Goal: Task Accomplishment & Management: Use online tool/utility

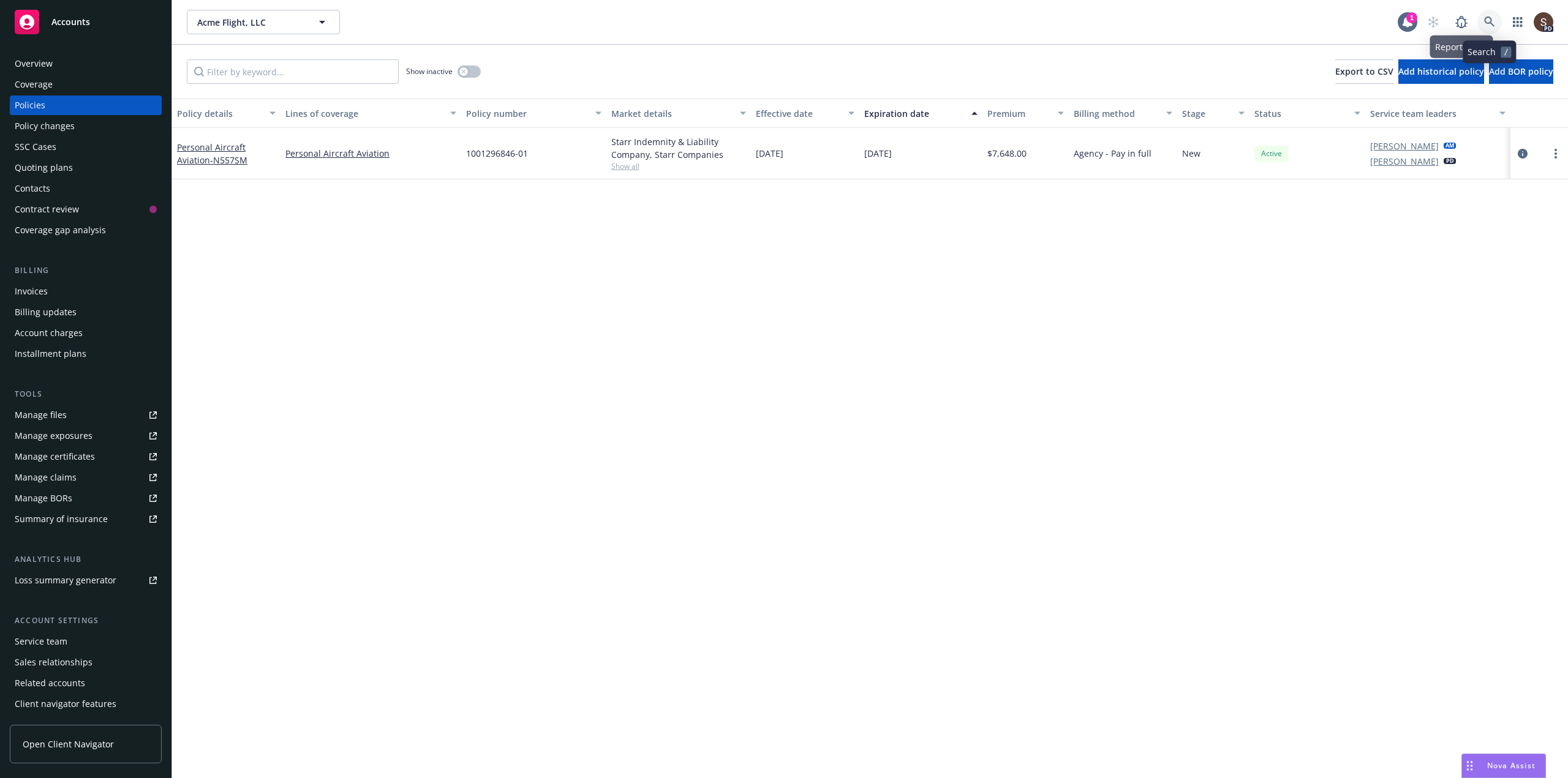
click at [1489, 16] on link at bounding box center [1490, 22] width 25 height 25
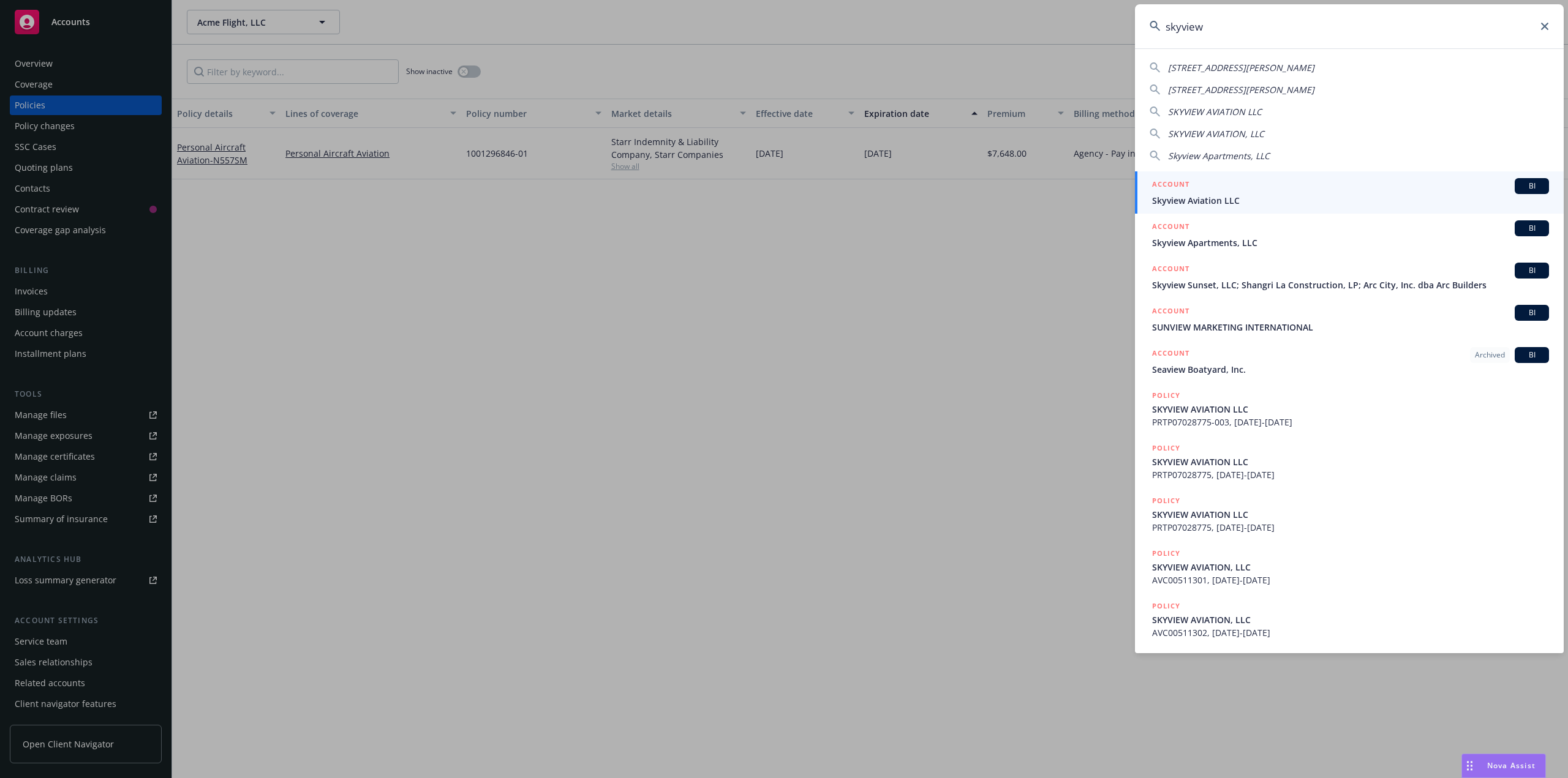
type input "skyview"
click at [1239, 203] on span "Skyview Aviation LLC" at bounding box center [1351, 201] width 397 height 13
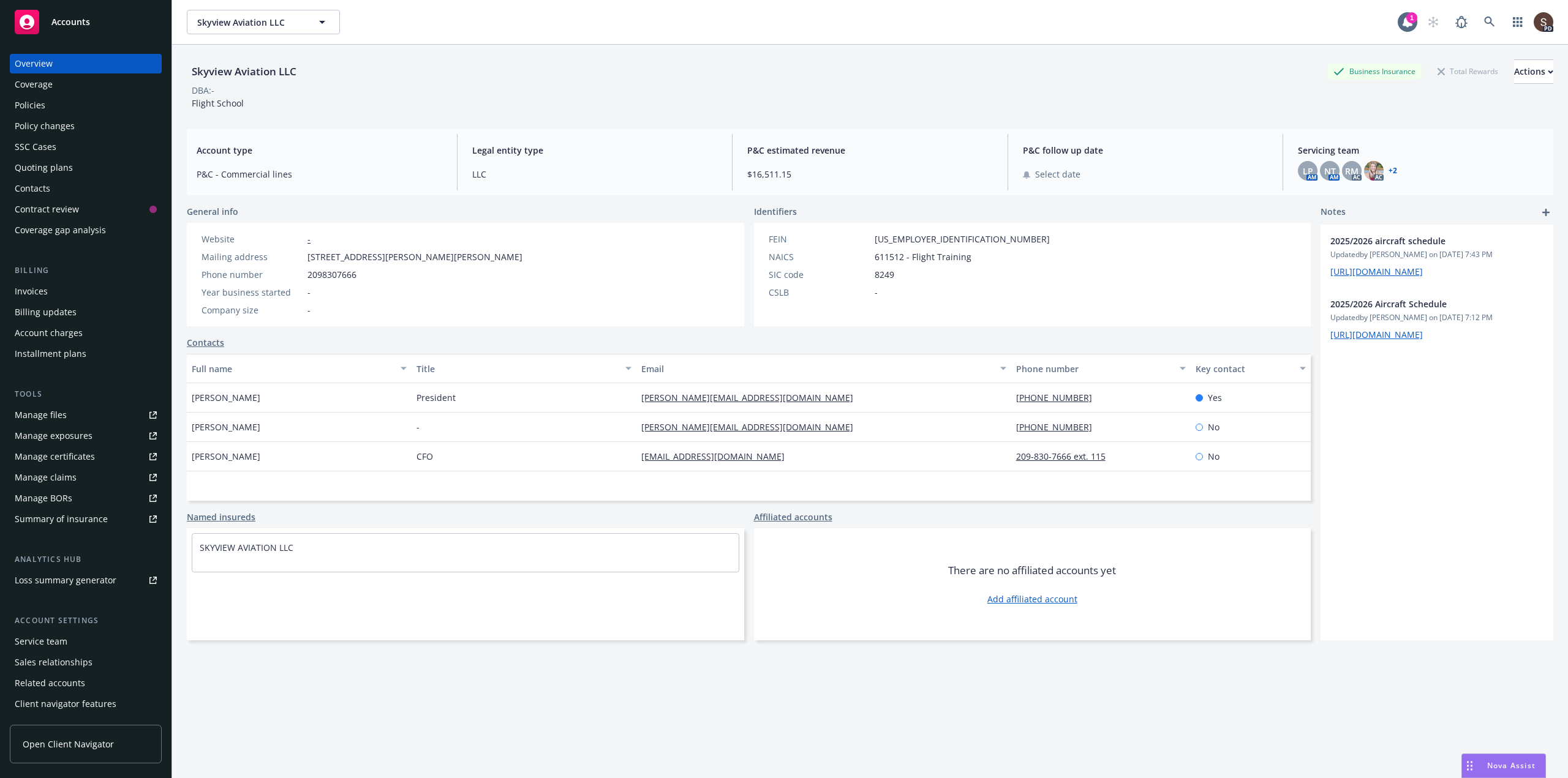
click at [27, 104] on div "Policies" at bounding box center [29, 105] width 30 height 20
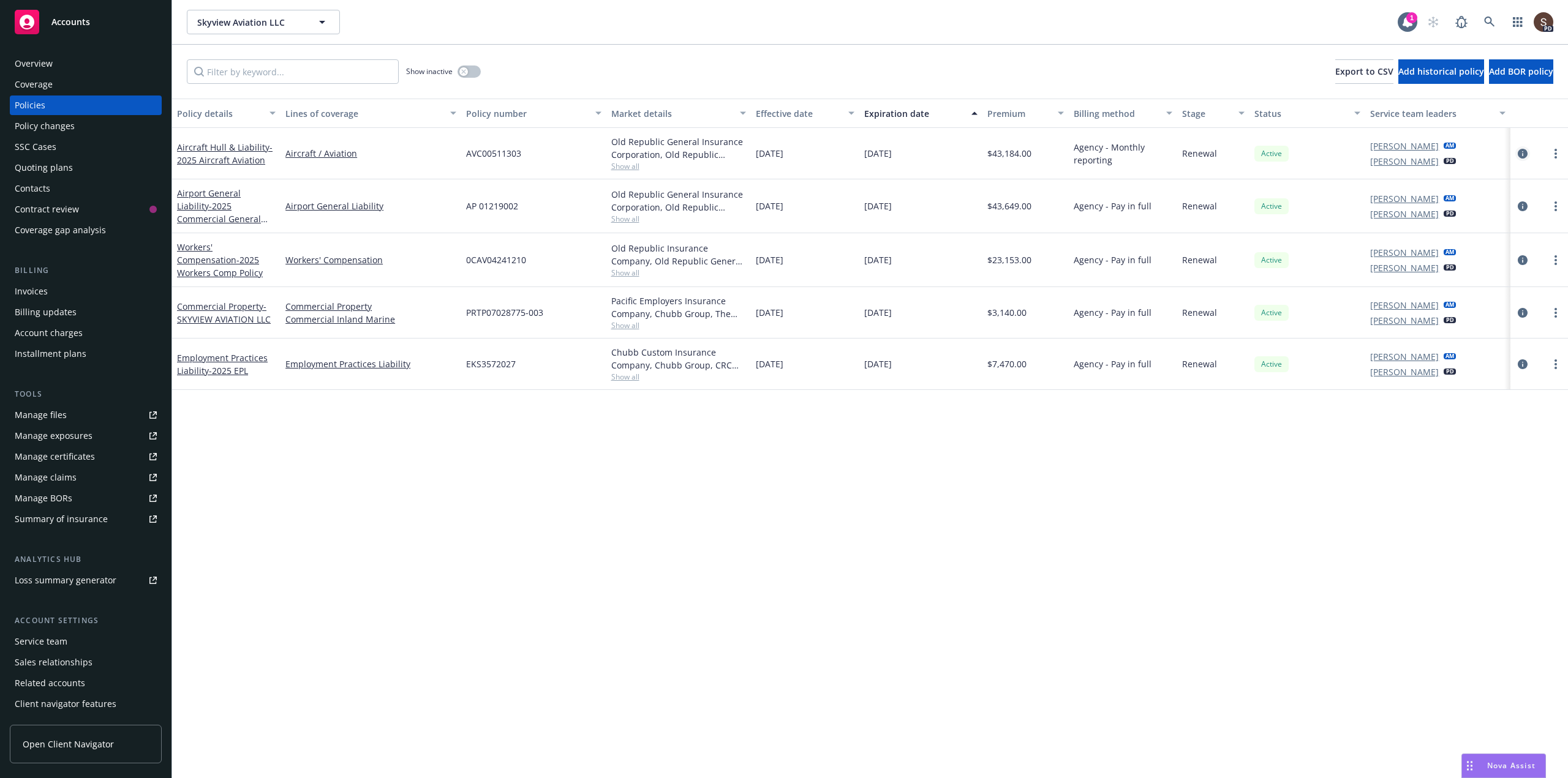
click at [1524, 151] on icon "circleInformation" at bounding box center [1523, 154] width 10 height 10
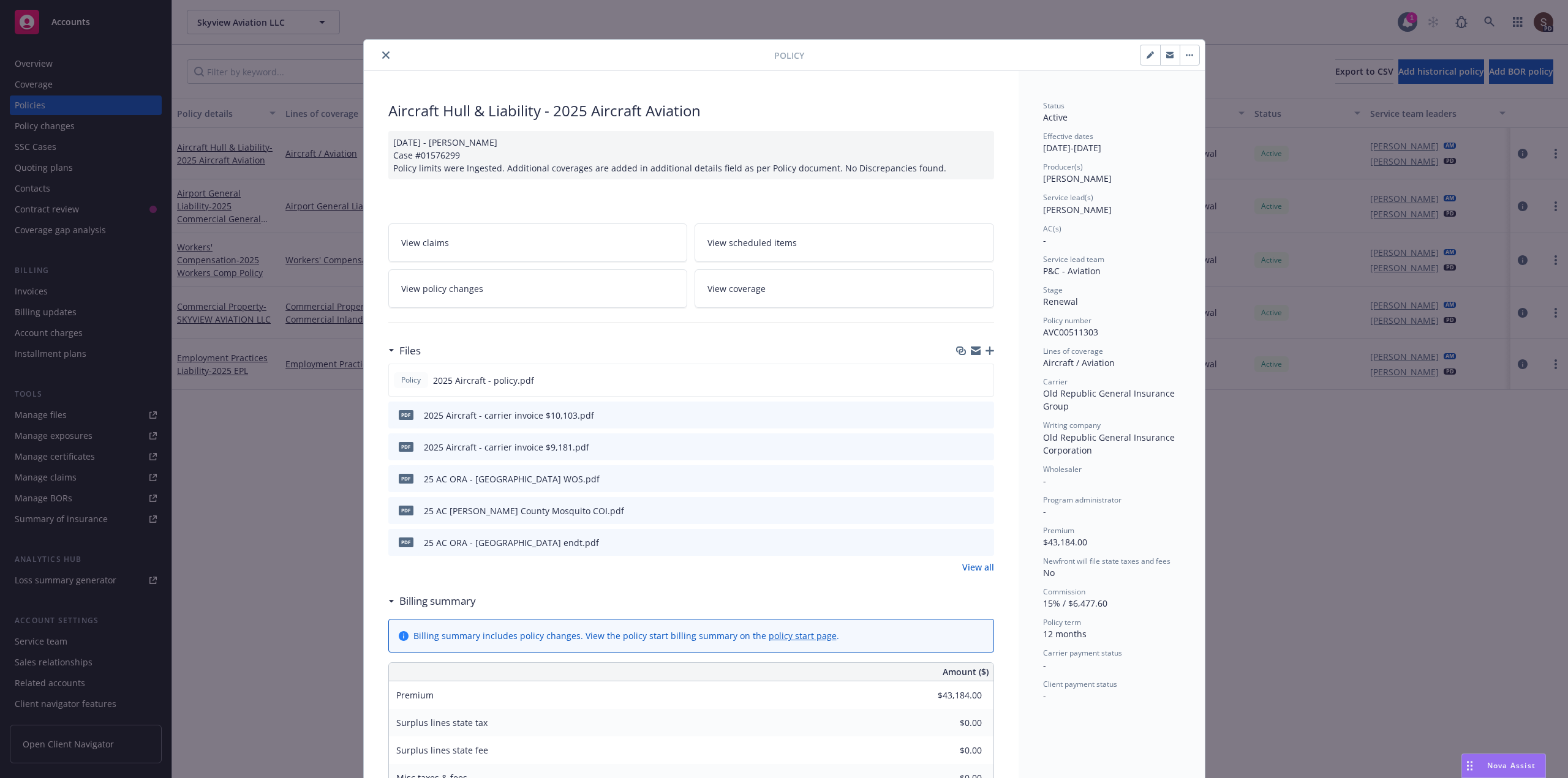
click at [986, 350] on icon "button" at bounding box center [990, 351] width 8 height 8
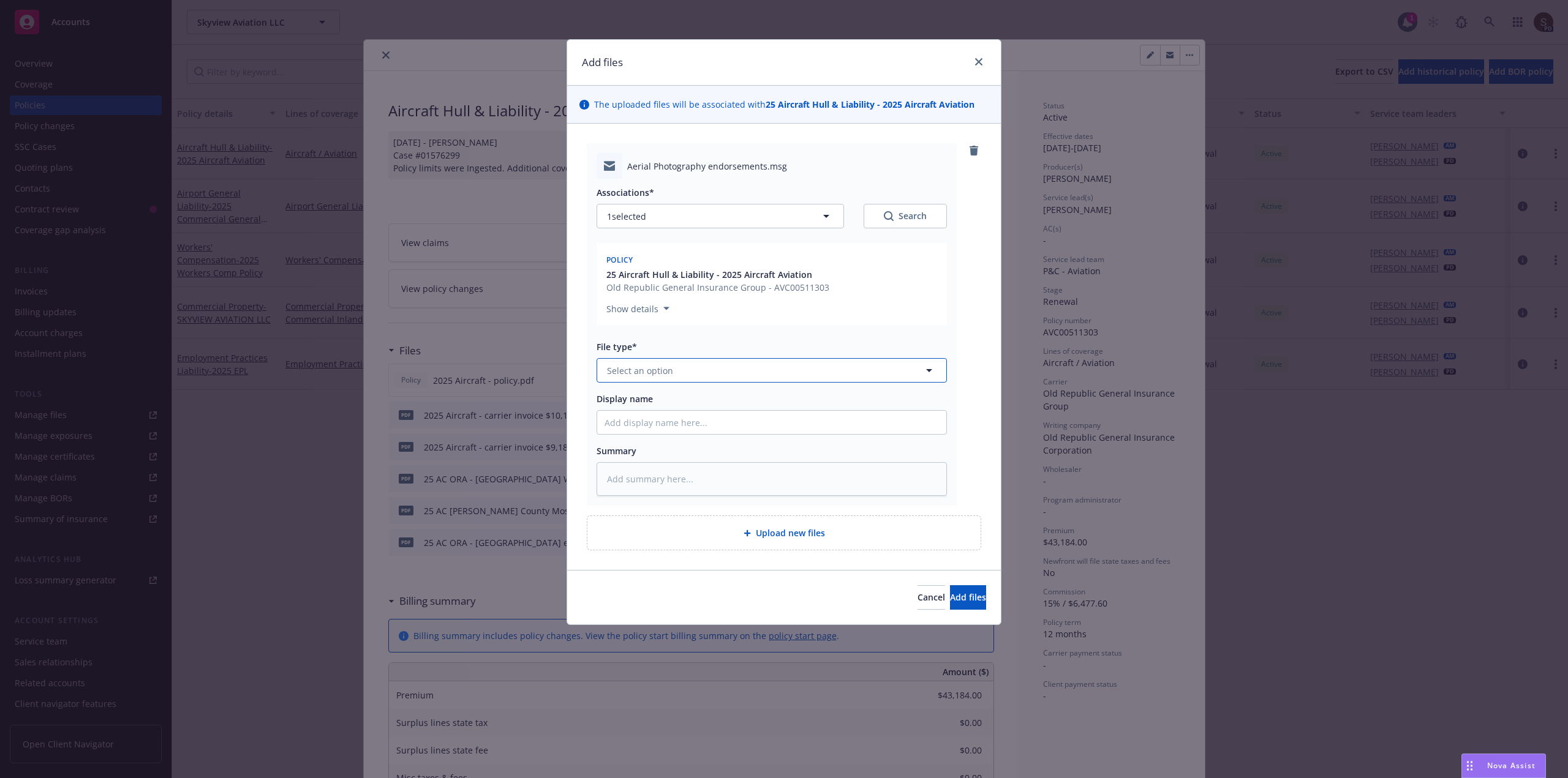
click at [784, 373] on button "Select an option" at bounding box center [772, 370] width 351 height 25
type input "endorsem"
click at [690, 433] on span "Endorsement delivery" at bounding box center [656, 437] width 92 height 13
click at [659, 427] on input "Display name" at bounding box center [772, 423] width 349 height 23
type textarea "x"
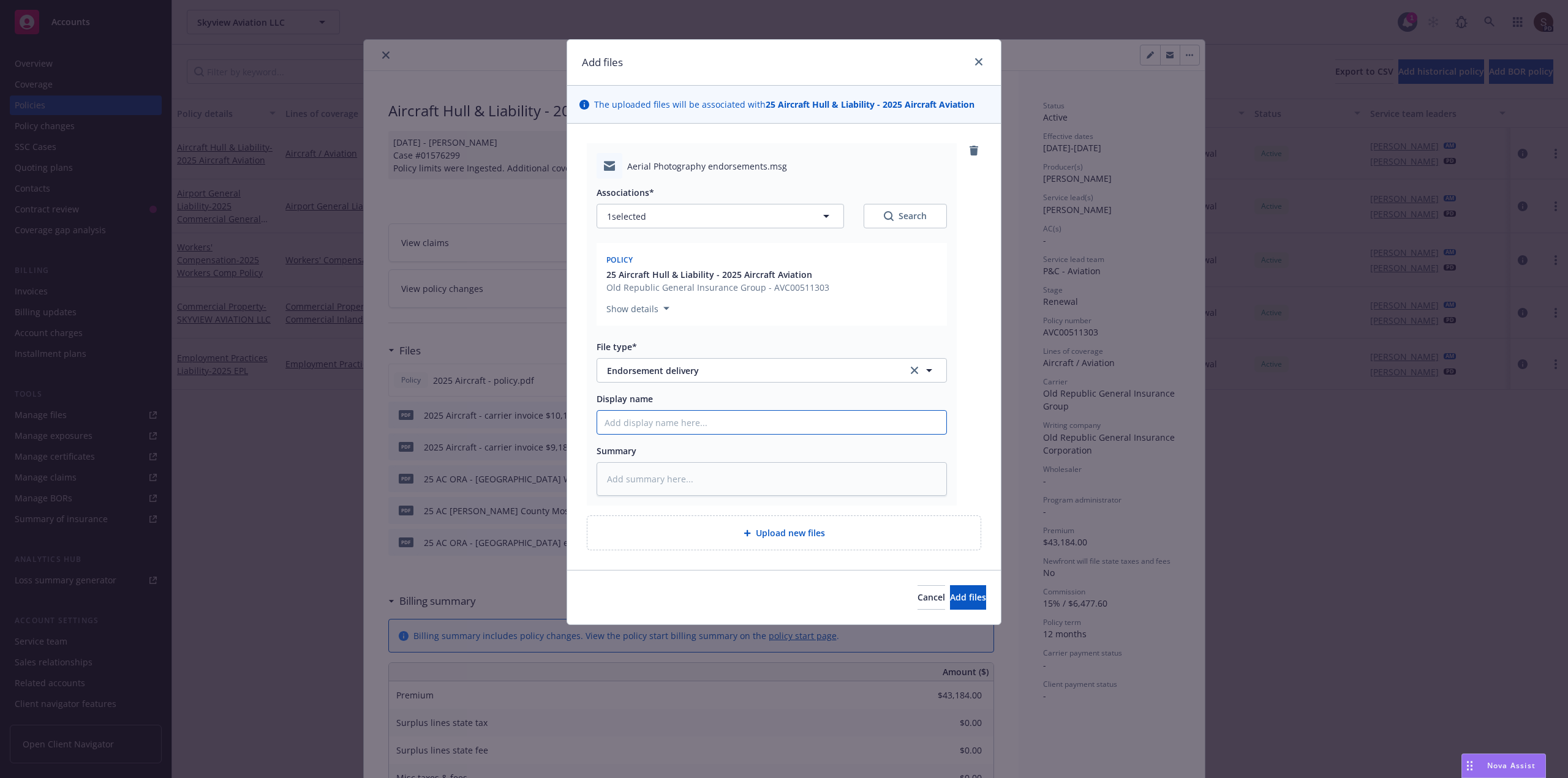
type input "2"
type textarea "x"
type input "20"
type textarea "x"
type input "202"
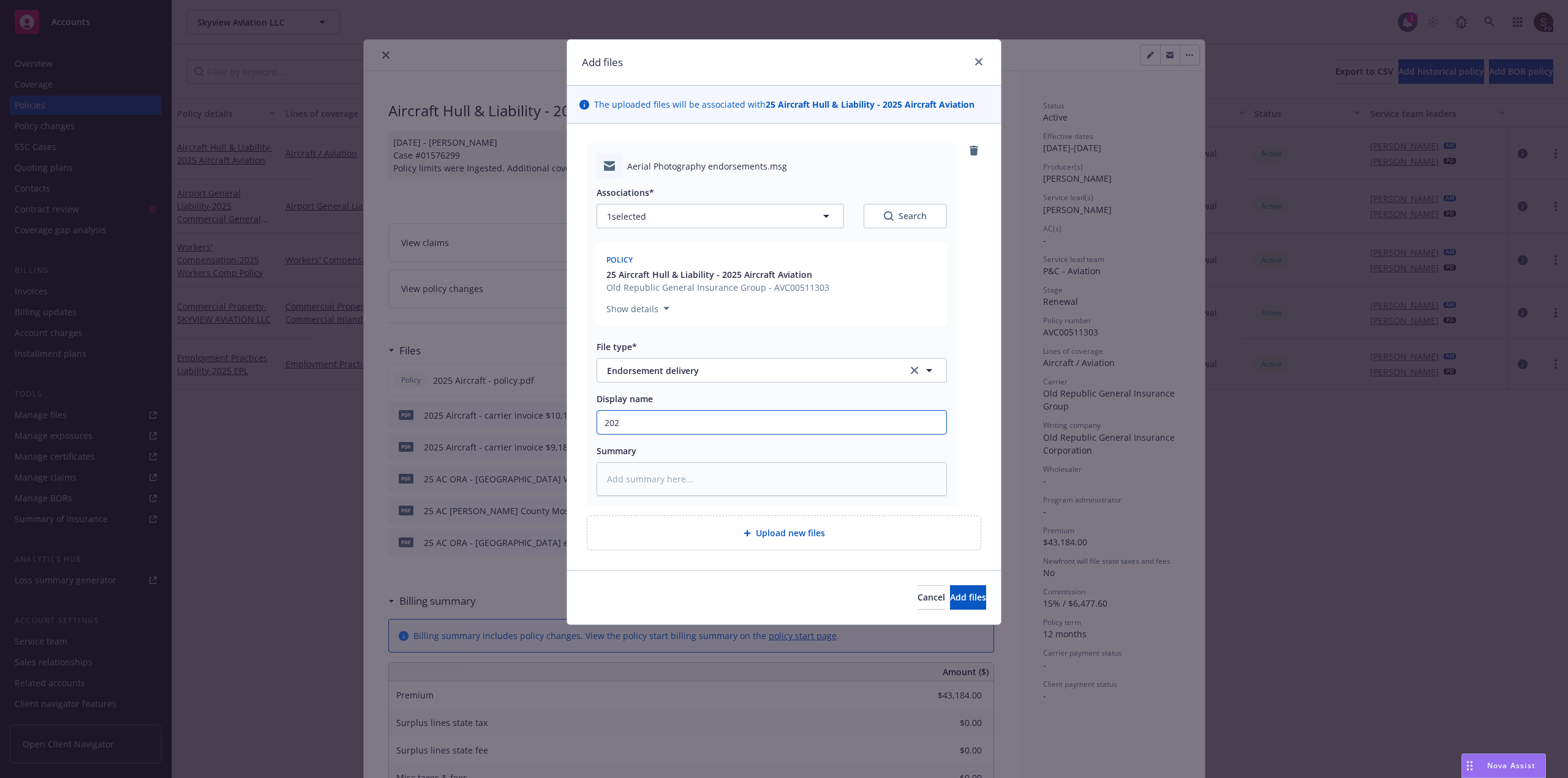
type textarea "x"
type input "2025"
type textarea "x"
type input "2025"
type textarea "x"
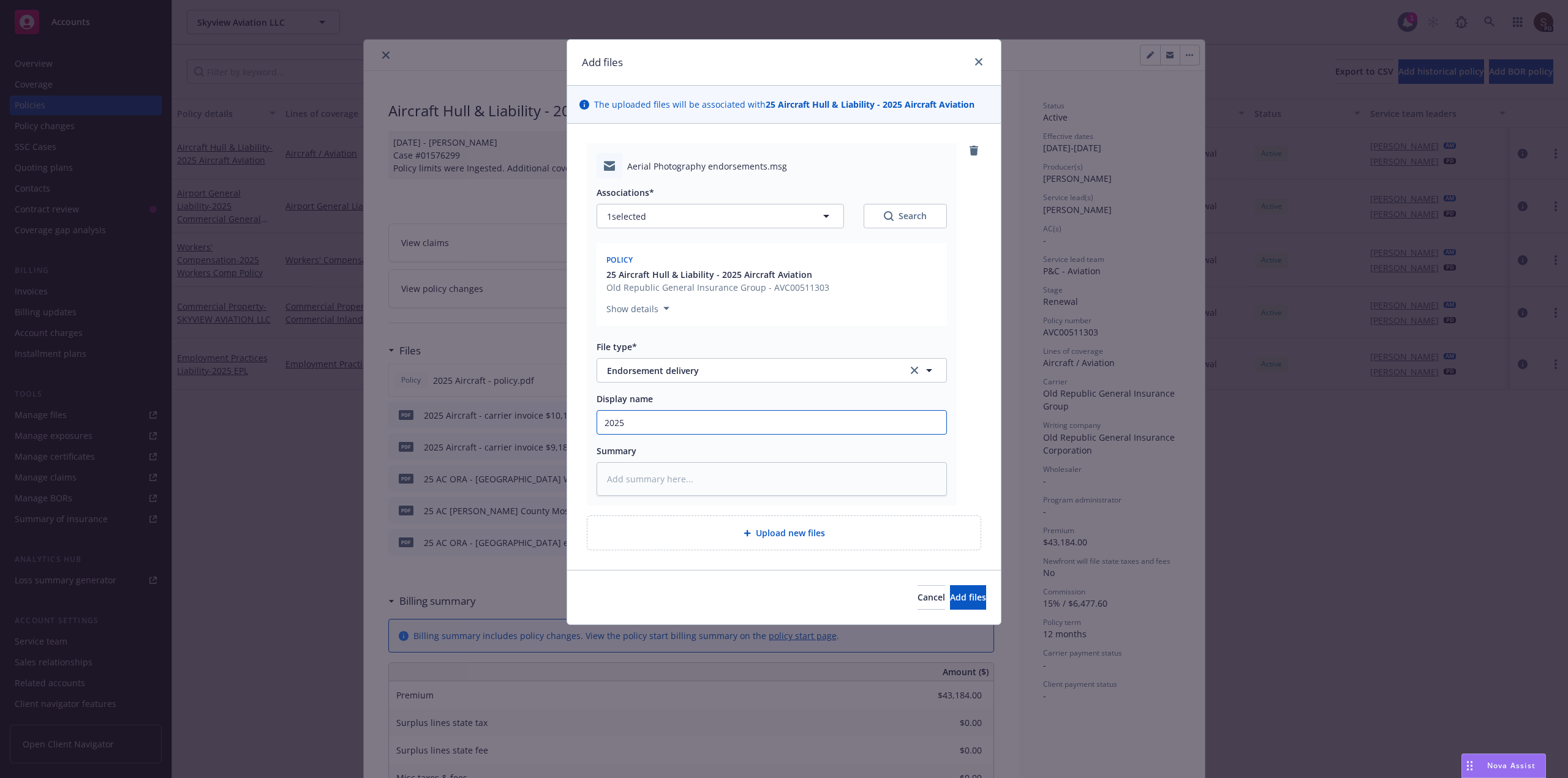
type input "2025 A"
type textarea "x"
type input "2025 Ai"
type textarea "x"
type input "2025 Air"
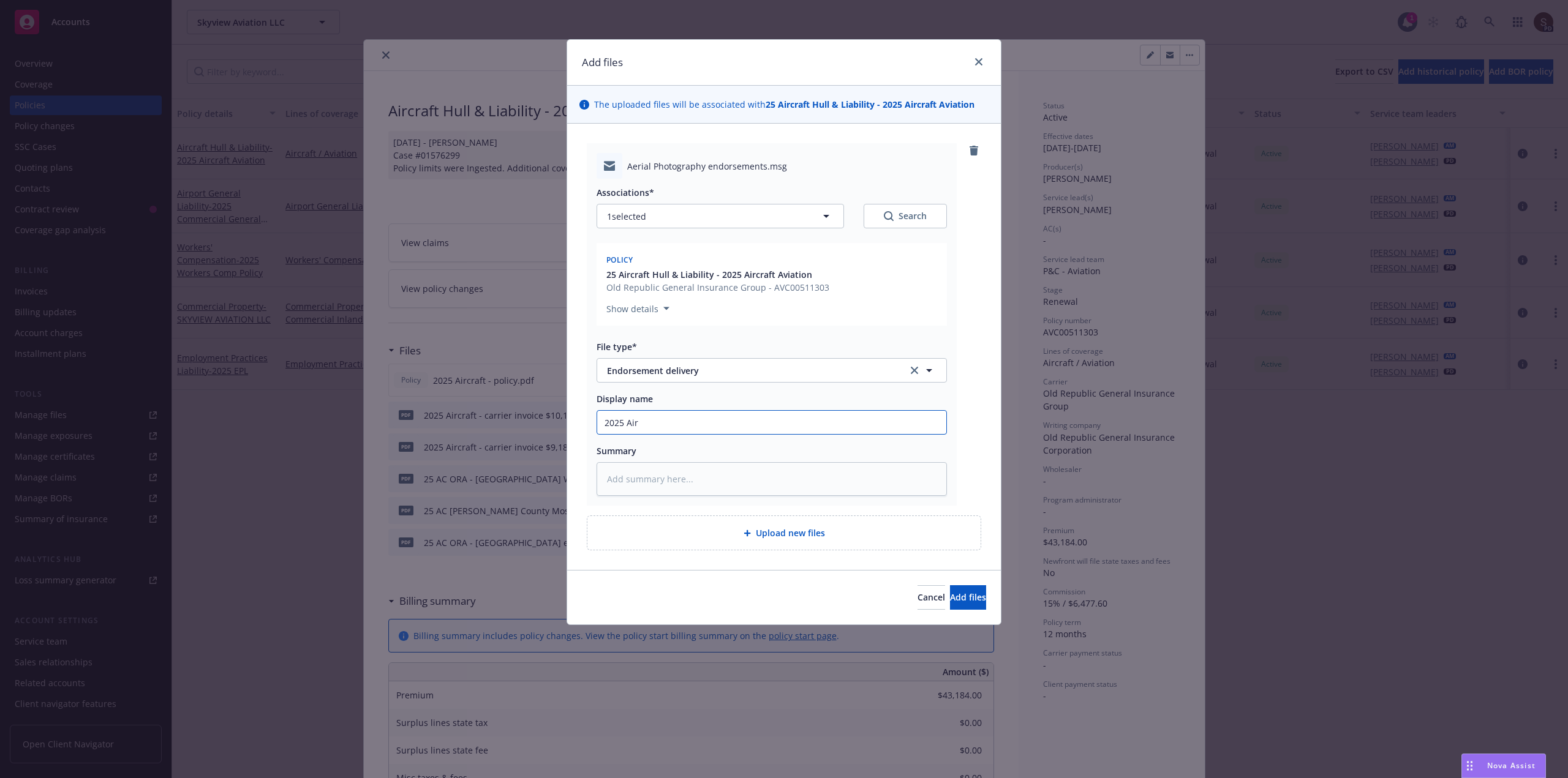
type textarea "x"
type input "2025 Airc"
type textarea "x"
type input "2025 Aircr"
type textarea "x"
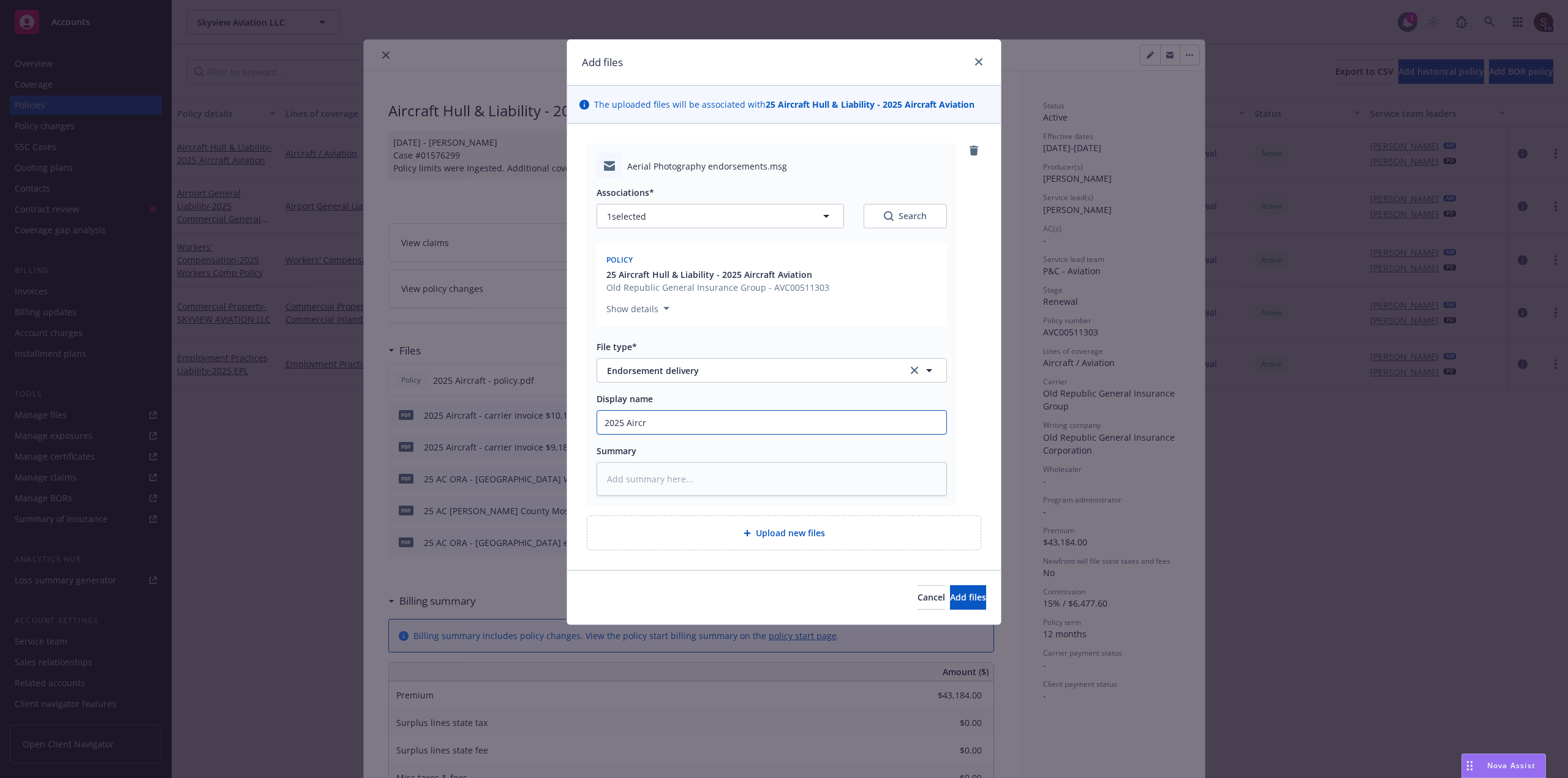
type input "2025 Aircra"
type textarea "x"
type input "2025 Aircraf"
type textarea "x"
type input "2025 Aircraft"
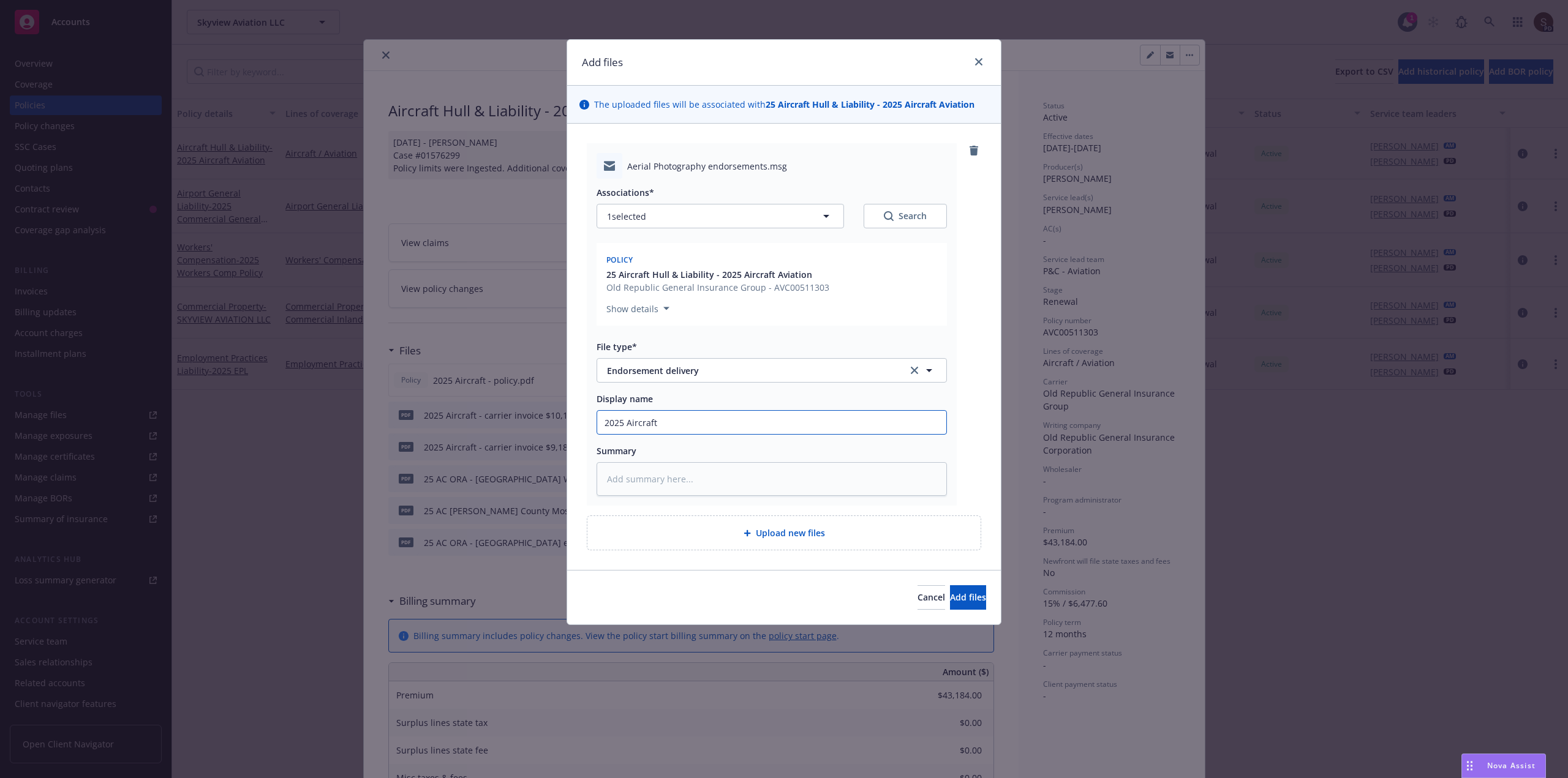
type textarea "x"
type input "2025 Aircraft"
type textarea "x"
type input "2025 Aircraft -"
type textarea "x"
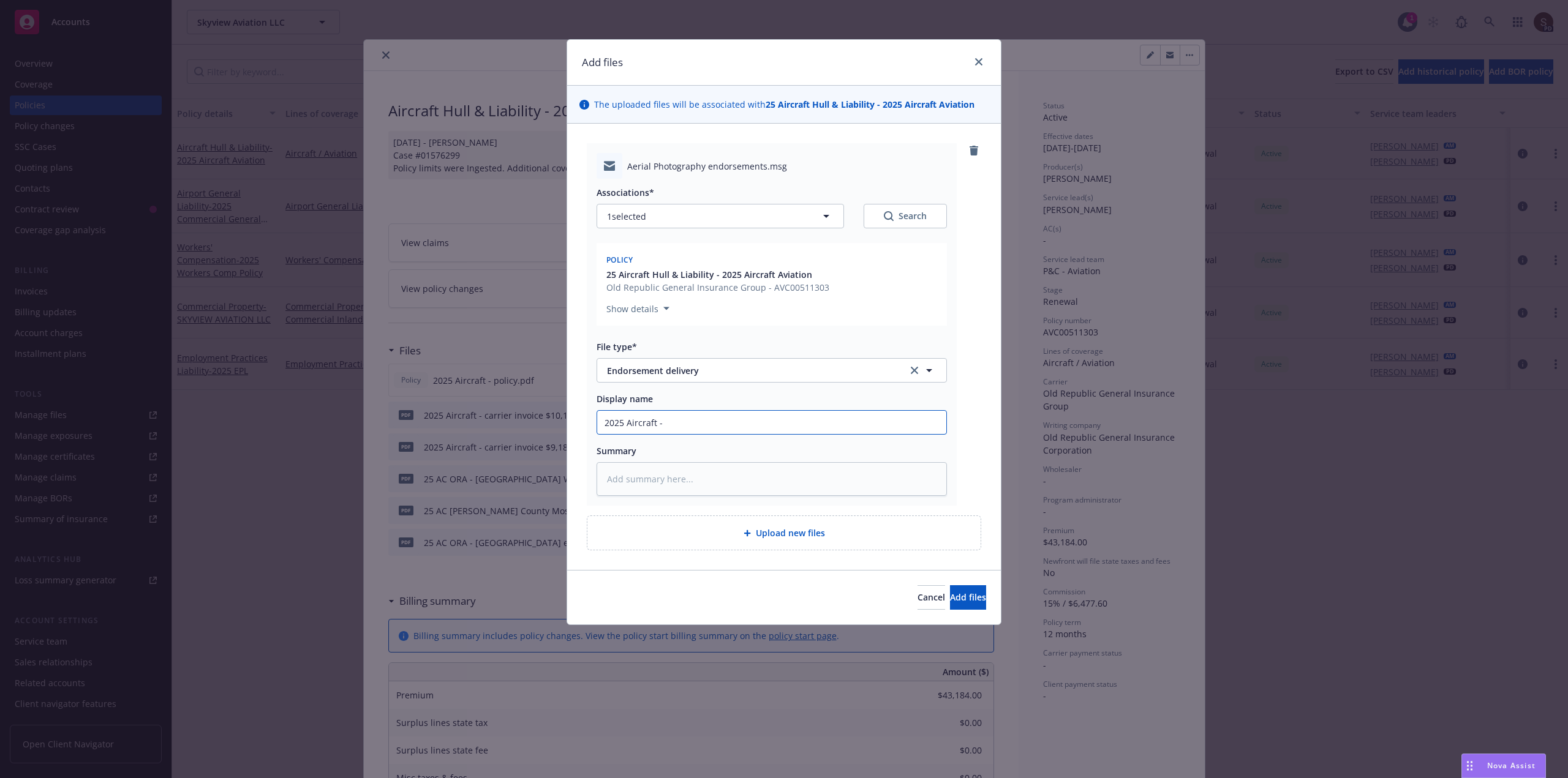
type input "2025 Aircraft -"
type textarea "x"
type input "2025 Aircraft -"
type textarea "x"
type input "2025 Aircraft"
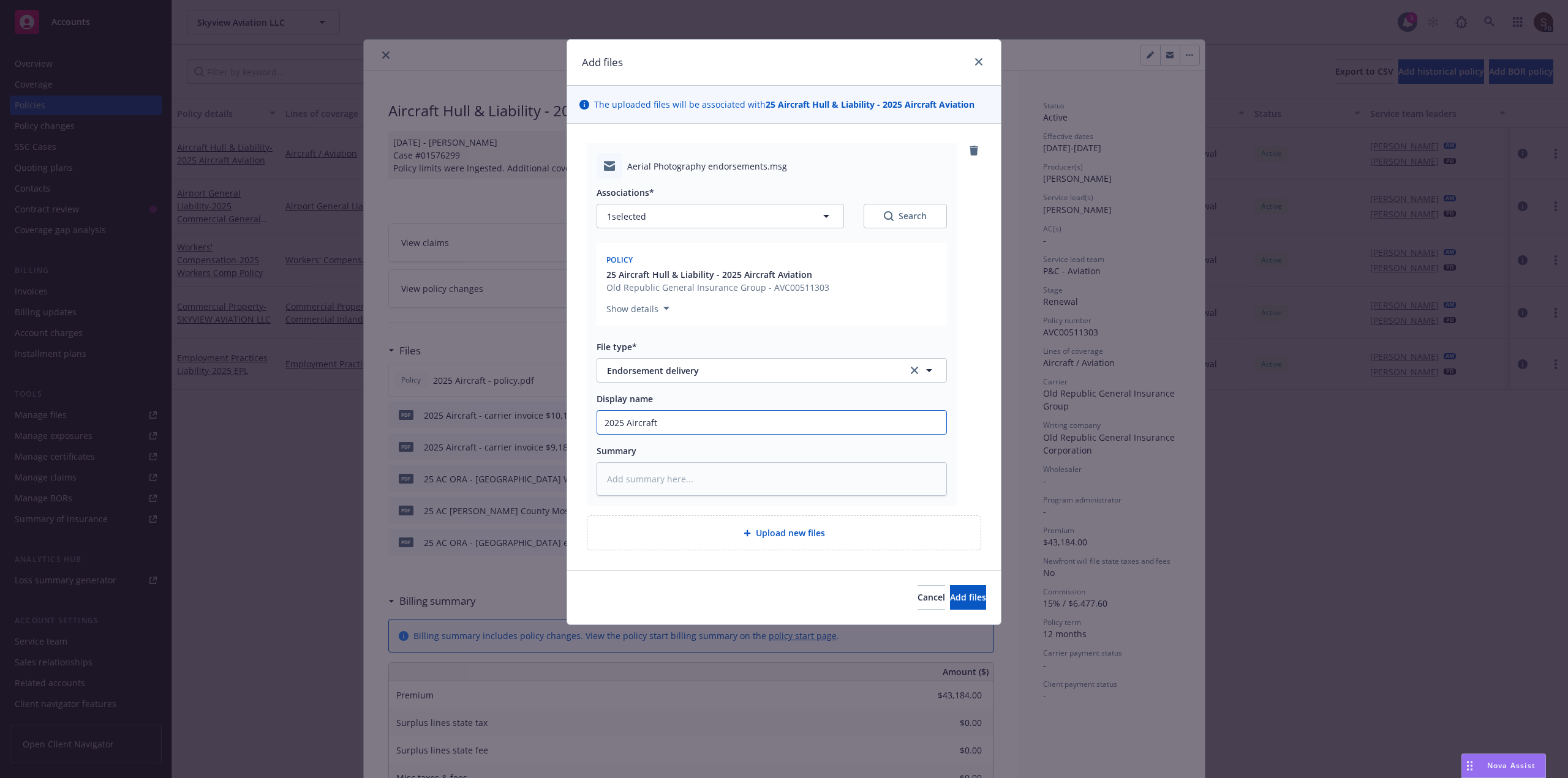
type textarea "x"
type input "2025 Aircraft -"
type textarea "x"
type input "2025 Aircraft -"
type textarea "x"
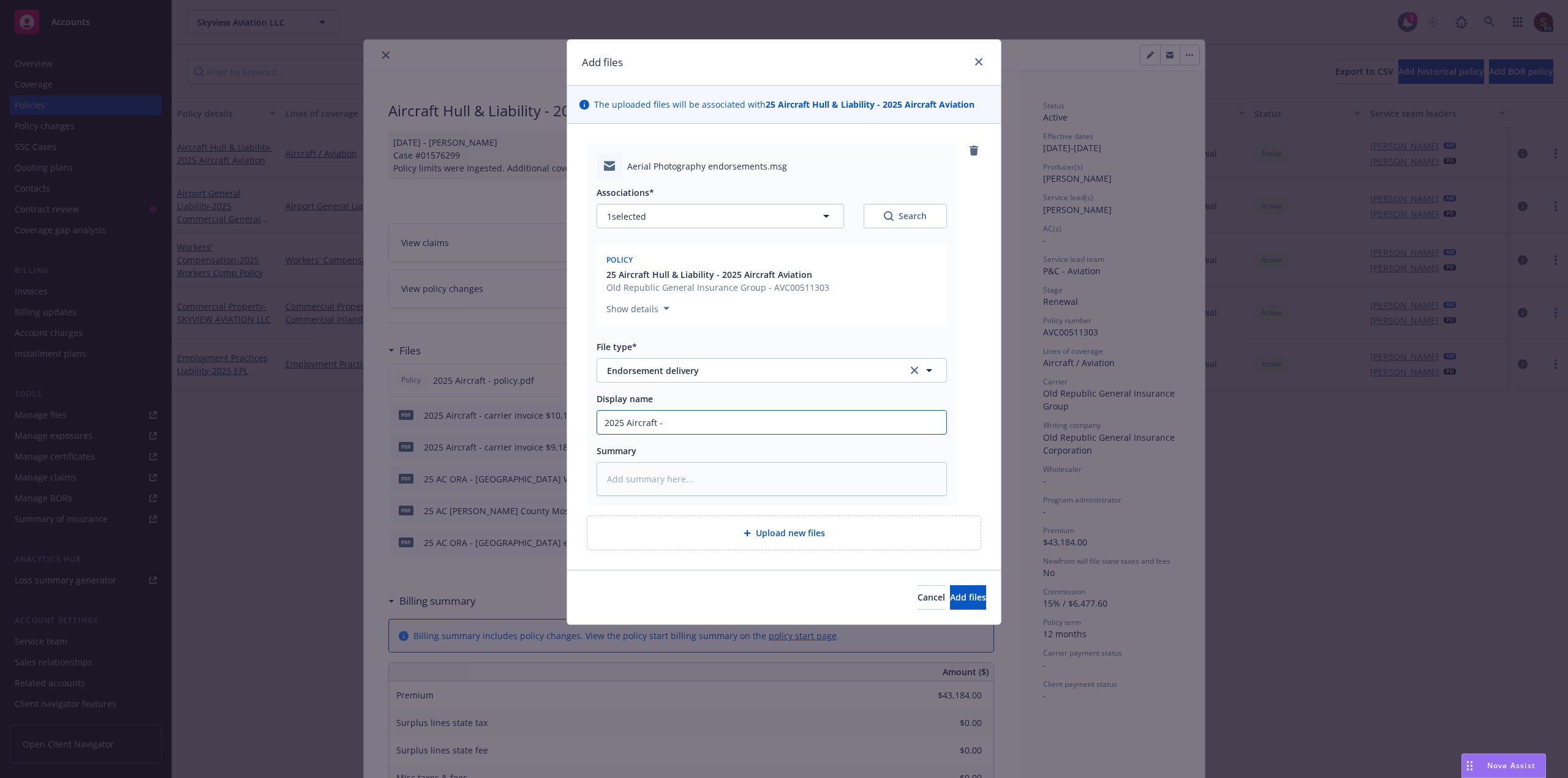
type input "2025 Aircraft - e"
type textarea "x"
type input "2025 Aircraft - en"
type textarea "x"
type input "2025 Aircraft - end"
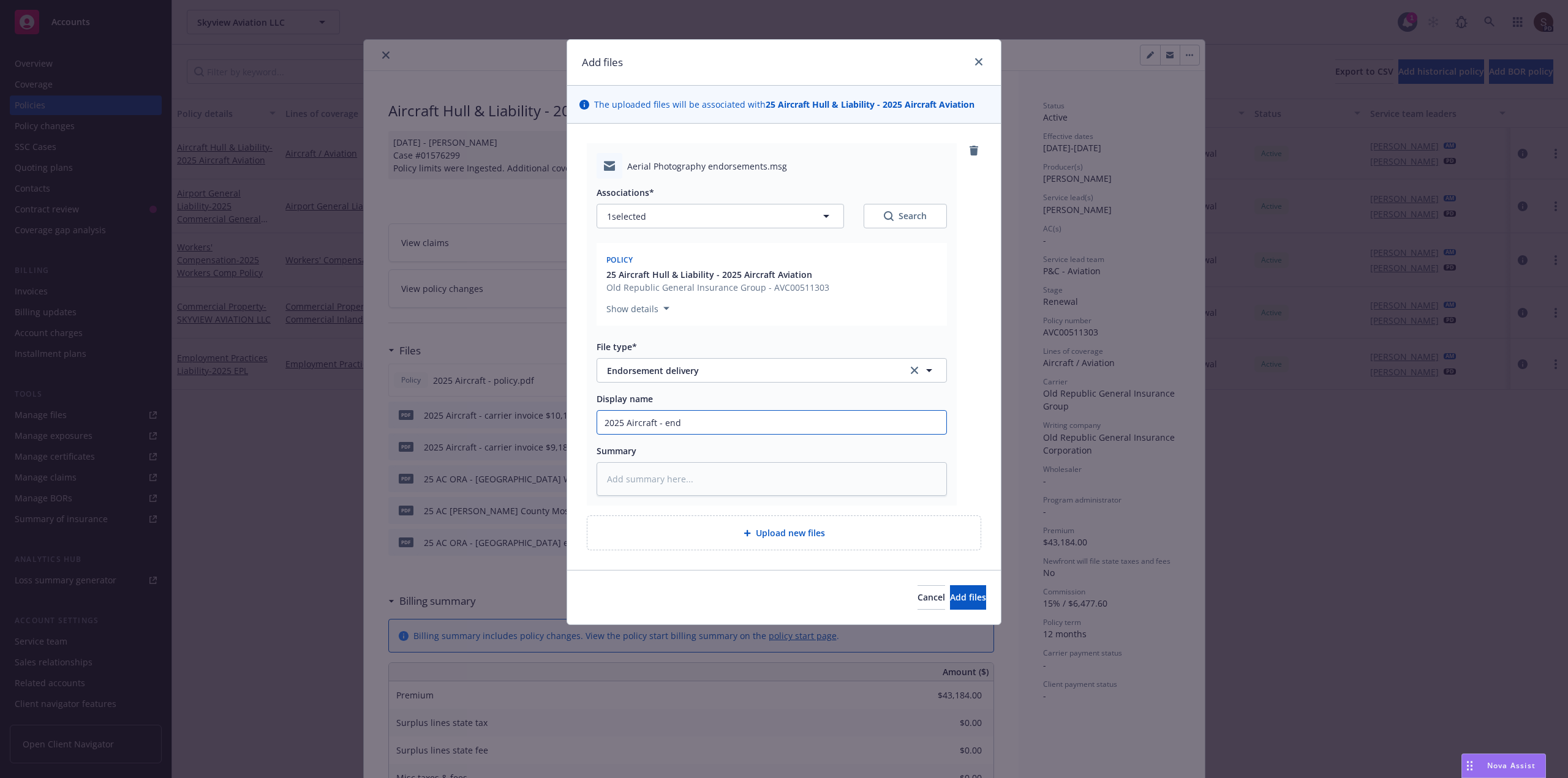
type textarea "x"
type input "2025 Aircraft - endo"
type textarea "x"
type input "2025 Aircraft - endos"
type textarea "x"
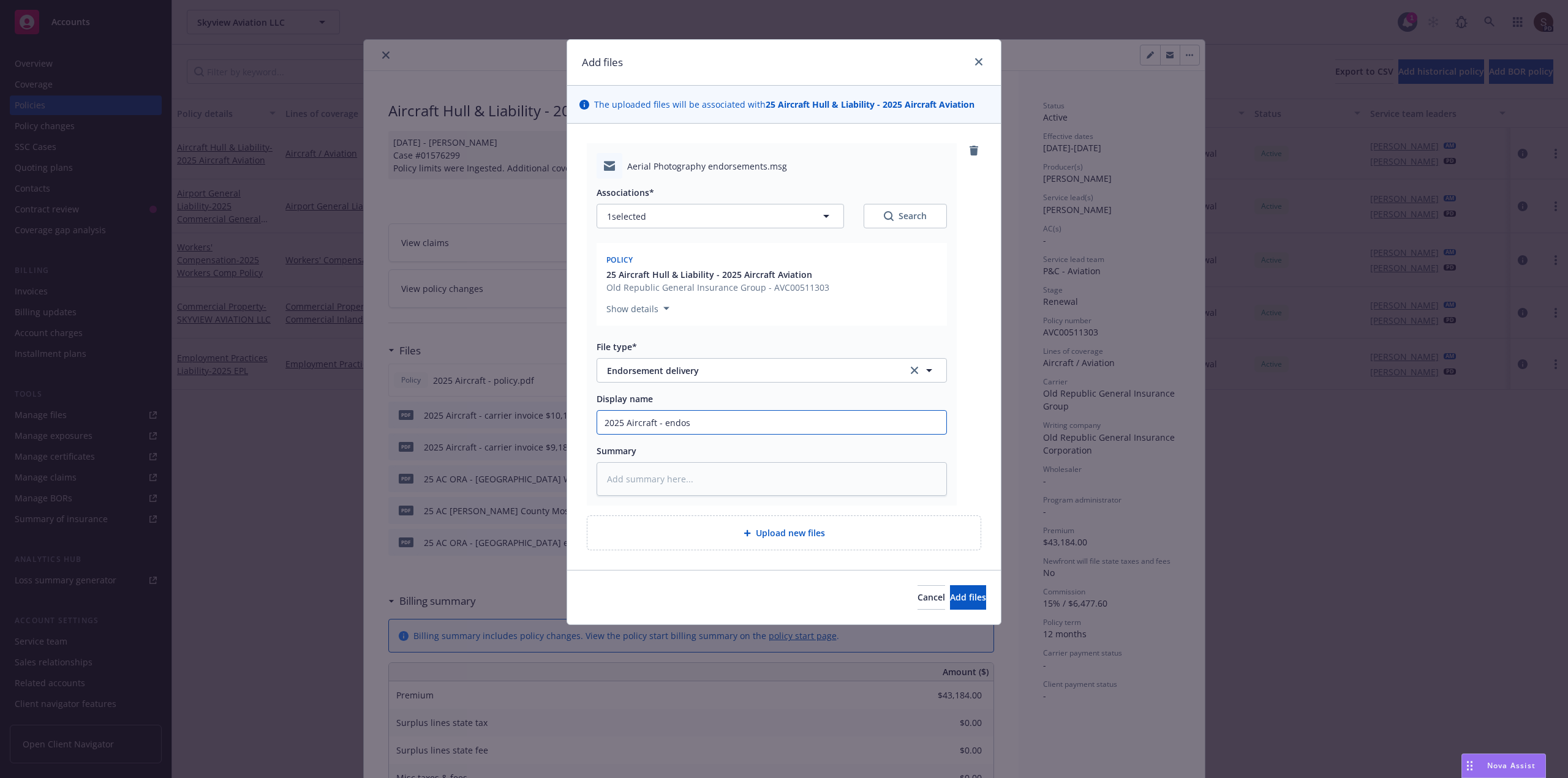
type input "2025 Aircraft - endose"
type textarea "x"
type input "2025 Aircraft - endoseme"
type textarea "x"
type input "2025 Aircraft - endosemen"
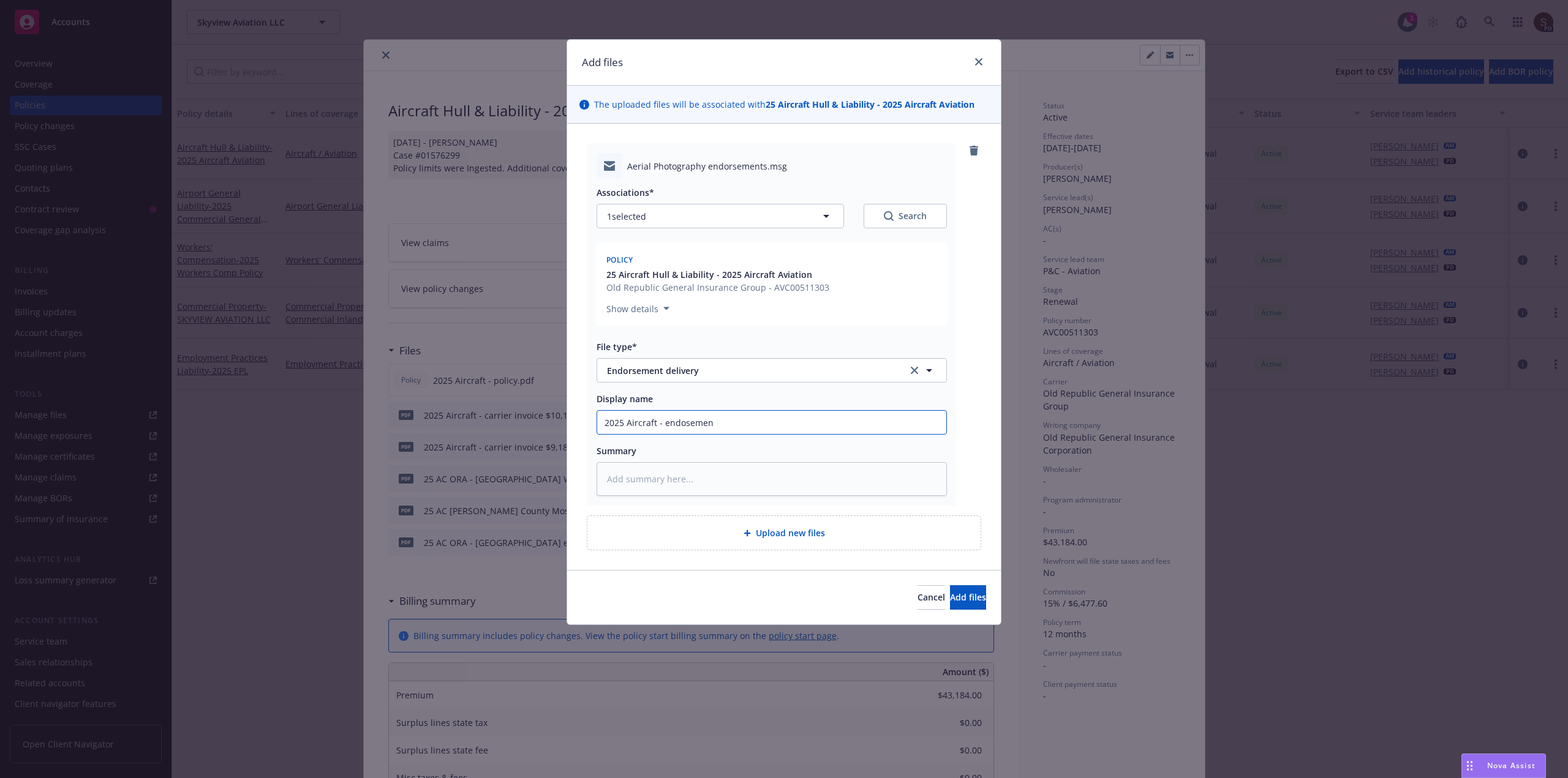
type textarea "x"
type input "2025 Aircraft - endosement"
type textarea "x"
type input "2025 Aircraft - endosements"
type textarea "x"
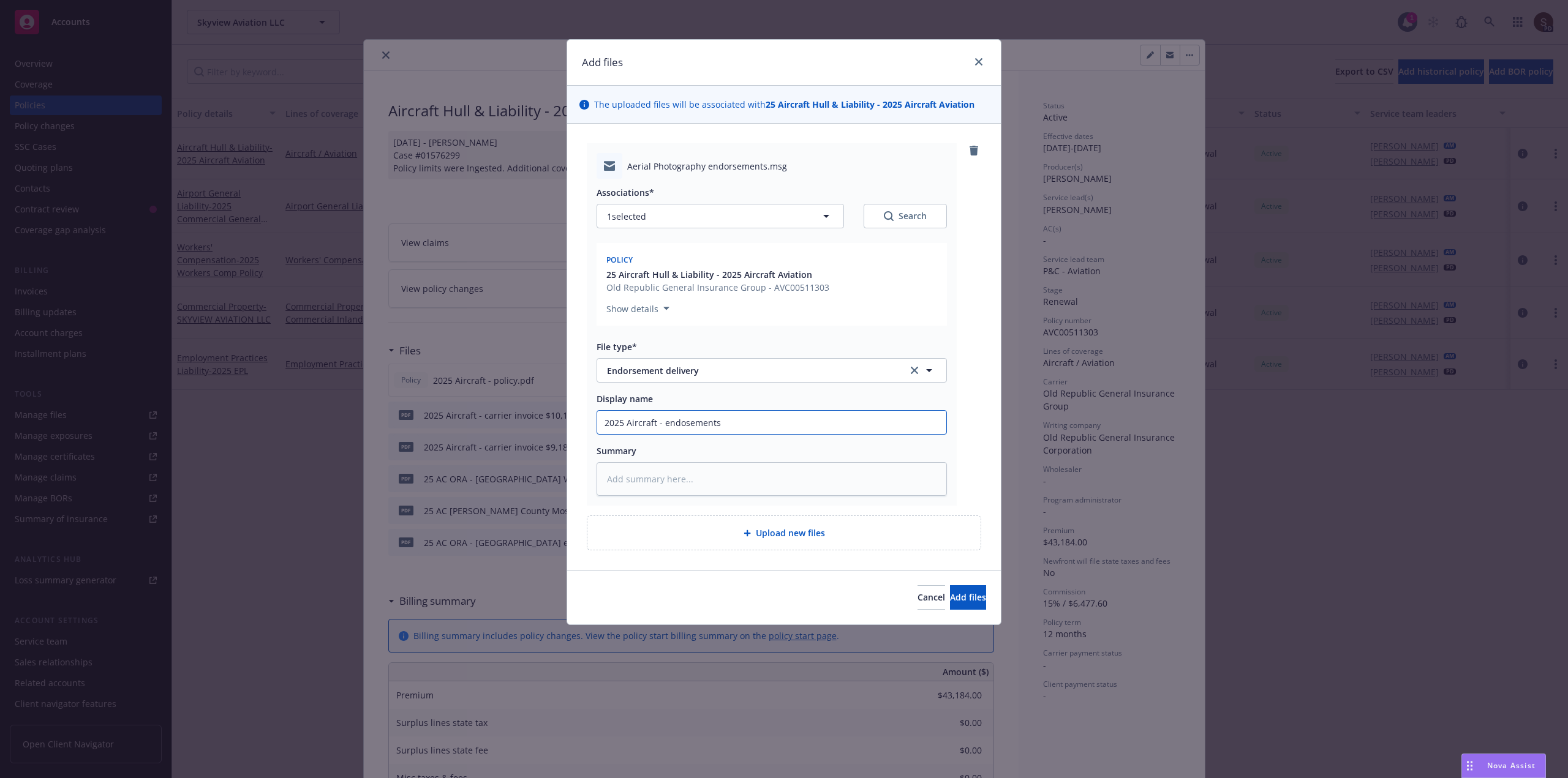
type input "2025 Aircraft - endosements"
type textarea "x"
type input "2025 Aircraft - endosements t"
type textarea "x"
type input "2025 Aircraft - endosements to"
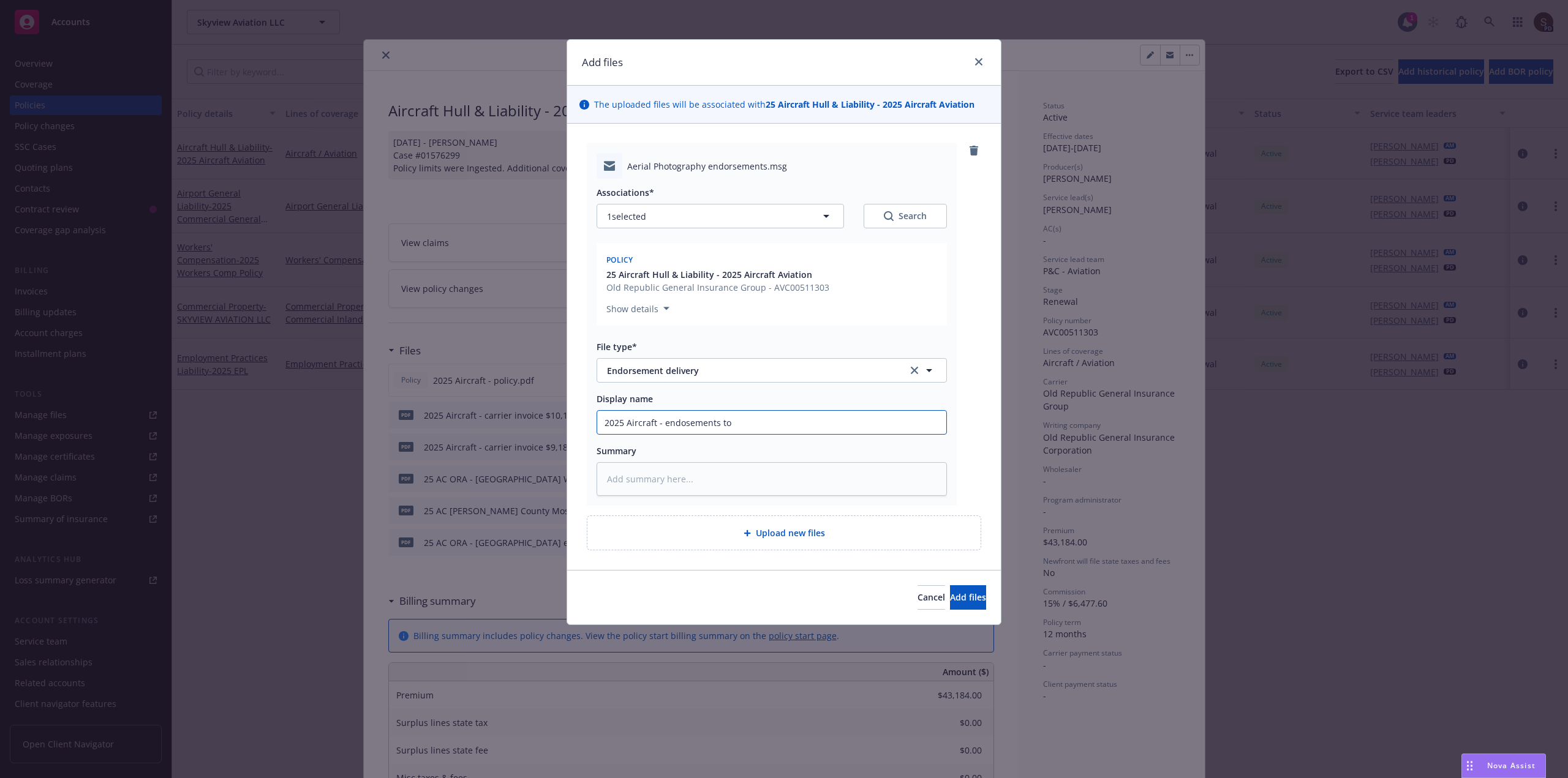
type textarea "x"
type input "2025 Aircraft - endosements to a"
type textarea "x"
type input "2025 Aircraft - endosements to ad"
type textarea "x"
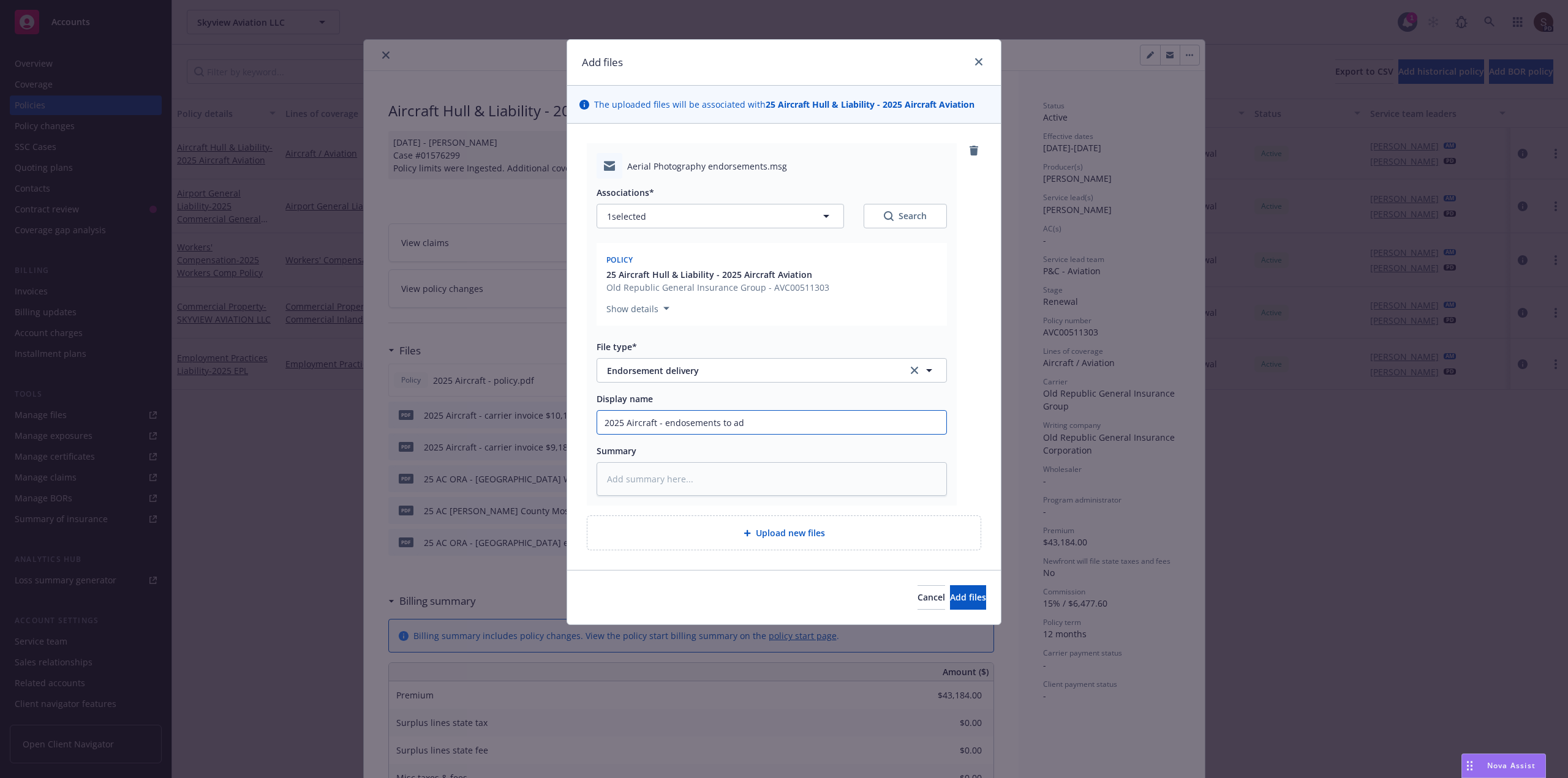
type input "2025 Aircraft - endosements to add"
type textarea "x"
type input "2025 Aircraft - endosements to add"
type textarea "x"
type input "2025 Aircraft - endosements to add a"
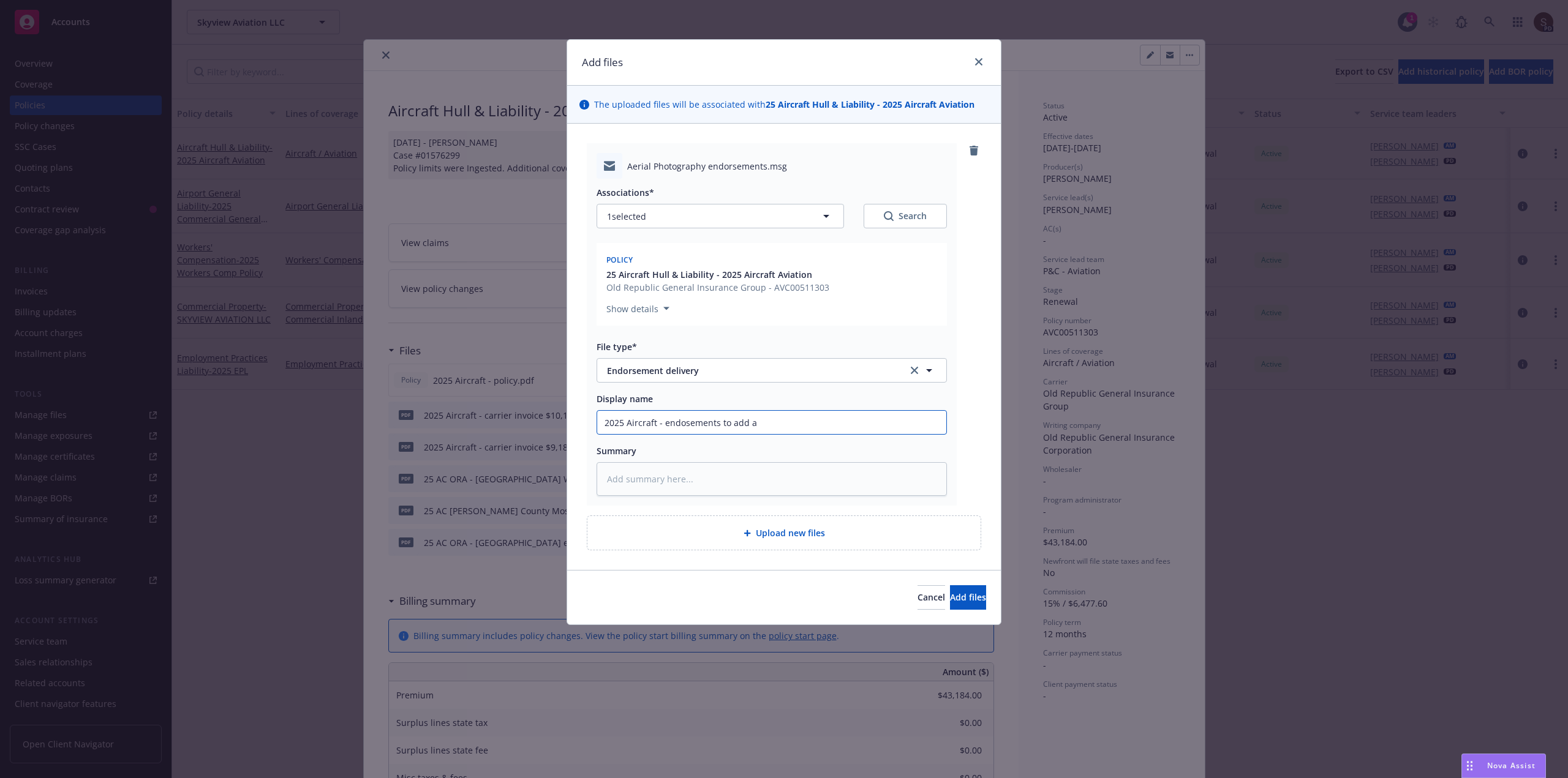
type textarea "x"
type input "2025 Aircraft - endosements to add ae"
type textarea "x"
type input "2025 Aircraft - endosements to add aer"
type textarea "x"
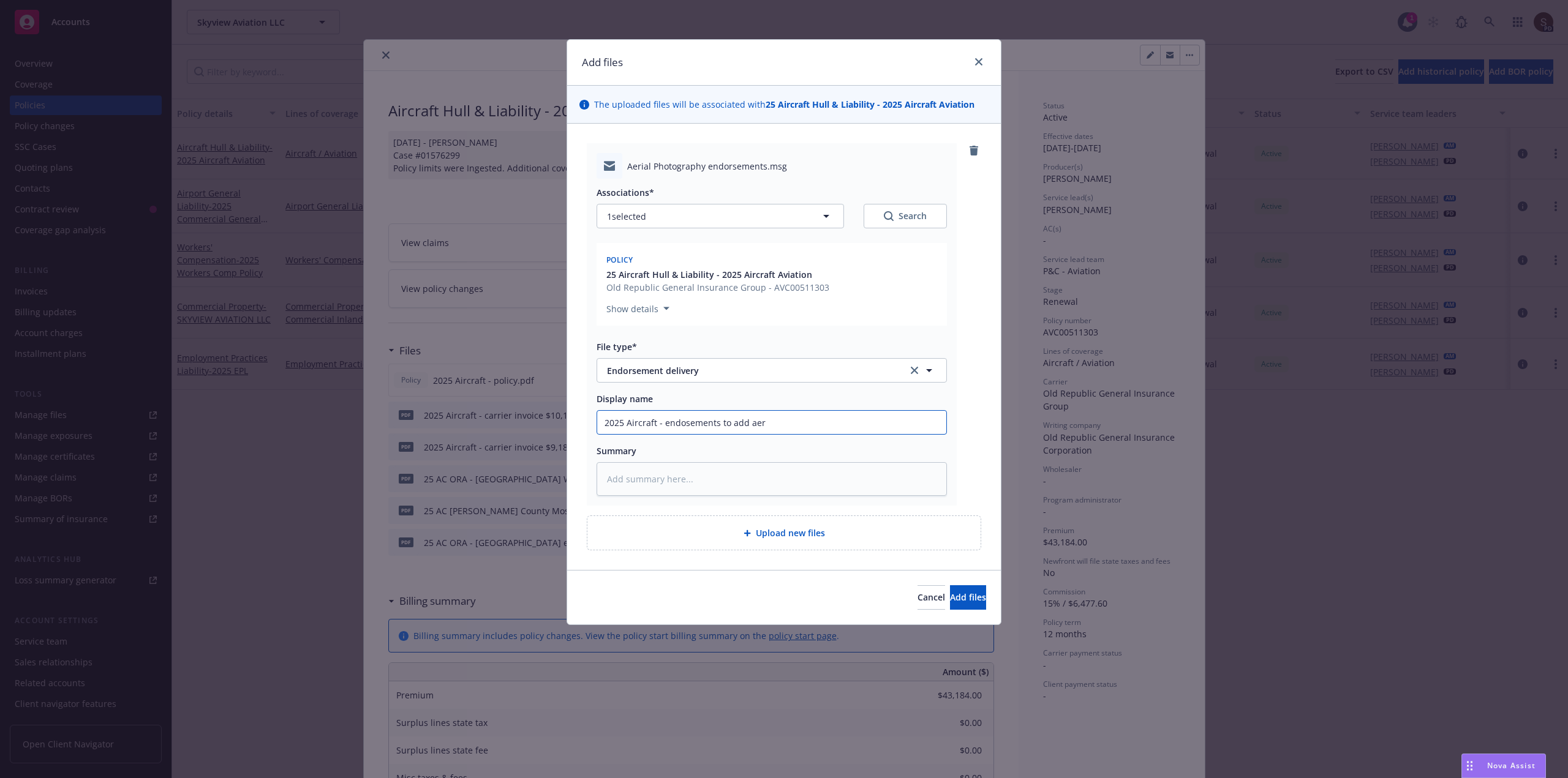
type input "2025 Aircraft - endosements to add aeri"
type textarea "x"
type input "2025 Aircraft - endosements to add aeria"
type textarea "x"
type input "2025 Aircraft - endosements to add aerial"
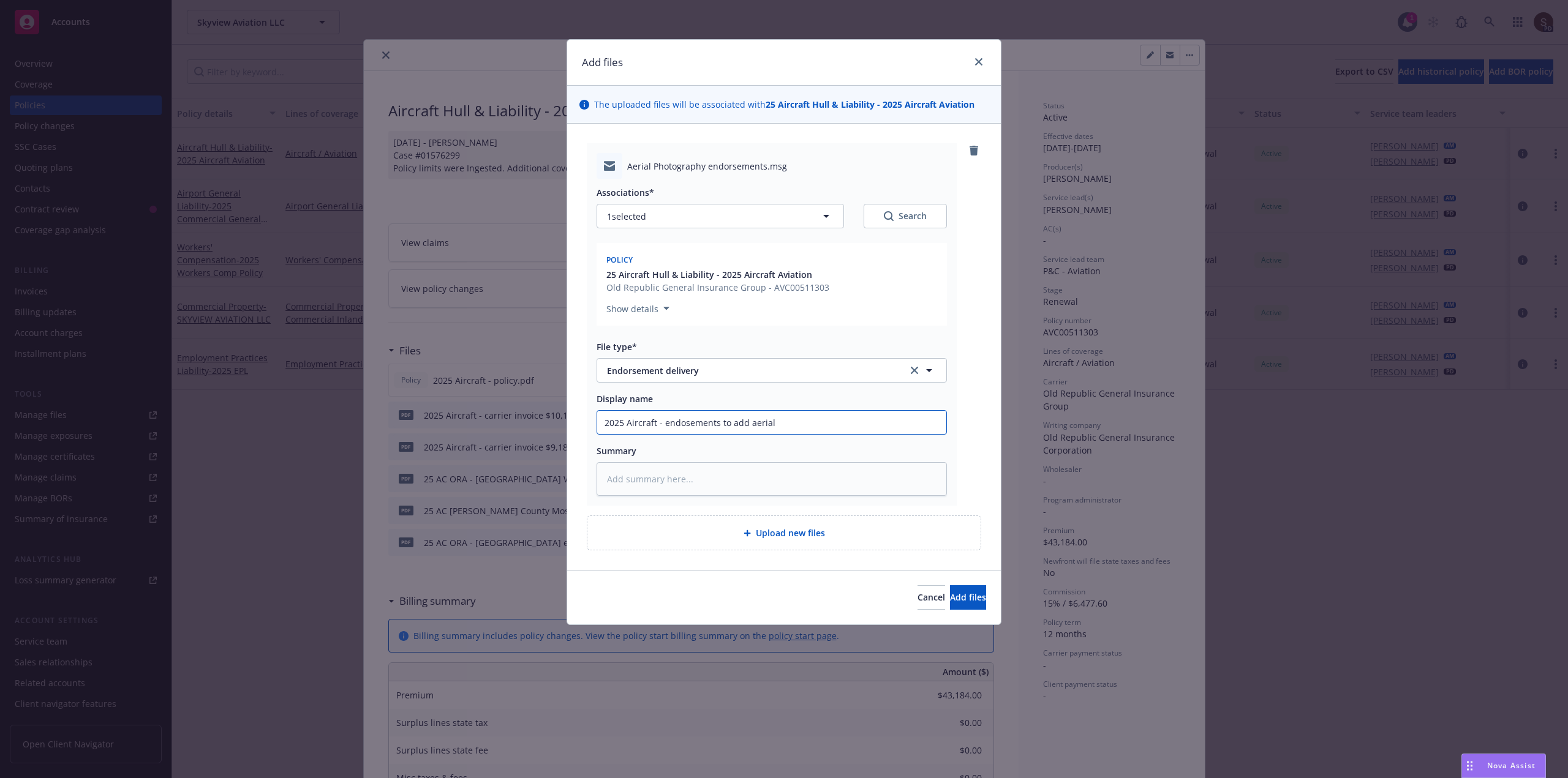
type textarea "x"
type input "2025 Aircraft - endosements to add aerial"
type textarea "x"
type input "2025 Aircraft - endosements to add aerial p"
type textarea "x"
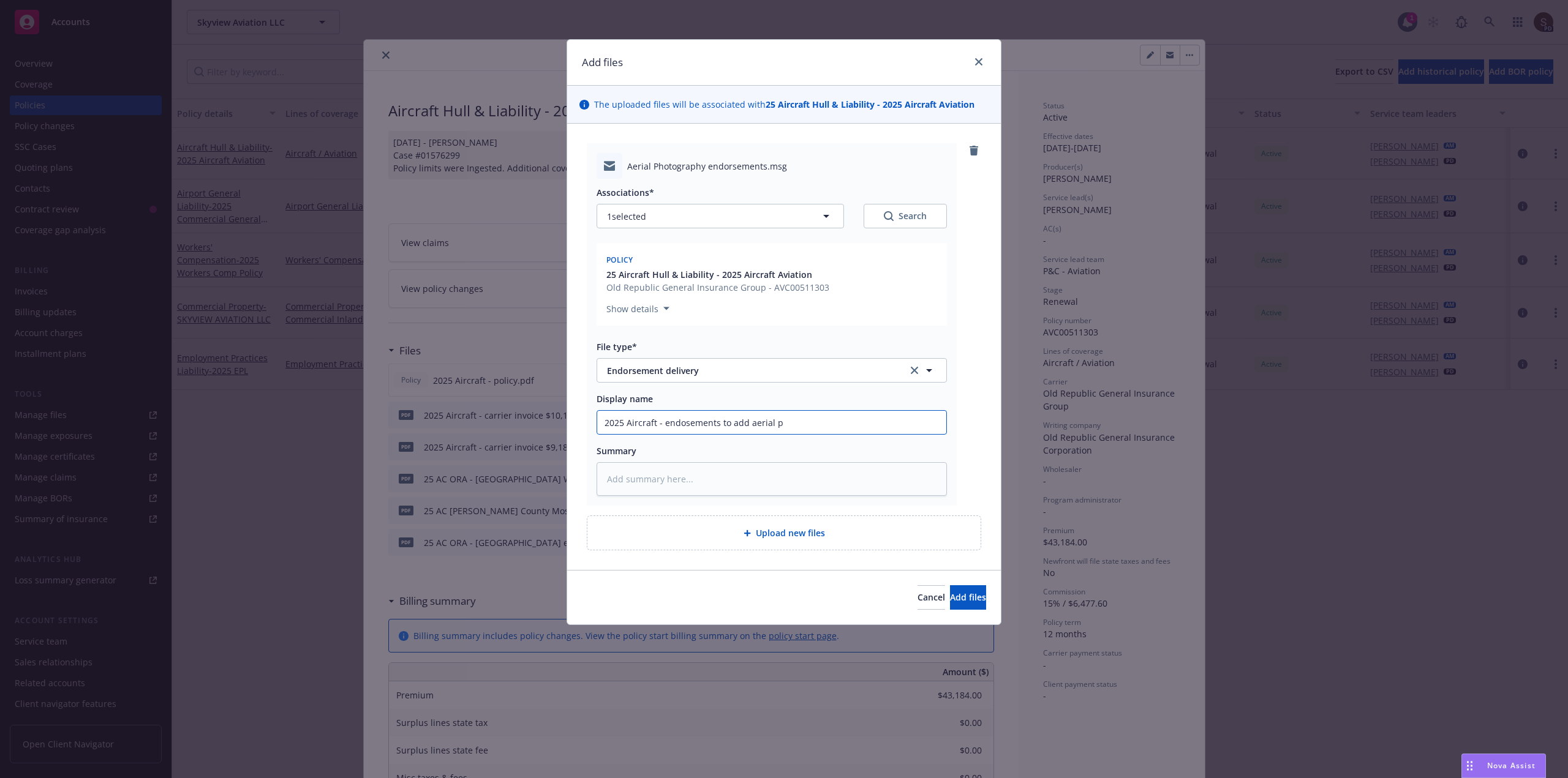
type input "2025 Aircraft - endosements to add aerial ph"
type textarea "x"
type input "2025 Aircraft - endosements to add aerial pho"
type textarea "x"
type input "2025 Aircraft - endosements to add aerial phot"
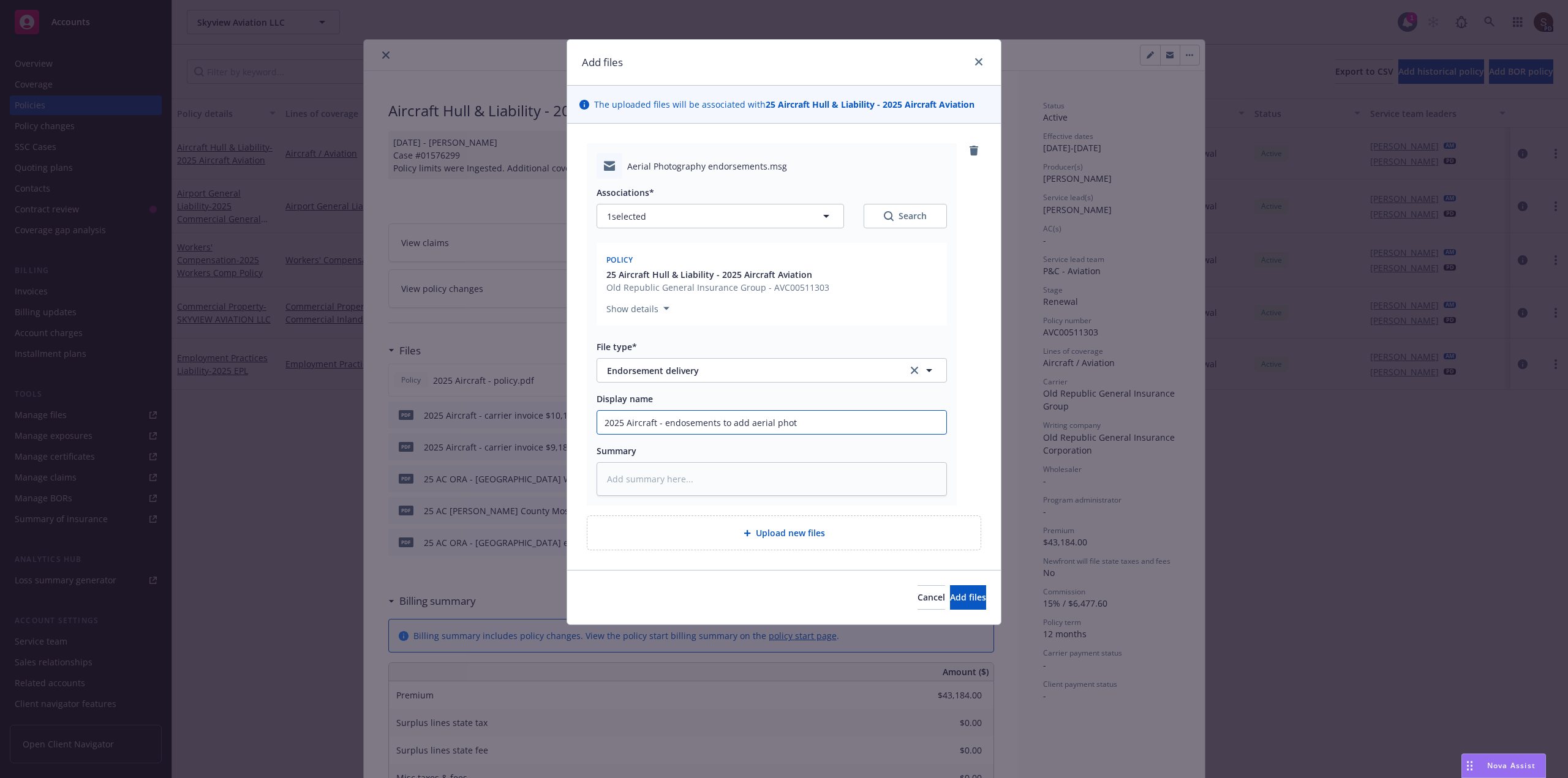
type textarea "x"
type input "2025 Aircraft - endosements to add aerial photo"
type textarea "x"
type input "2025 Aircraft - endosements to add aerial photog"
type textarea "x"
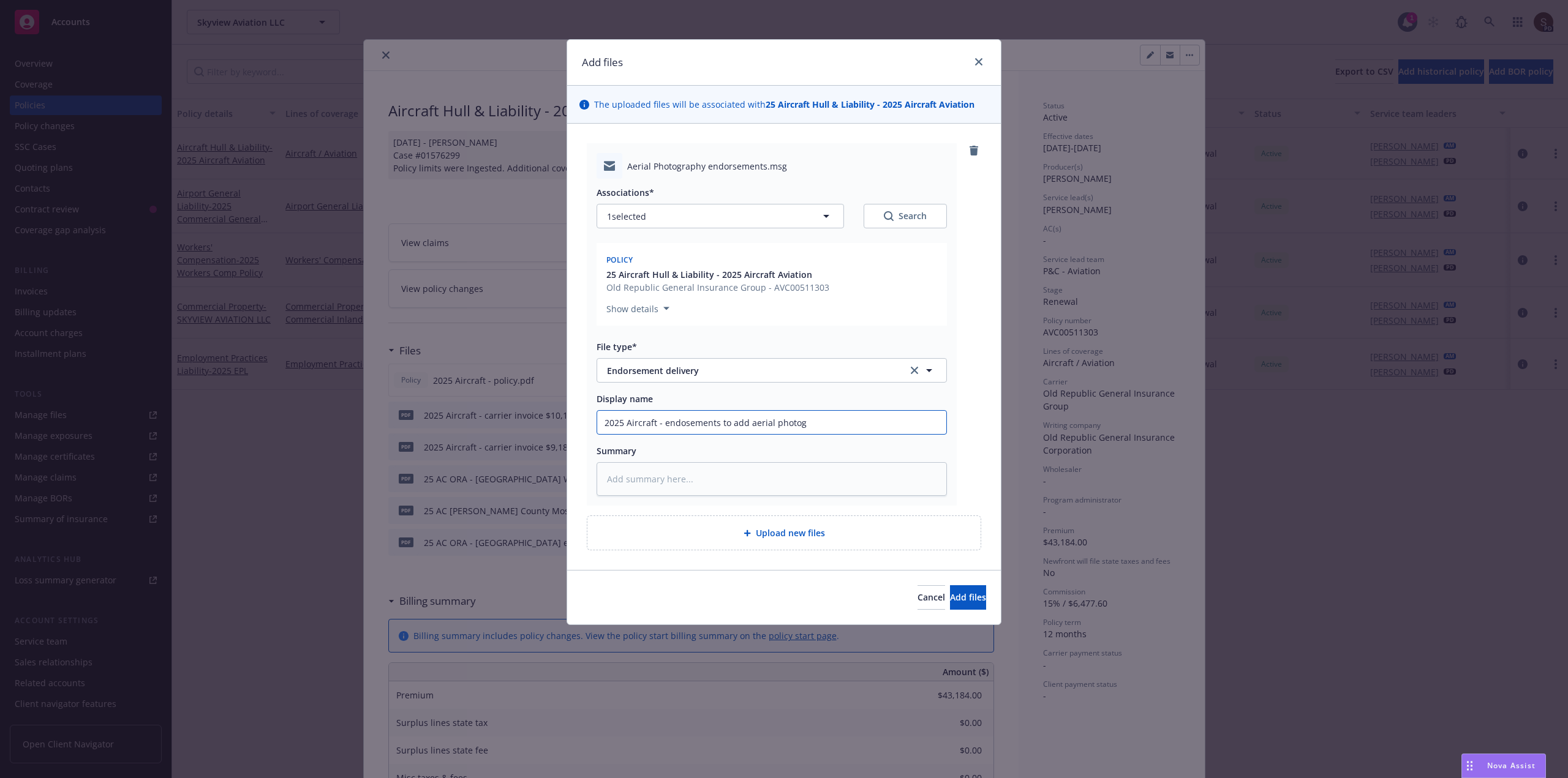
type input "2025 Aircraft - endosements to add aerial photogr"
type textarea "x"
type input "2025 Aircraft - endosements to add aerial photogra"
type textarea "x"
type input "2025 Aircraft - endosements to add aerial photograp"
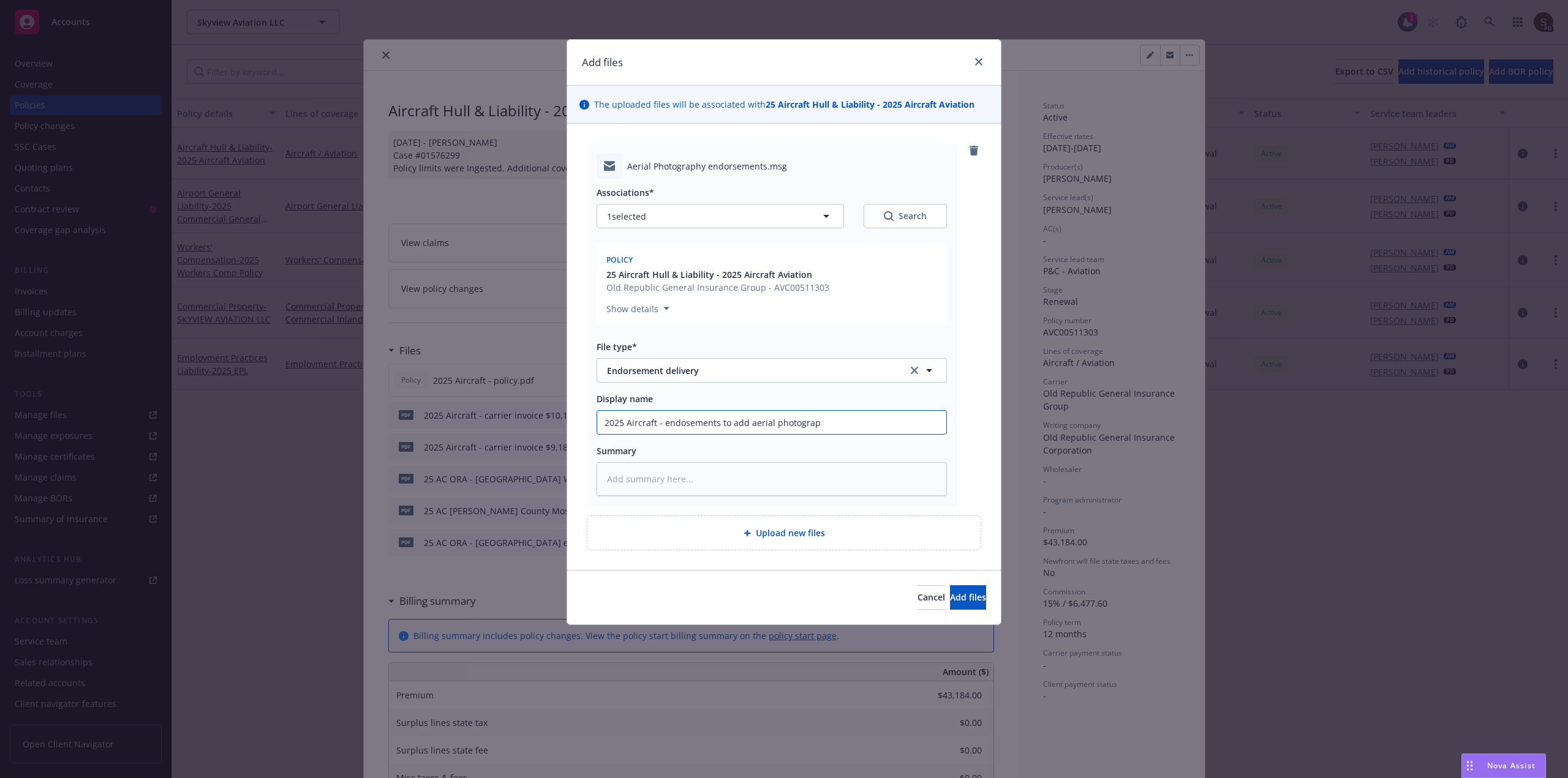
type textarea "x"
type input "2025 Aircraft - endosements to add aerial photograph"
type textarea "x"
type input "2025 Aircraft - endosements to add aerial photography"
type textarea "x"
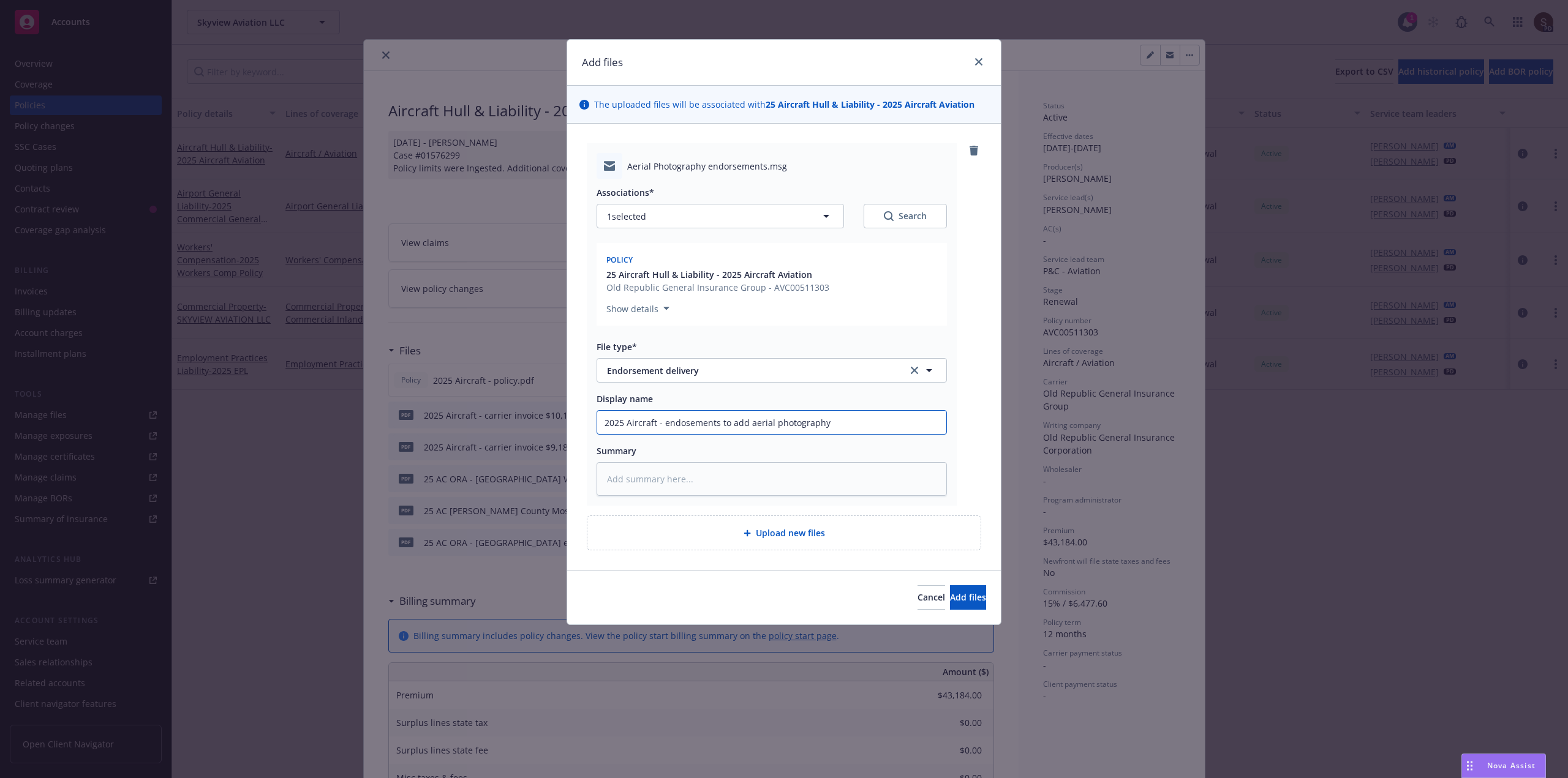
type input "2025 Aircraft - endosements to add aerial photography"
type textarea "x"
type input "2025 Aircraft - endosements to add aerial photography to"
type textarea "x"
type input "2025 Aircraft - endosements to add aerial photography to"
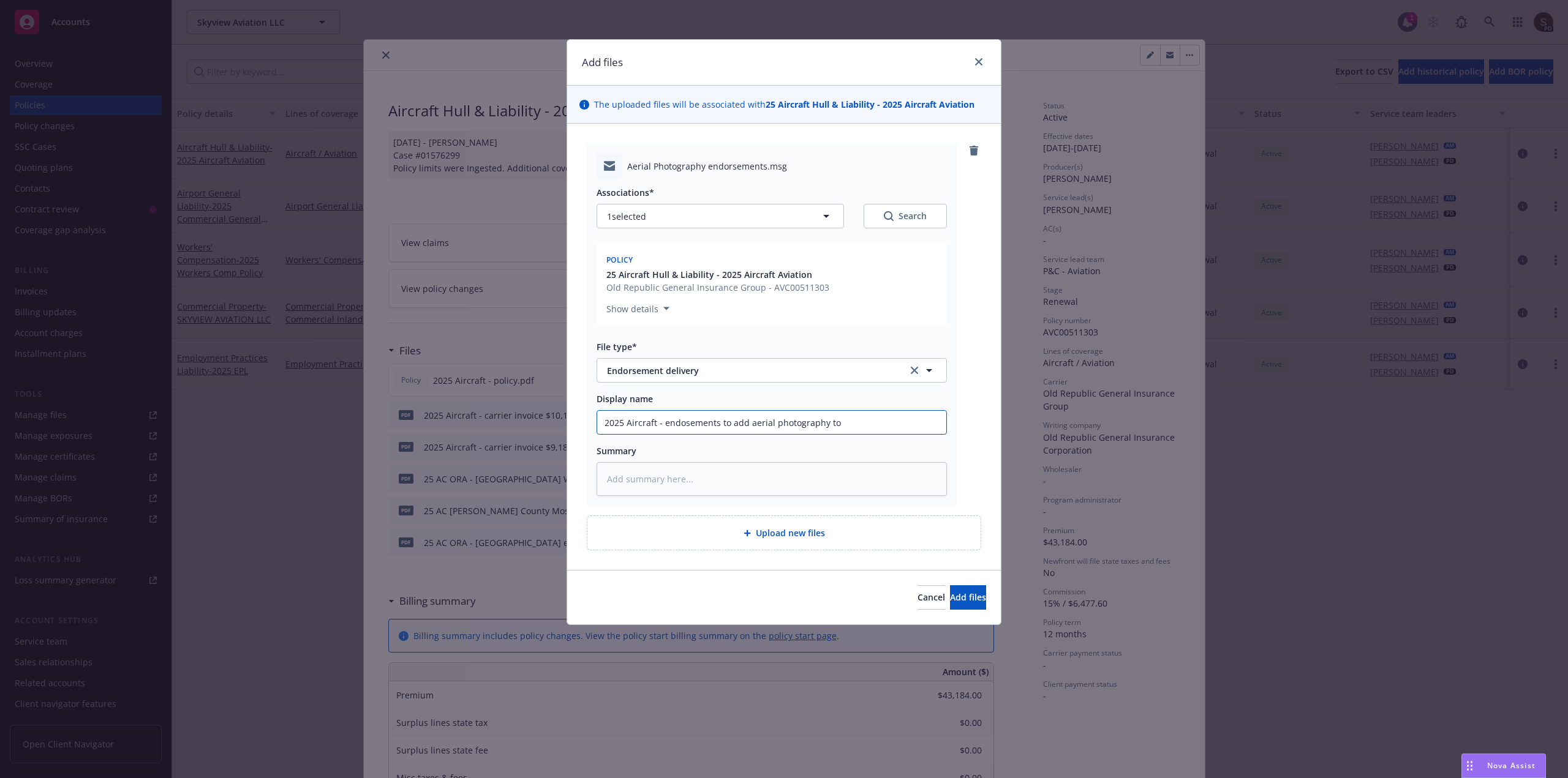
type textarea "x"
type input "2025 Aircraft - endosements to add aerial photography to i"
type textarea "x"
type input "2025 Aircraft - endosements to add aerial photography to in"
type textarea "x"
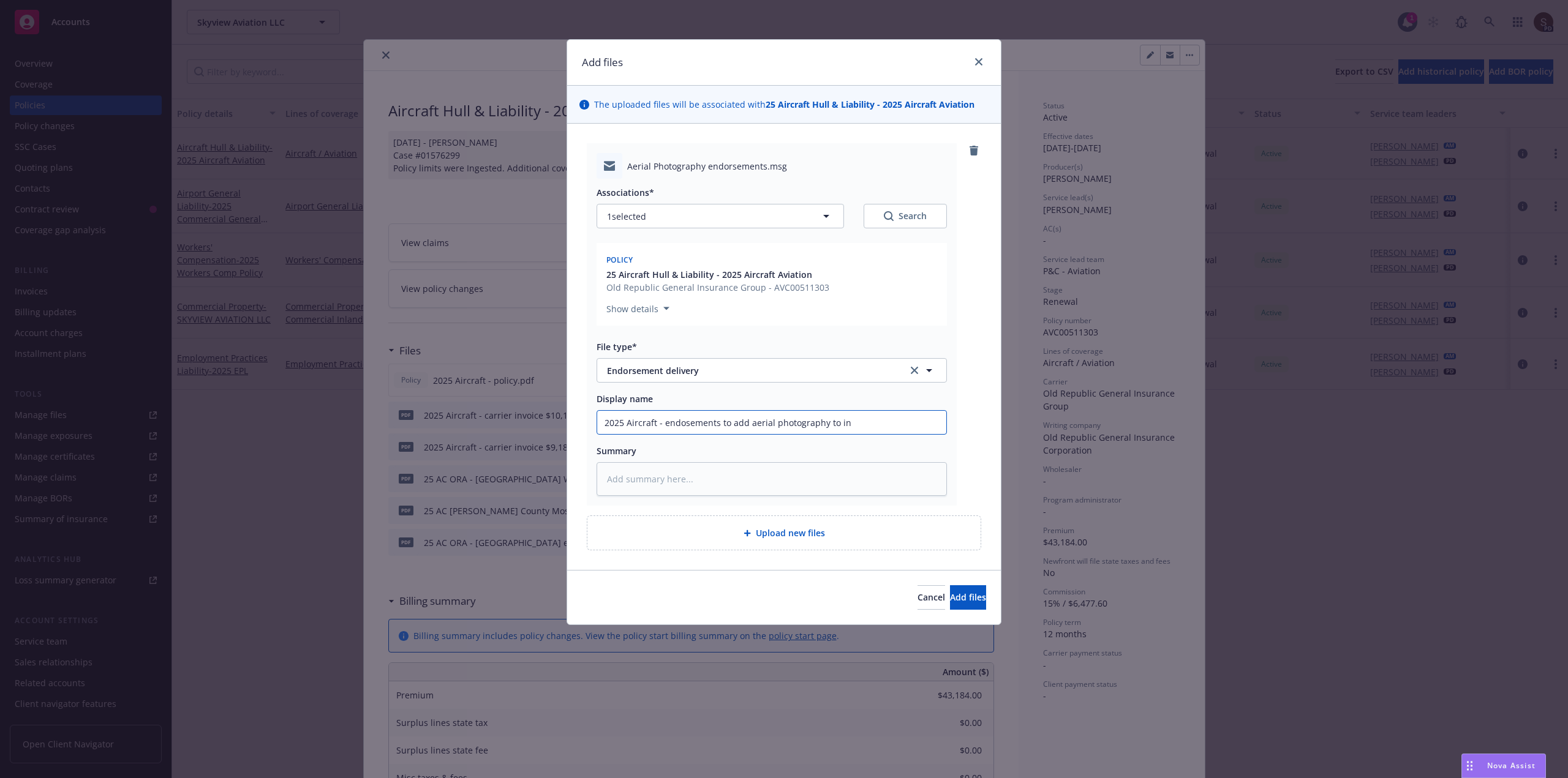
type input "2025 Aircraft - endosements to add aerial photography to ins"
type textarea "x"
type input "2025 Aircraft - endosements to add aerial photography to insu"
type textarea "x"
type input "2025 Aircraft - endosements to add aerial photography to insure"
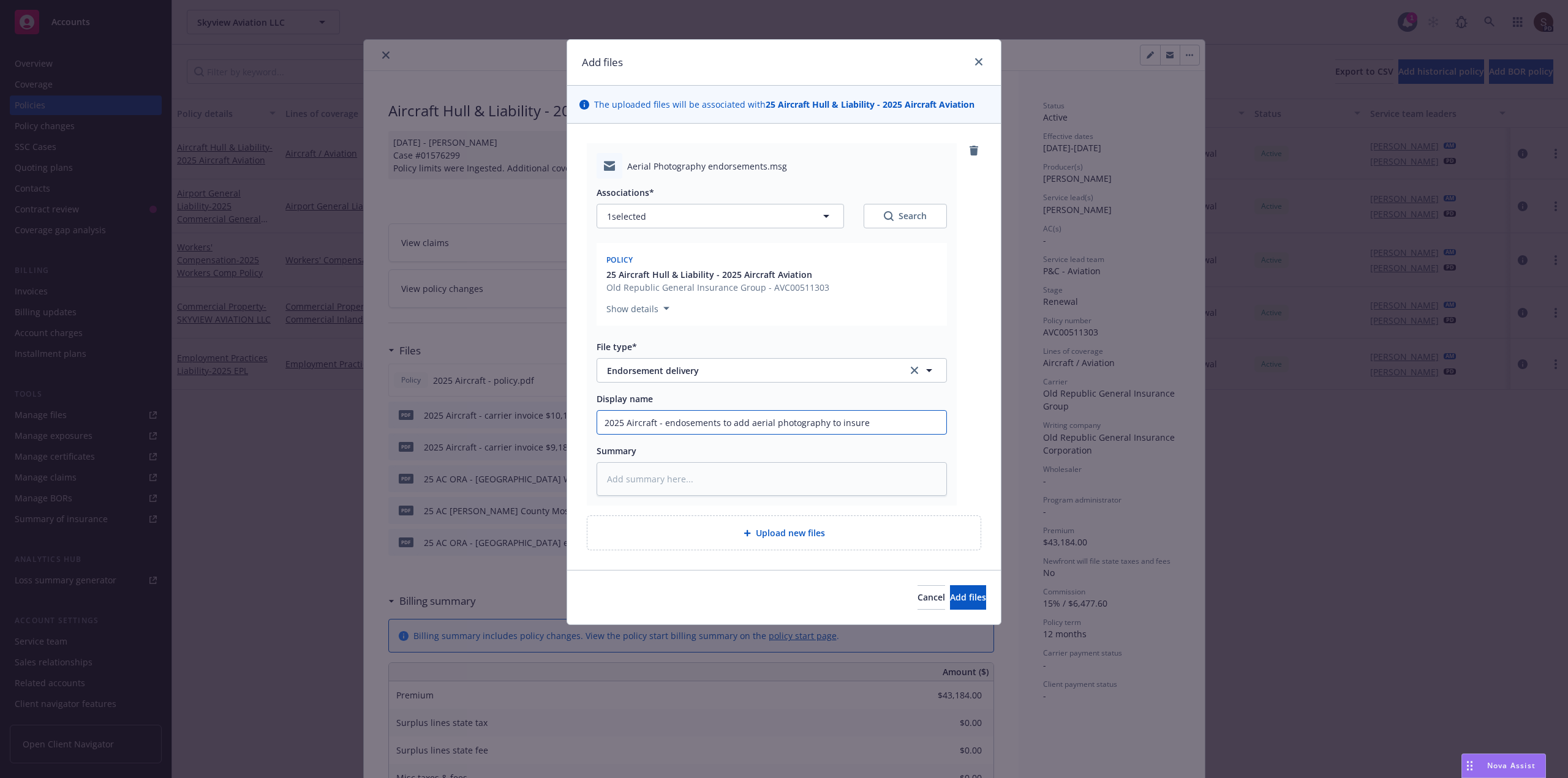
type textarea "x"
type input "2025 Aircraft - endosements to add aerial photography to insured"
click at [682, 422] on input "2025 Aircraft - endosements to add aerial photography to insured" at bounding box center [772, 423] width 349 height 23
type textarea "x"
drag, startPoint x: 664, startPoint y: 422, endPoint x: 930, endPoint y: 412, distance: 266.2
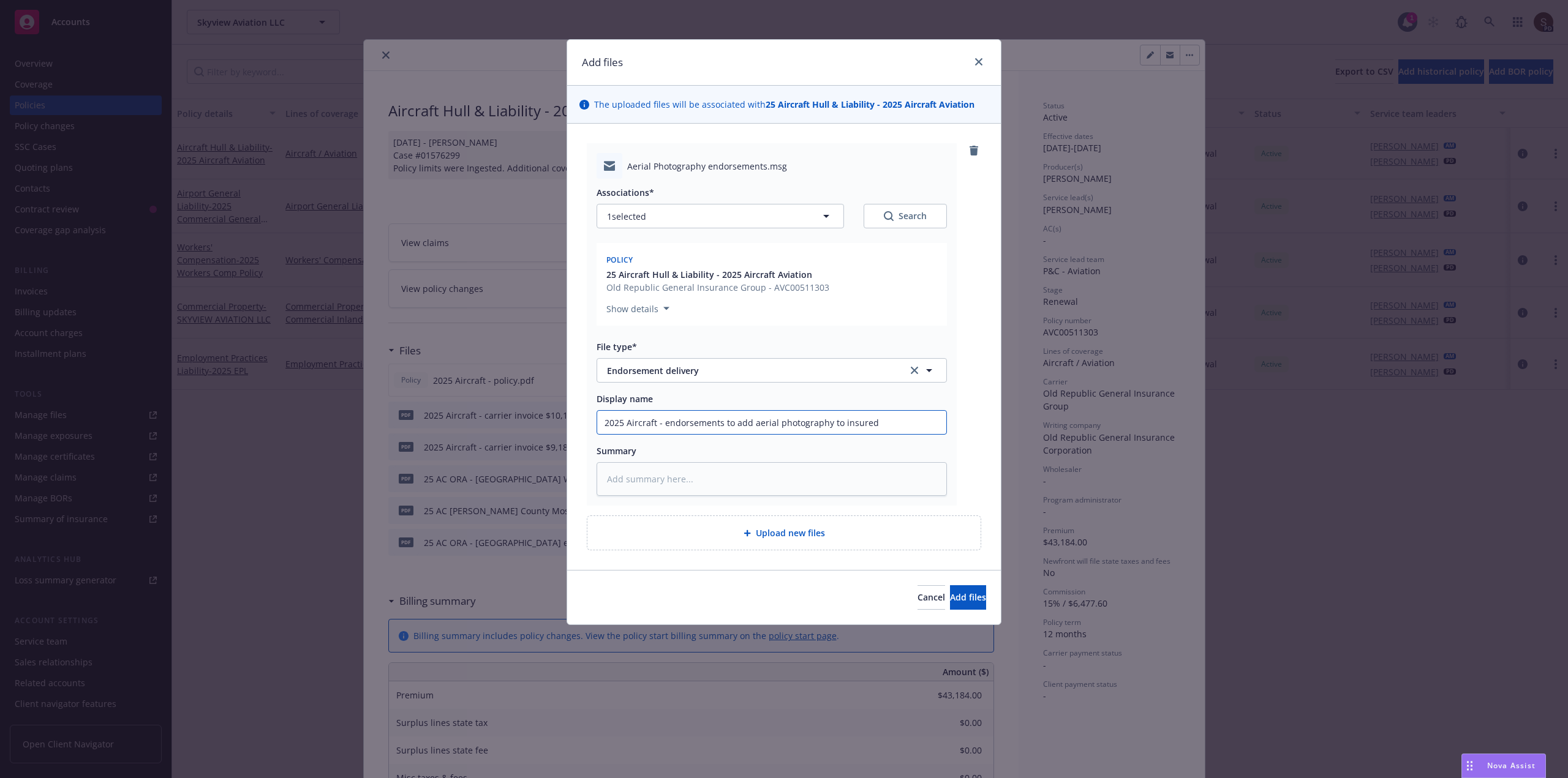
click at [930, 412] on input "2025 Aircraft - endorsements to add aerial photography to insured" at bounding box center [772, 423] width 349 height 23
type input "2025 Aircraft - endorsements to add aerial photography to insured"
click at [703, 481] on textarea at bounding box center [772, 479] width 351 height 34
type textarea "x"
type textarea "2"
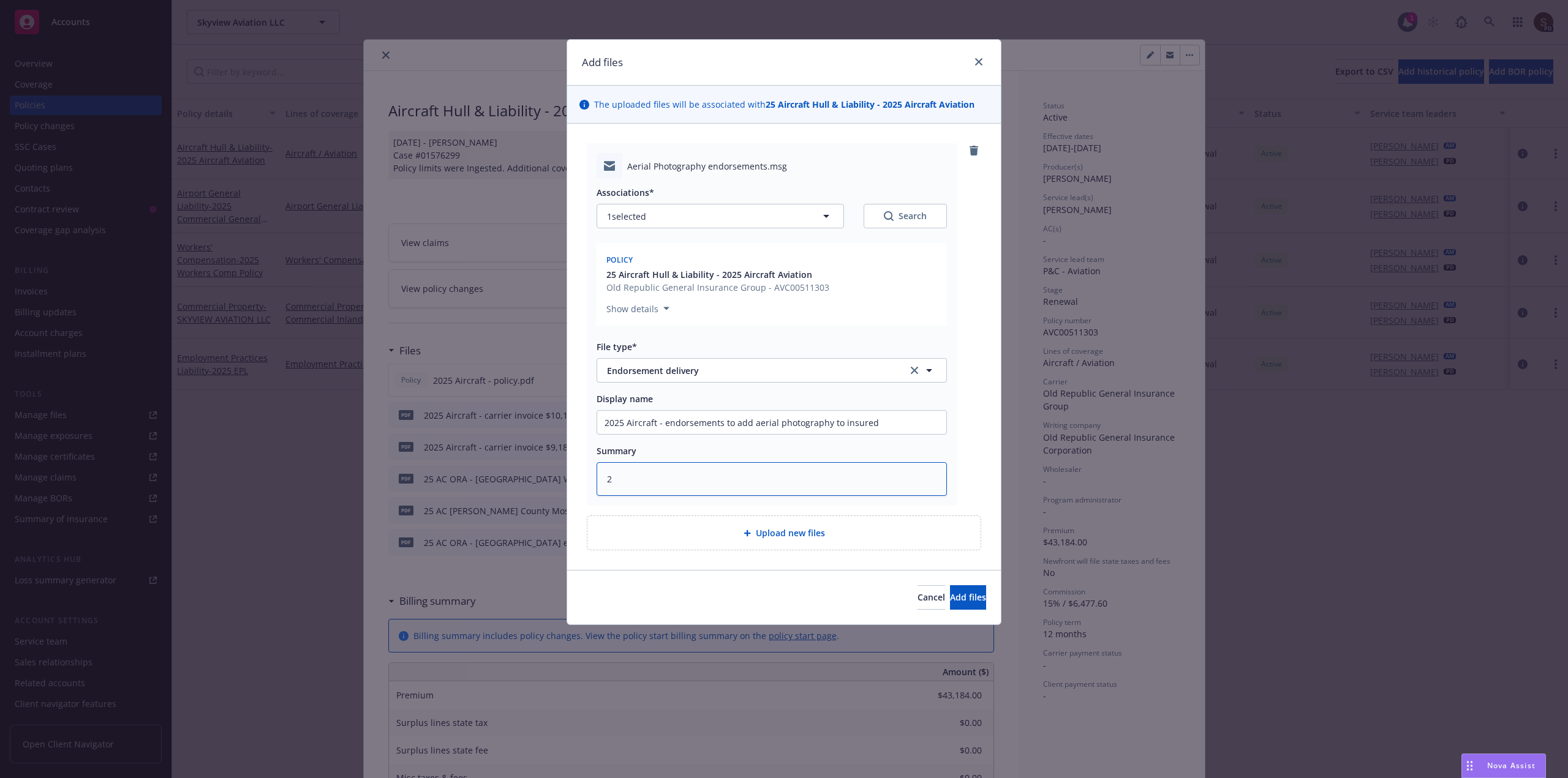
type textarea "x"
type textarea "25"
type textarea "x"
type textarea "25"
type textarea "x"
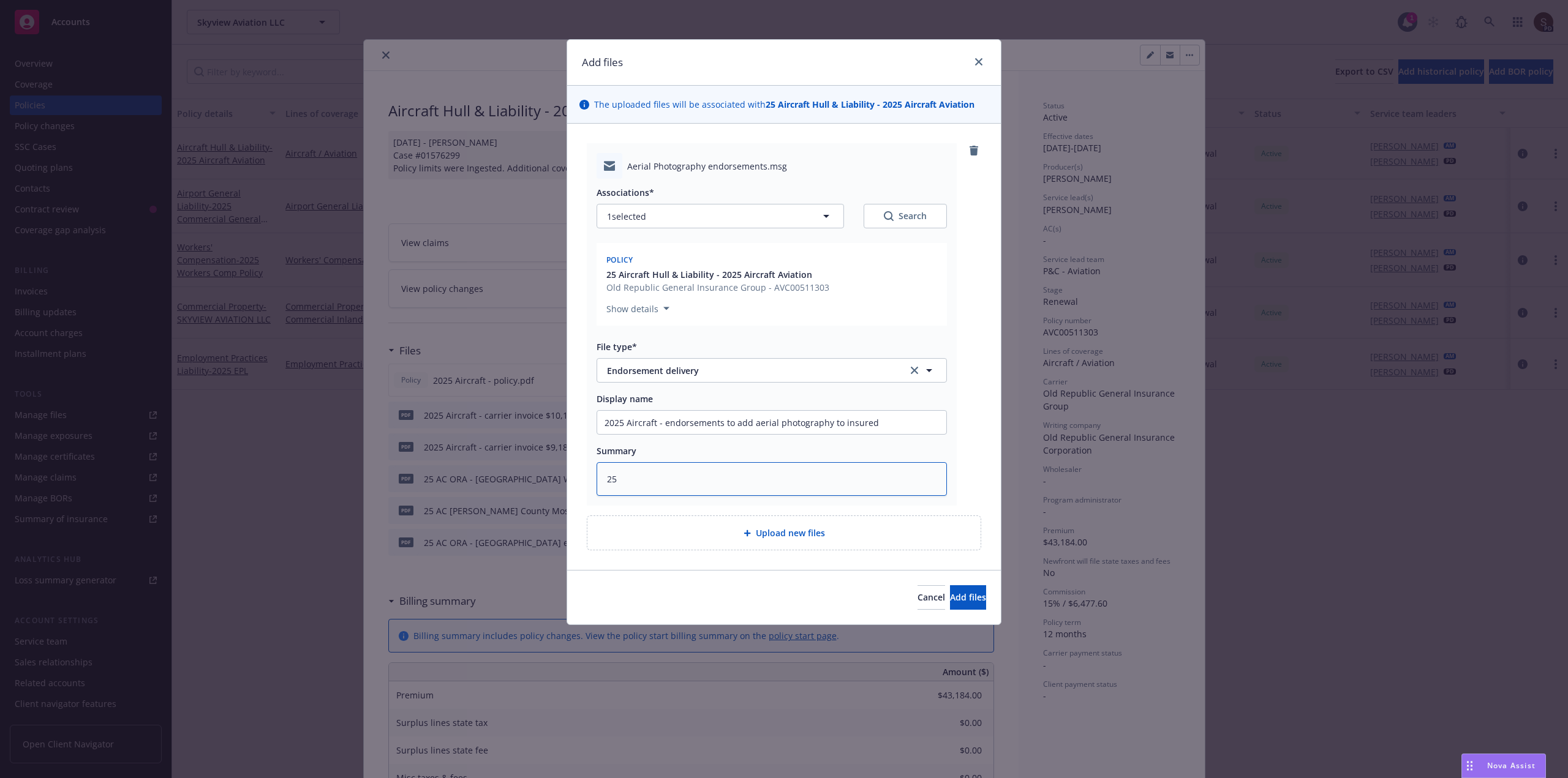
type textarea "25 A"
type textarea "x"
type textarea "25 AC"
type textarea "x"
type textarea "25 AC"
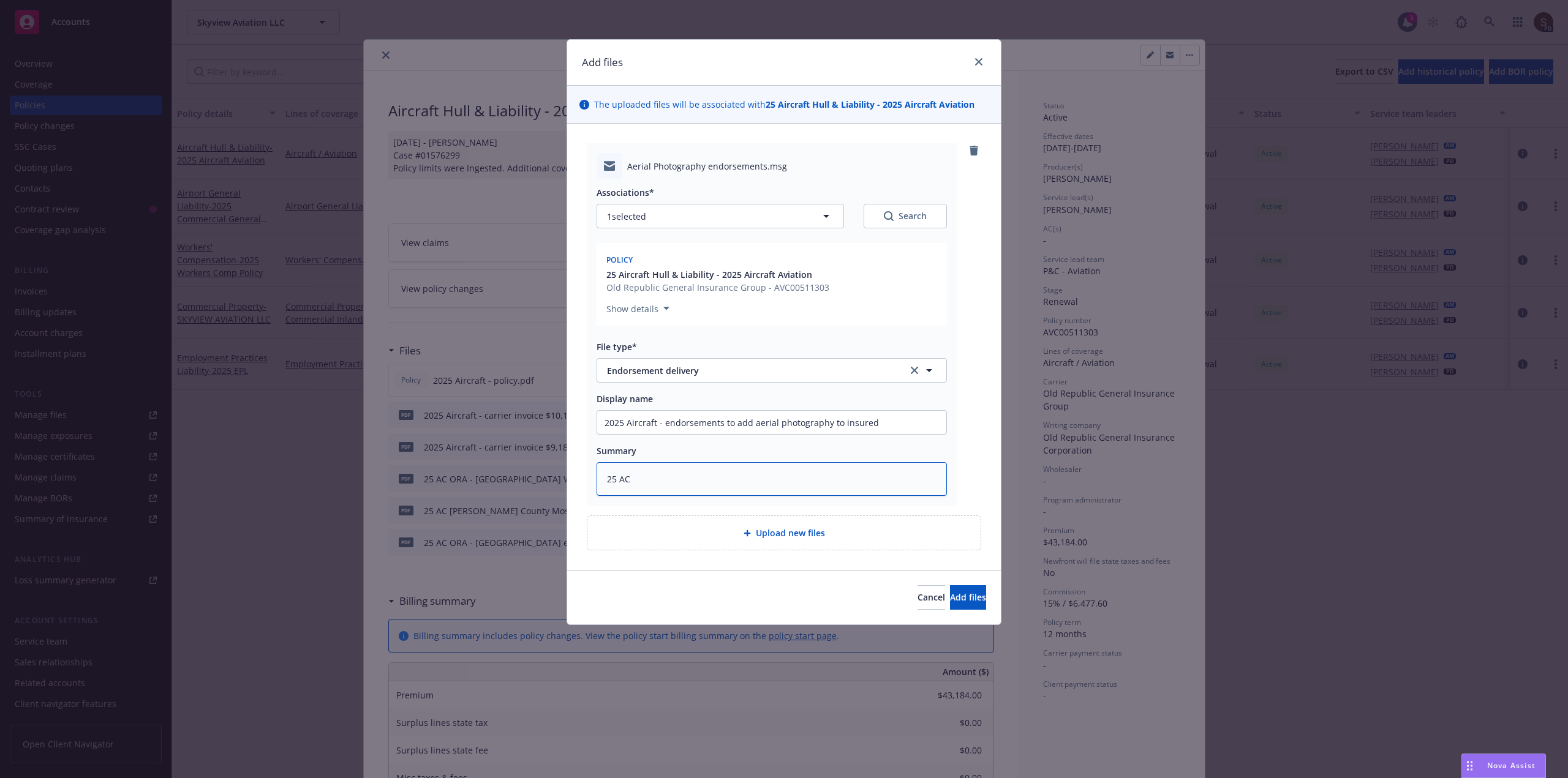
type textarea "x"
type textarea "25 AC O"
type textarea "x"
type textarea "25 AC OR"
type textarea "x"
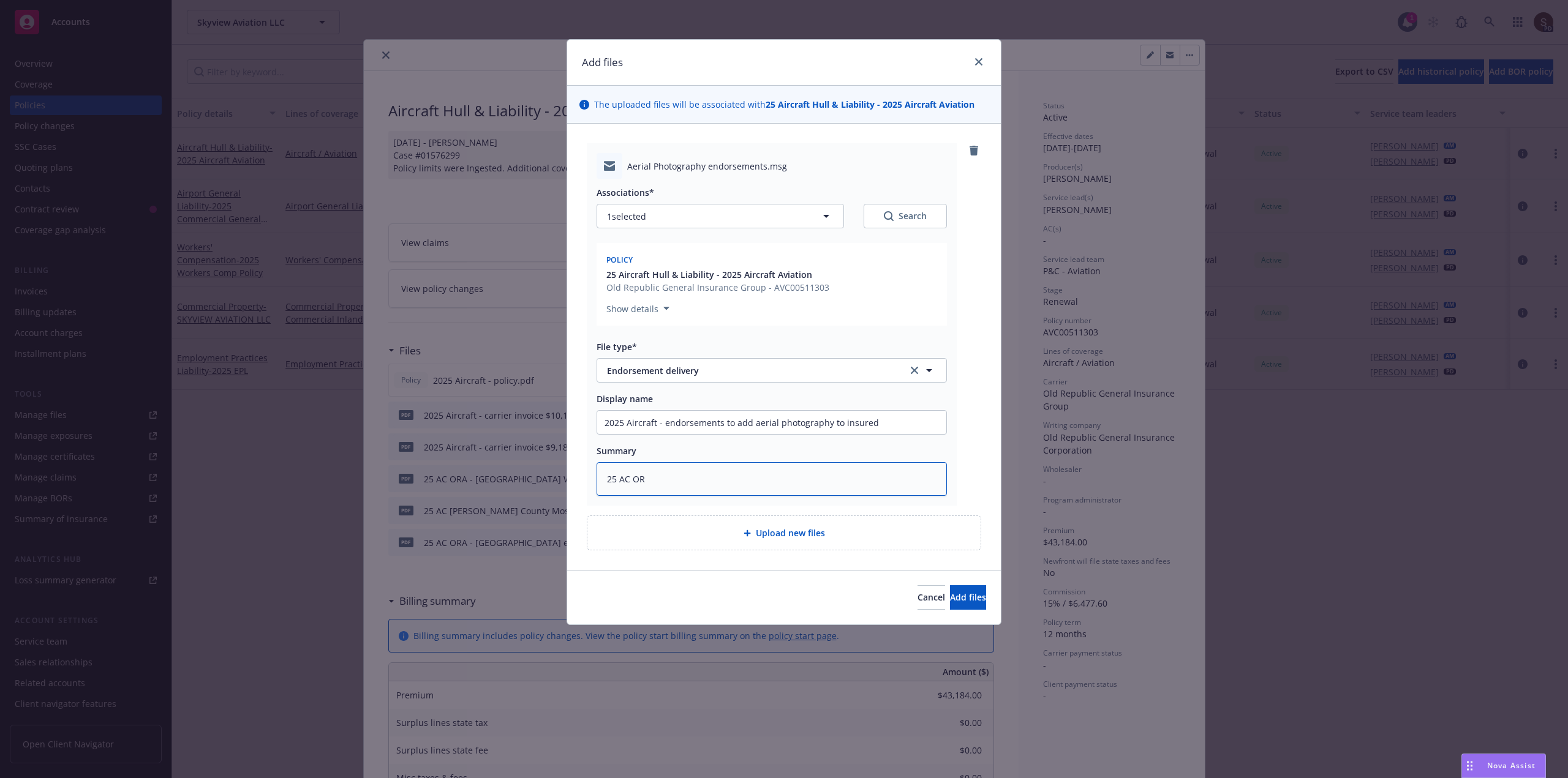
type textarea "25 AC ORA"
type textarea "x"
type textarea "25 AC ORA"
paste textarea "endorsements to add aerial photography to insured"
type textarea "x"
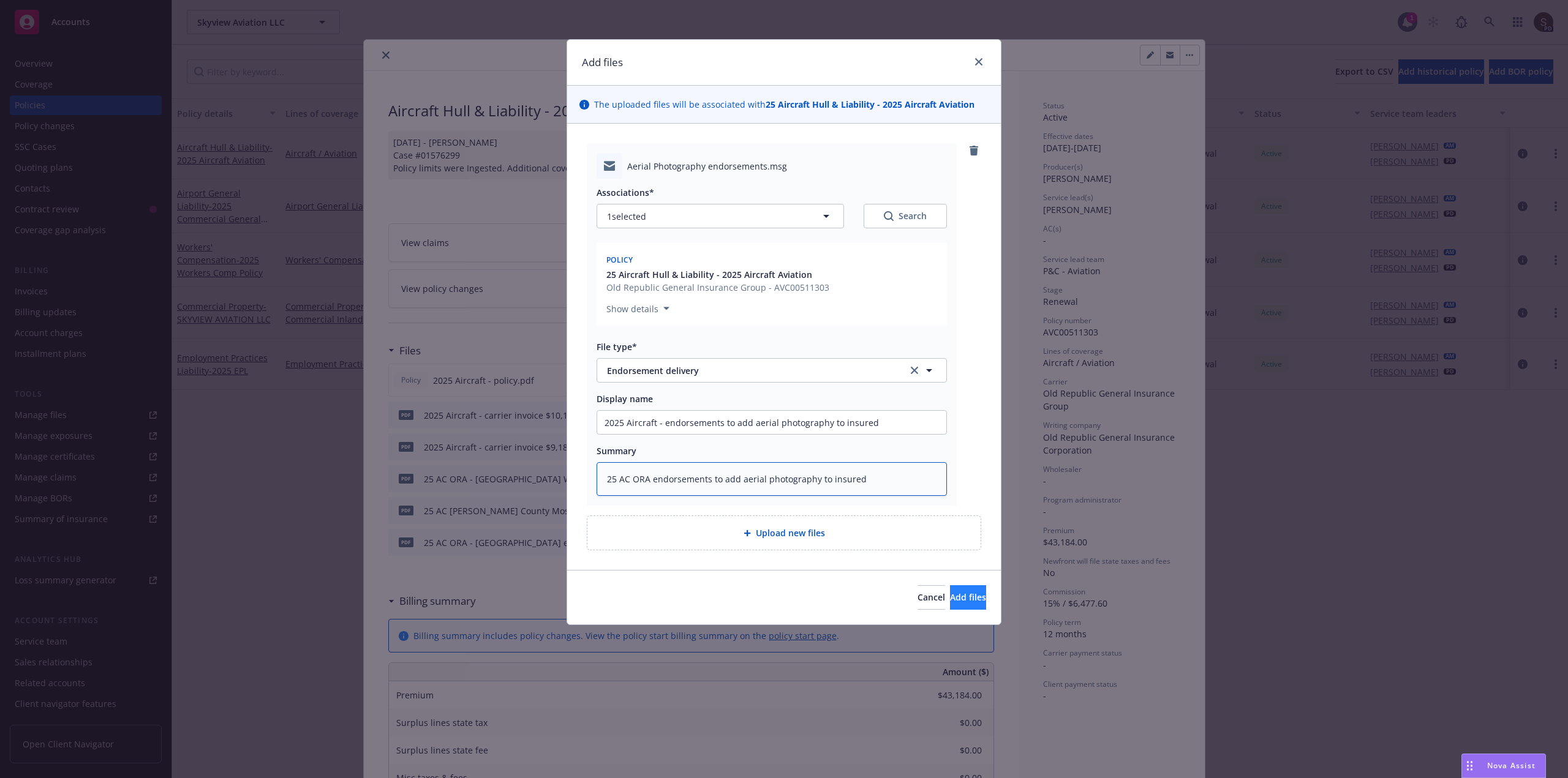
type textarea "25 AC ORA endorsements to add aerial photography to insured"
click at [974, 601] on button "Add files" at bounding box center [968, 597] width 36 height 25
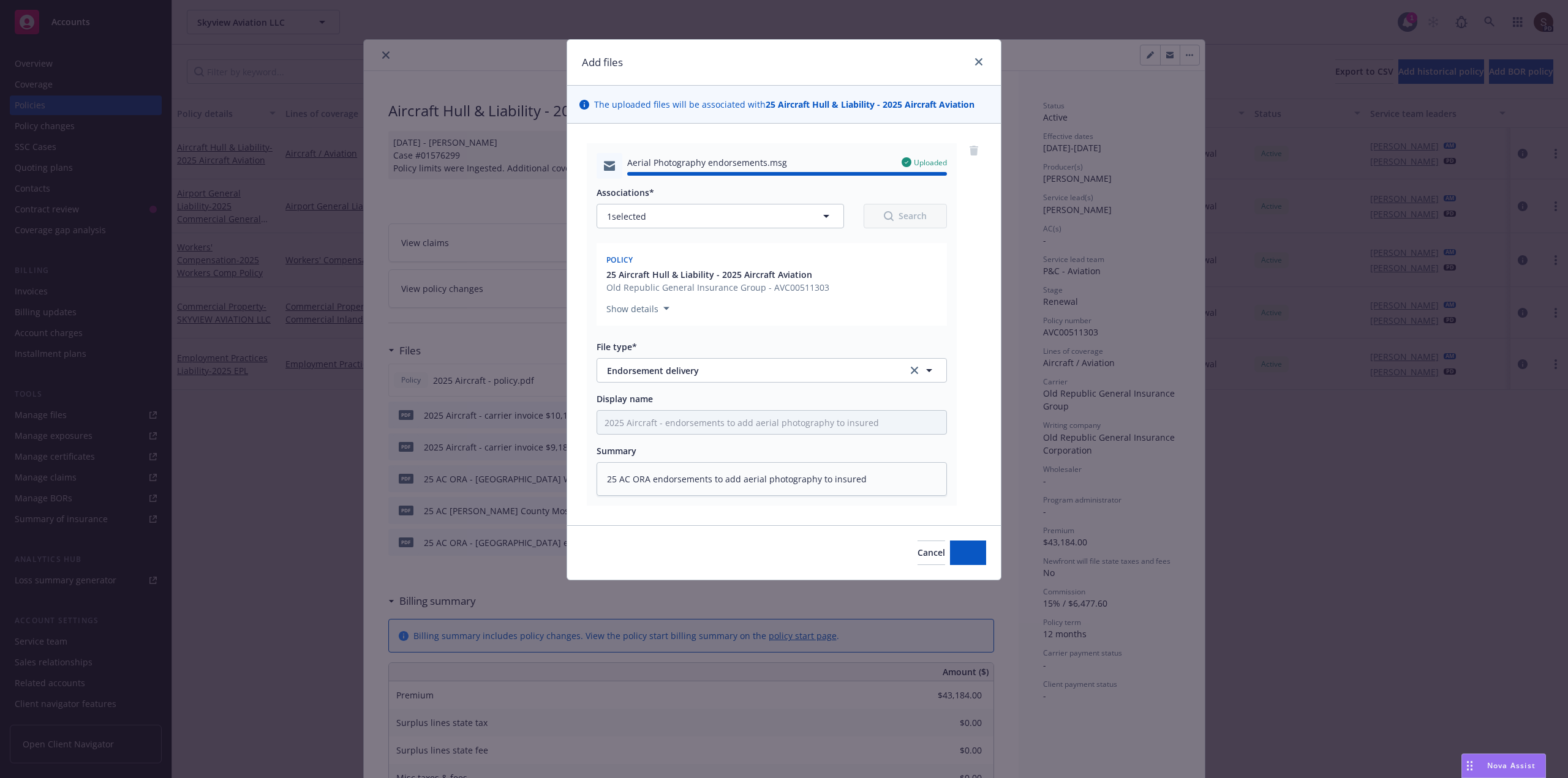
type textarea "x"
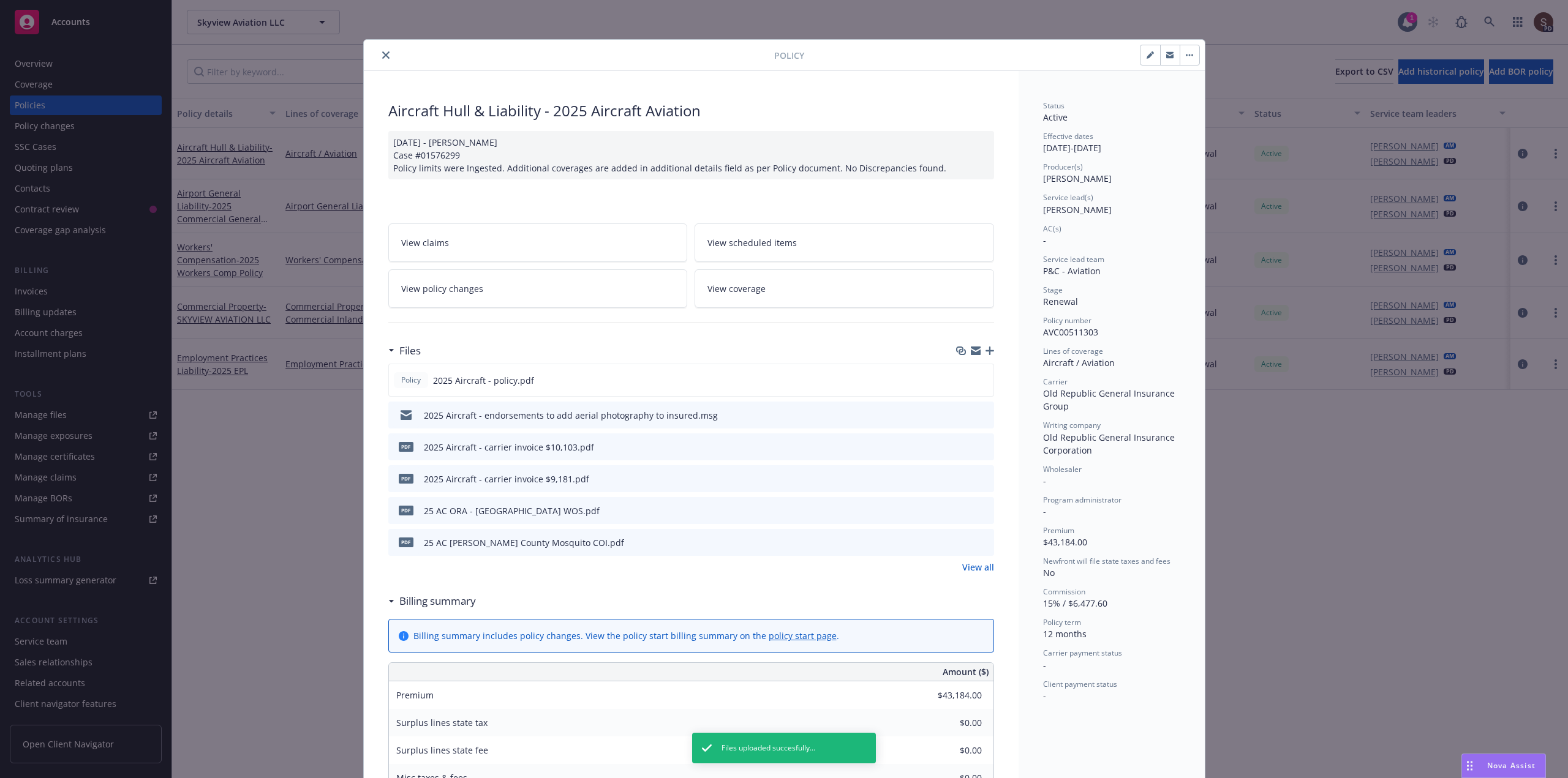
click at [383, 54] on icon "close" at bounding box center [386, 55] width 7 height 7
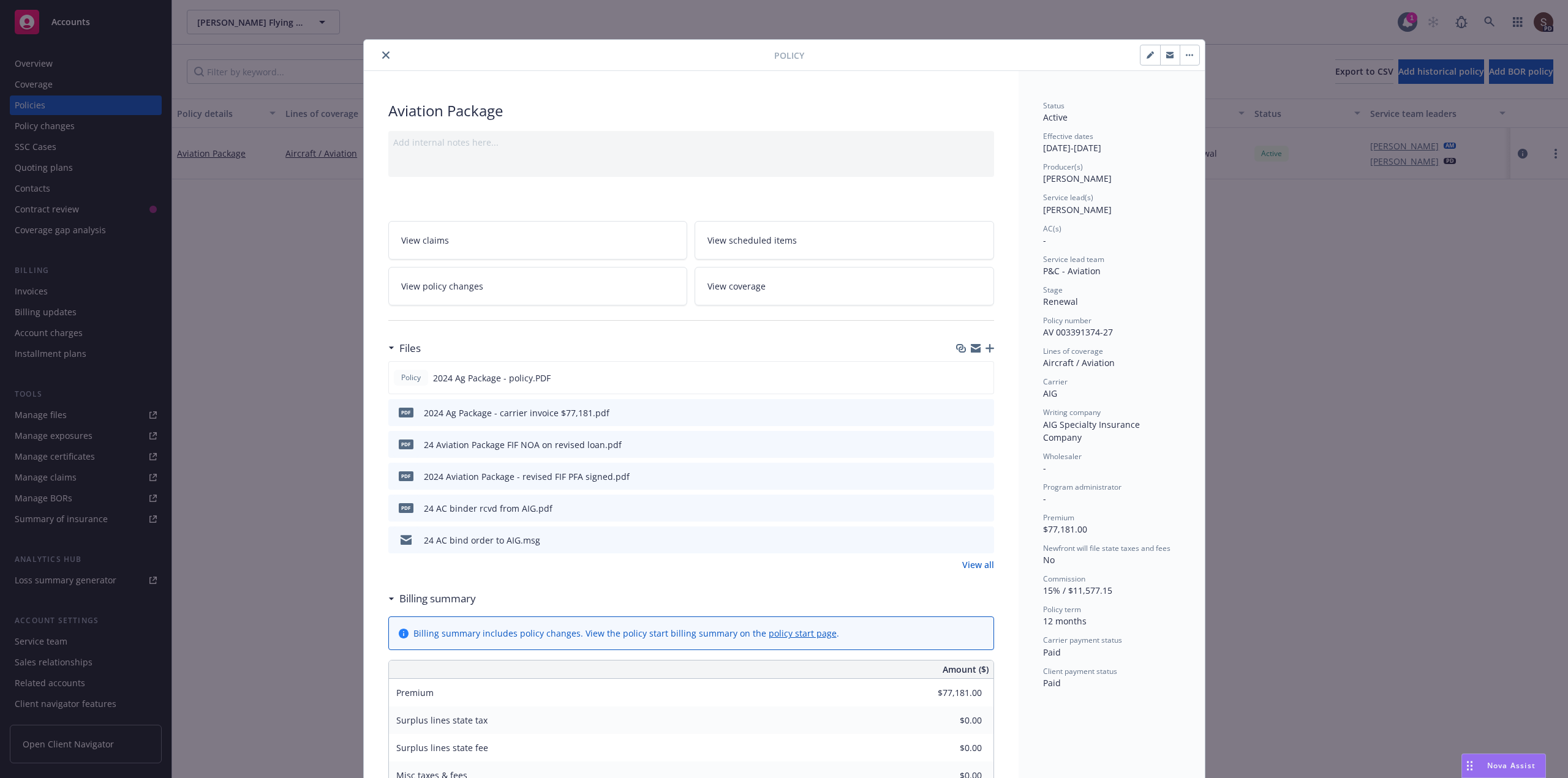
scroll to position [37, 0]
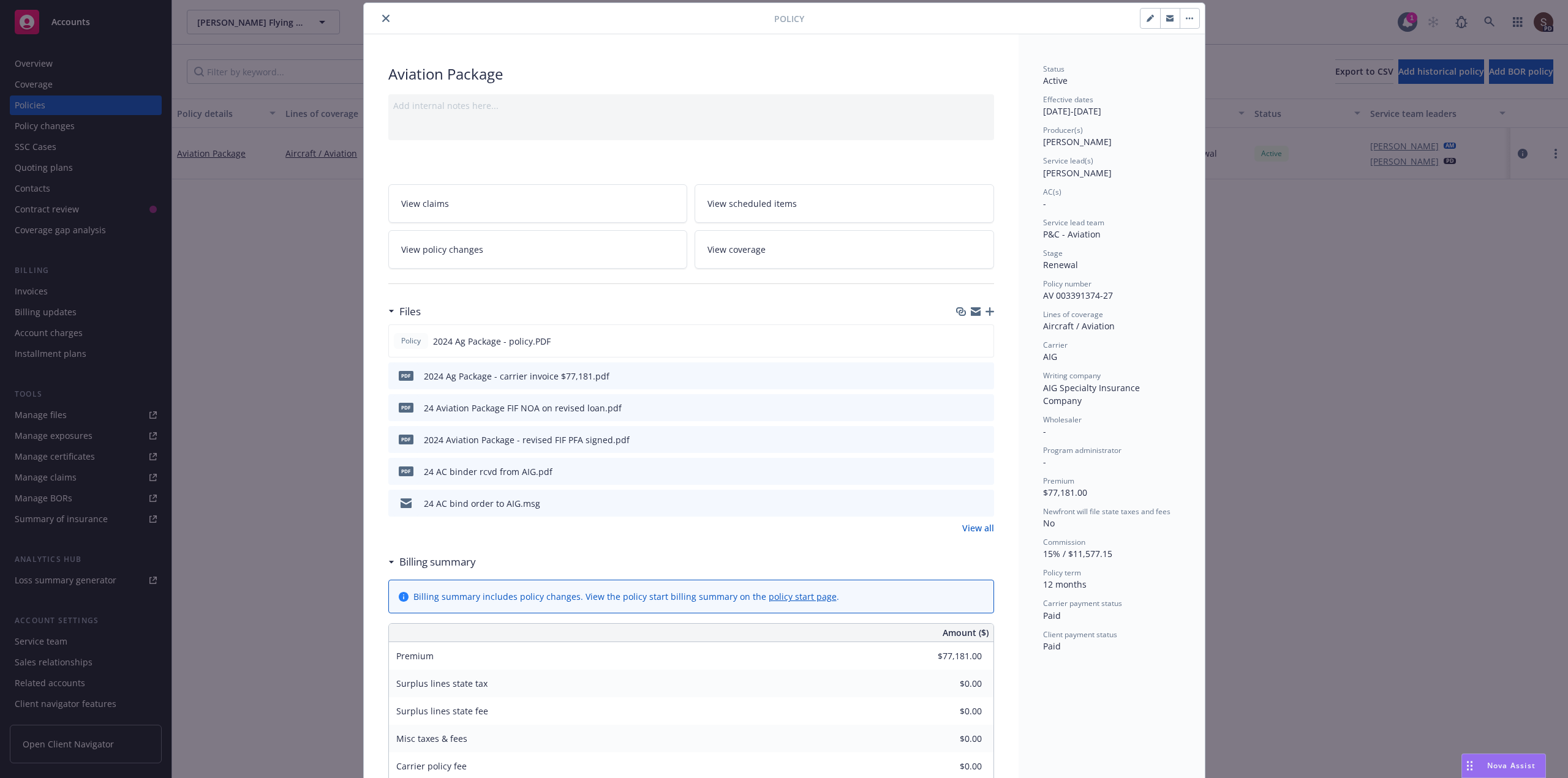
click at [385, 17] on button "close" at bounding box center [386, 18] width 15 height 15
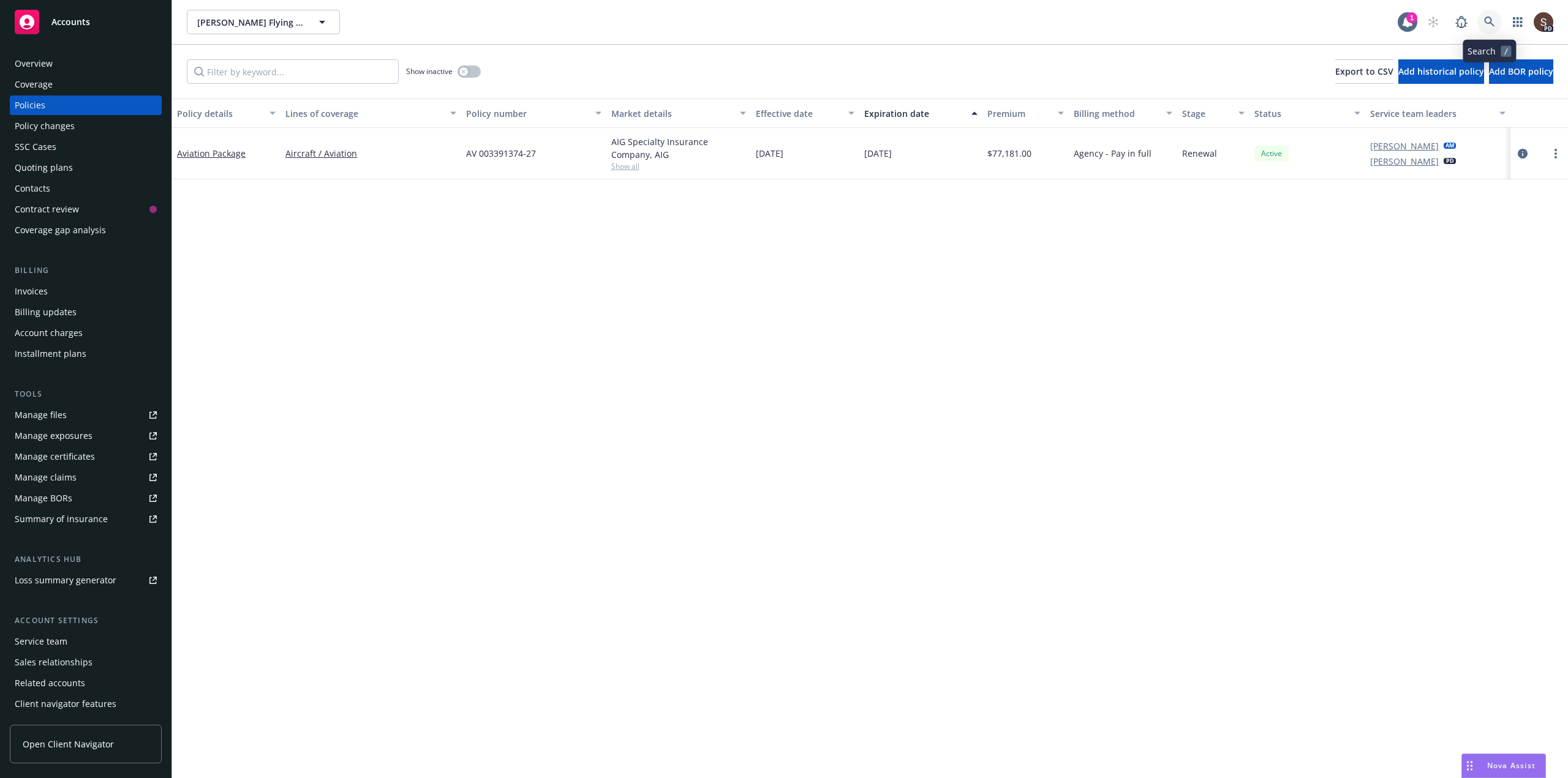
click at [1490, 20] on icon at bounding box center [1490, 21] width 11 height 11
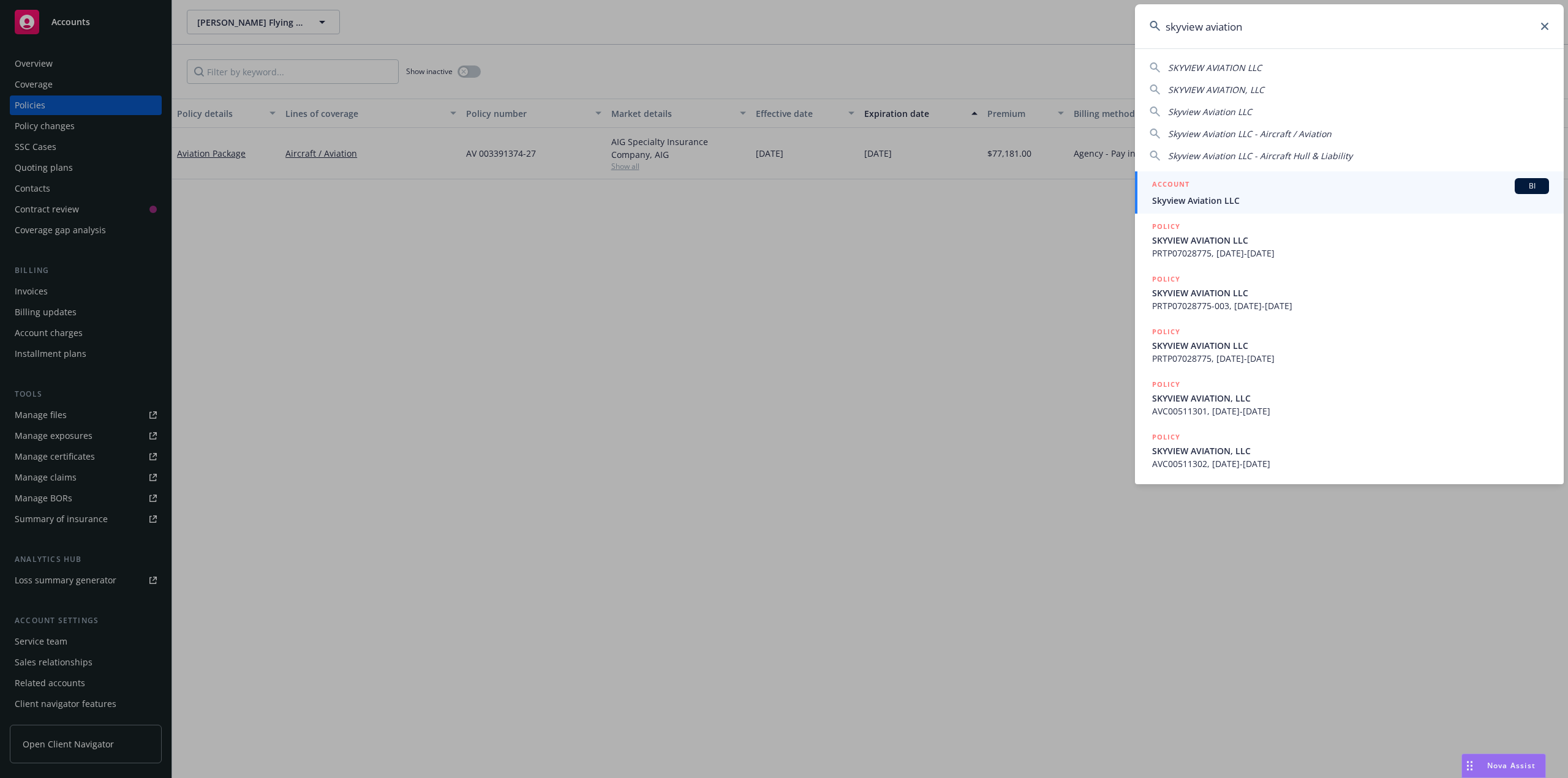
type input "skyview aviation"
click at [1149, 200] on link "ACCOUNT BI Skyview Aviation LLC" at bounding box center [1349, 193] width 429 height 42
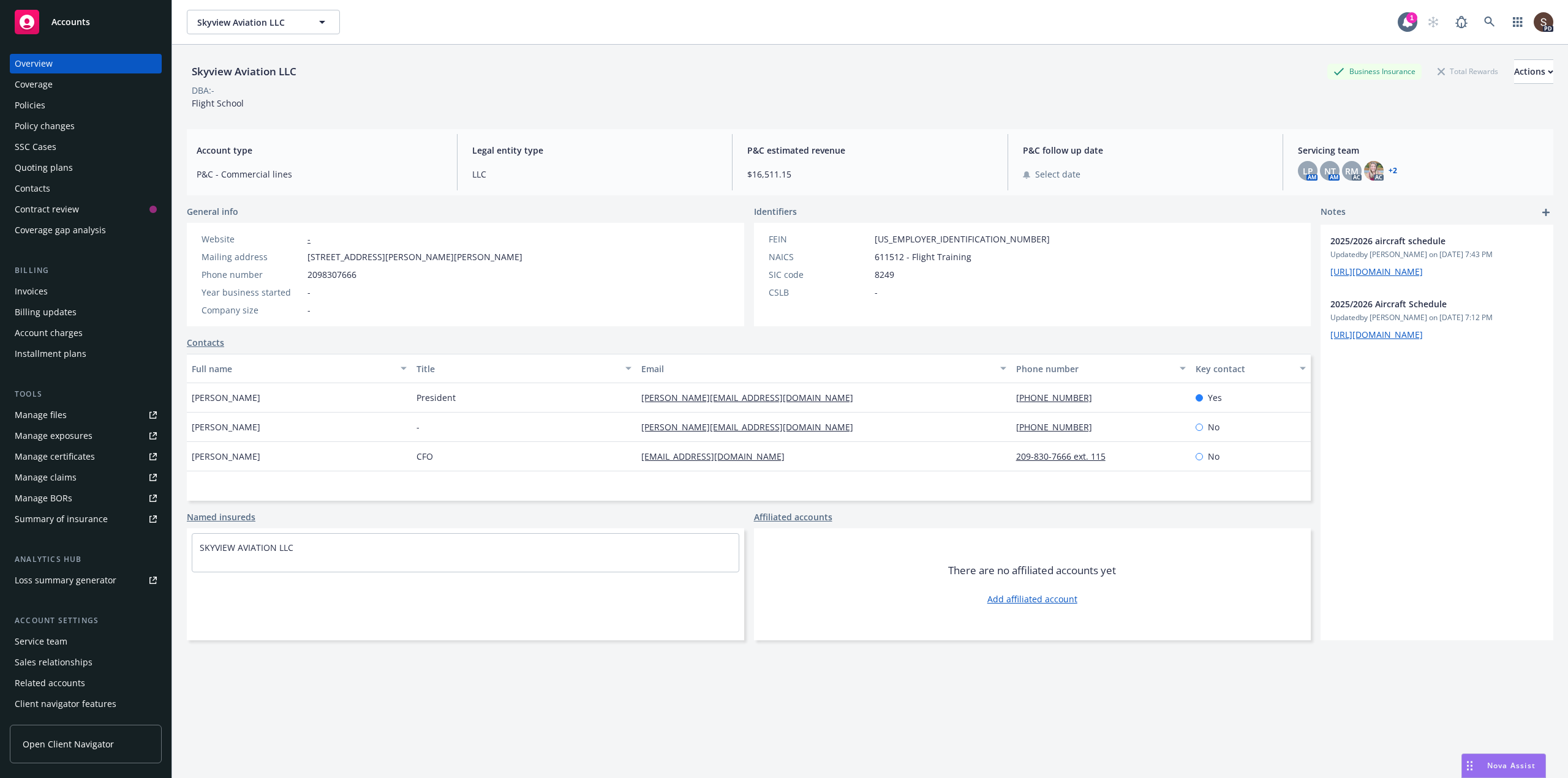
click at [33, 106] on div "Policies" at bounding box center [29, 105] width 30 height 20
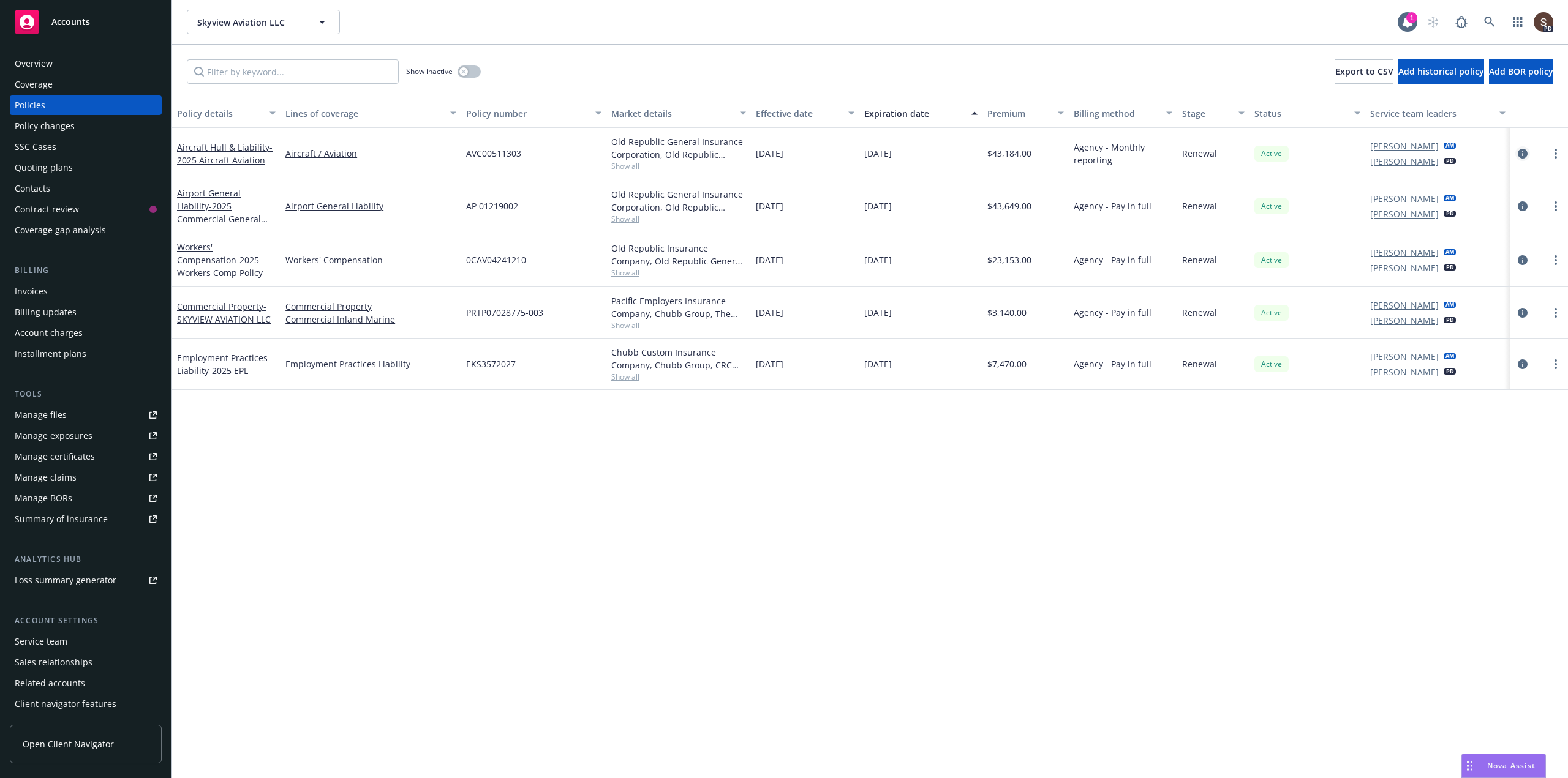
click at [1520, 150] on icon "circleInformation" at bounding box center [1523, 154] width 10 height 10
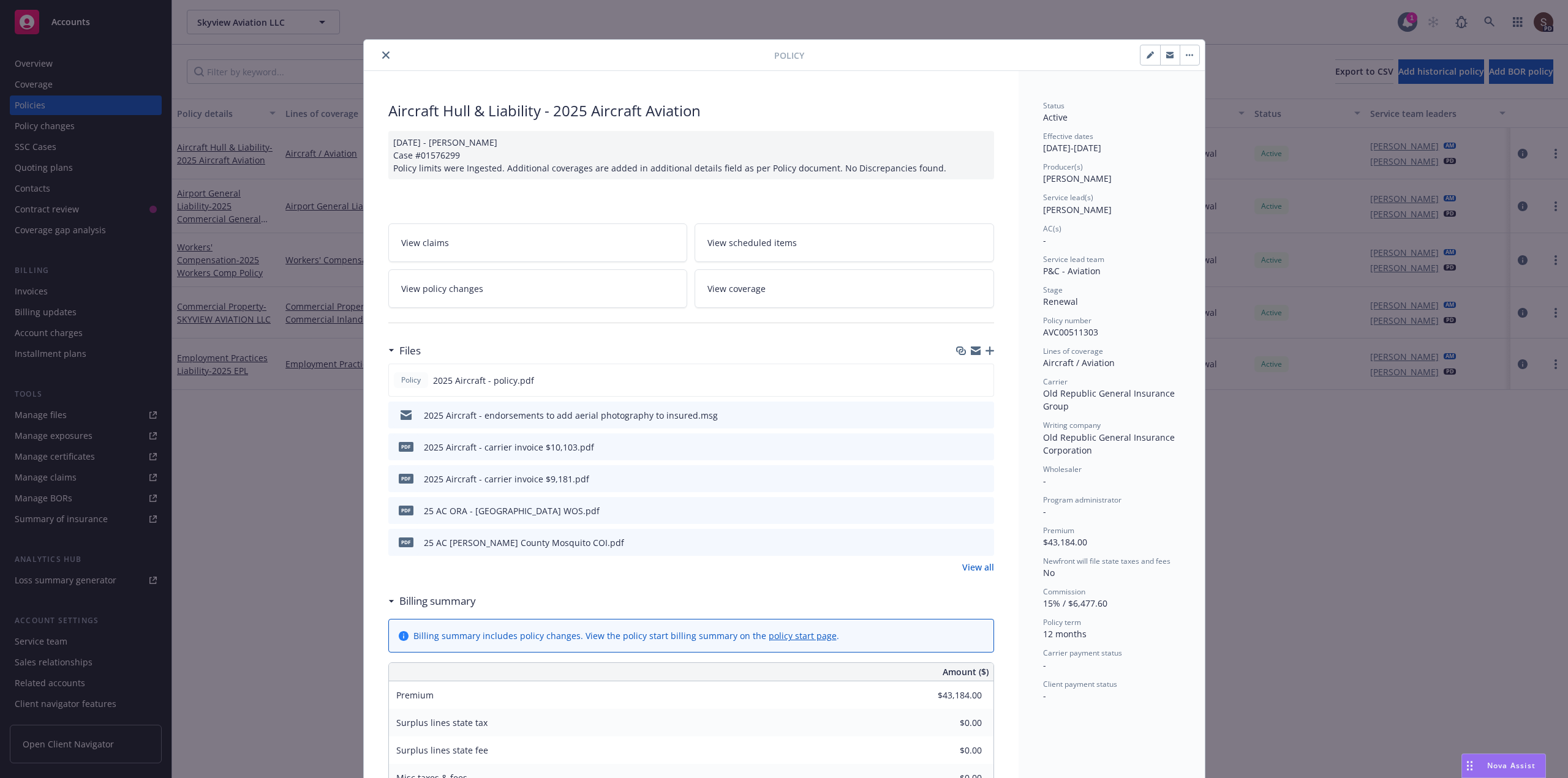
click at [986, 351] on icon "button" at bounding box center [990, 351] width 8 height 8
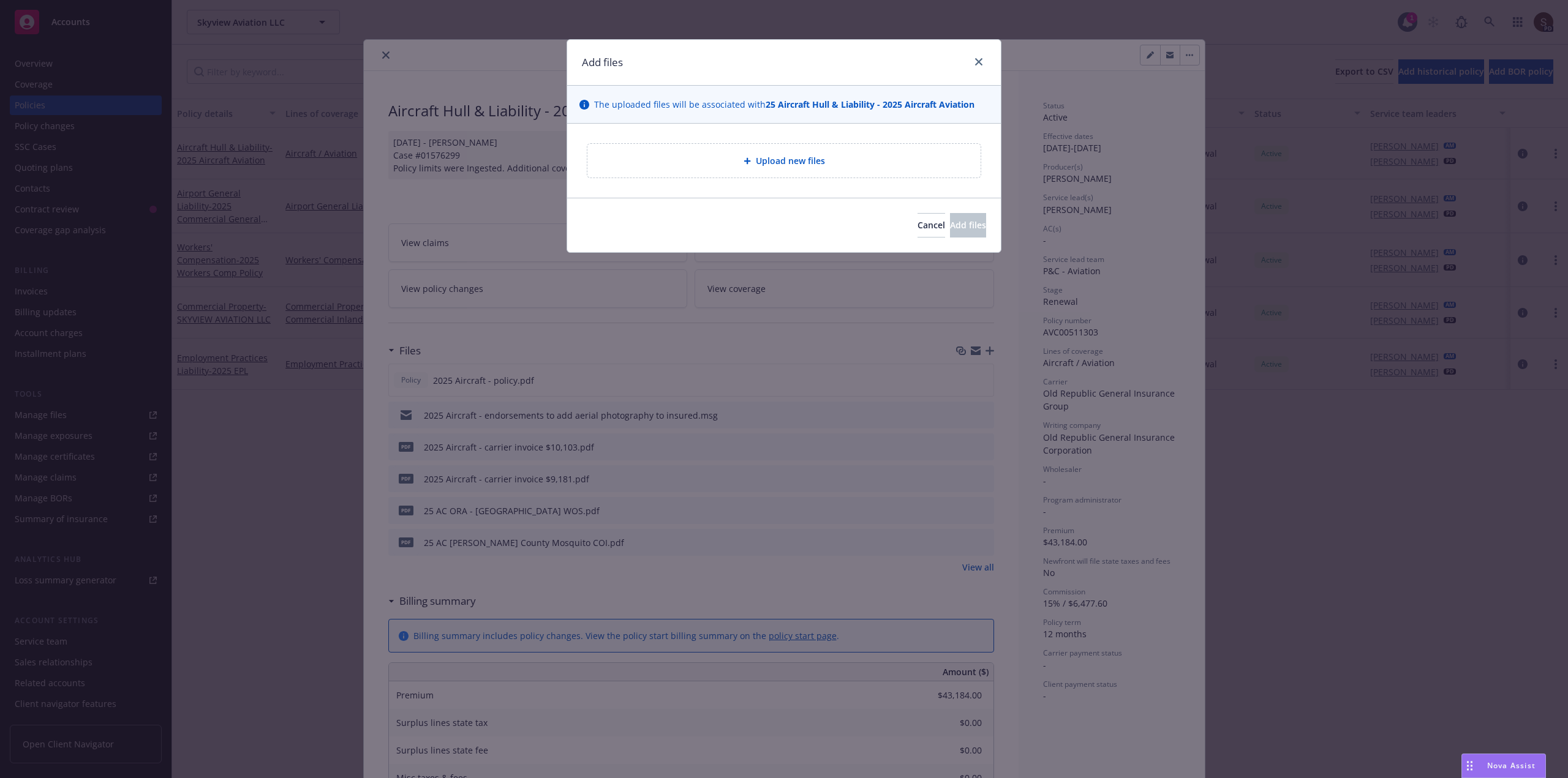
click at [682, 175] on div "Upload new files" at bounding box center [784, 160] width 393 height 34
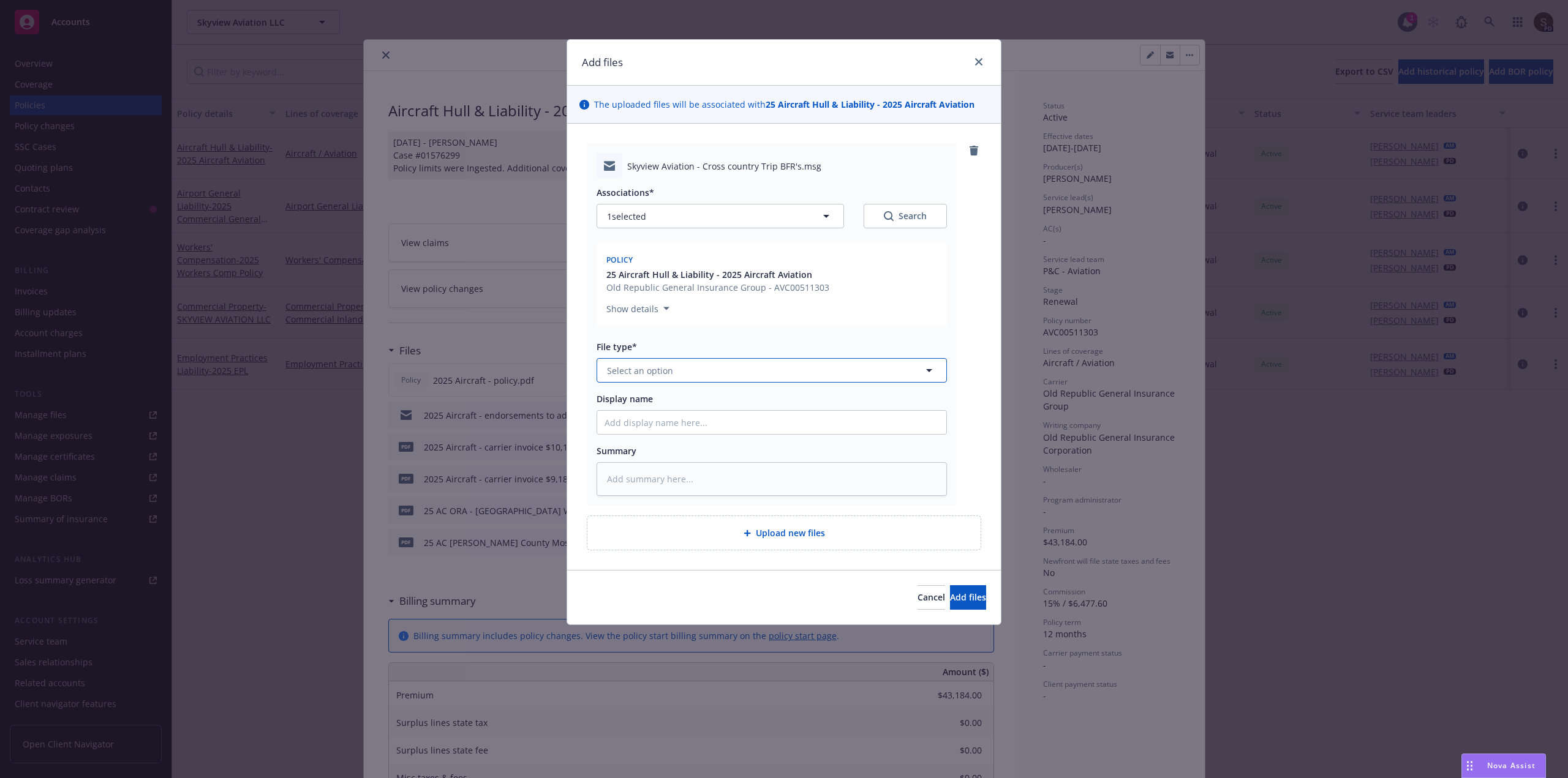
click at [692, 374] on button "Select an option" at bounding box center [772, 370] width 351 height 25
type input "email"
click at [702, 399] on div "Email" at bounding box center [772, 405] width 334 height 18
click at [674, 422] on input "Display name" at bounding box center [772, 423] width 349 height 23
type textarea "x"
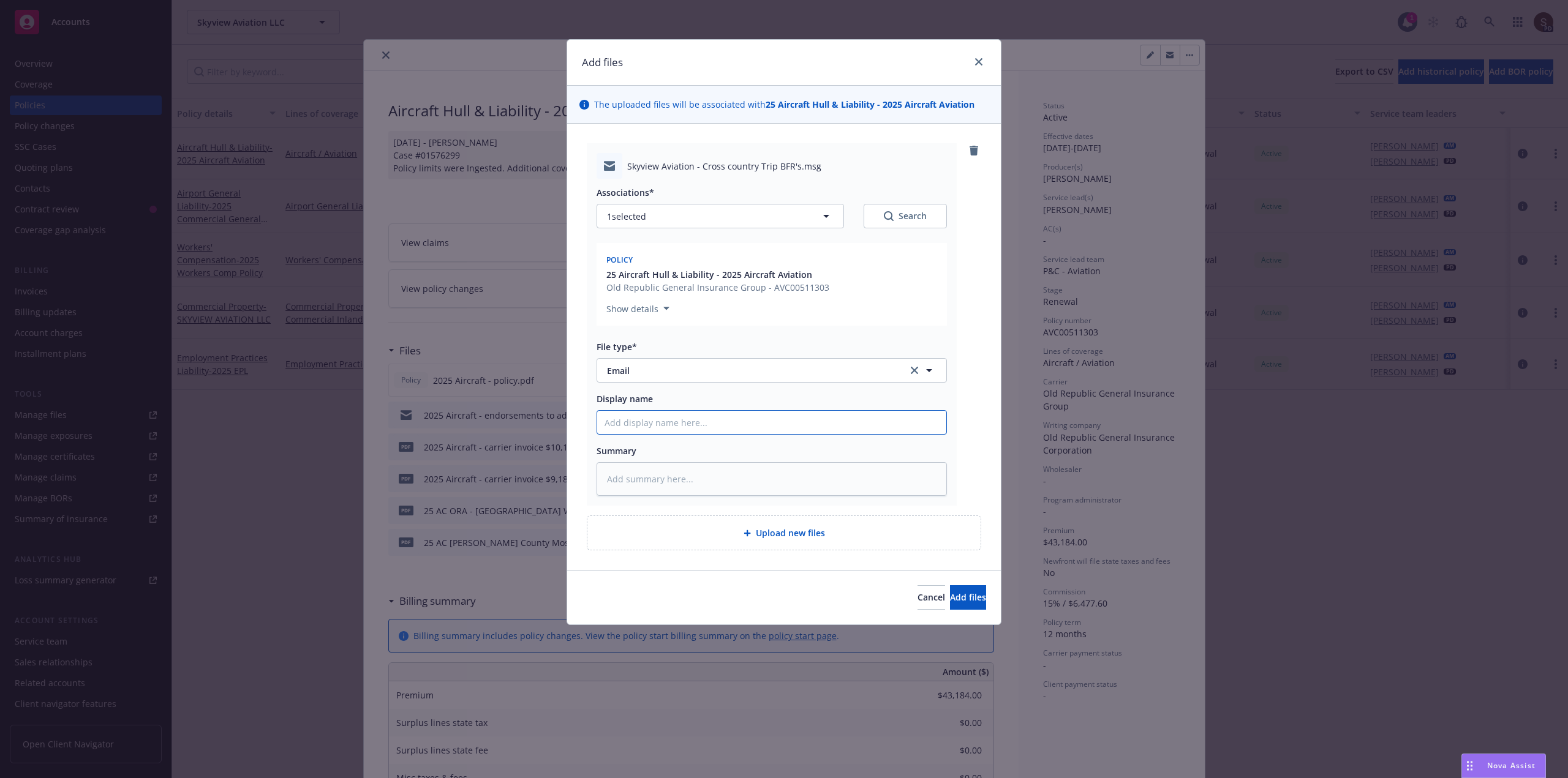
type input "2"
type textarea "x"
type input "20"
type textarea "x"
type input "202"
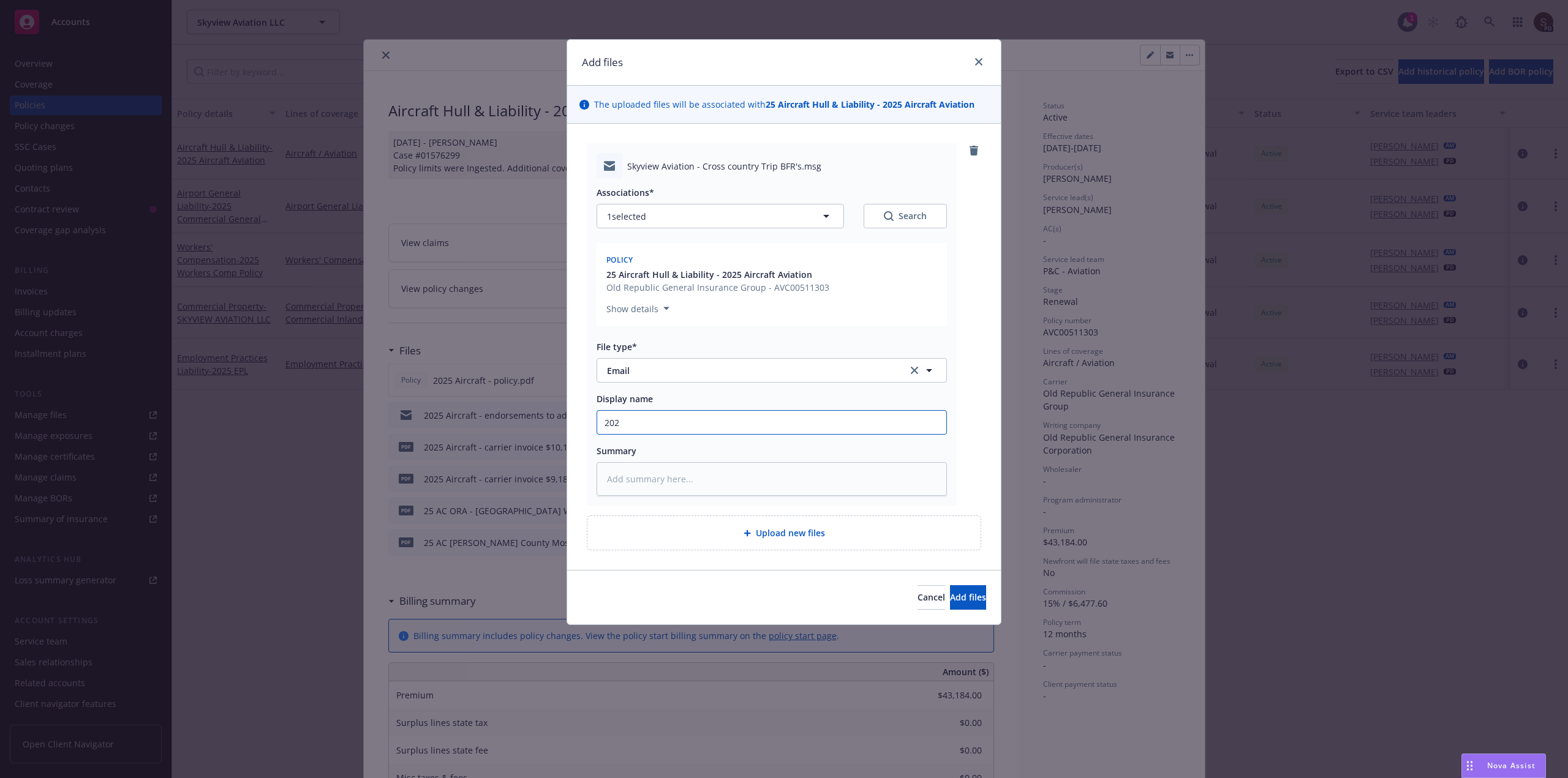
type textarea "x"
type input "2025"
type textarea "x"
type input "2025"
type textarea "x"
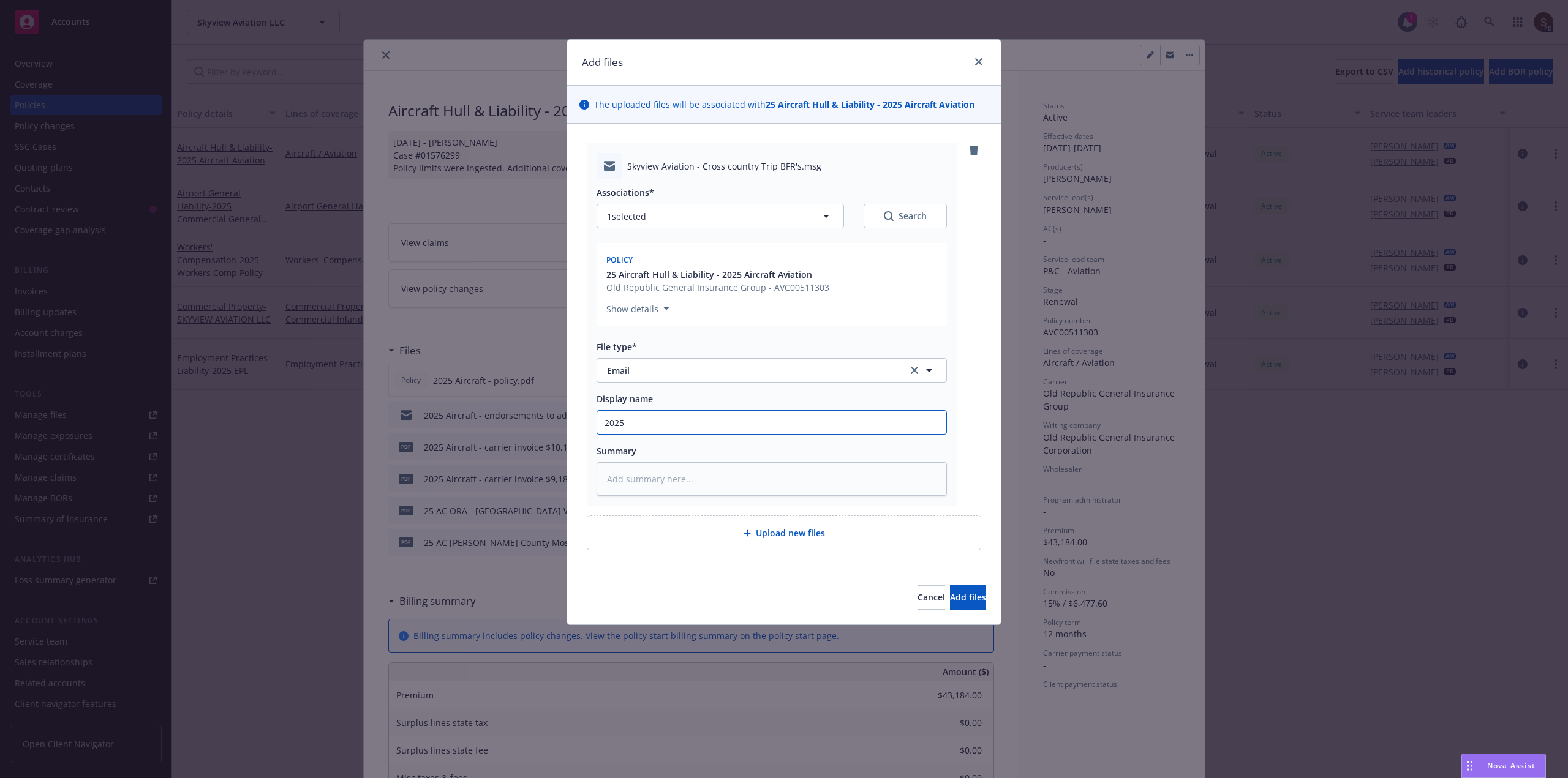
type input "2025 A"
type textarea "x"
type input "2025 AI"
type textarea "x"
type input "2025 AIr"
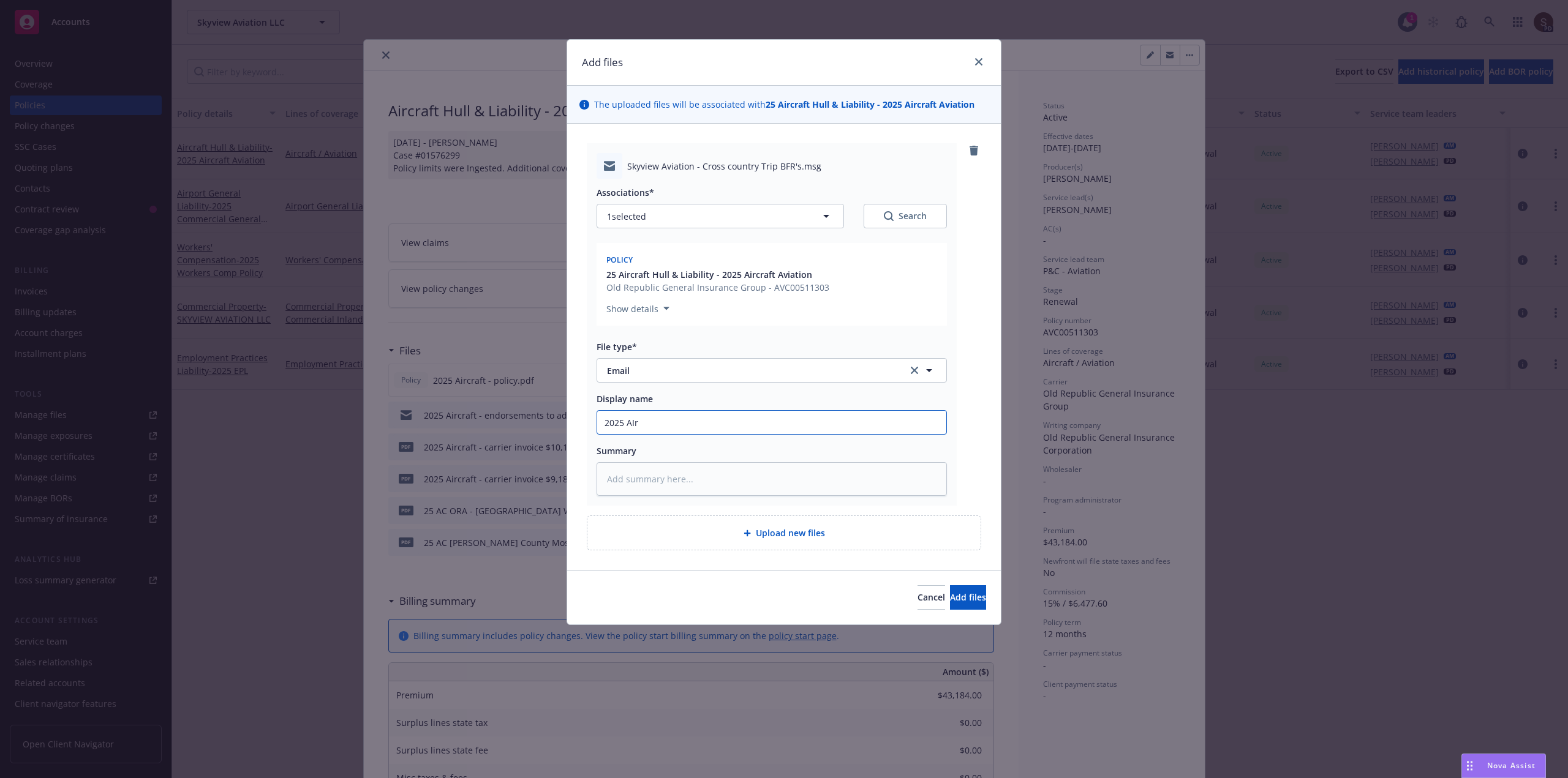
type textarea "x"
type input "2025 AIrc"
type textarea "x"
type input "2025 AIrcr"
type textarea "x"
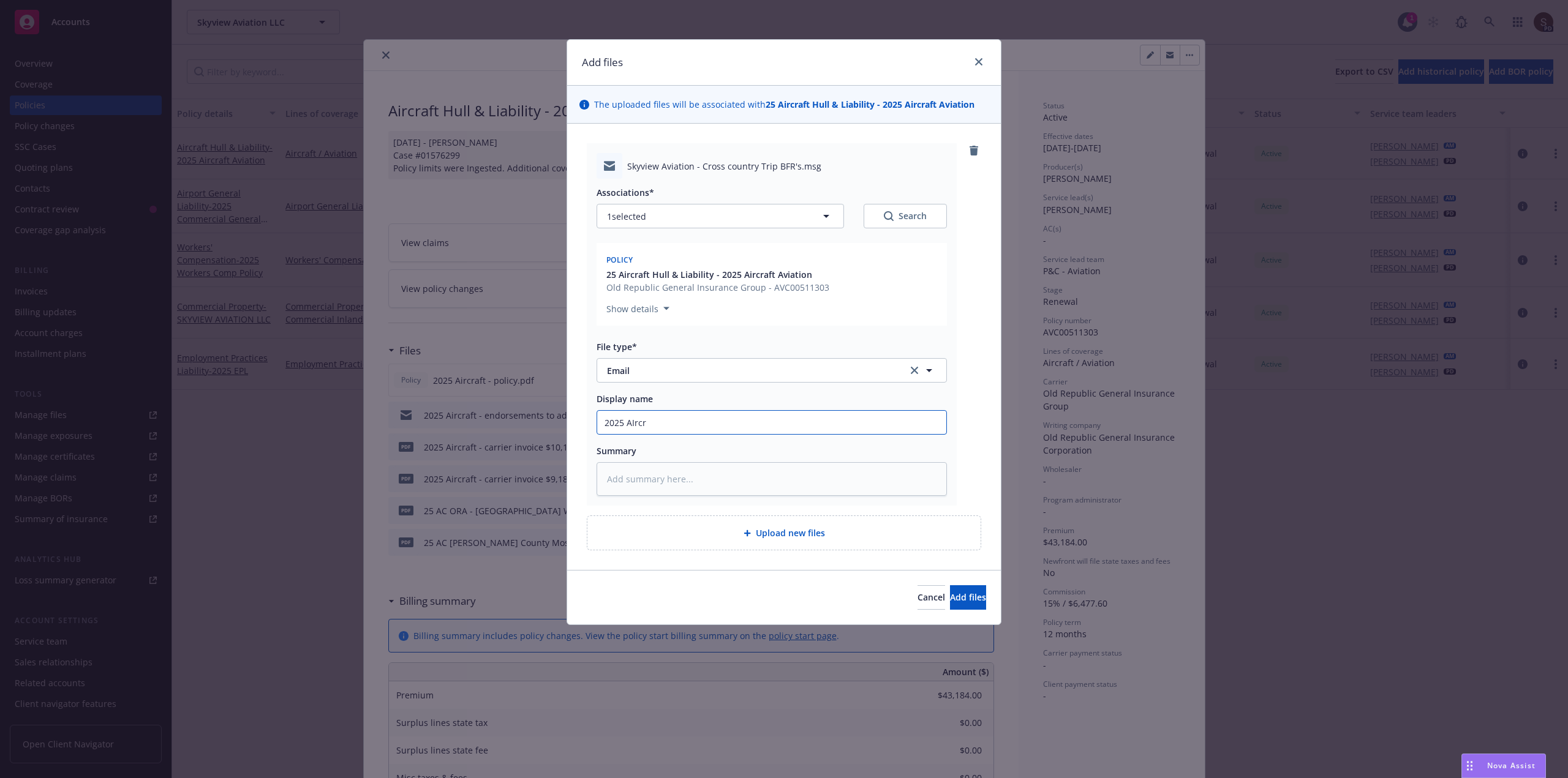
type input "2025 AIrcra"
type textarea "x"
type input "2025 AIrcraf"
type textarea "x"
type input "2025 AIrcraft"
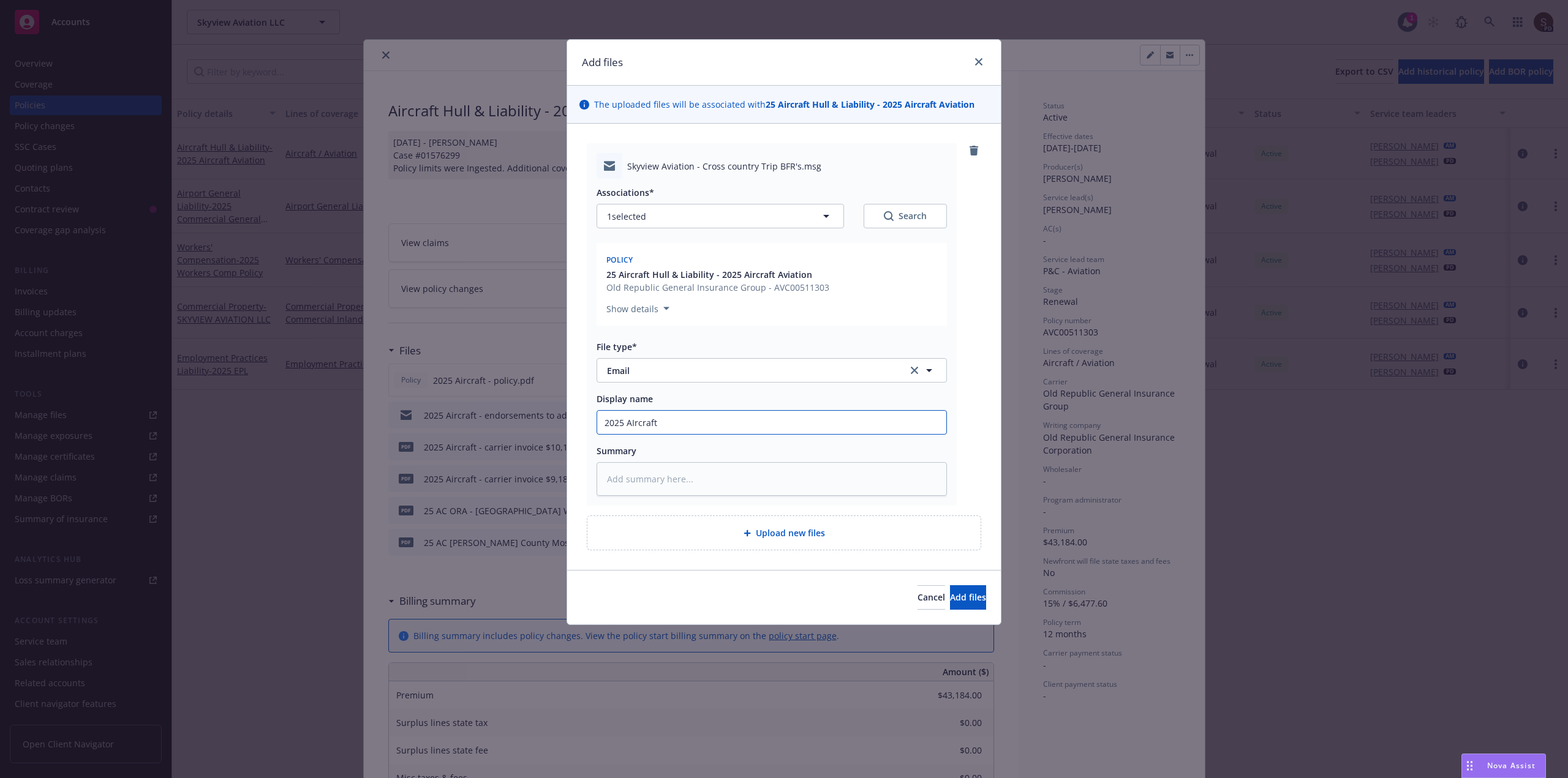
type textarea "x"
type input "2025 AIrcraft"
type textarea "x"
type input "2025 AIrcraft -"
type textarea "x"
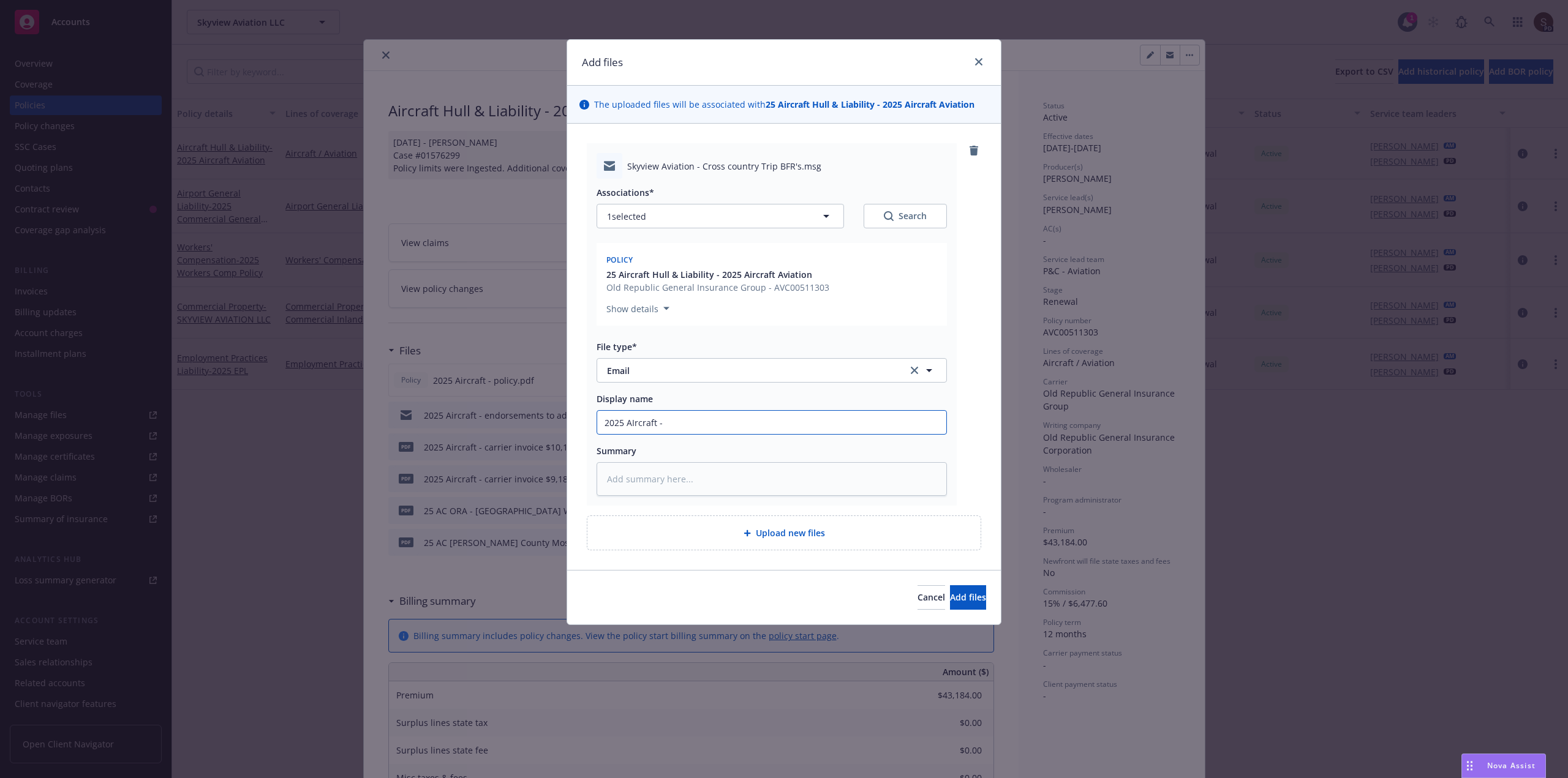
type input "2025 AIrcraft -"
type textarea "x"
type input "2025 AIrcraft - B"
type textarea "x"
type input "2025 AIrcraft - BF"
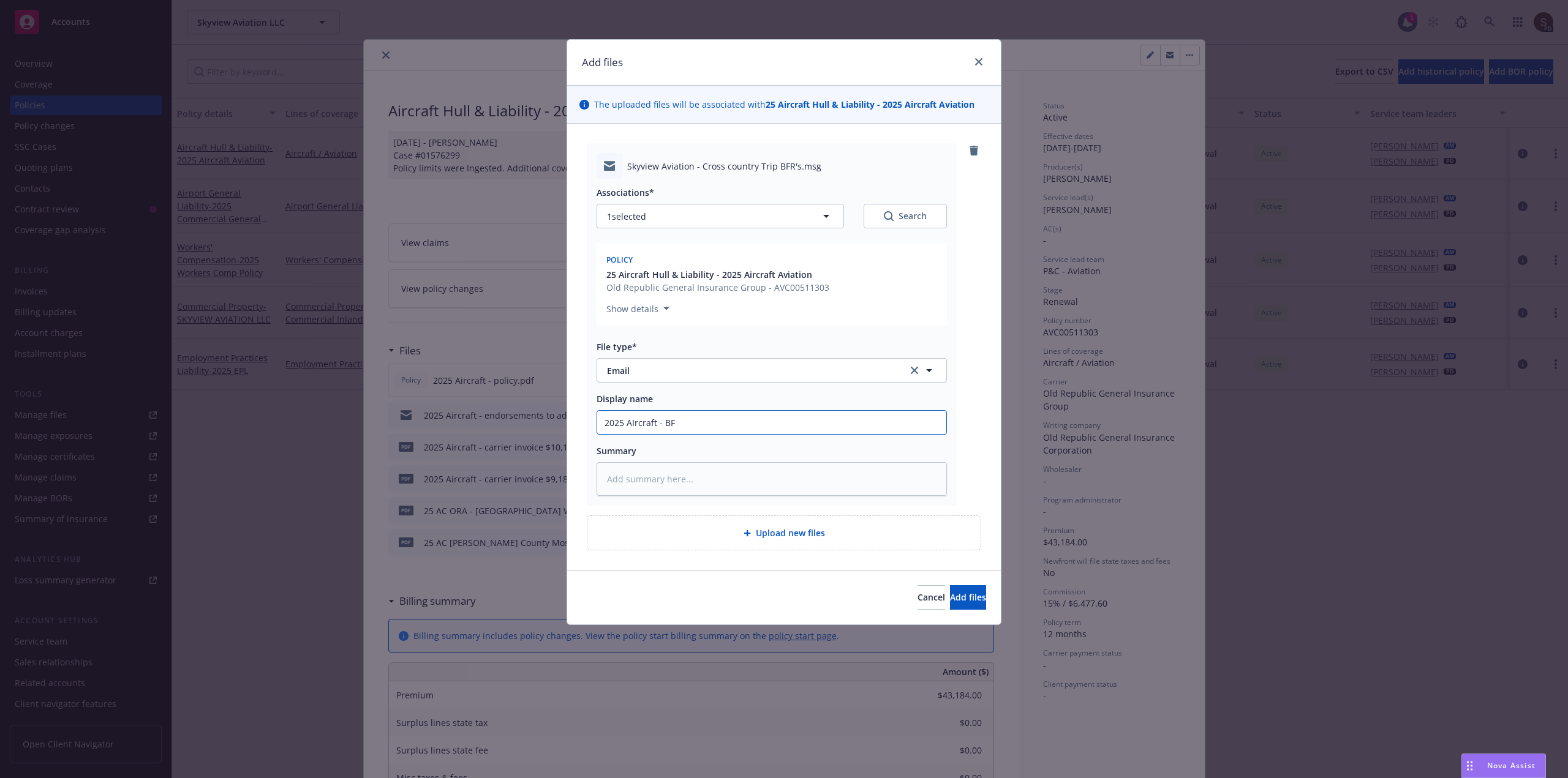
type textarea "x"
type input "2025 AIrcraft - BFR"
type textarea "x"
type input "2025 AIrcraft - BFR'"
type textarea "x"
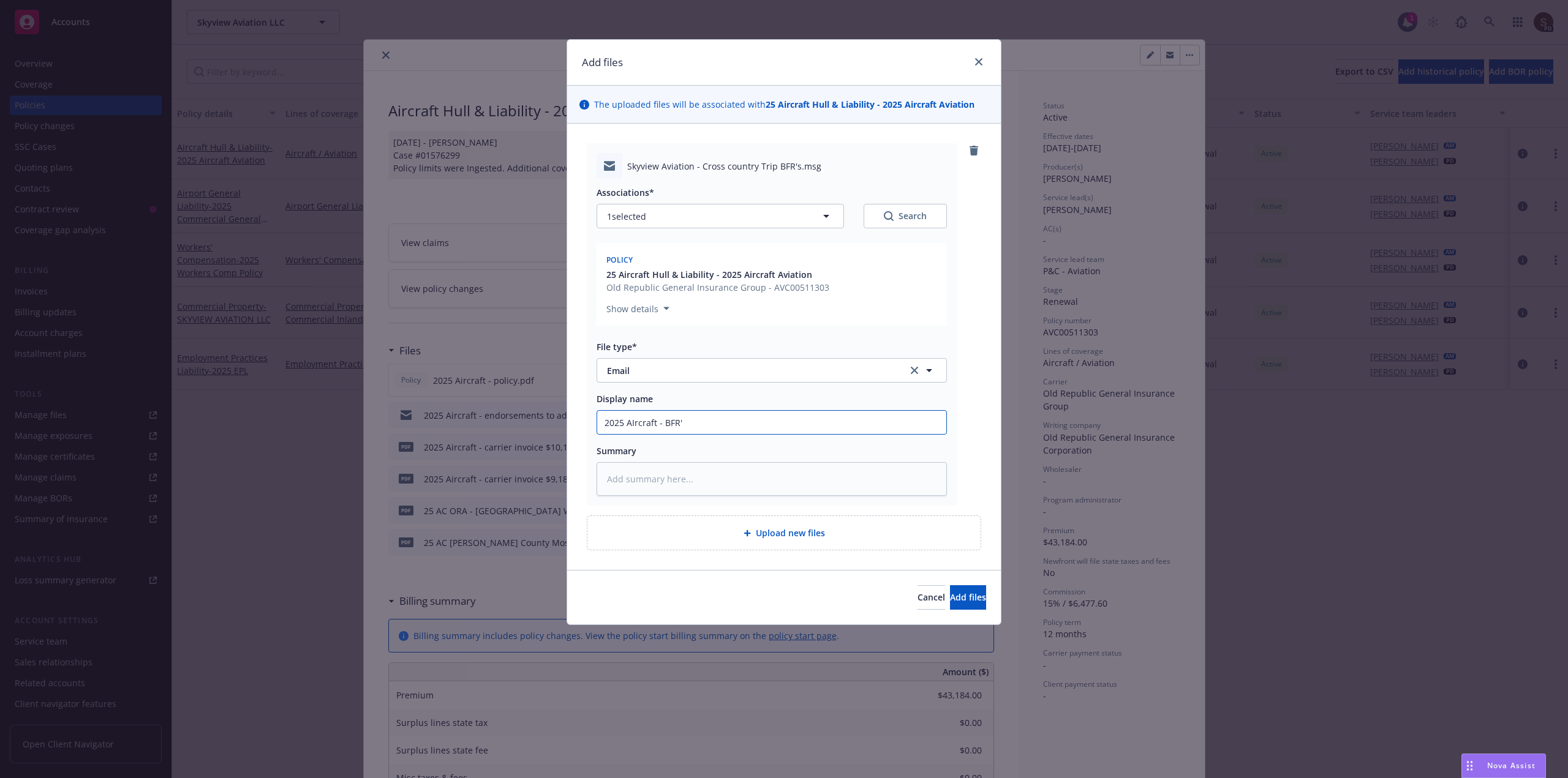
type input "2025 AIrcraft - BFR's"
type textarea "x"
type input "2025 AIrcraft - BFR's"
type textarea "x"
type input "2025 AIrcraft - BFR's t"
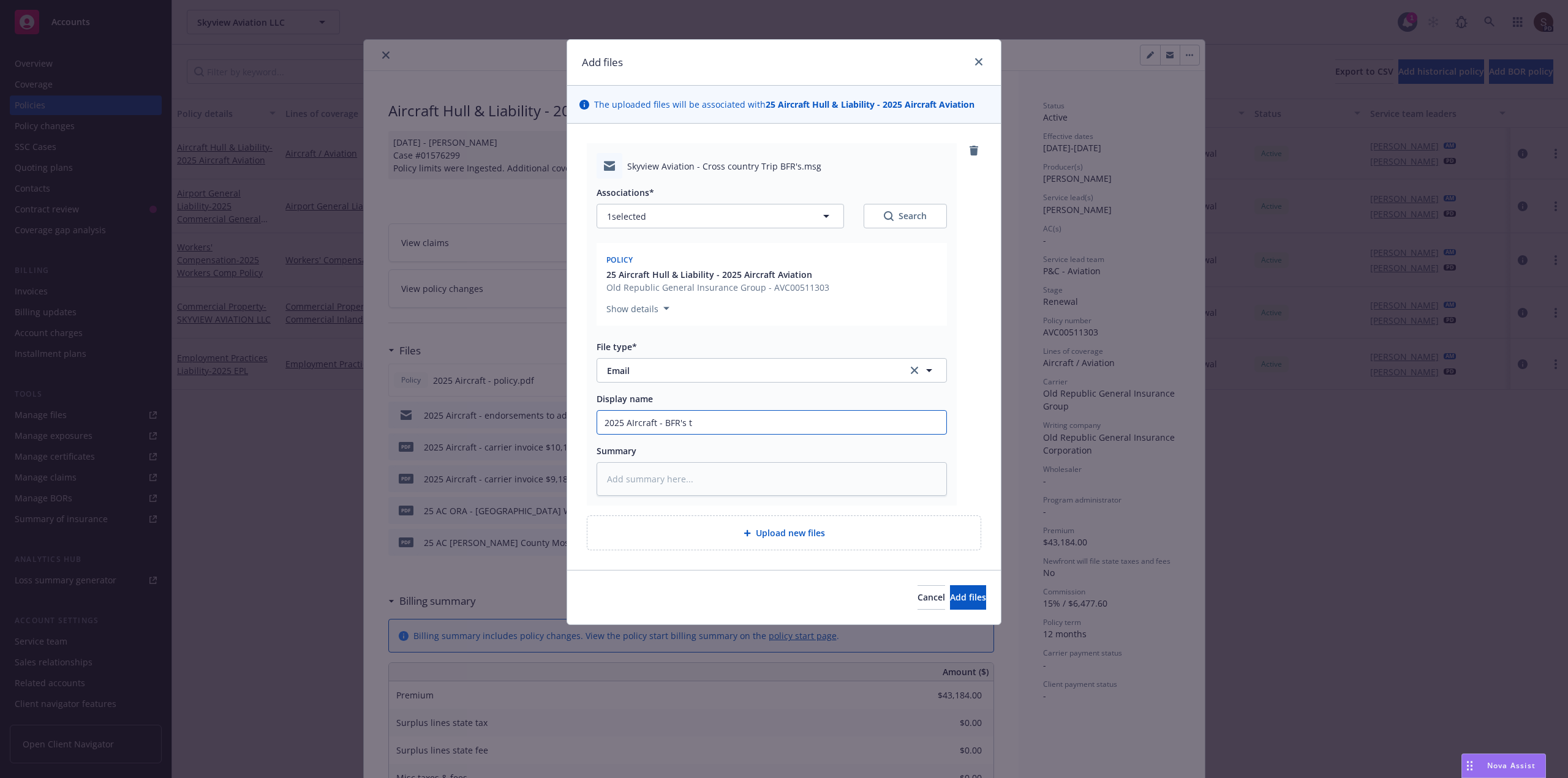
type textarea "x"
type input "2025 AIrcraft - BFR's to"
type textarea "x"
type input "2025 AIrcraft - BFR's to"
type textarea "x"
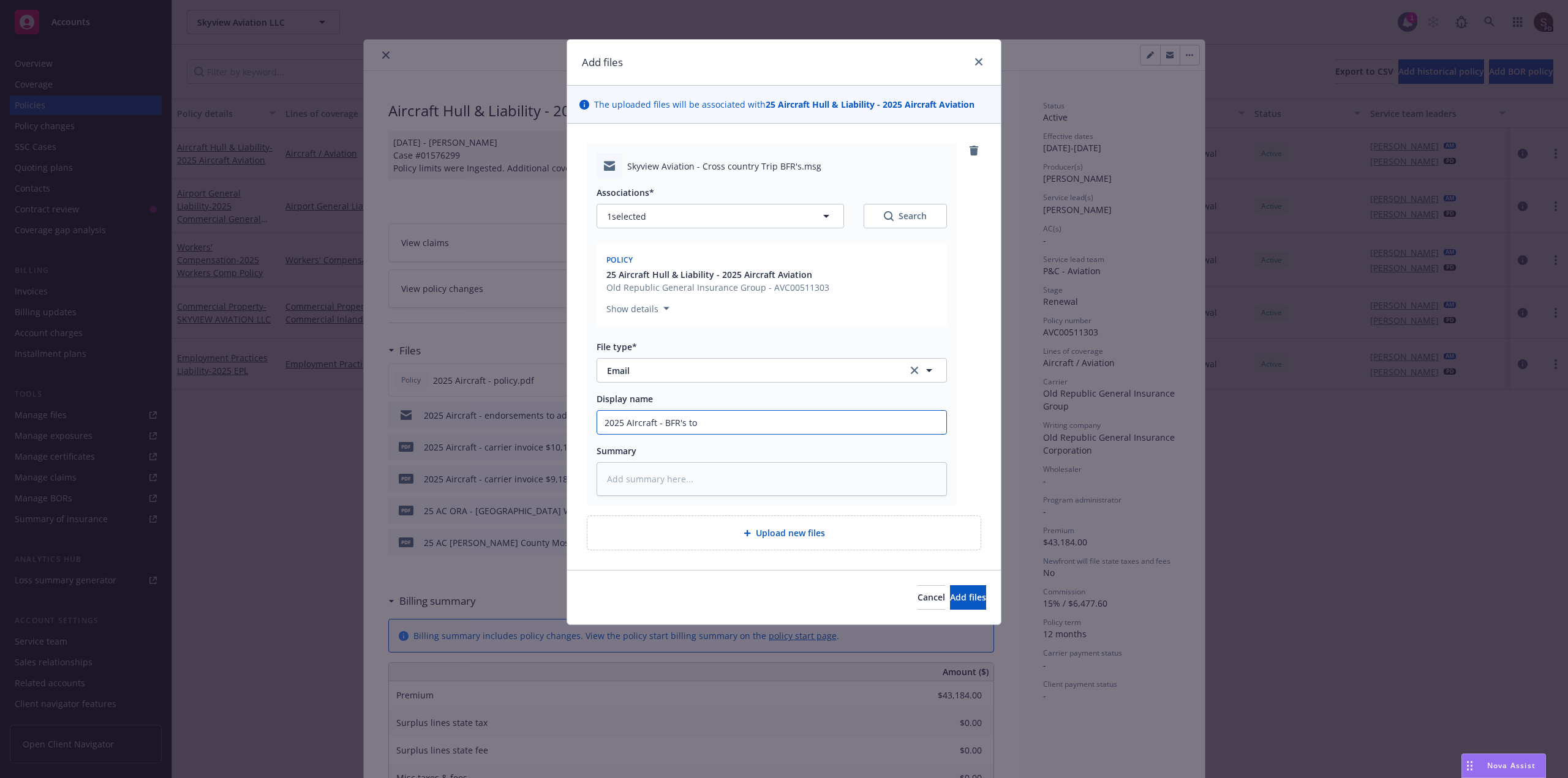
type input "2025 AIrcraft - BFR's to U"
type textarea "x"
type input "2025 AIrcraft - BFR's to UW"
type textarea "x"
type input "2025 AIrcraft - BFR's to UW f"
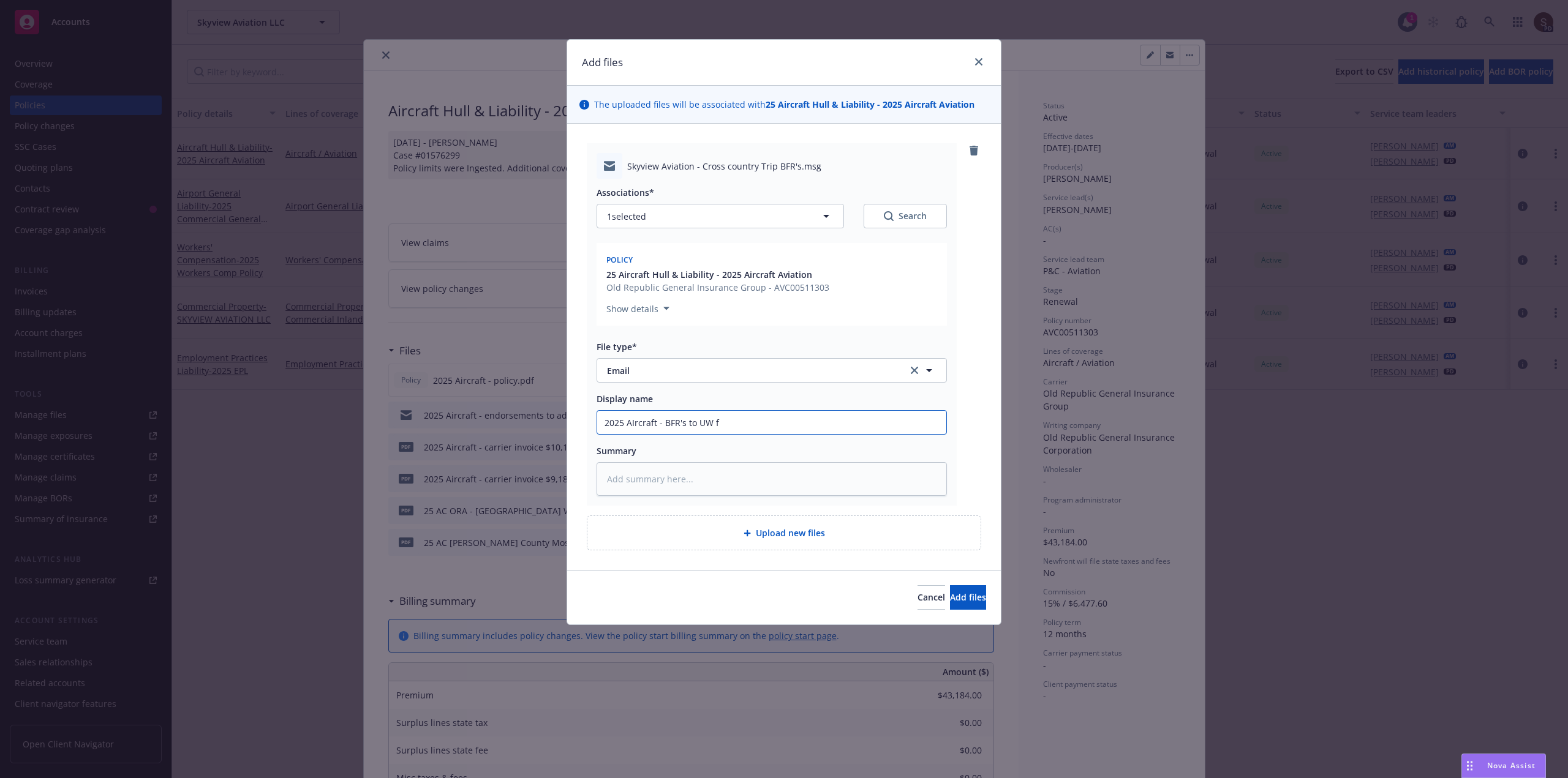
type textarea "x"
type input "2025 AIrcraft - BFR's to UW fo"
type textarea "x"
type input "2025 AIrcraft - BFR's to UW for"
click at [633, 422] on input "2025 AIrcraft - BFR's to UW for" at bounding box center [772, 423] width 349 height 23
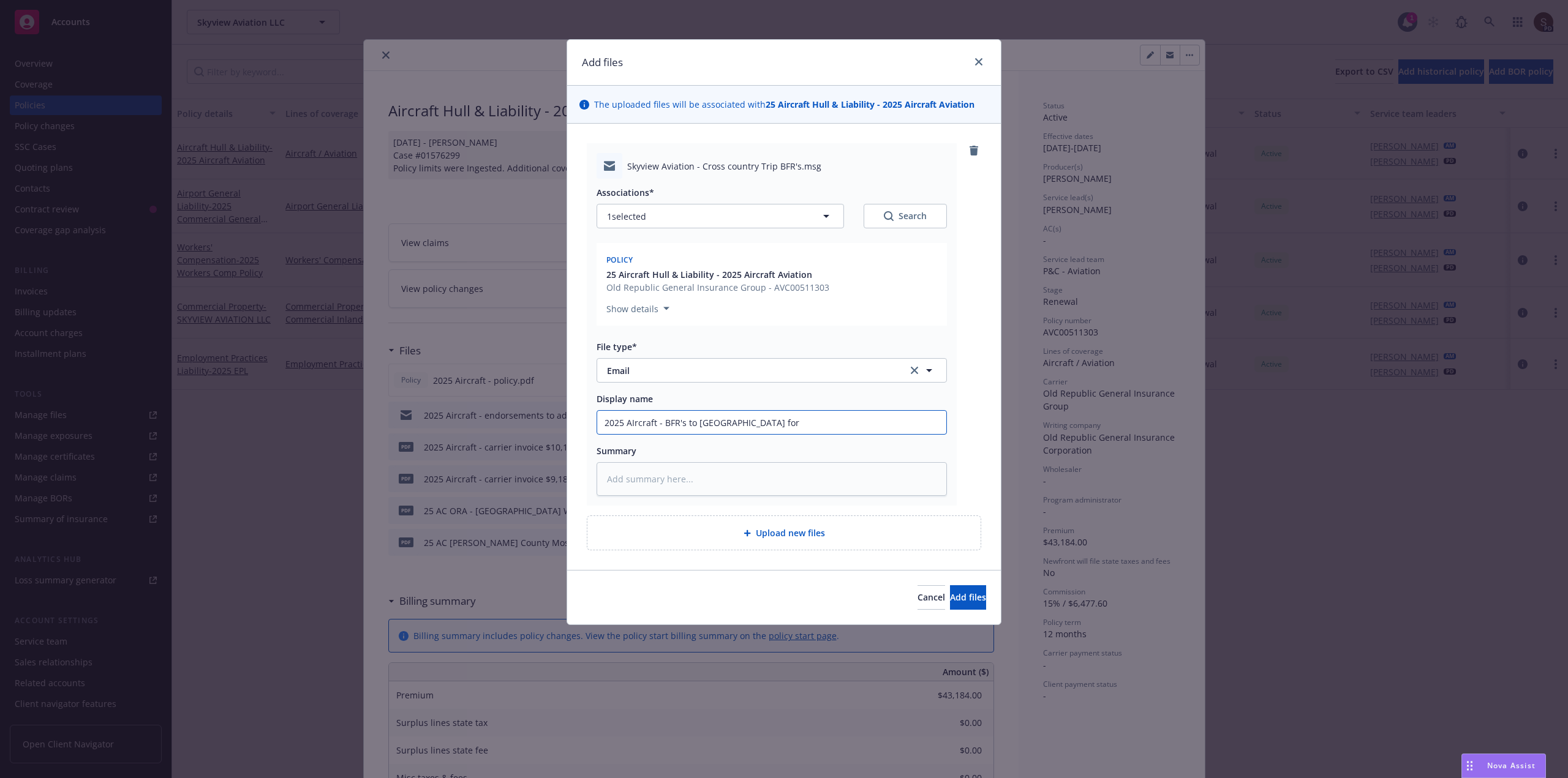
type textarea "x"
type input "2025 Aircraft - BFR's to UW for"
click at [729, 425] on input "2025 Aircraft - BFR's to UW for" at bounding box center [772, 423] width 349 height 23
type textarea "x"
type input "2025 Aircraft - BFR's to UW for f"
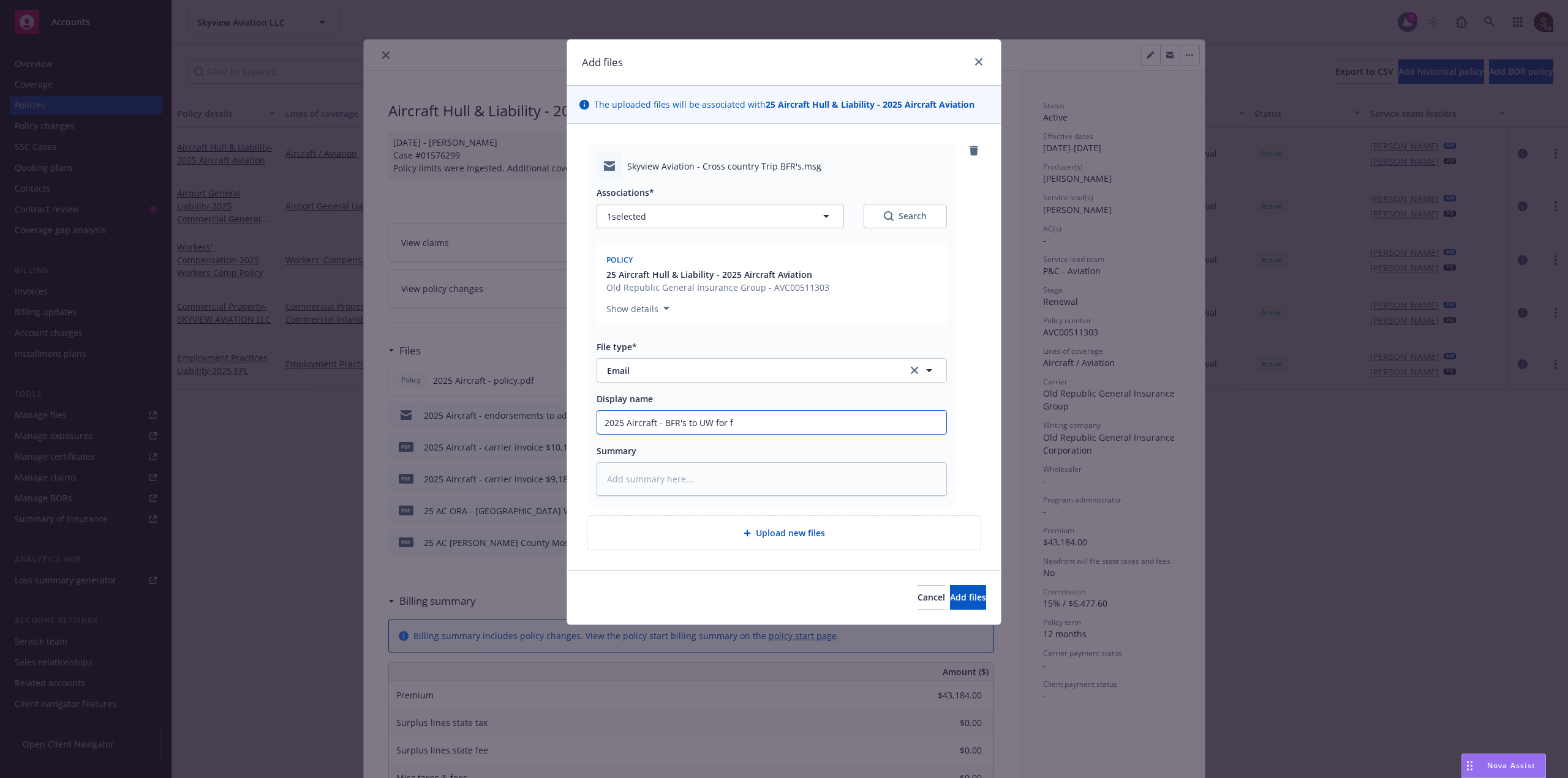
type textarea "x"
type input "2025 Aircraft - BFR's to UW for fi"
type textarea "x"
type input "2025 Aircraft - BFR's to UW for fil"
type textarea "x"
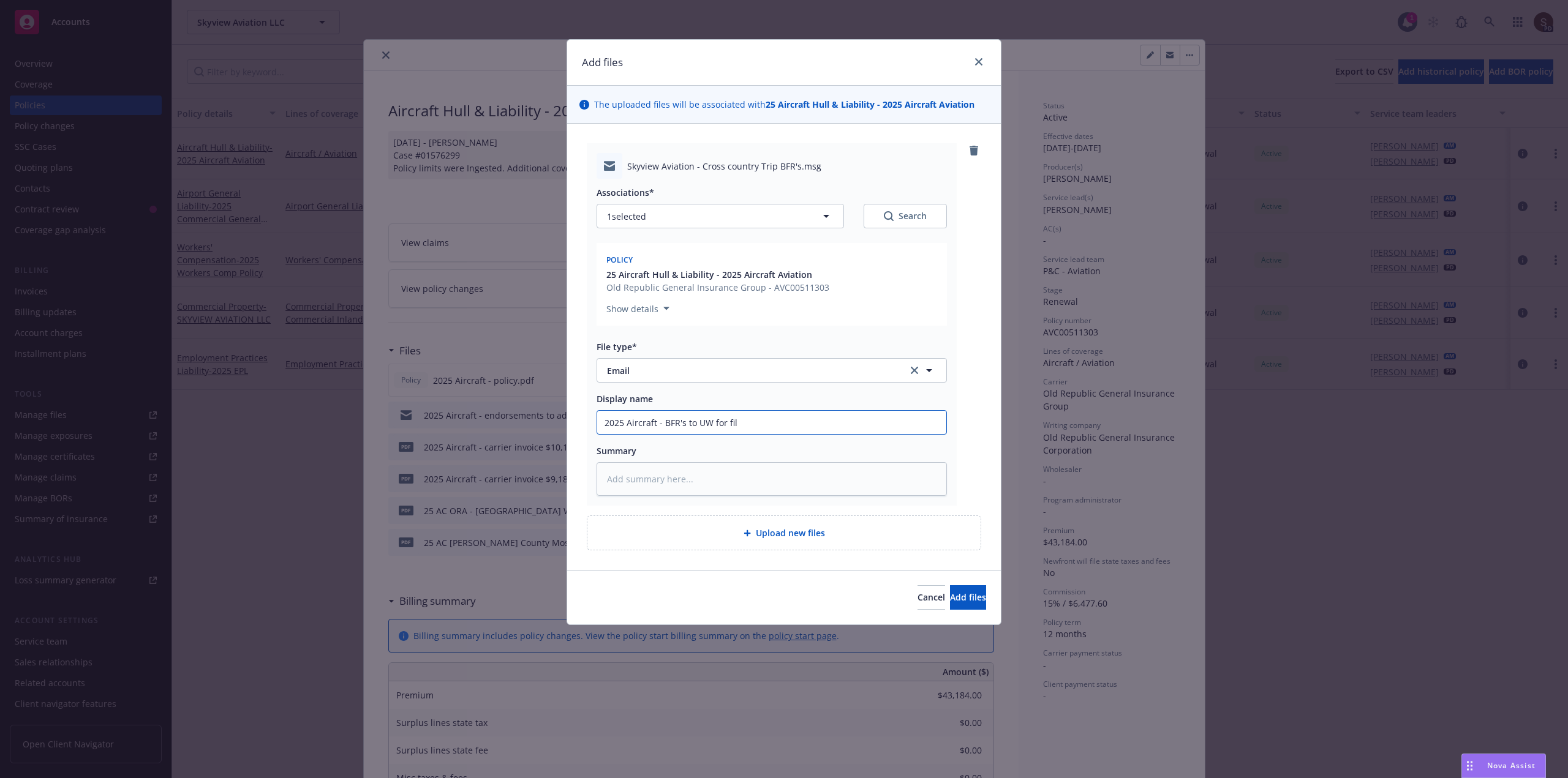
type input "2025 Aircraft - BFR's to UW for file"
type textarea "x"
type input "2025 Aircraft - BFR's to UW for file"
type textarea "x"
type input "2025 Aircraft - BFR's to UW for file c"
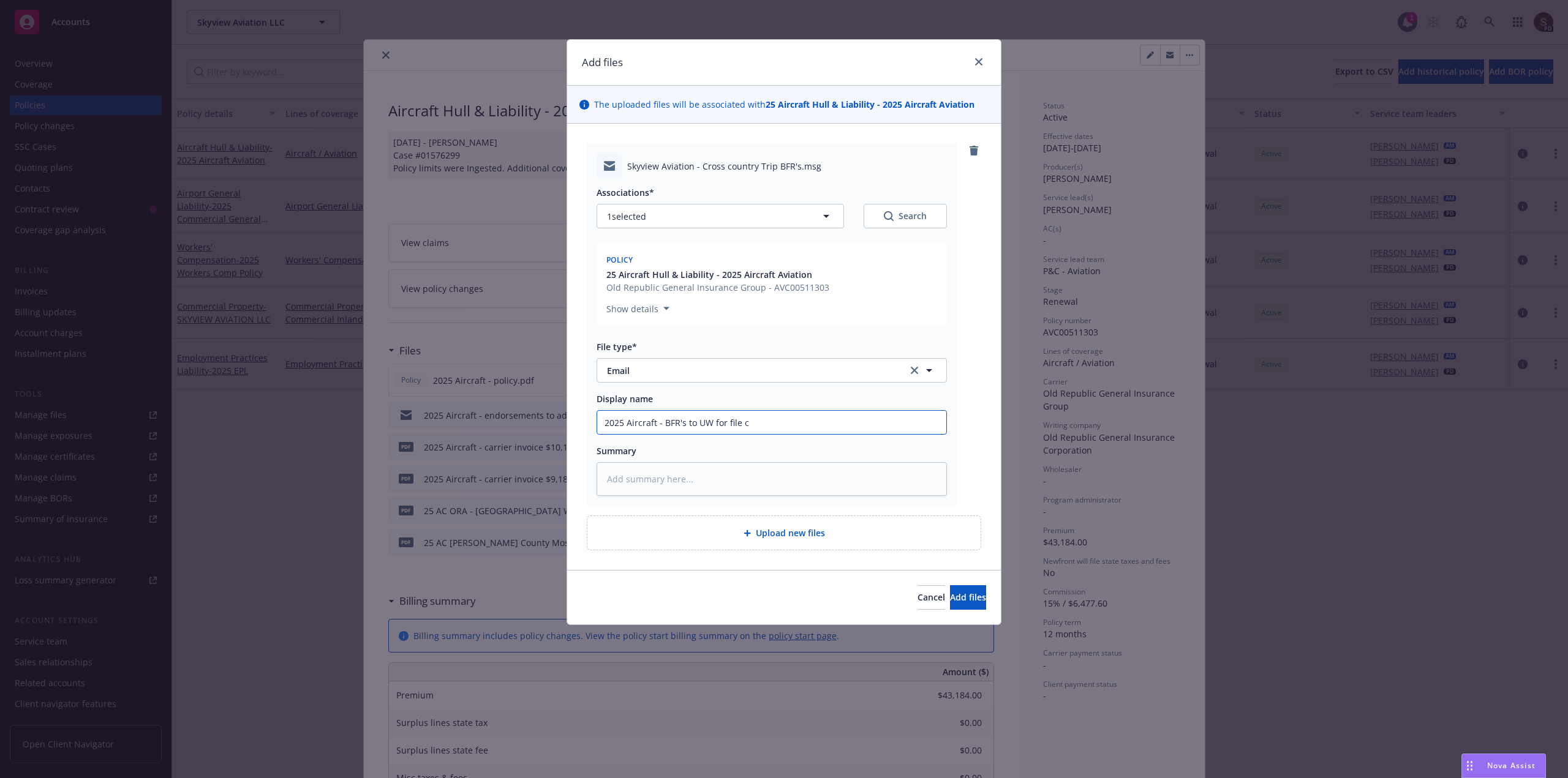
type textarea "x"
type input "2025 Aircraft - BFR's to UW for file co"
type textarea "x"
type input "2025 Aircraft - BFR's to UW for file com"
type textarea "x"
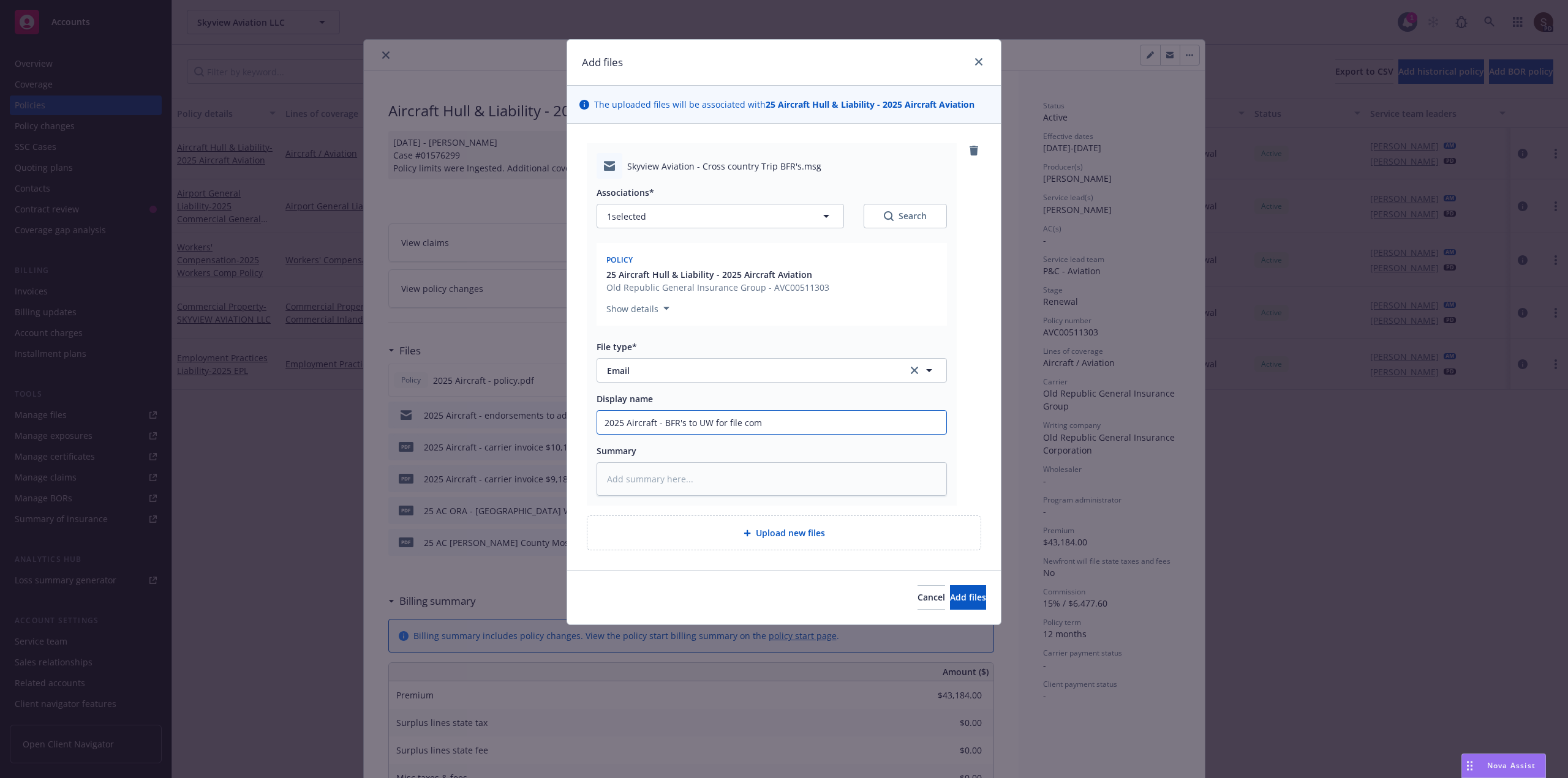
type input "2025 Aircraft - BFR's to UW for file comp"
type textarea "x"
type input "2025 Aircraft - BFR's to UW for file compl"
type textarea "x"
type input "2025 Aircraft - BFR's to UW for file comple"
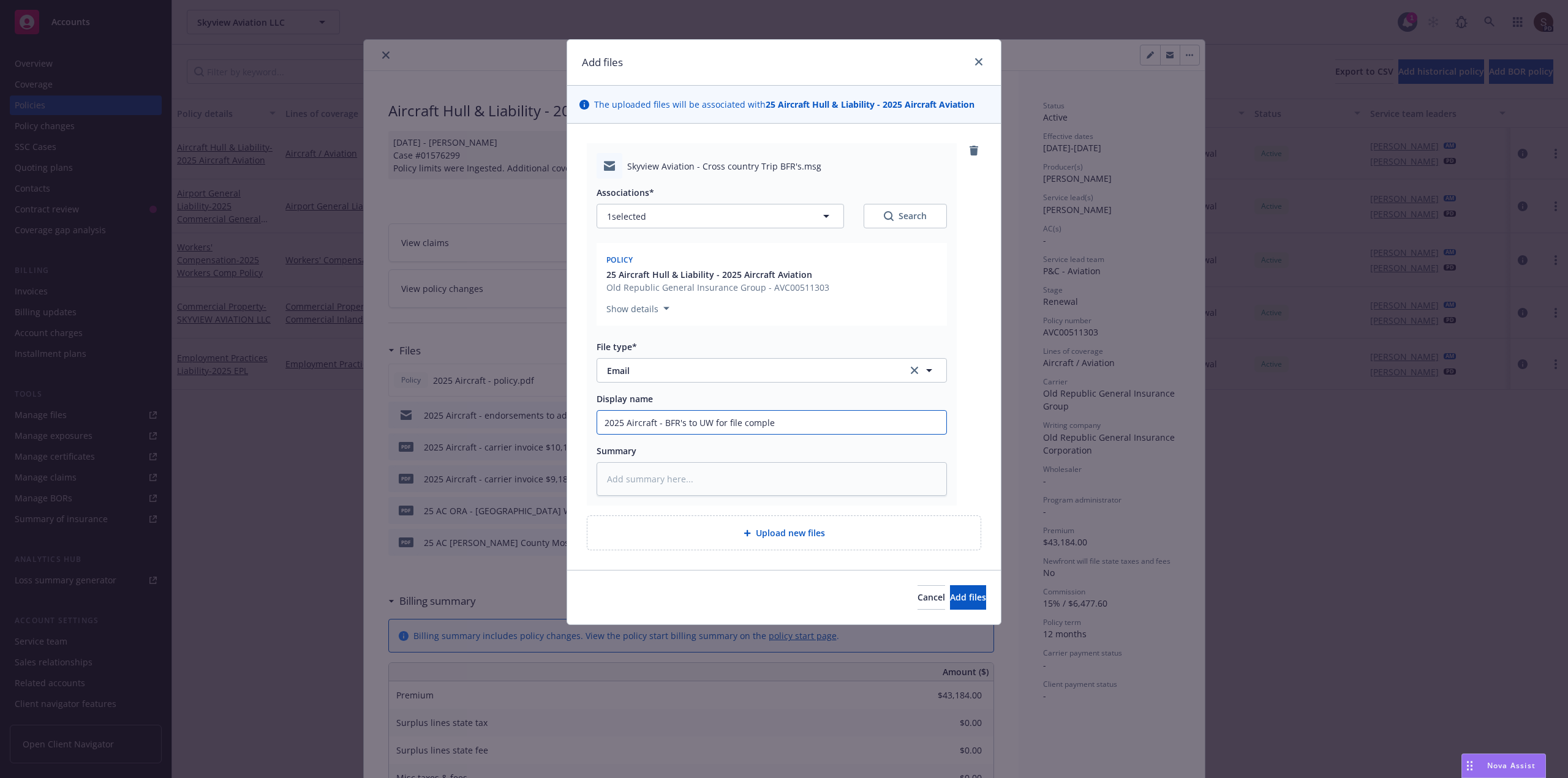
type textarea "x"
type input "2025 Aircraft - BFR's to UW for file complet"
type textarea "x"
type input "2025 Aircraft - BFR's to UW for file completi"
type textarea "x"
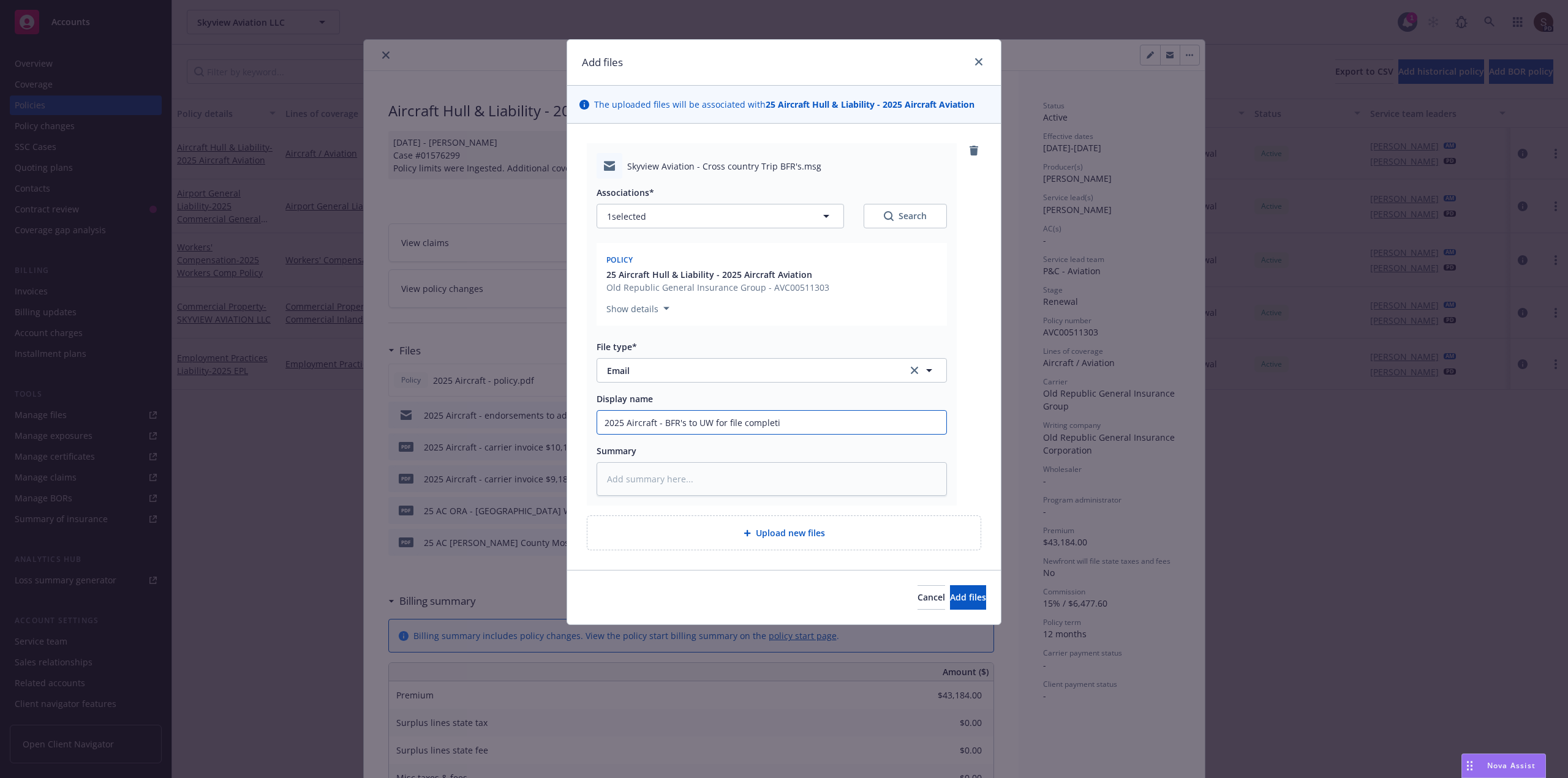
type input "2025 Aircraft - BFR's to UW for file completio"
type textarea "x"
type input "2025 Aircraft - BFR's to UW for file completion"
type textarea "x"
type input "2025 Aircraft - BFR's to UW for file completion"
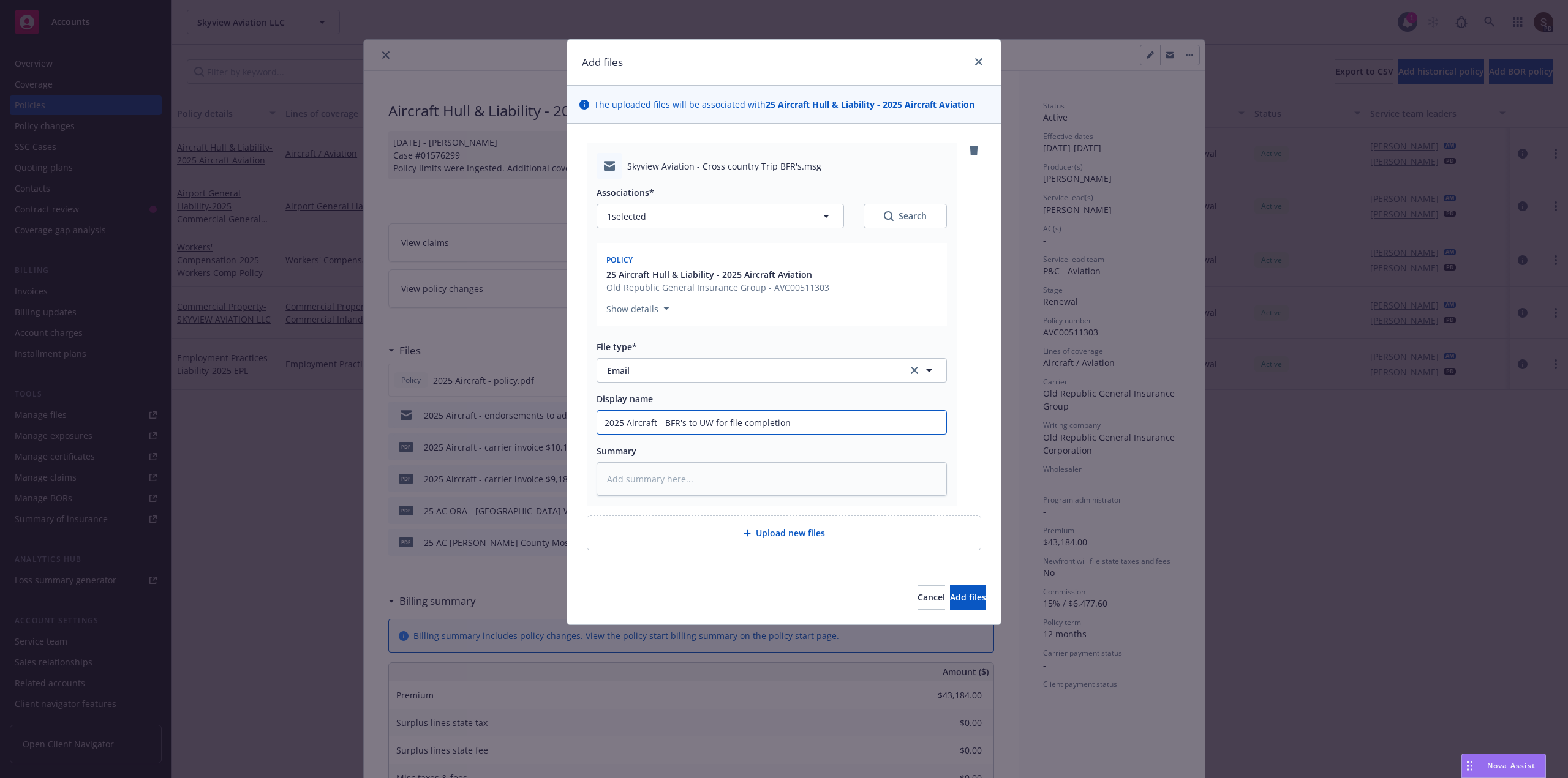
type textarea "x"
type input "2025 Aircraft - BFR's to UW for file completion -"
type textarea "x"
type input "2025 Aircraft - BFR's to UW for file completion -"
type textarea "x"
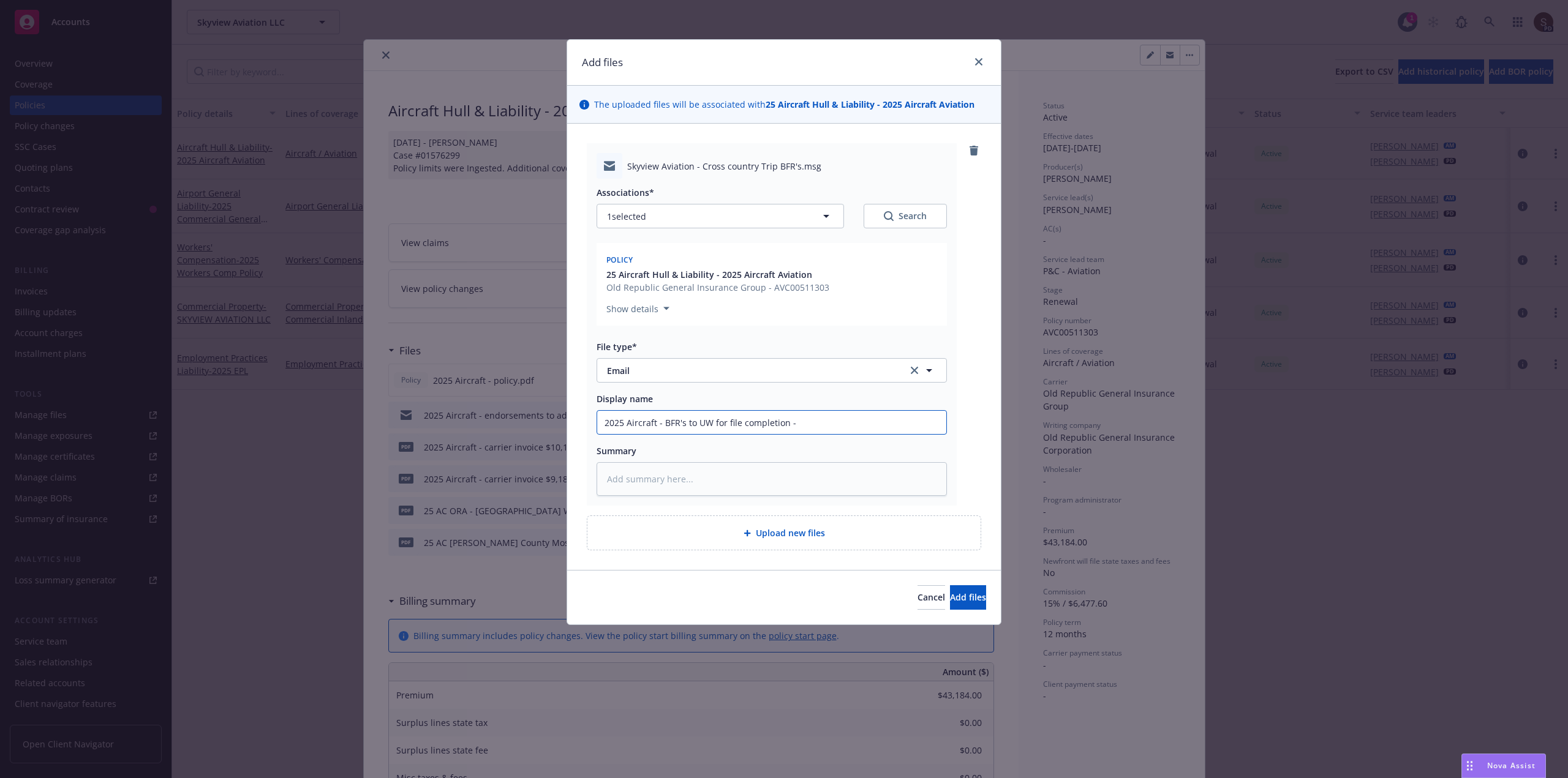
type input "2025 Aircraft - BFR's to UW for file completion - c"
type textarea "x"
type input "2025 Aircraft - BFR's to UW for file completion - cr"
type textarea "x"
type input "2025 Aircraft - BFR's to UW for file completion - cro"
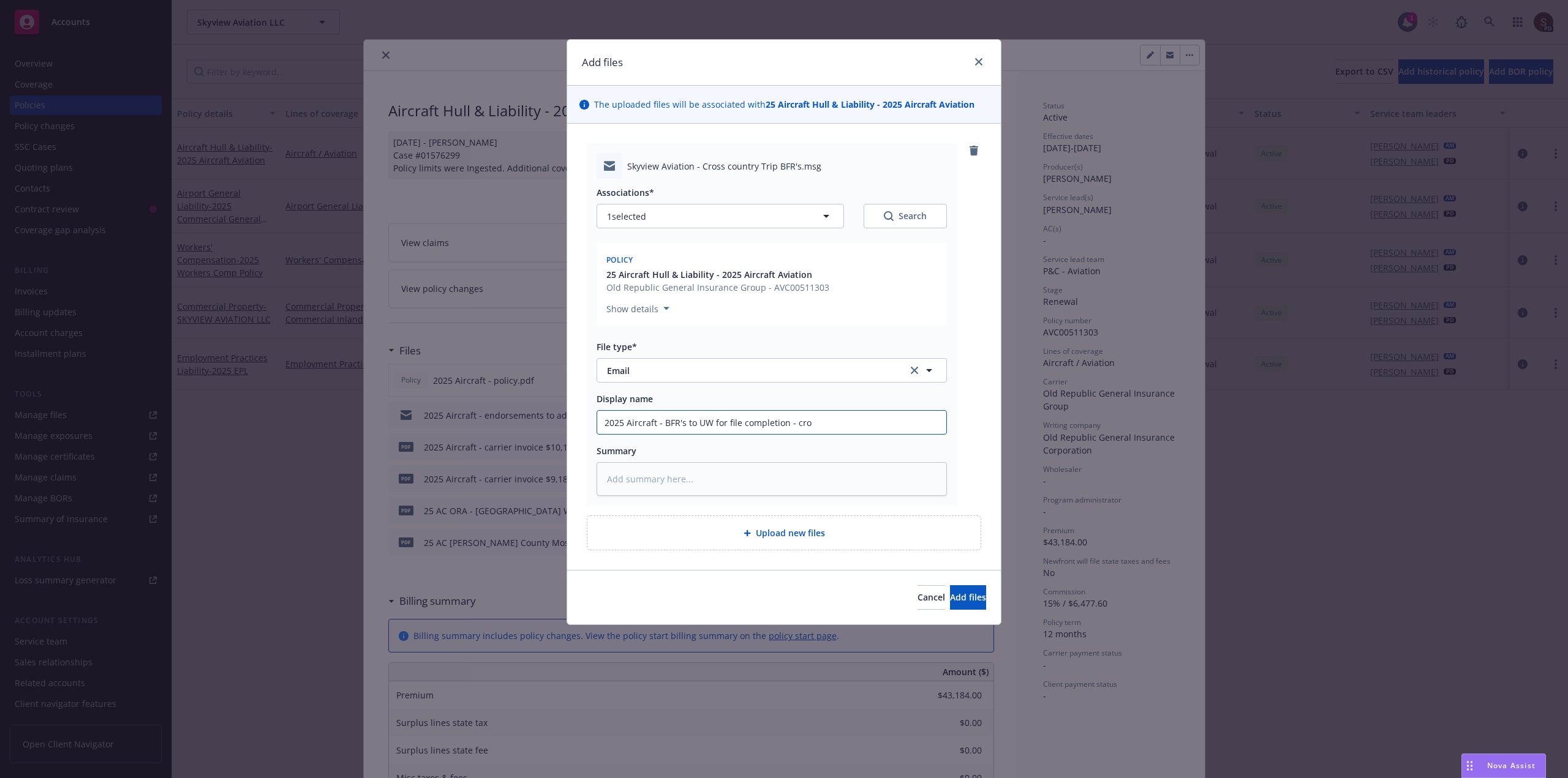
type textarea "x"
type input "2025 Aircraft - BFR's to UW for file completion - cros"
type textarea "x"
type input "2025 Aircraft - BFR's to UW for file completion - cross"
type textarea "x"
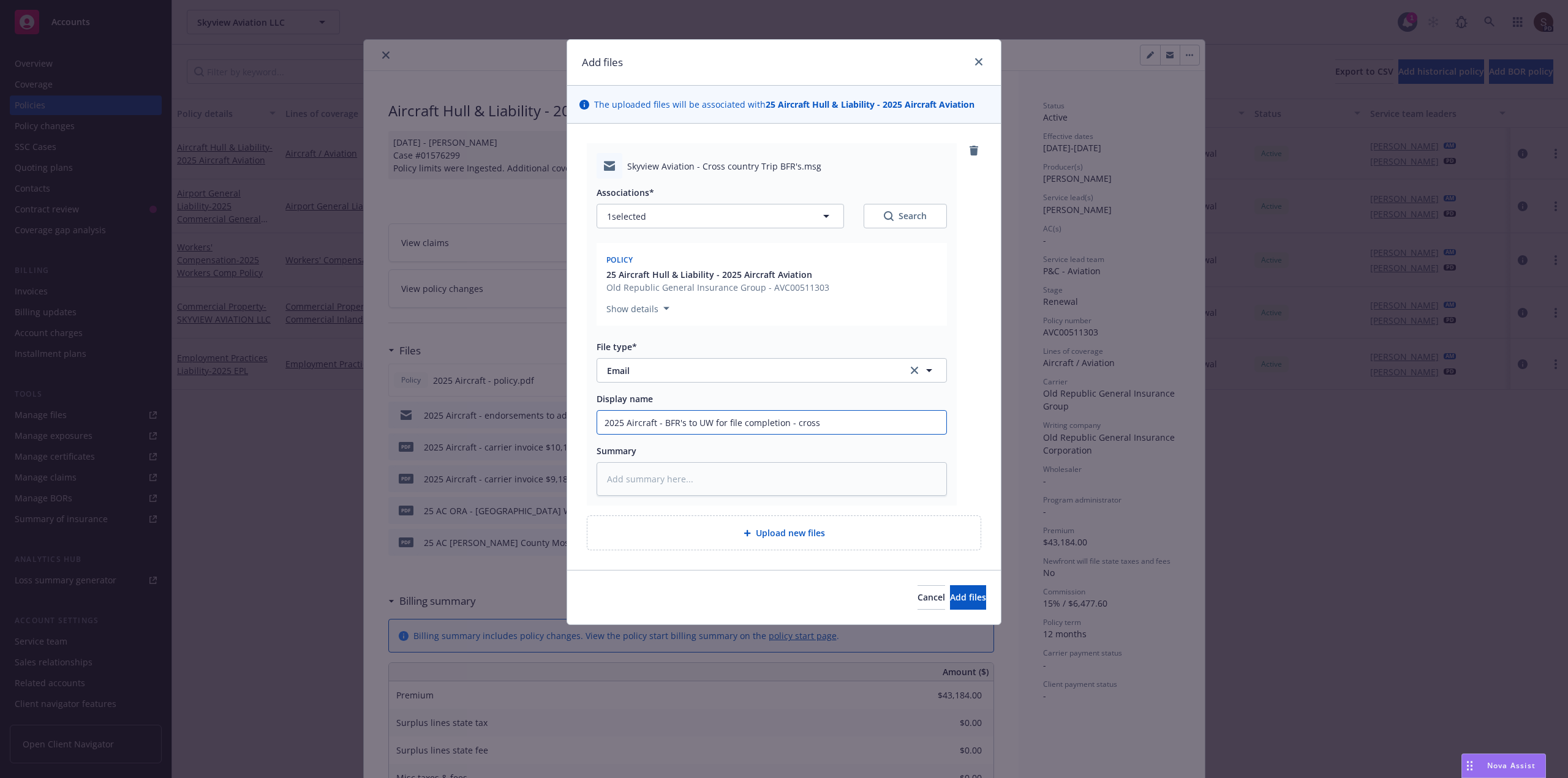
type input "2025 Aircraft - BFR's to UW for file completion - cross"
type textarea "x"
type input "2025 Aircraft - BFR's to UW for file completion - cross c"
type textarea "x"
type input "2025 Aircraft - BFR's to UW for file completion - cross co"
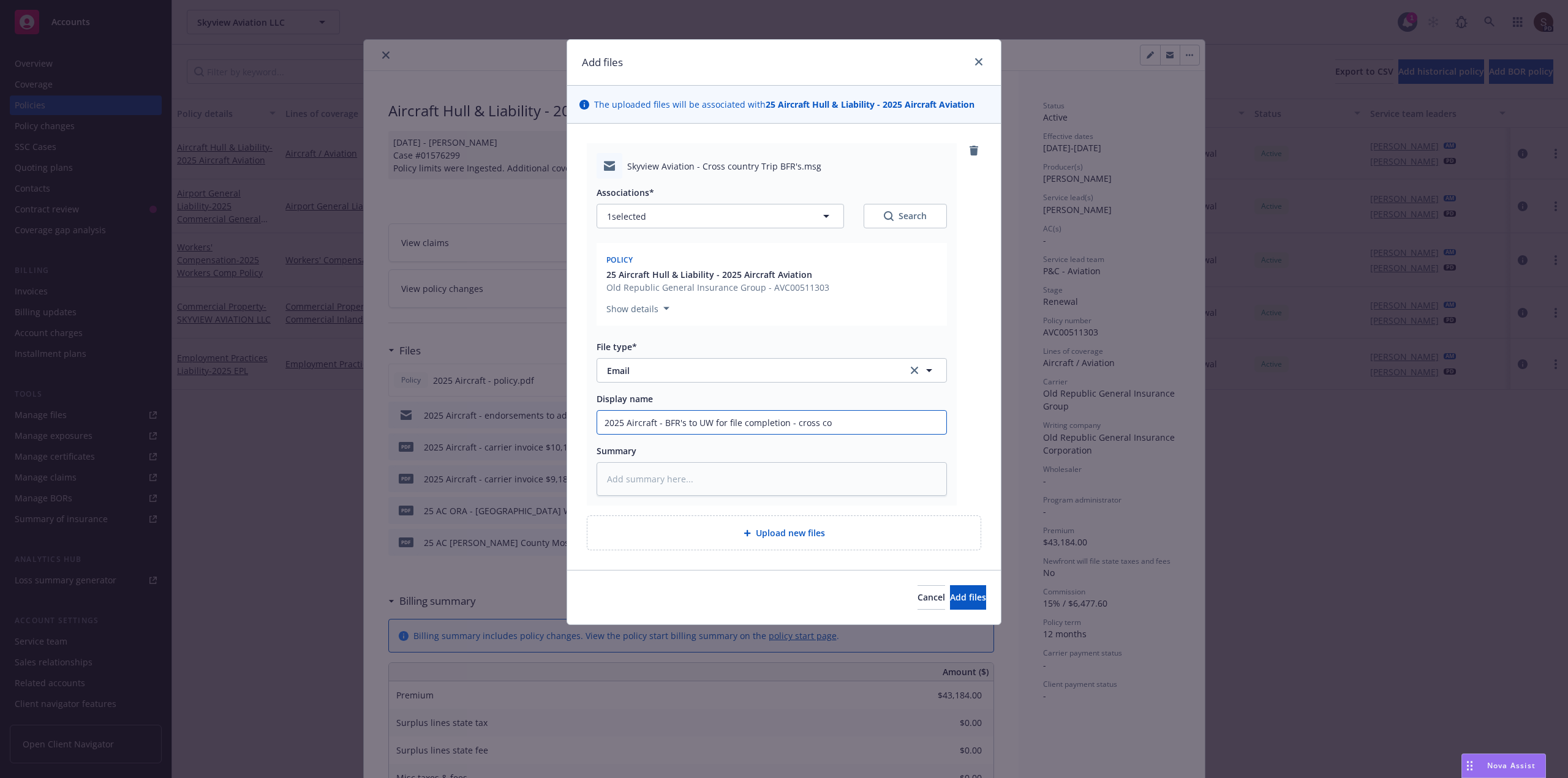
type textarea "x"
type input "2025 Aircraft - BFR's to UW for file completion - cross cou"
type textarea "x"
type input "2025 Aircraft - BFR's to UW for file completion - cross coun"
type textarea "x"
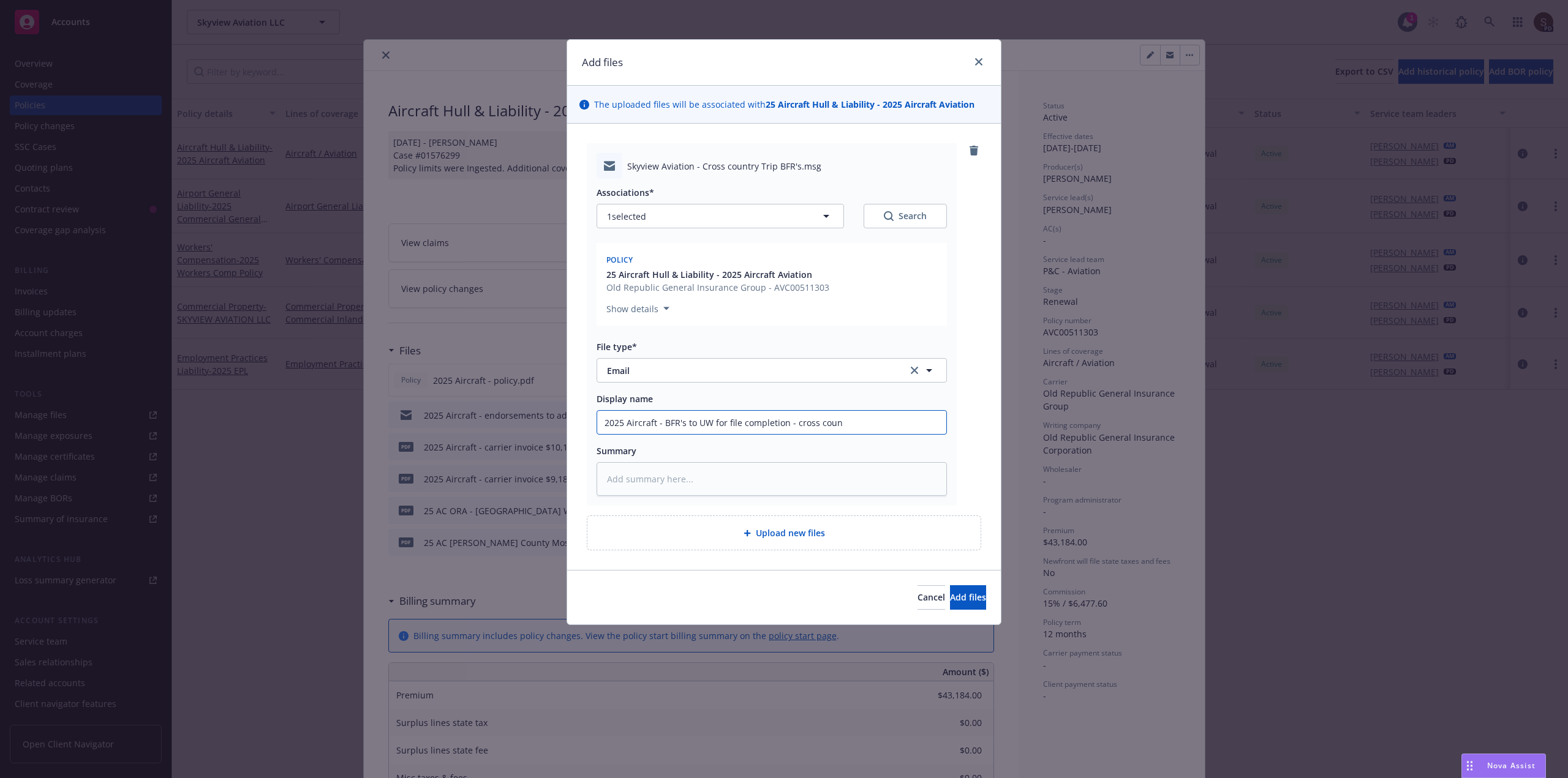
type input "2025 Aircraft - BFR's to UW for file completion - cross count"
type textarea "x"
type input "2025 Aircraft - BFR's to UW for file completion - cross countr"
type textarea "x"
type input "2025 Aircraft - BFR's to UW for file completion - cross country"
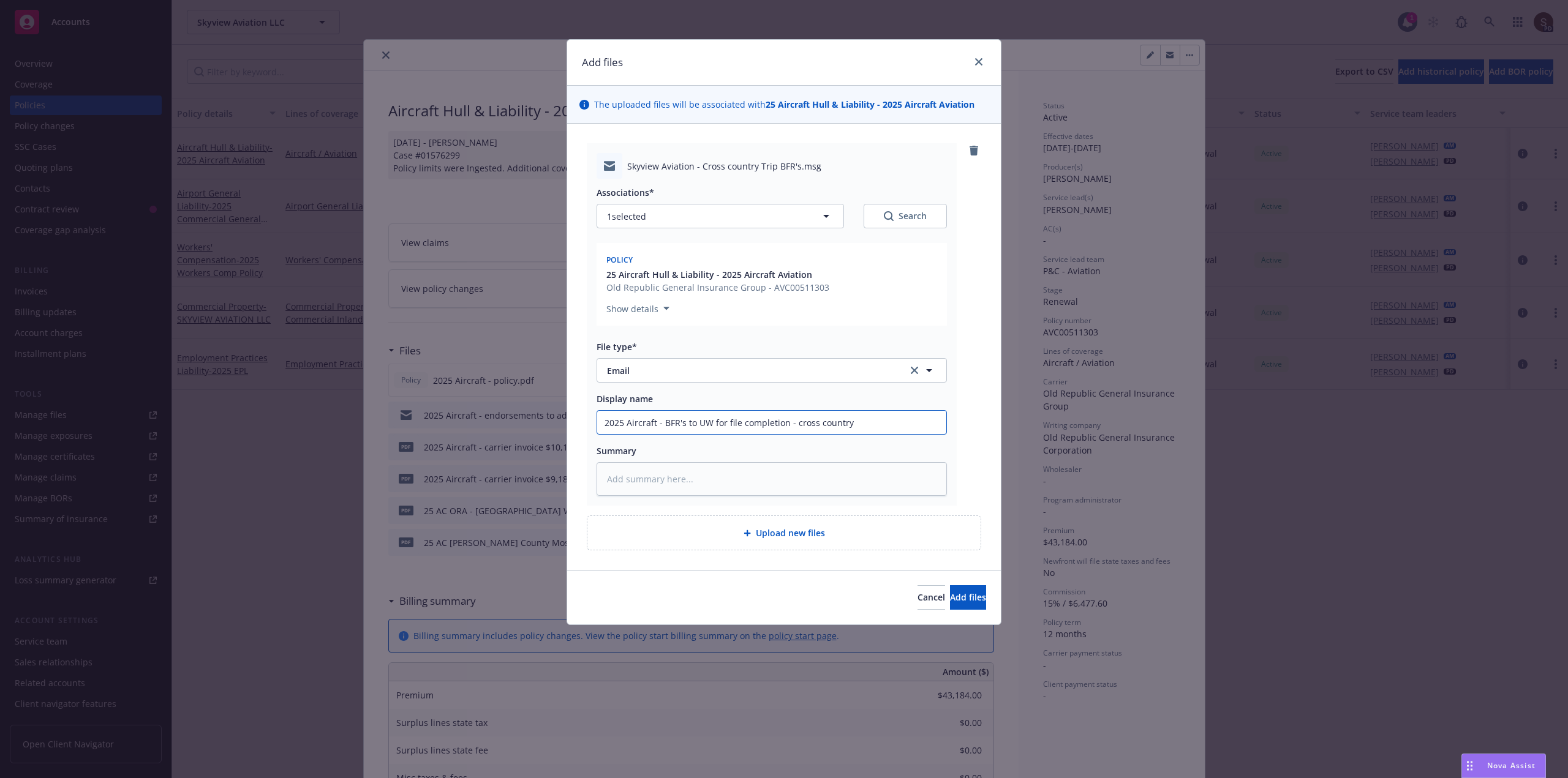
type textarea "x"
type input "2025 Aircraft - BFR's to UW for file completion - cross country"
type textarea "x"
type input "2025 Aircraft - BFR's to UW for file completion - cross country t"
type textarea "x"
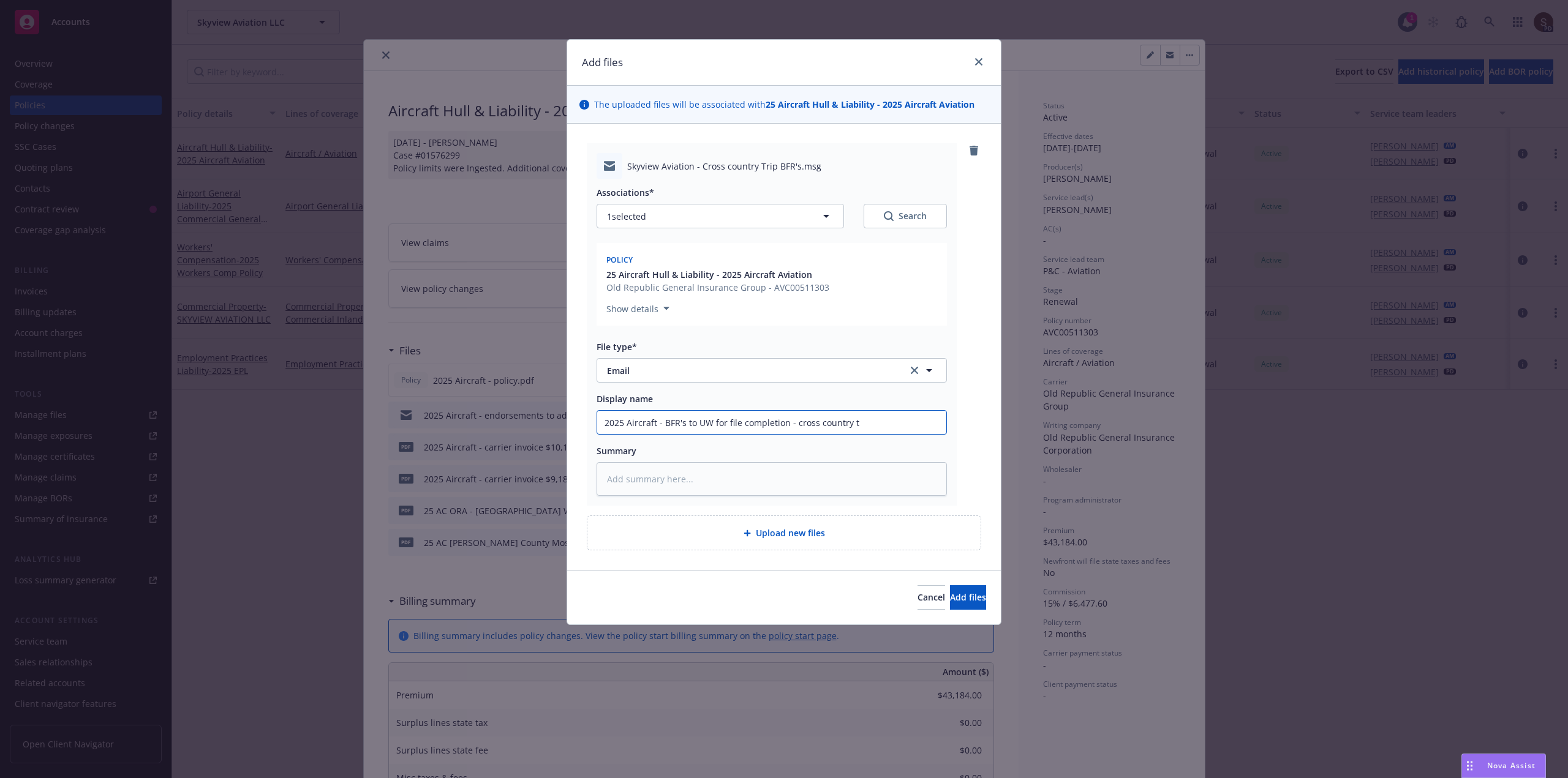
type input "2025 Aircraft - BFR's to UW for file completion - cross country tr"
type textarea "x"
type input "2025 Aircraft - BFR's to UW for file completion - cross country tri"
type textarea "x"
drag, startPoint x: 664, startPoint y: 426, endPoint x: 943, endPoint y: 436, distance: 279.2
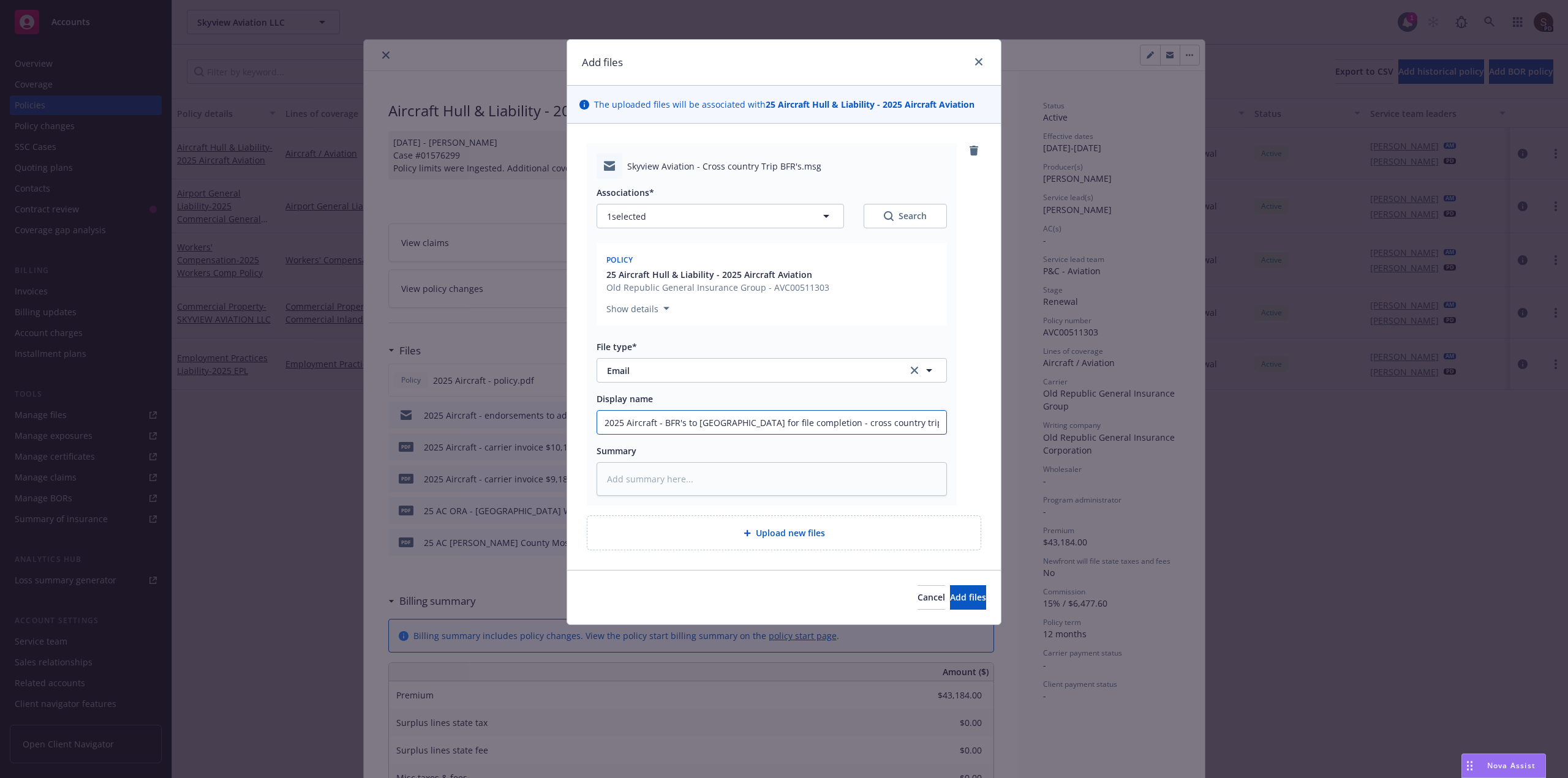
click at [943, 436] on div "Associations* 1 selected Search Policy 25 Aircraft Hull & Liability - 2025 Airc…" at bounding box center [772, 338] width 351 height 317
type input "2025 Aircraft - BFR's to UW for file completion - cross country trip"
click at [736, 481] on textarea at bounding box center [772, 479] width 351 height 34
type textarea "x"
type textarea "2"
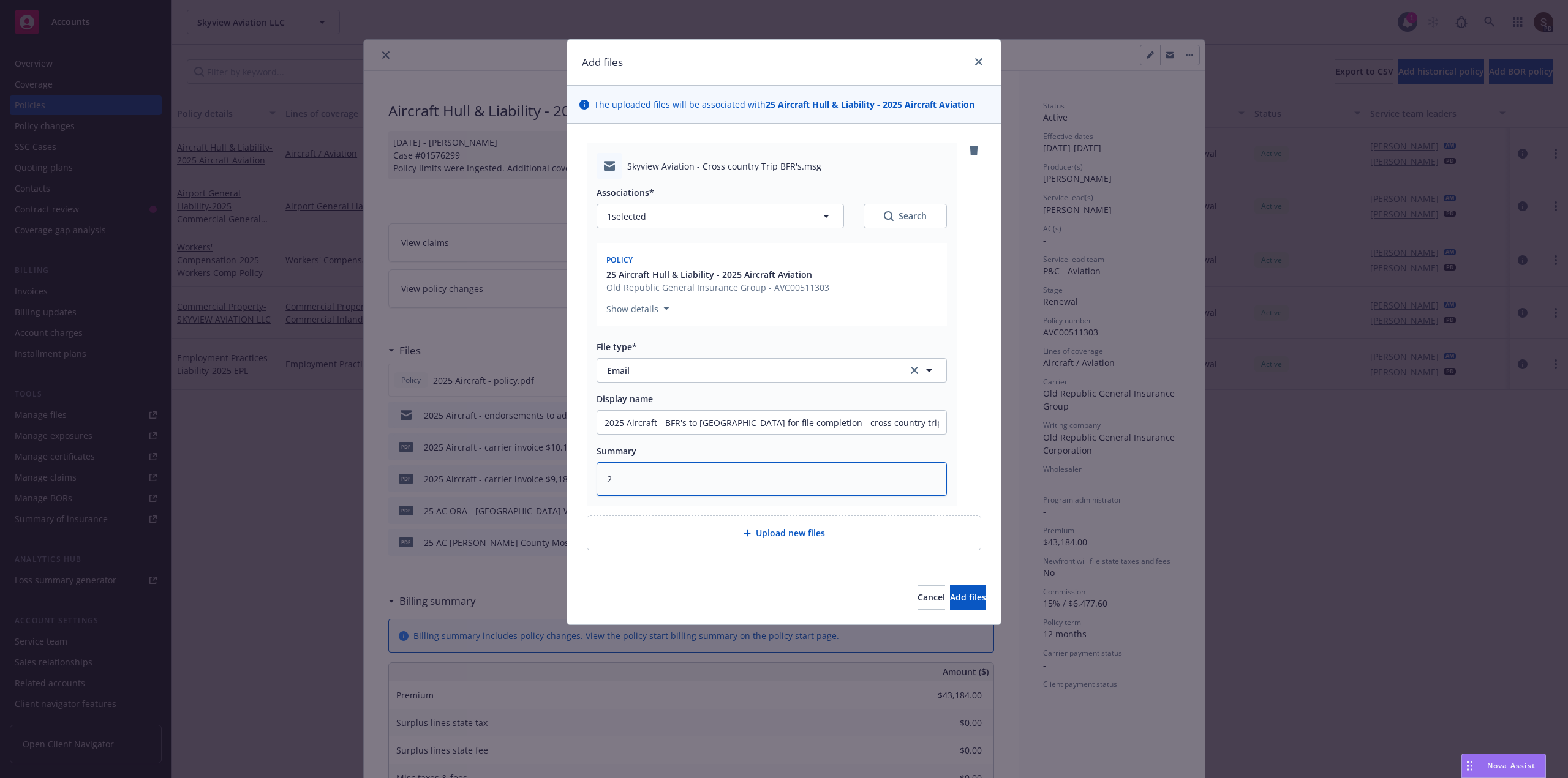
type textarea "x"
type textarea "21"
type textarea "x"
type textarea "215"
type textarea "x"
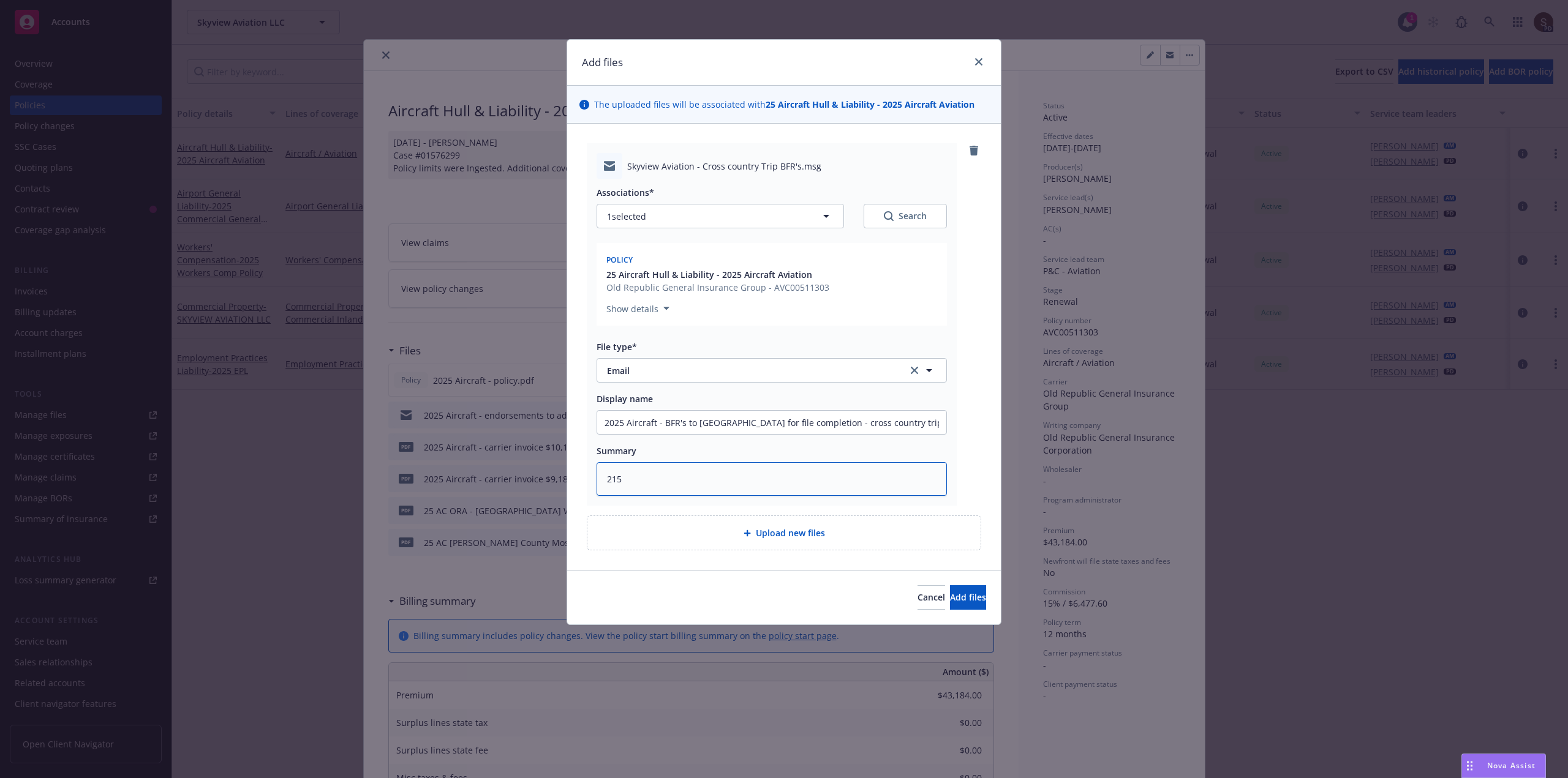
type textarea "21"
type textarea "x"
type textarea "2"
type textarea "x"
type textarea "25"
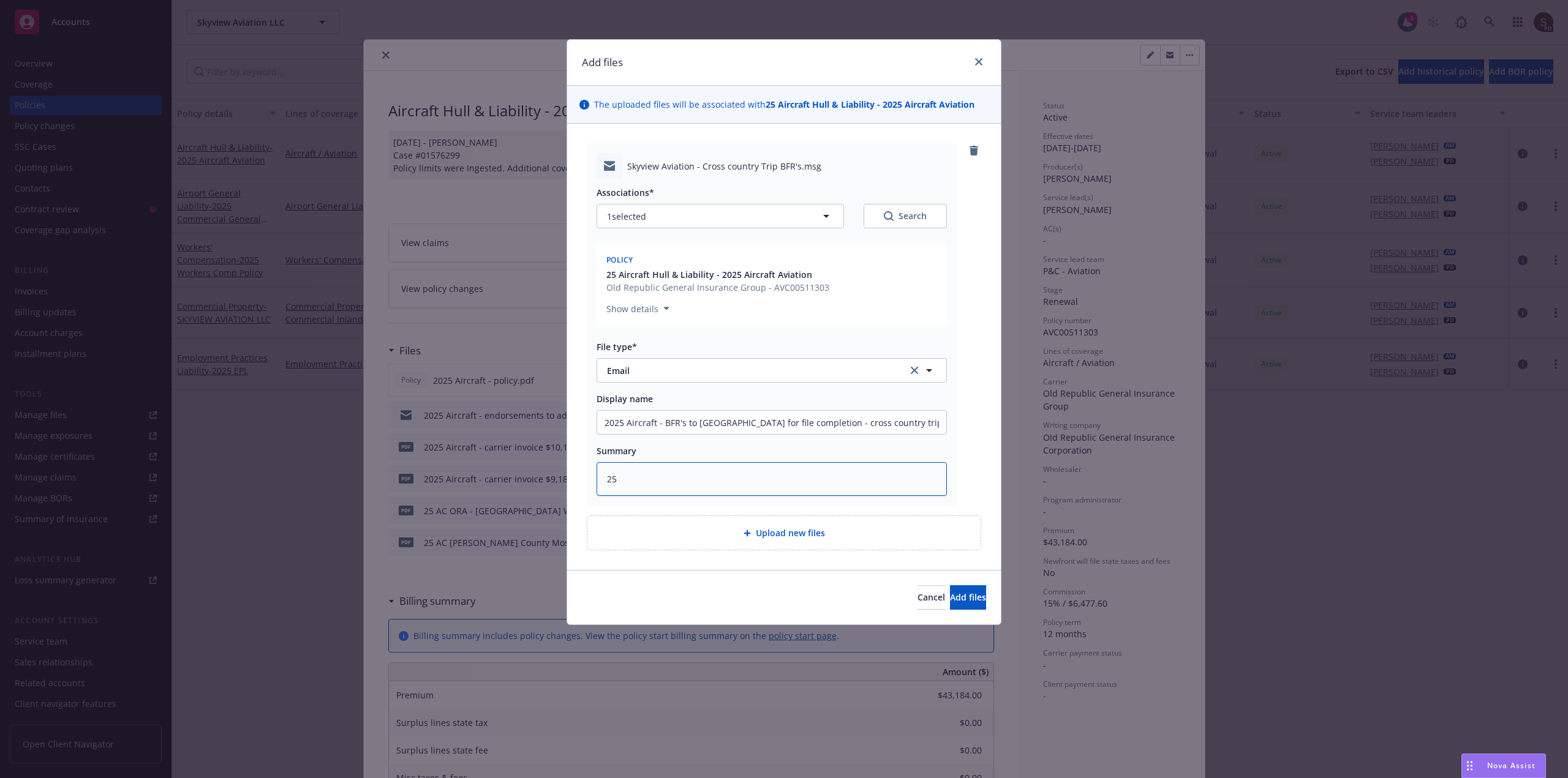
type textarea "x"
type textarea "25A"
type textarea "x"
type textarea "25"
type textarea "x"
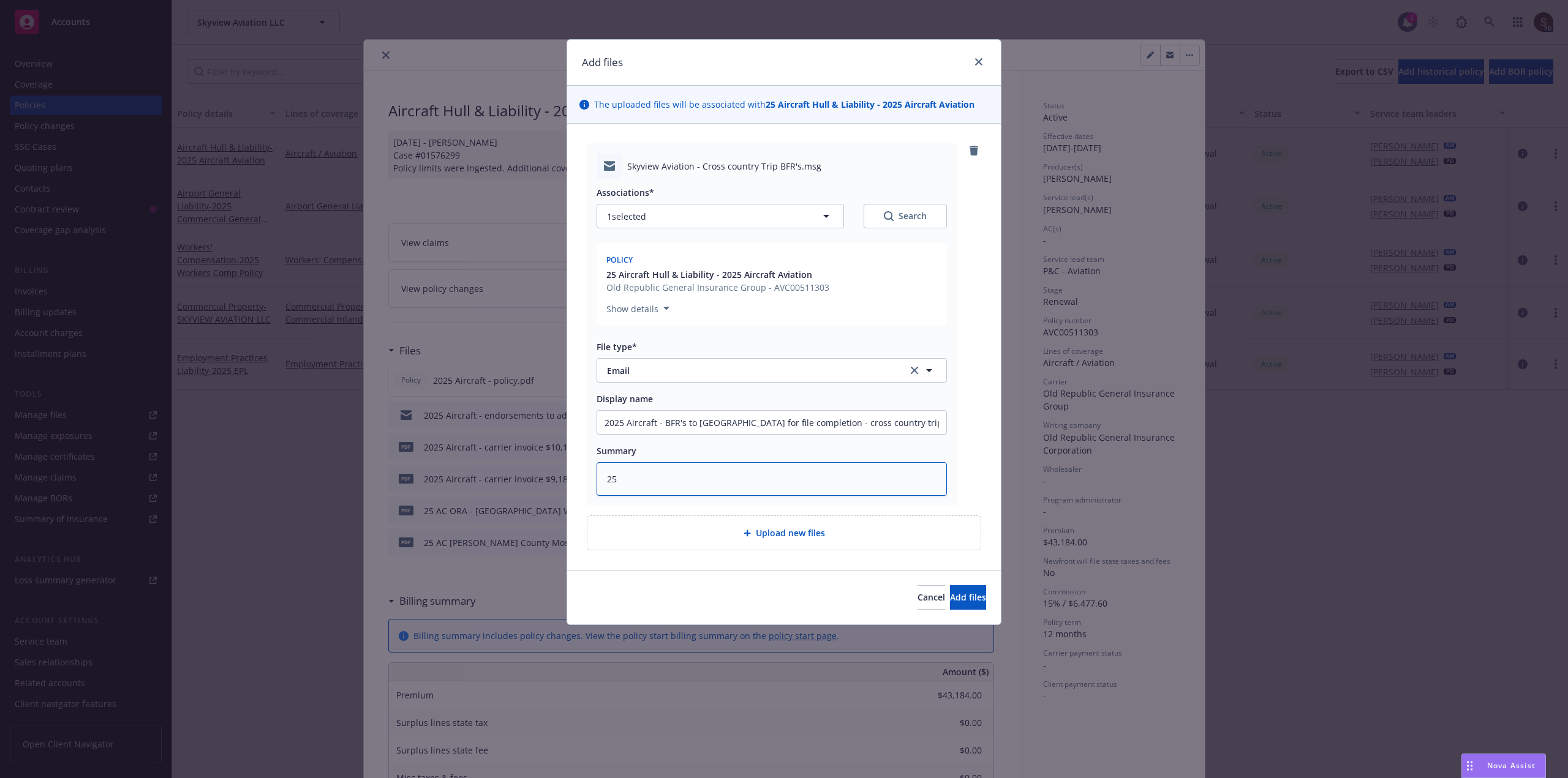
type textarea "25"
type textarea "x"
type textarea "25 A"
type textarea "x"
type textarea "25 AC"
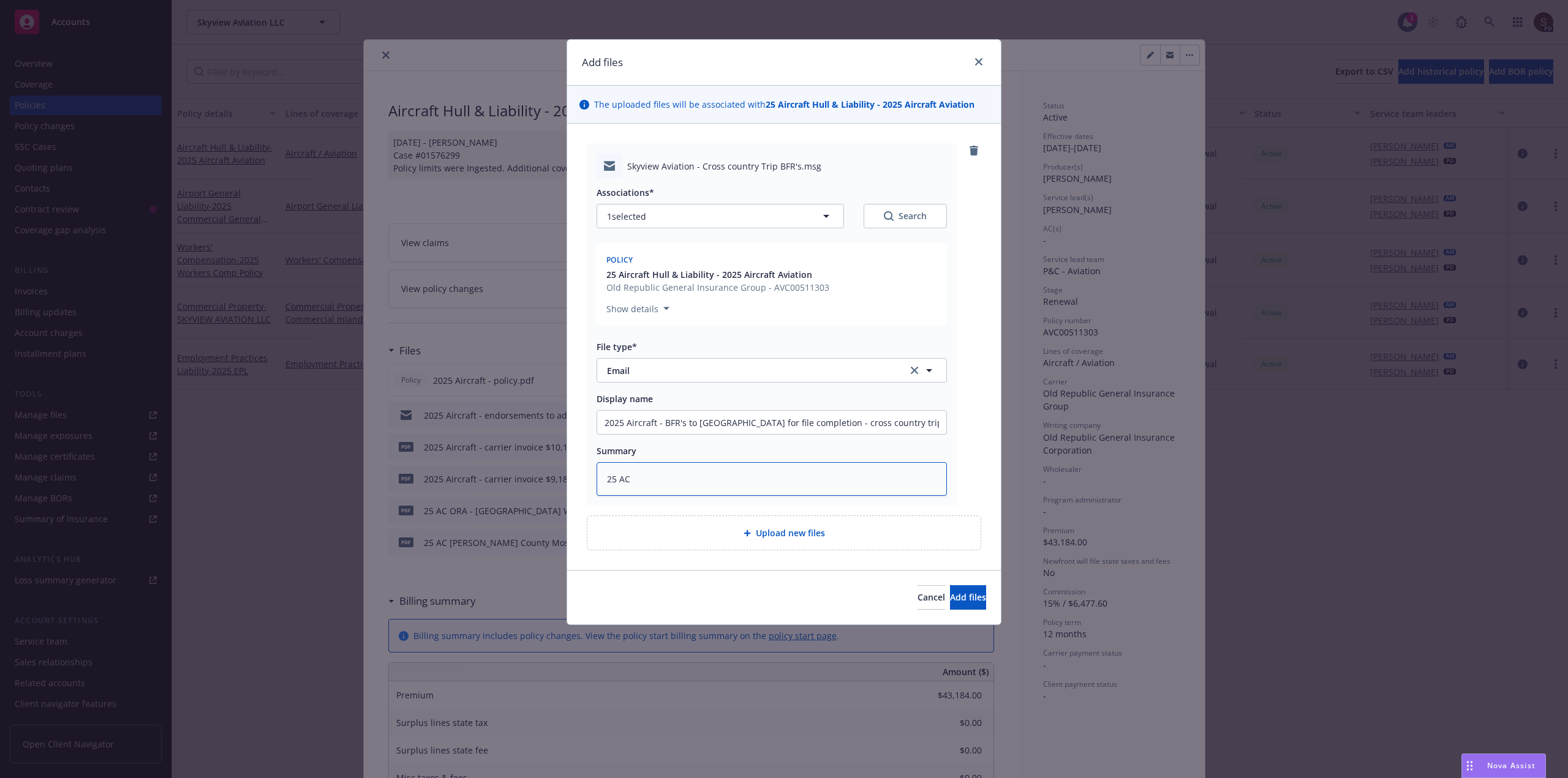
type textarea "x"
type textarea "25 AC"
type textarea "x"
type textarea "25 AC O"
type textarea "x"
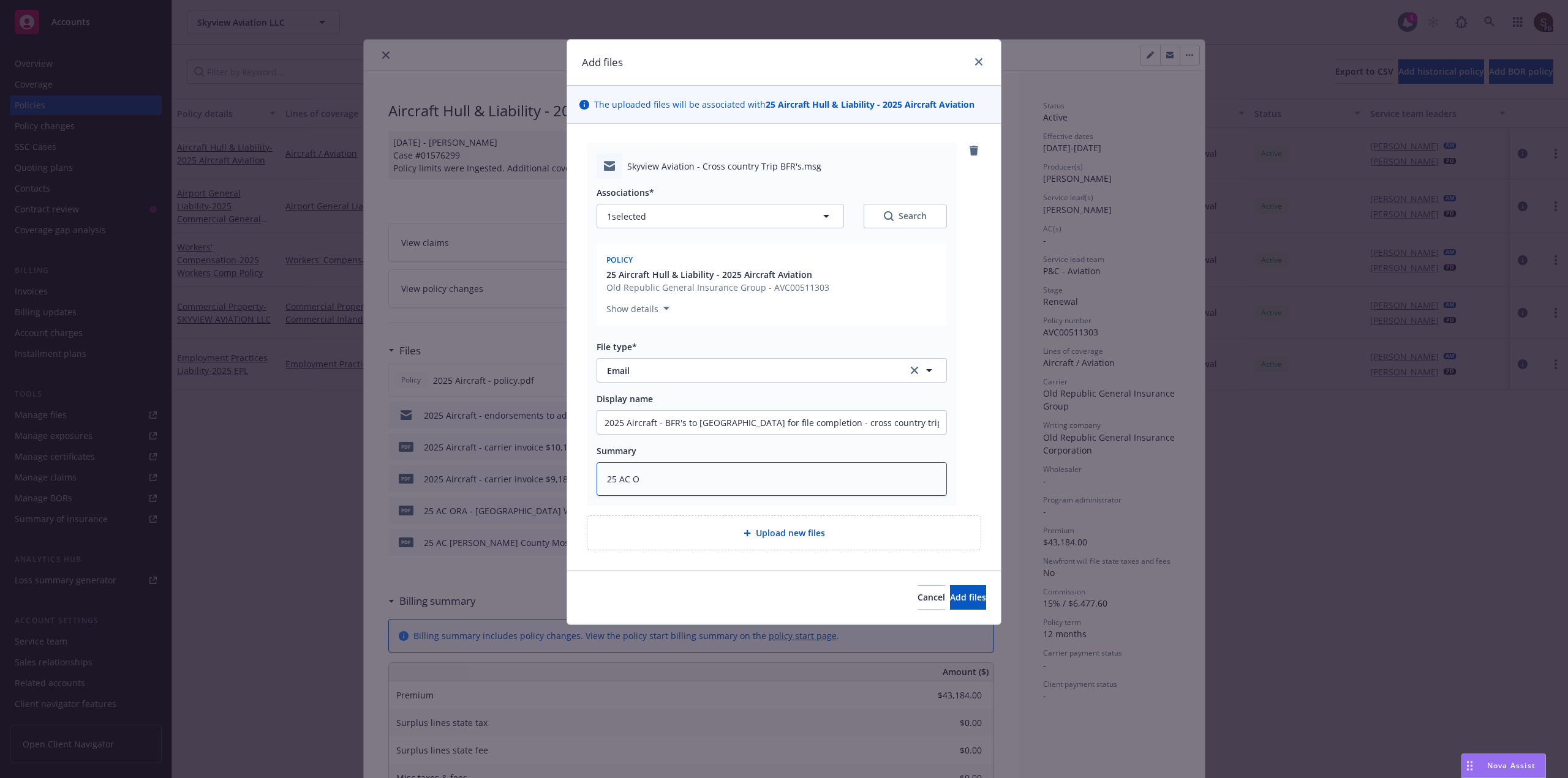
type textarea "25 AC OR"
type textarea "x"
type textarea "25 AC ORA"
type textarea "x"
type textarea "25 AC ORA"
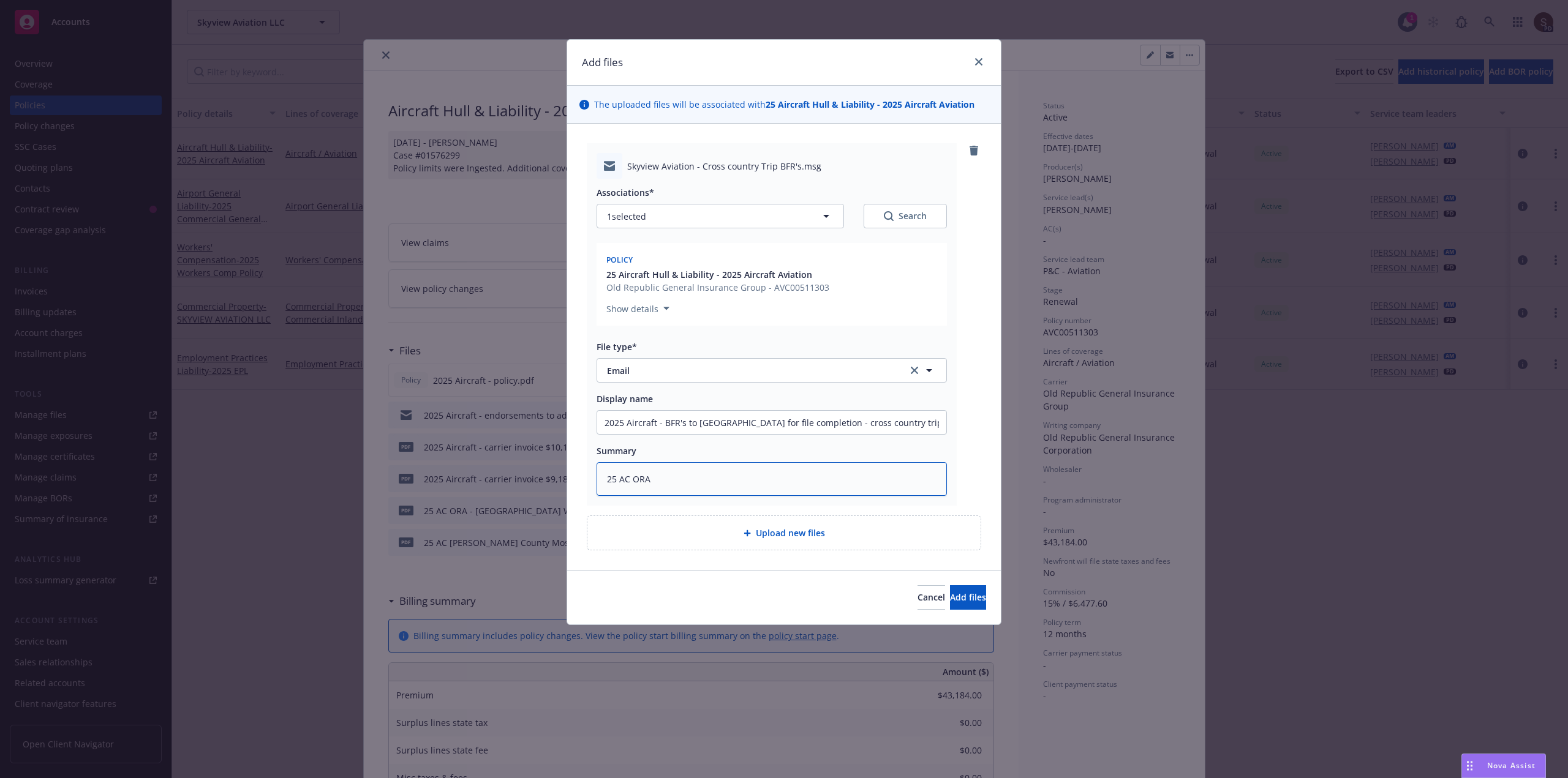
paste textarea "BFR's to UW for file completion - cross country trip"
type textarea "x"
type textarea "25 AC ORA BFR's to UW for file completion - cross country trip"
click at [957, 601] on span "Add files" at bounding box center [968, 597] width 36 height 11
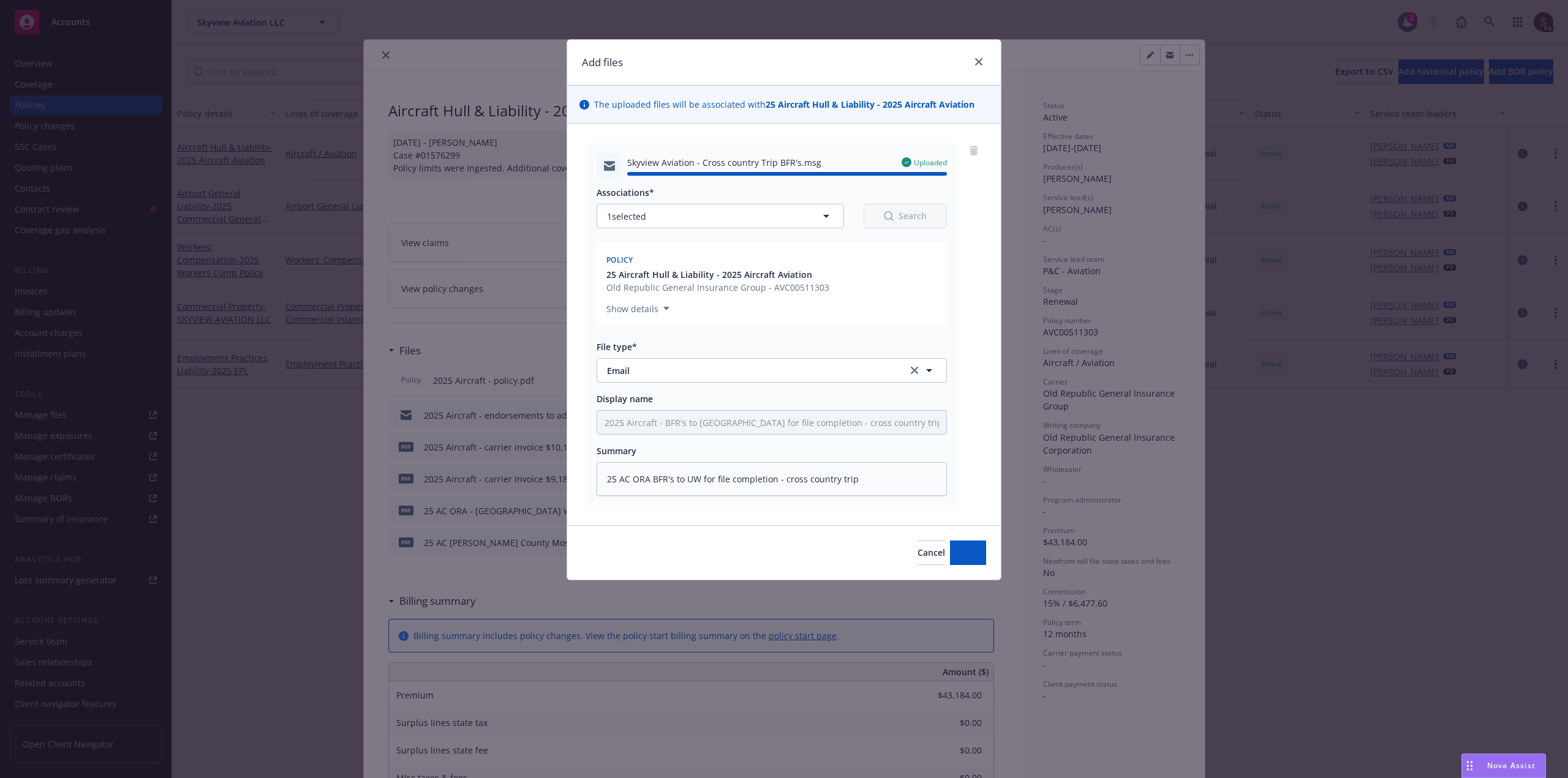
type textarea "x"
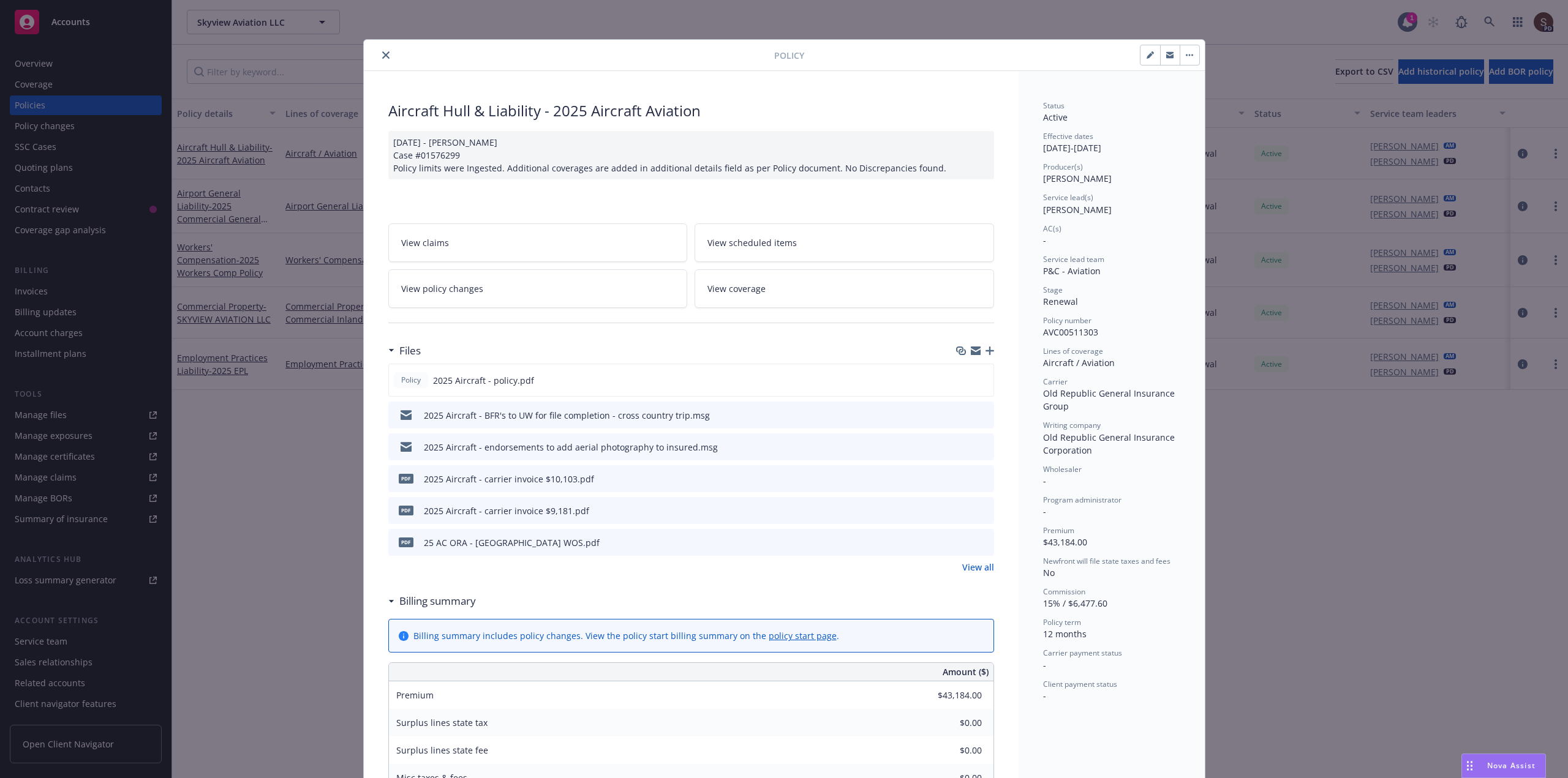
click at [379, 53] on button "close" at bounding box center [386, 55] width 15 height 15
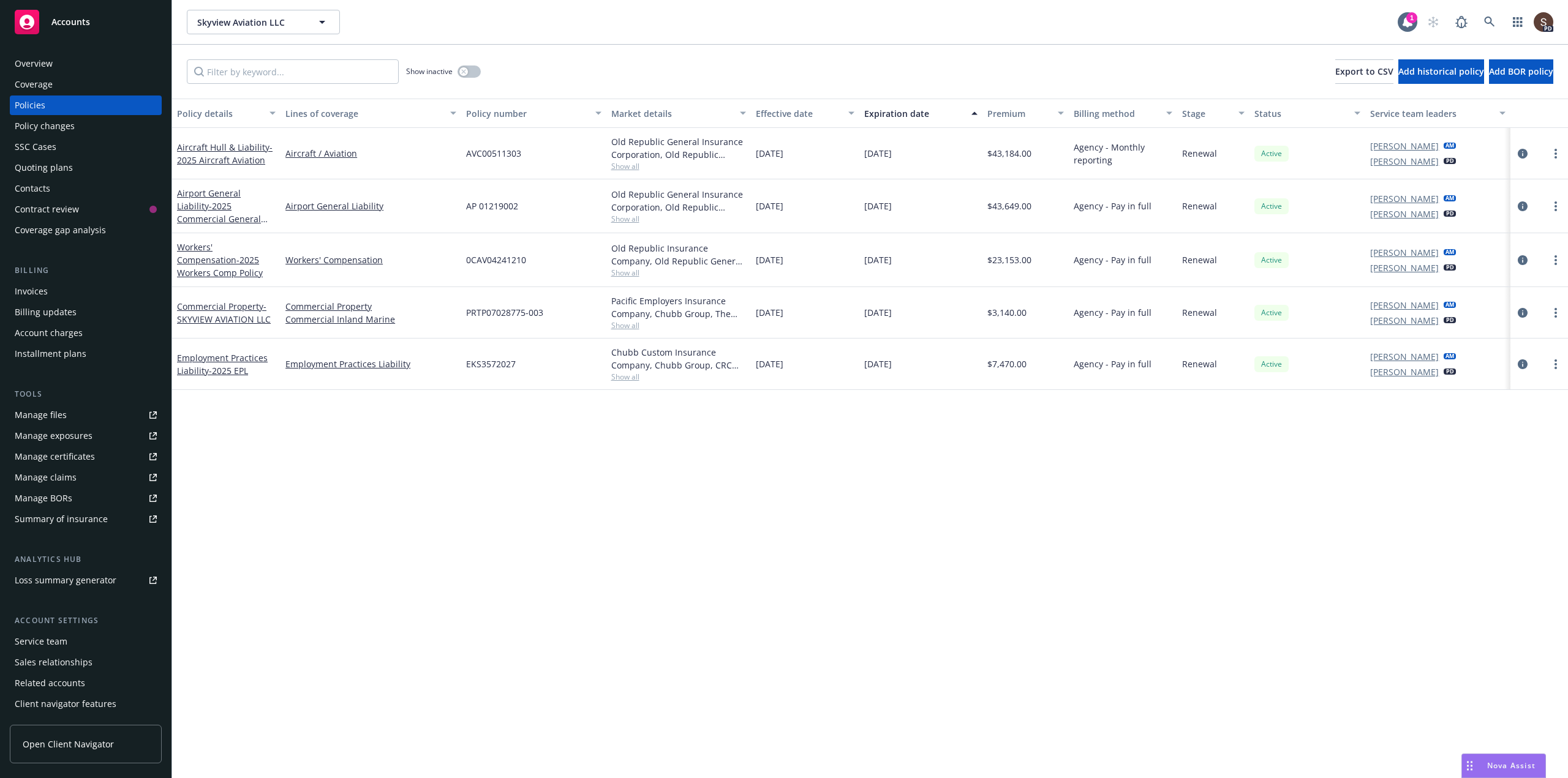
click at [67, 419] on link "Manage files" at bounding box center [86, 415] width 152 height 20
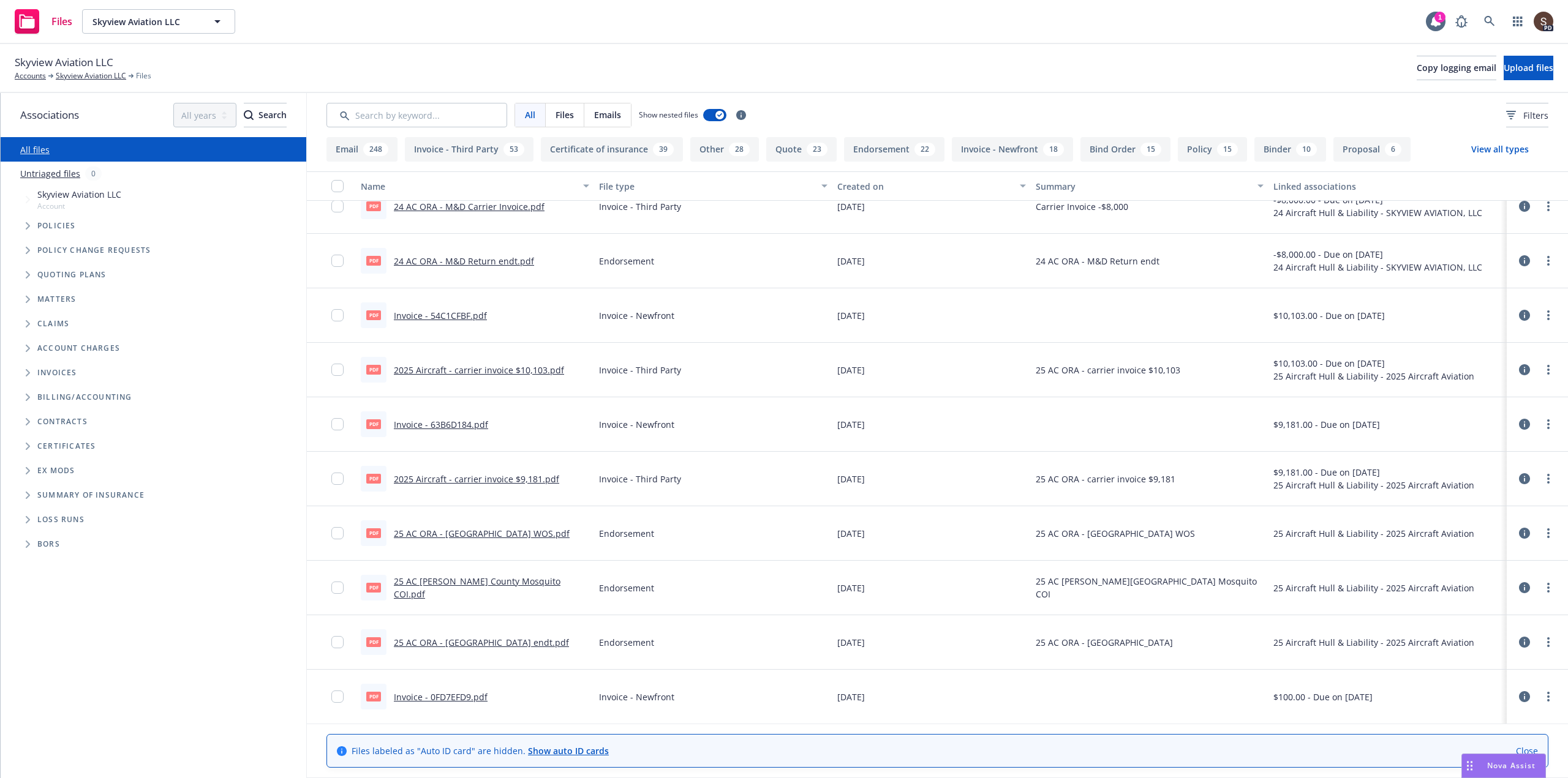
scroll to position [61, 0]
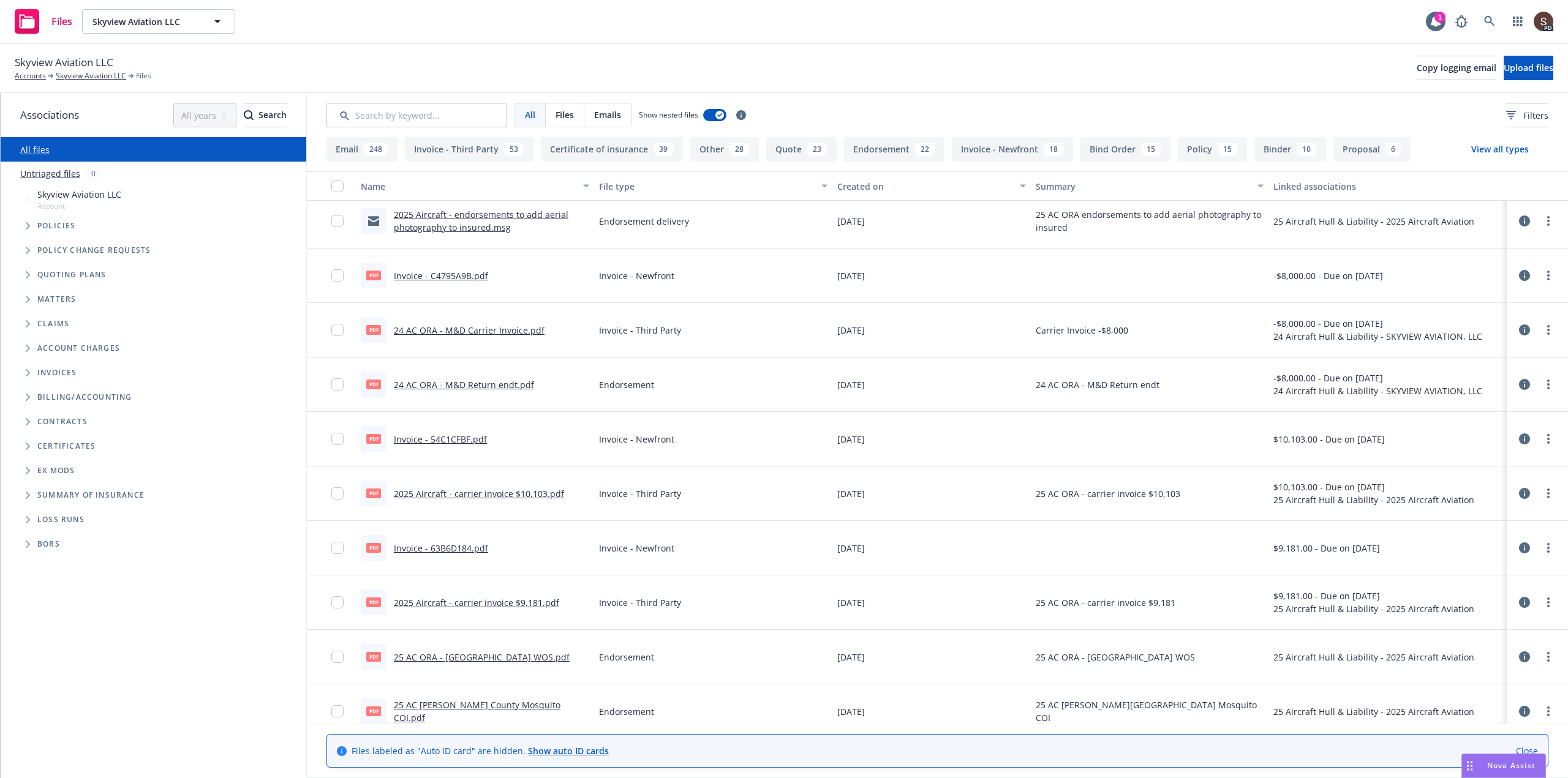
click at [25, 226] on span "Tree Example" at bounding box center [28, 226] width 20 height 20
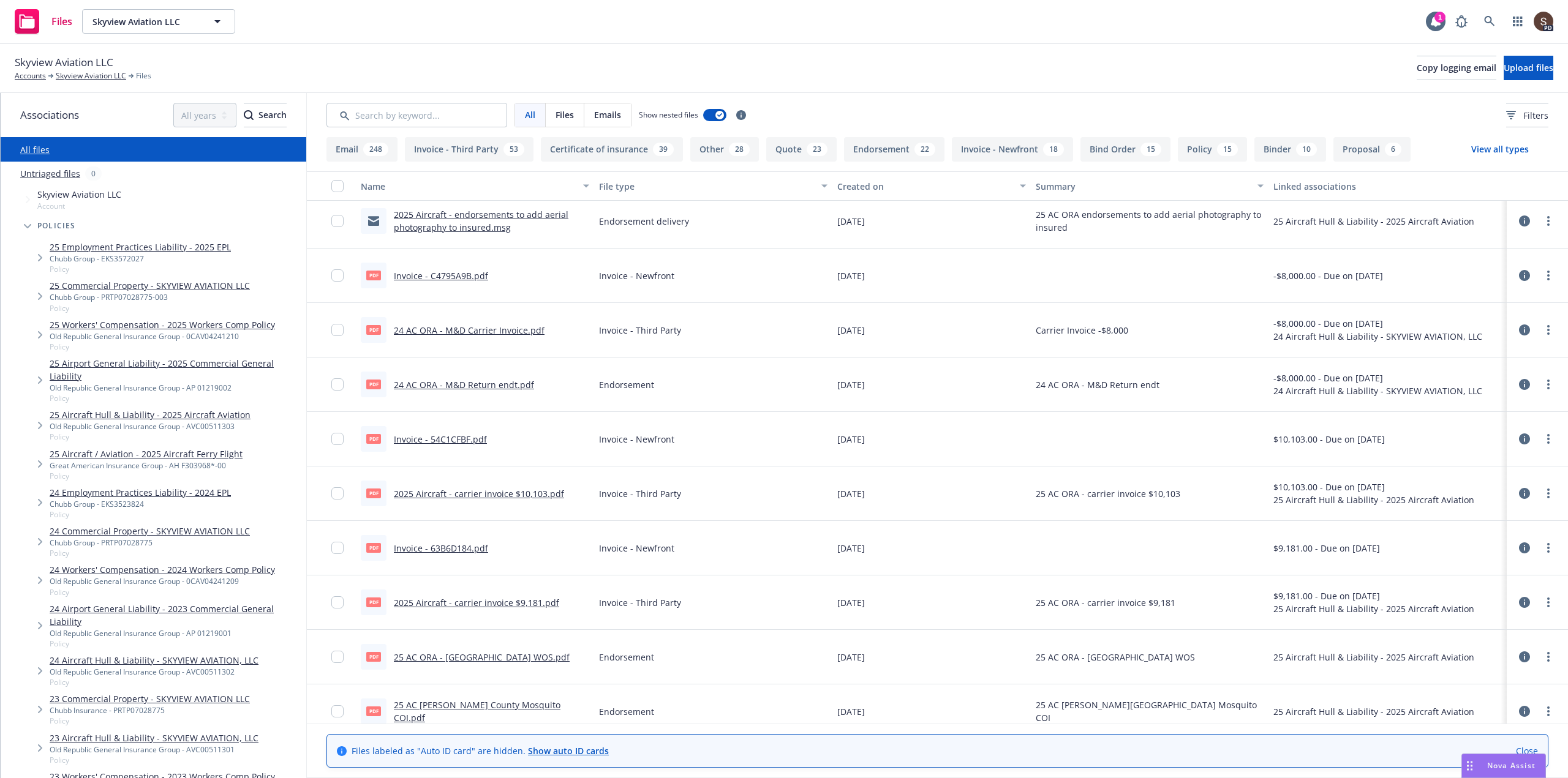
click at [152, 412] on link "25 Aircraft Hull & Liability - 2025 Aircraft Aviation" at bounding box center [150, 415] width 201 height 13
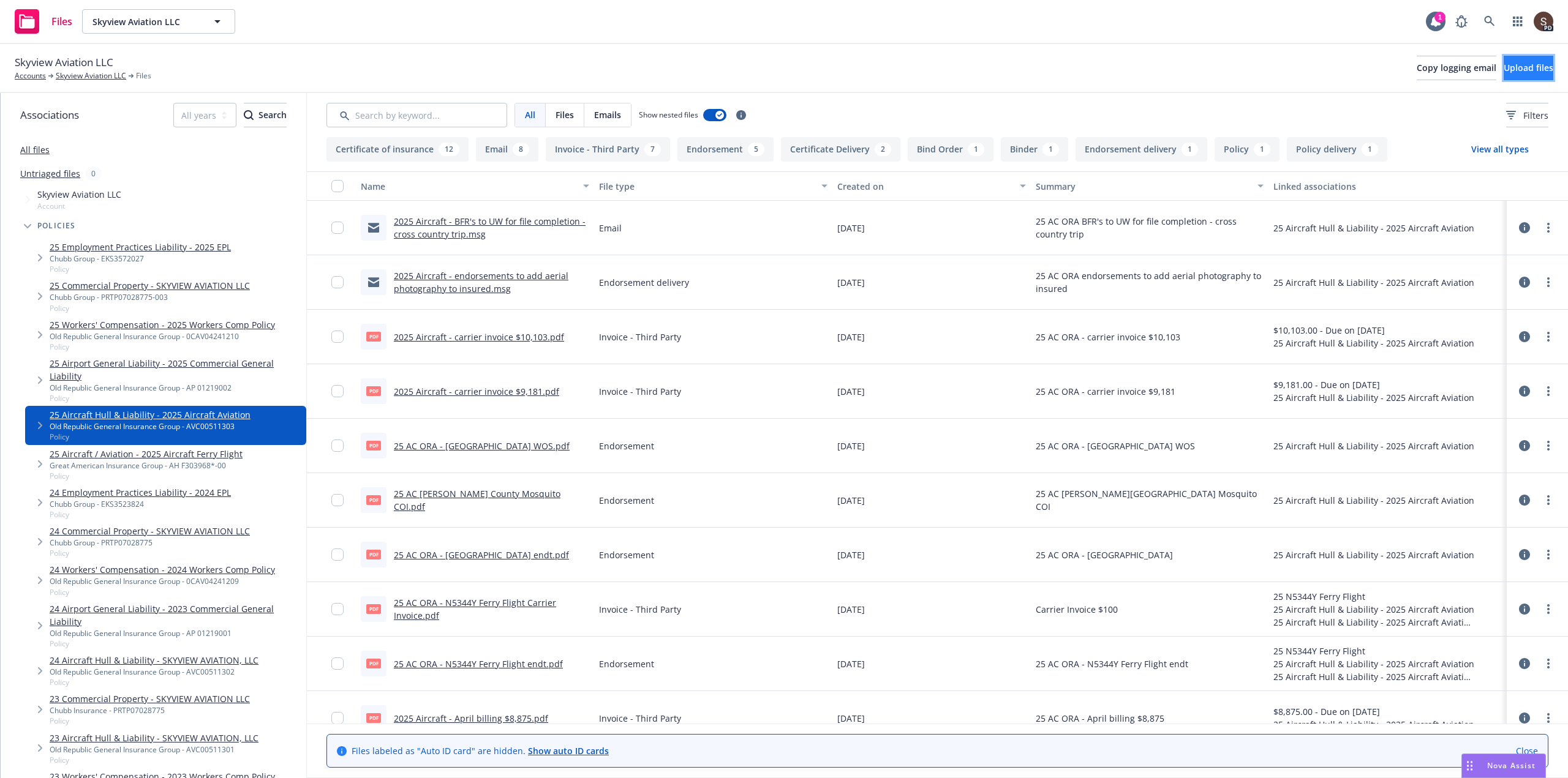
click at [1504, 67] on span "Upload files" at bounding box center [1529, 68] width 50 height 11
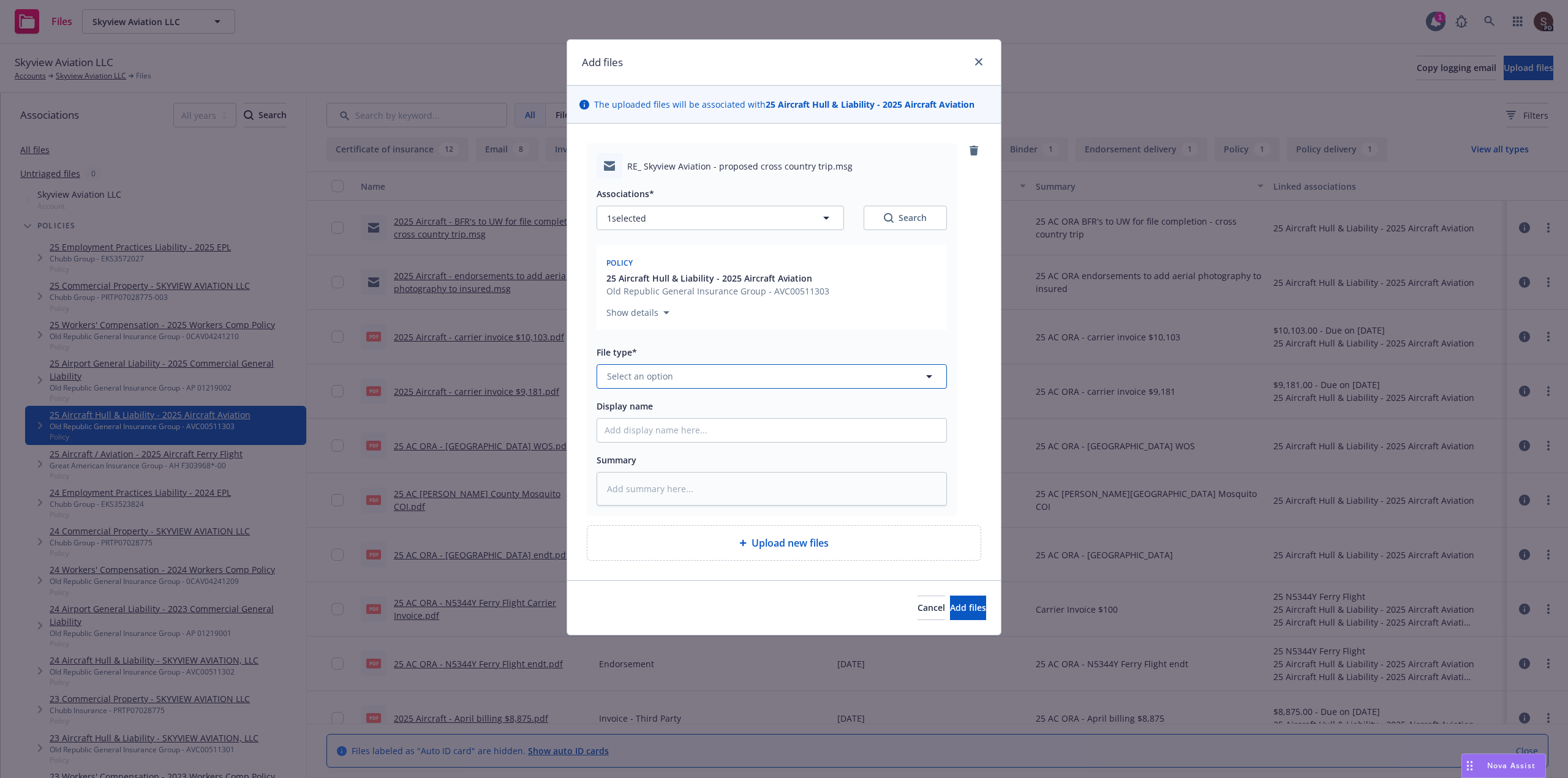
click at [691, 376] on button "Select an option" at bounding box center [772, 377] width 351 height 25
type input "email"
click at [609, 411] on div "Email" at bounding box center [620, 411] width 25 height 13
click at [622, 431] on input "Display name" at bounding box center [772, 431] width 349 height 23
type textarea "x"
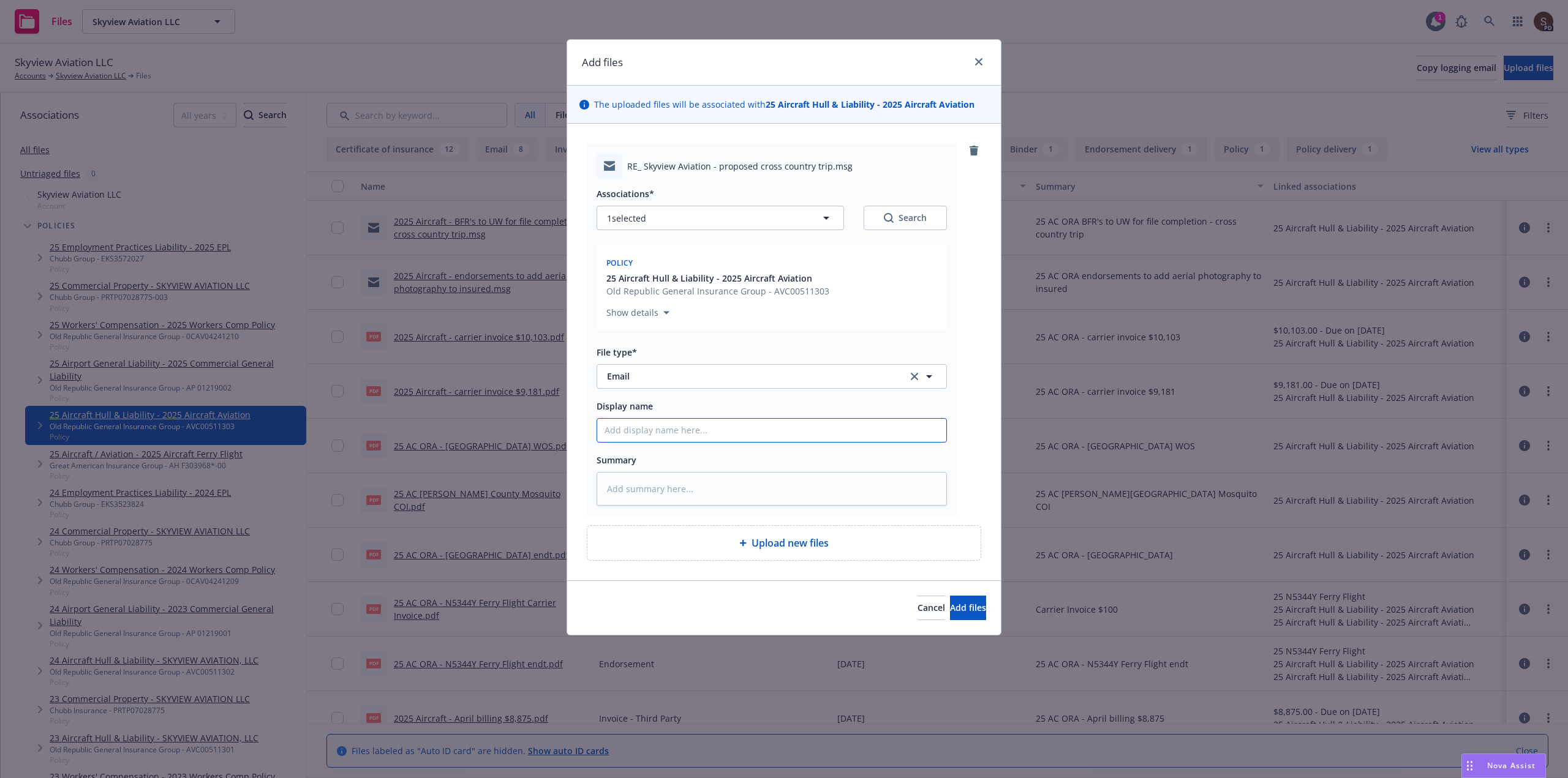
type input "2"
type textarea "x"
type input "20"
type textarea "x"
type input "202"
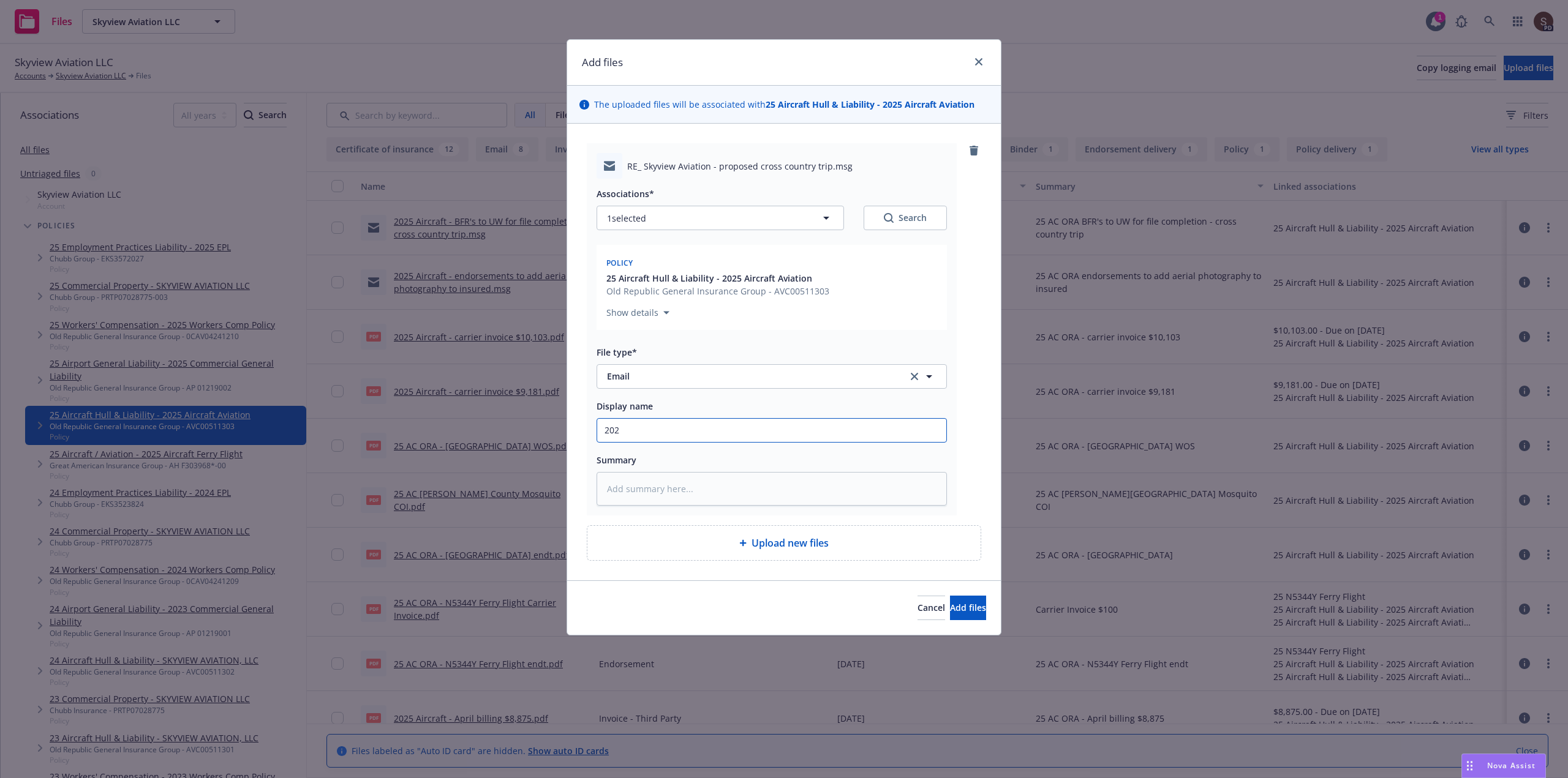
type textarea "x"
type input "2025"
type textarea "x"
type input "2025"
type textarea "x"
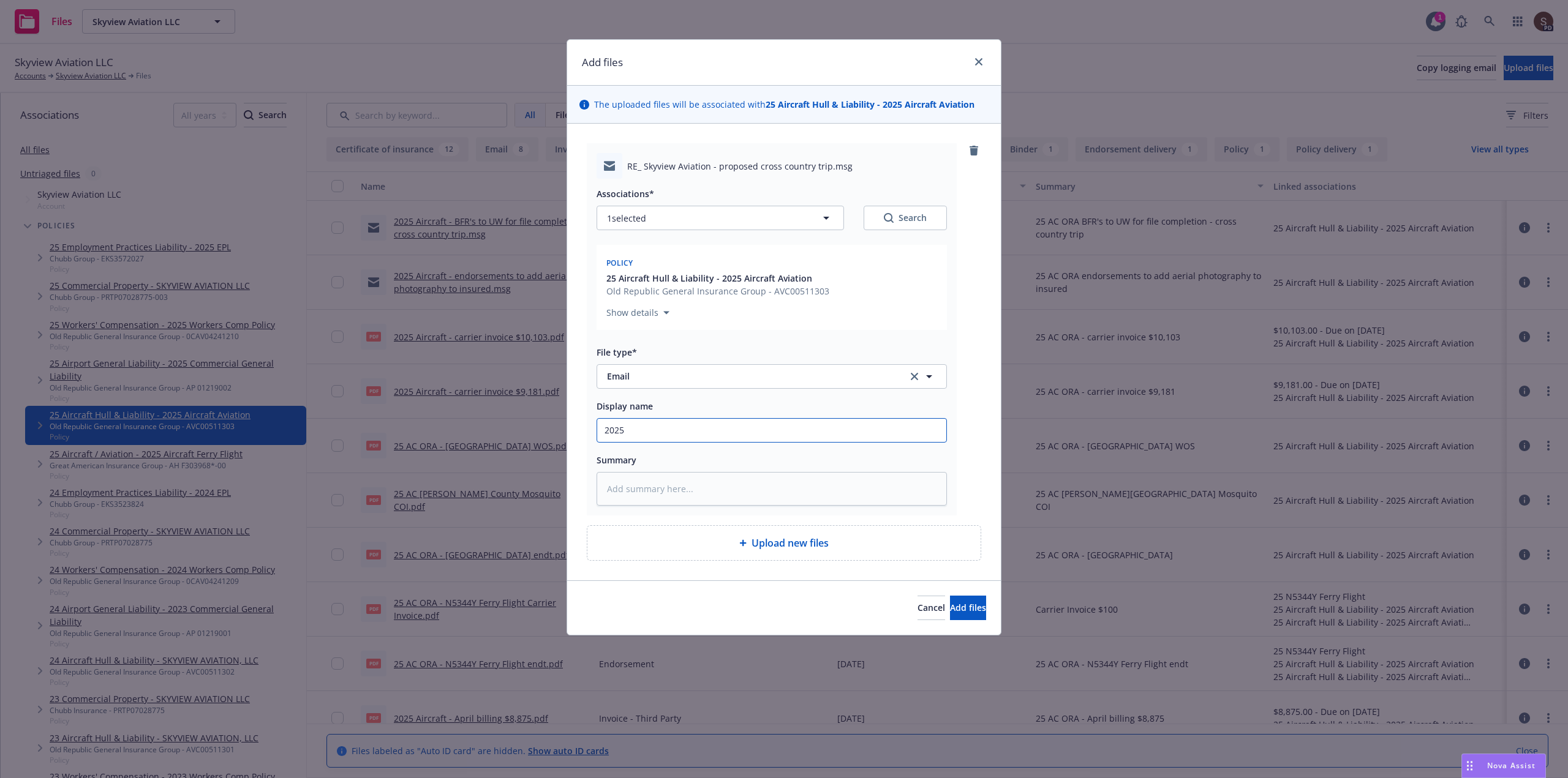
type input "2025 A"
type textarea "x"
type input "2025 AI"
type textarea "x"
type input "2025 AIr"
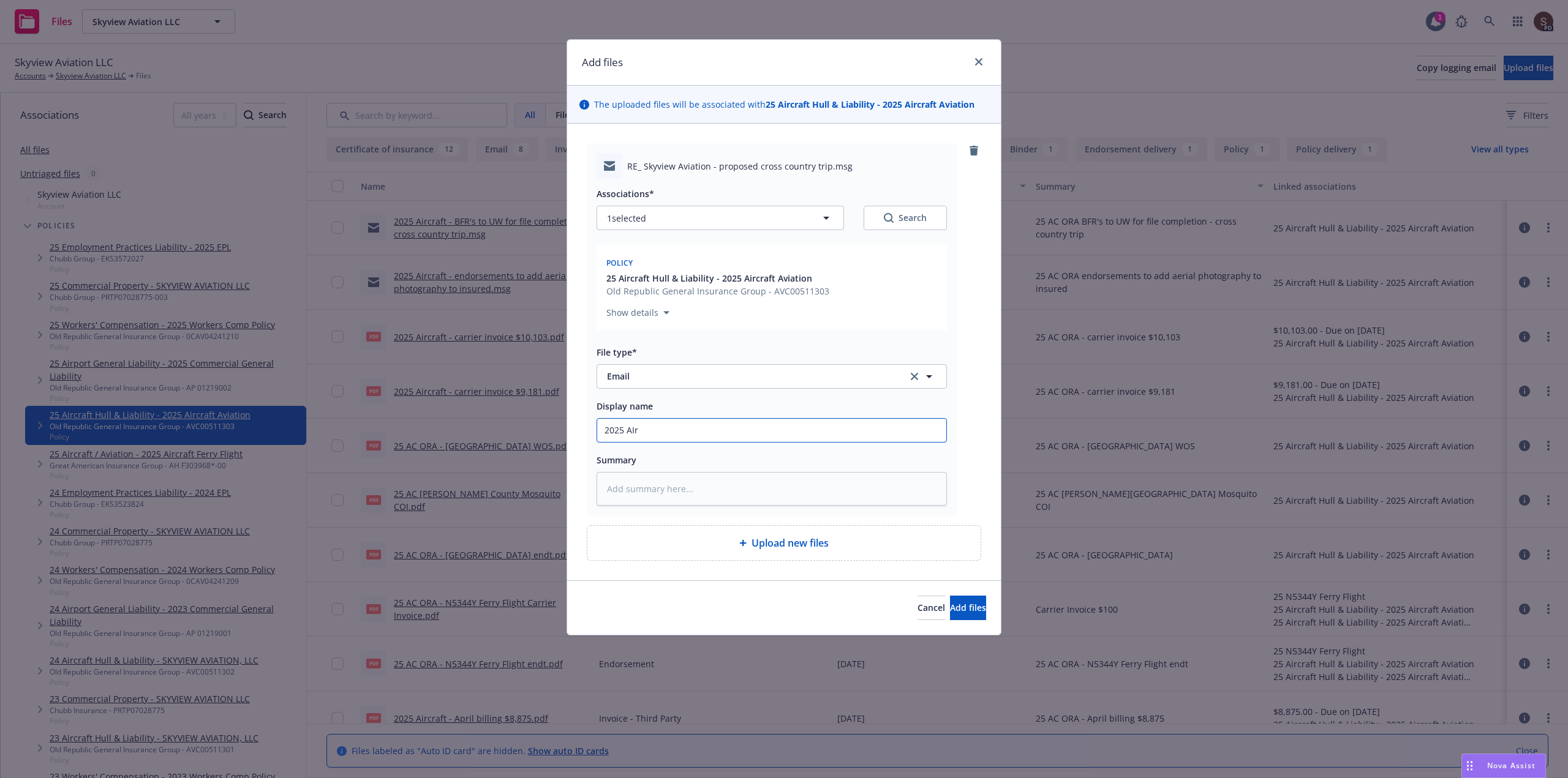
type textarea "x"
type input "2025 AIrc"
type textarea "x"
type input "2025 AIrcr"
type textarea "x"
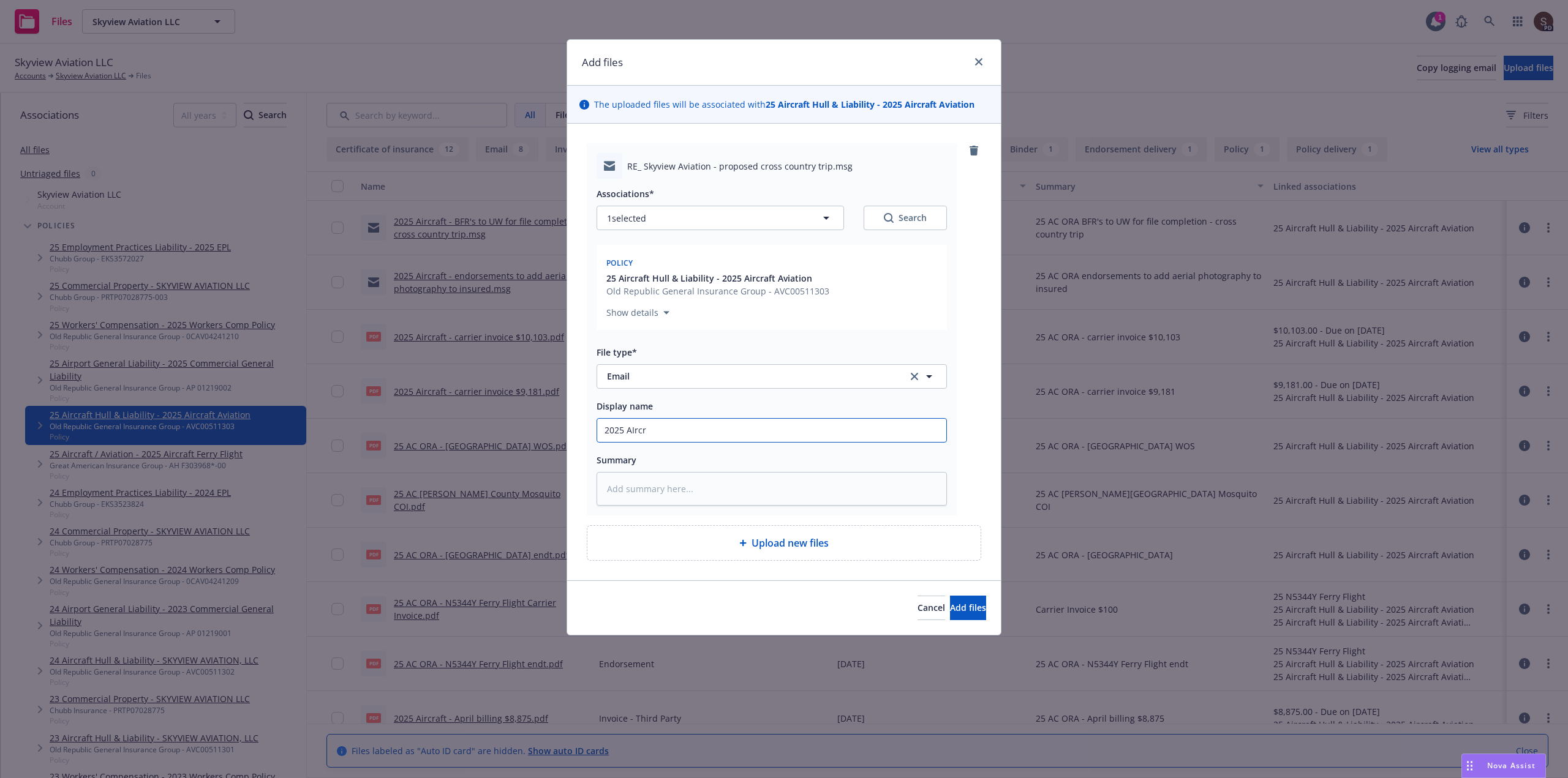
type input "2025 AIrcra"
type textarea "x"
type input "2025 AIrcraf"
type textarea "x"
type input "2025 AIrcraft"
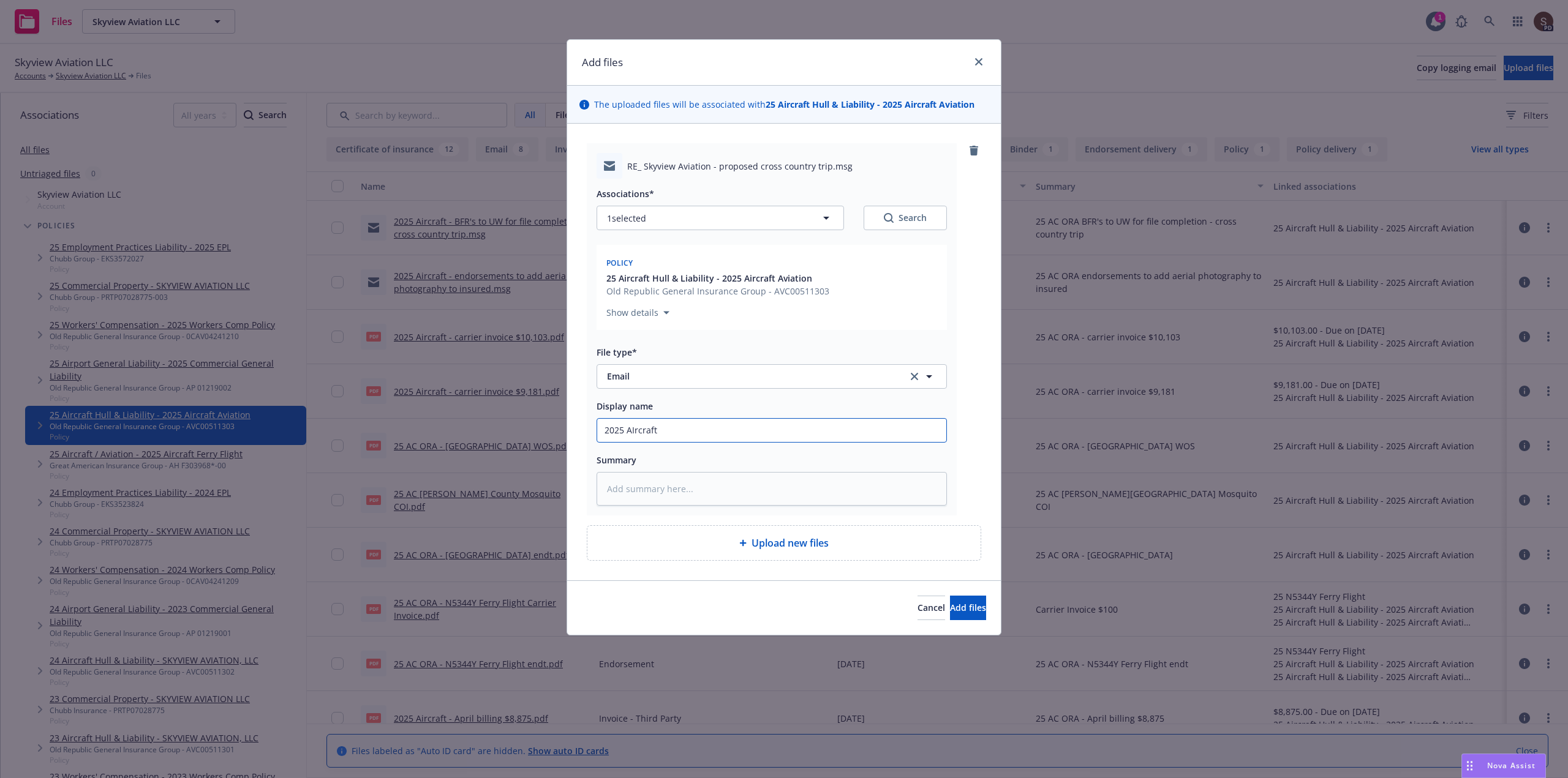
type textarea "x"
type input "2025 AIrcraft"
type textarea "x"
type input "2025 AIrcraft -"
type textarea "x"
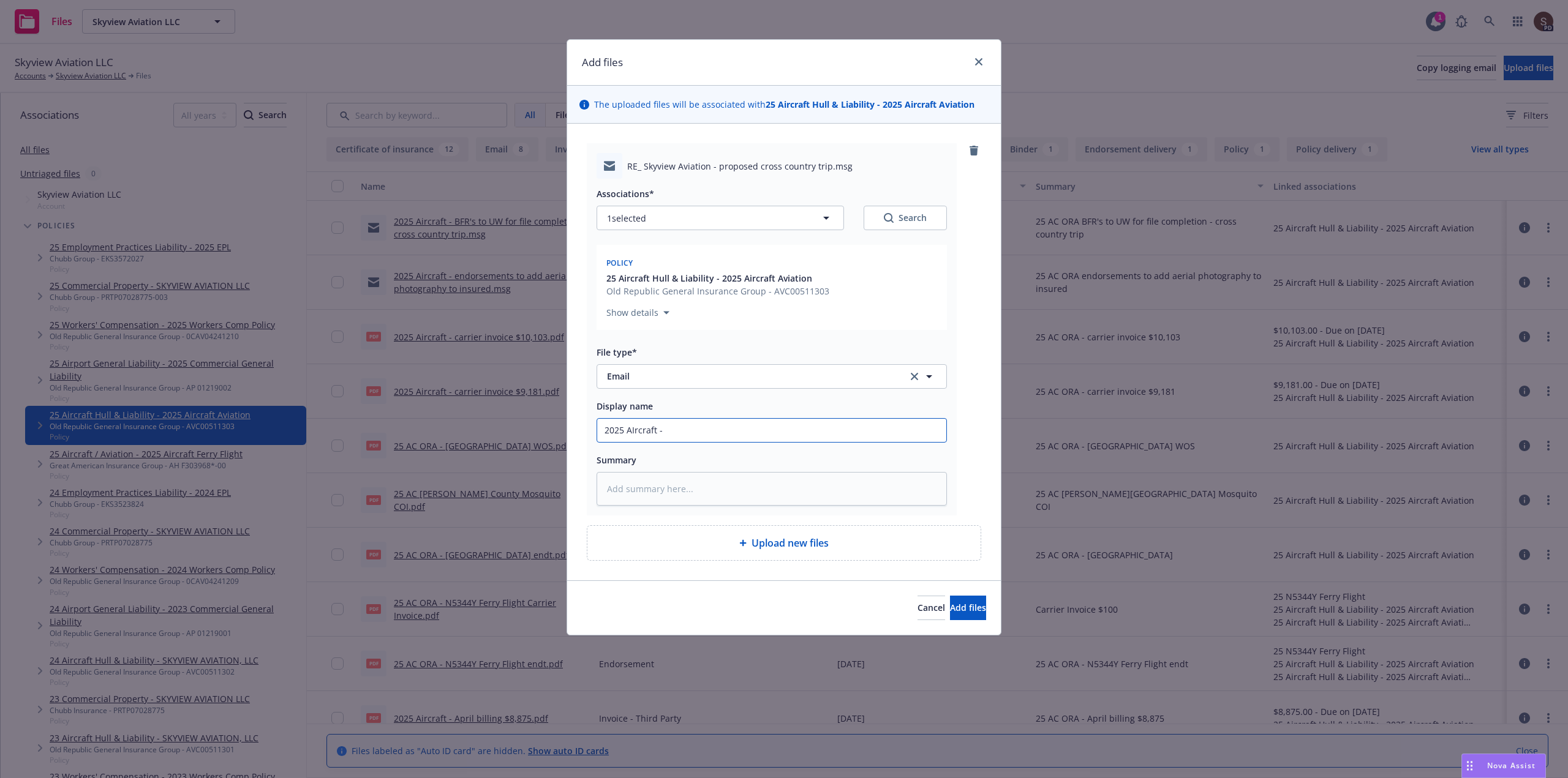
type input "2025 AIrcraft -"
type textarea "x"
type input "2025 AIrcraft -"
type textarea "x"
type input "2025 AIrcraft"
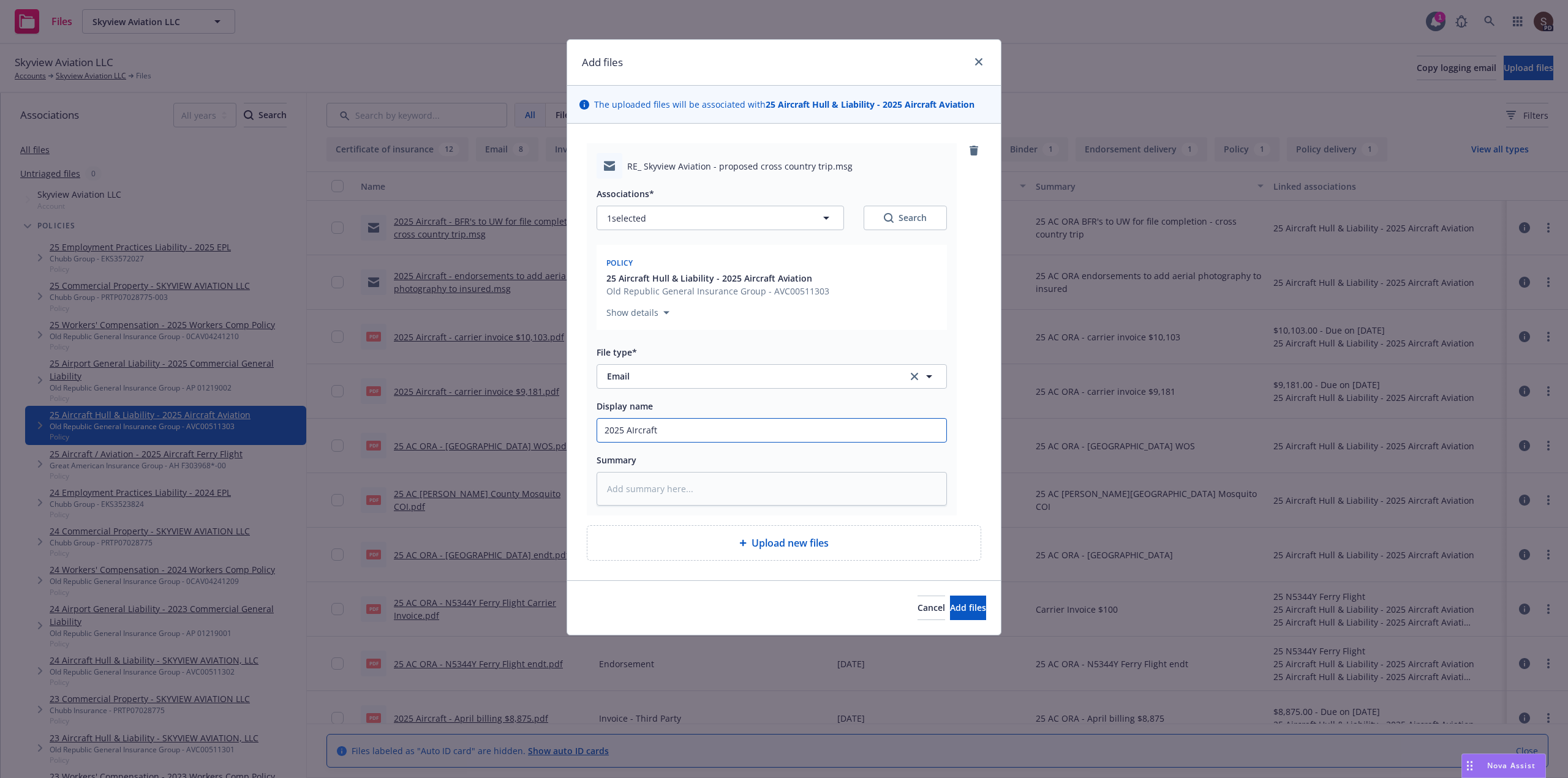
type textarea "x"
type input "2025 AIrcraft"
type textarea "x"
type input "2025 AIrcraf"
type textarea "x"
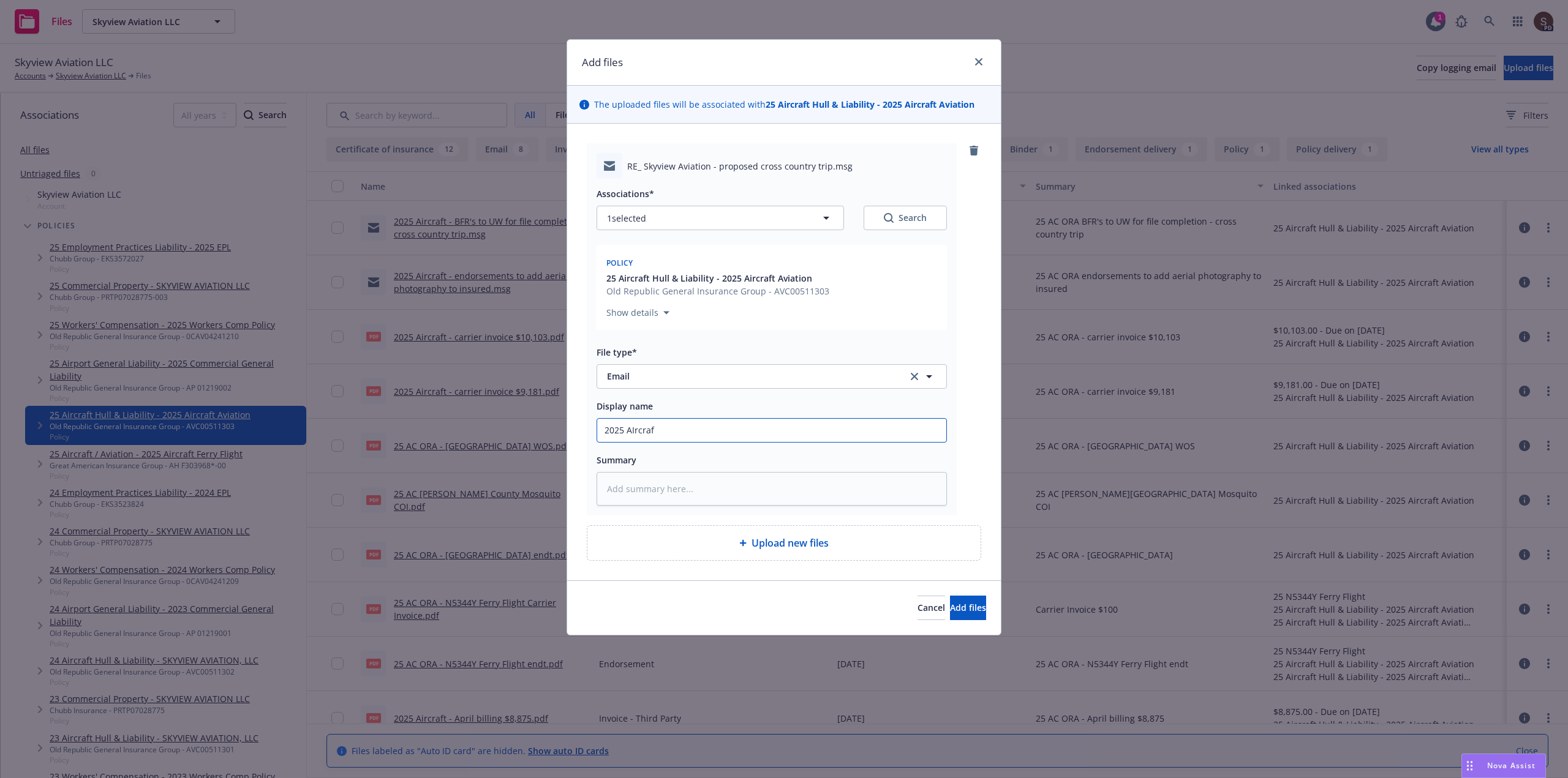
type input "2025 AIrcra"
type textarea "x"
type input "2025 AIrcr"
type textarea "x"
type input "2025 AIrc"
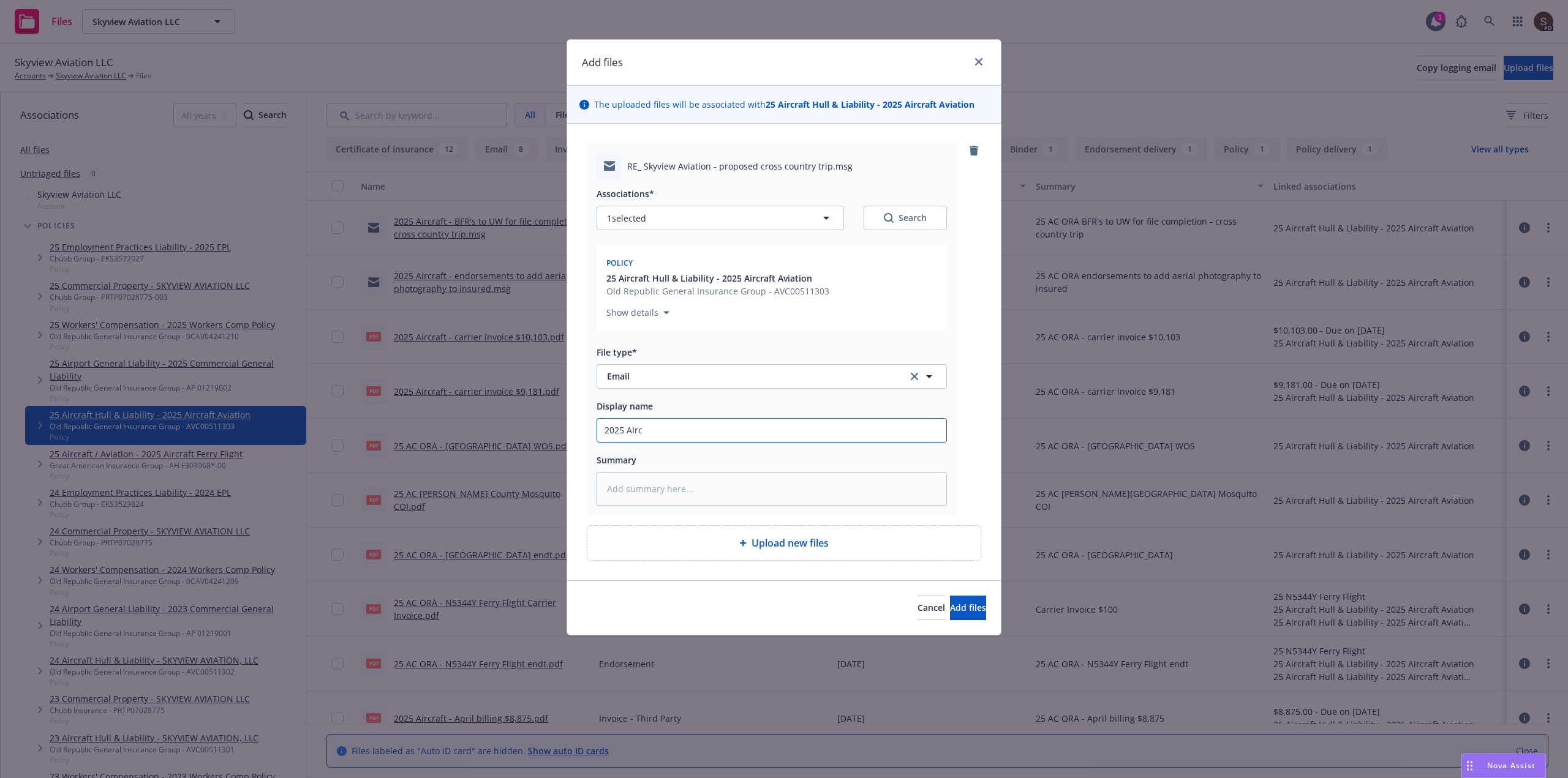
type textarea "x"
type input "2025 AIr"
type textarea "x"
type input "2025 AI"
type textarea "x"
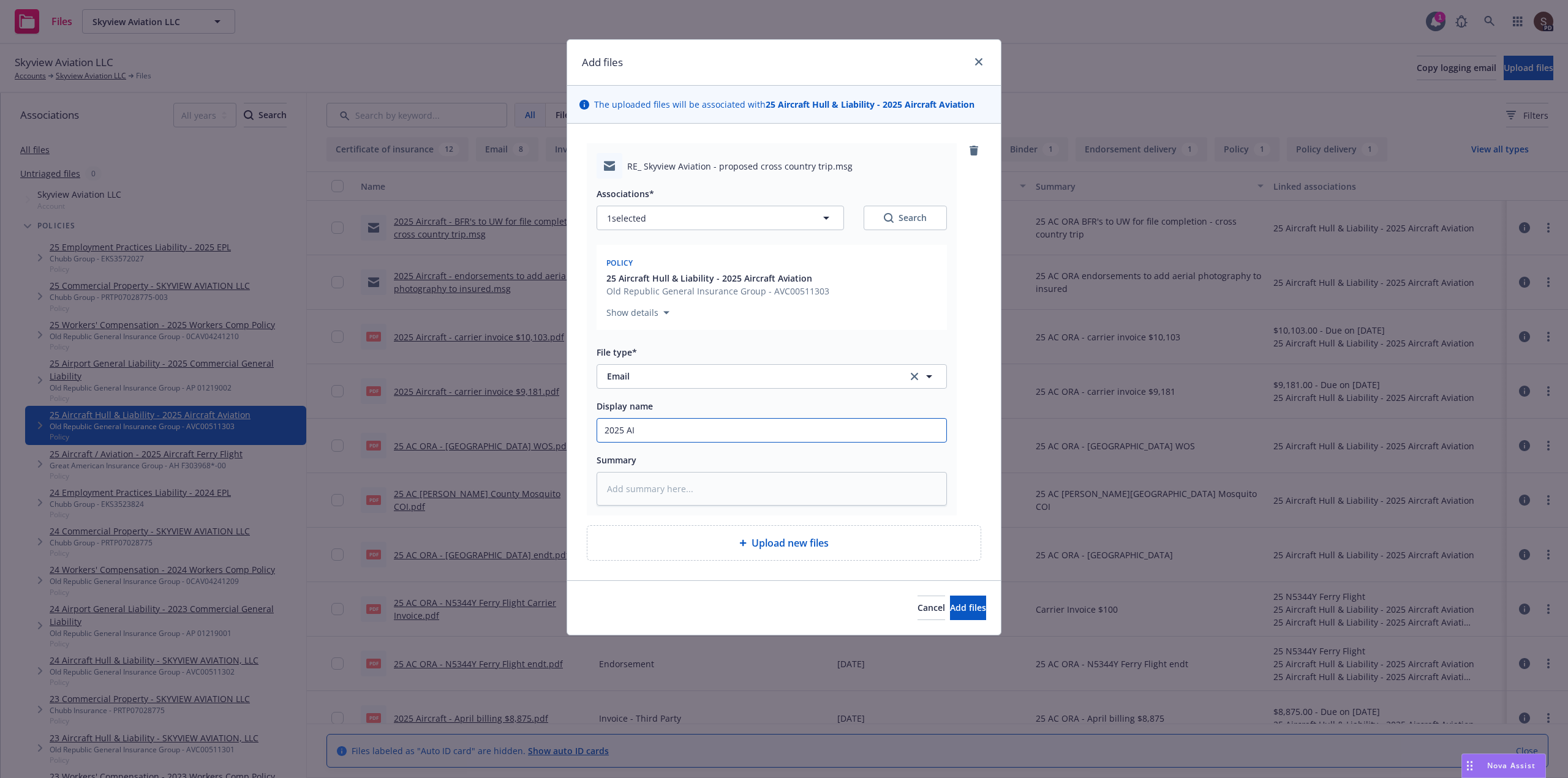
type input "2025 A"
type textarea "x"
type input "2025 Ai"
type textarea "x"
type input "2025 Air"
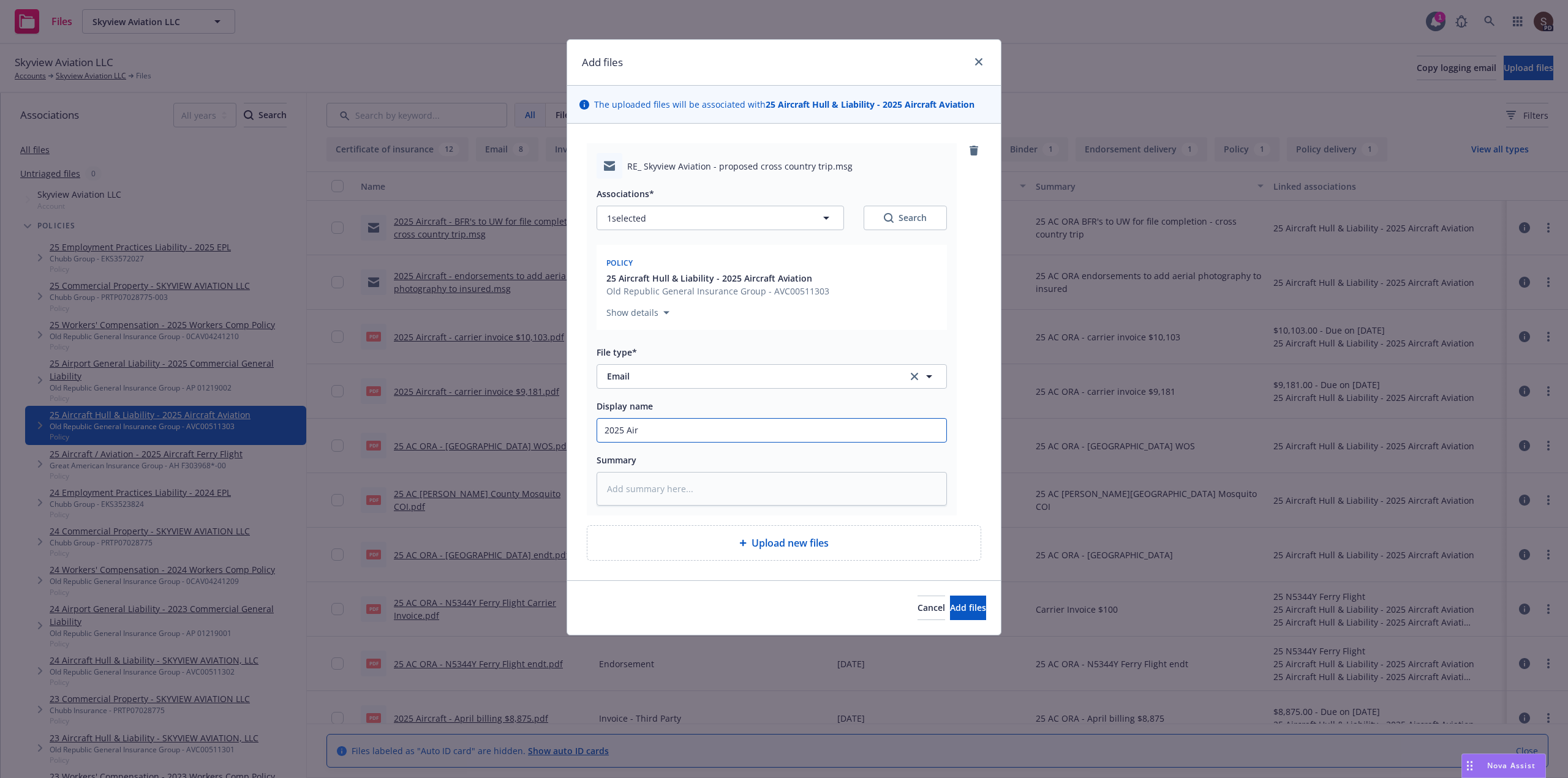
type textarea "x"
type input "2025 Airc"
type textarea "x"
type input "2025 Aircr"
type textarea "x"
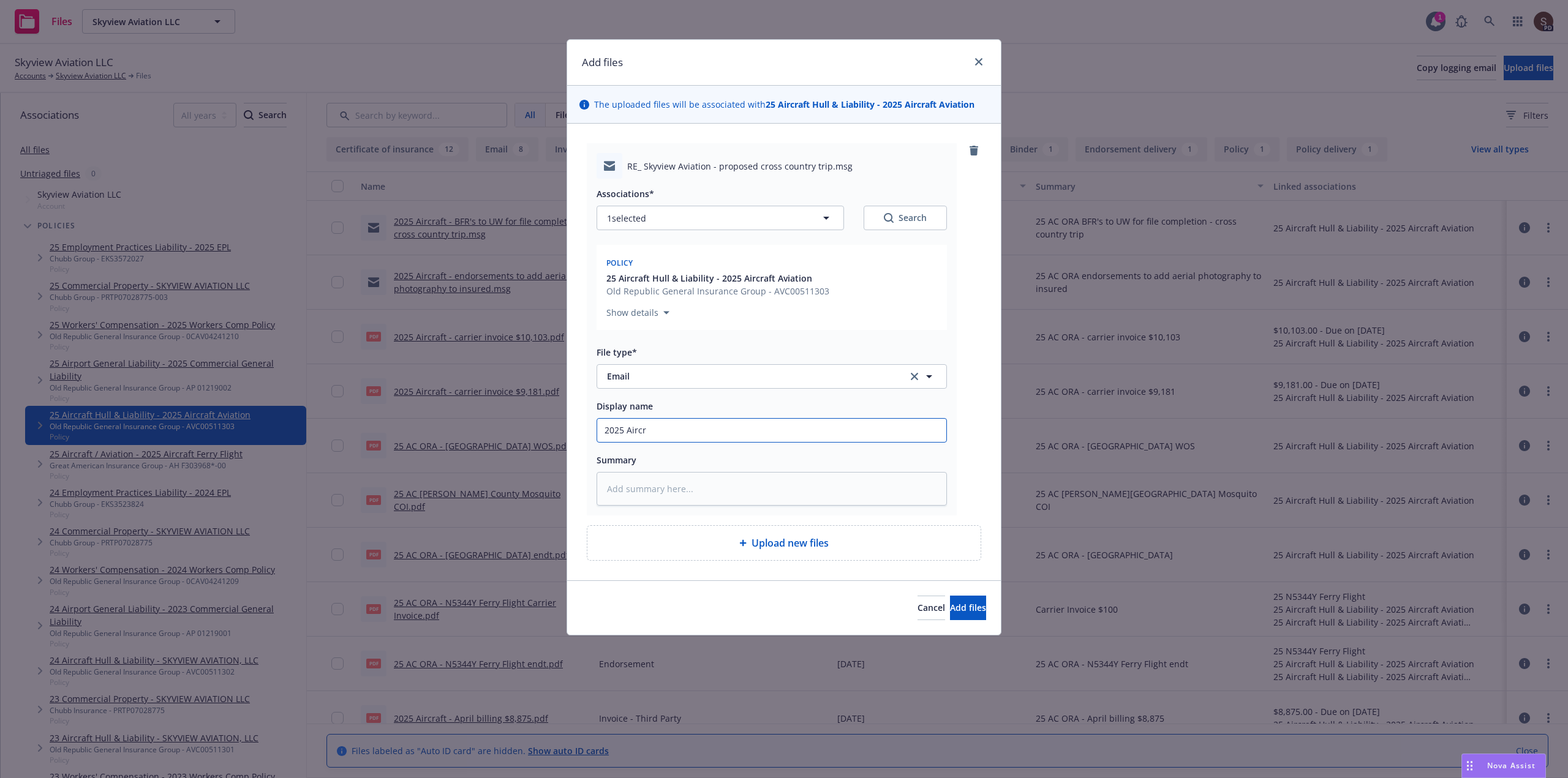
type input "2025 Aircra"
type textarea "x"
type input "2025 Aircraf"
type textarea "x"
type input "2025 Aircraft"
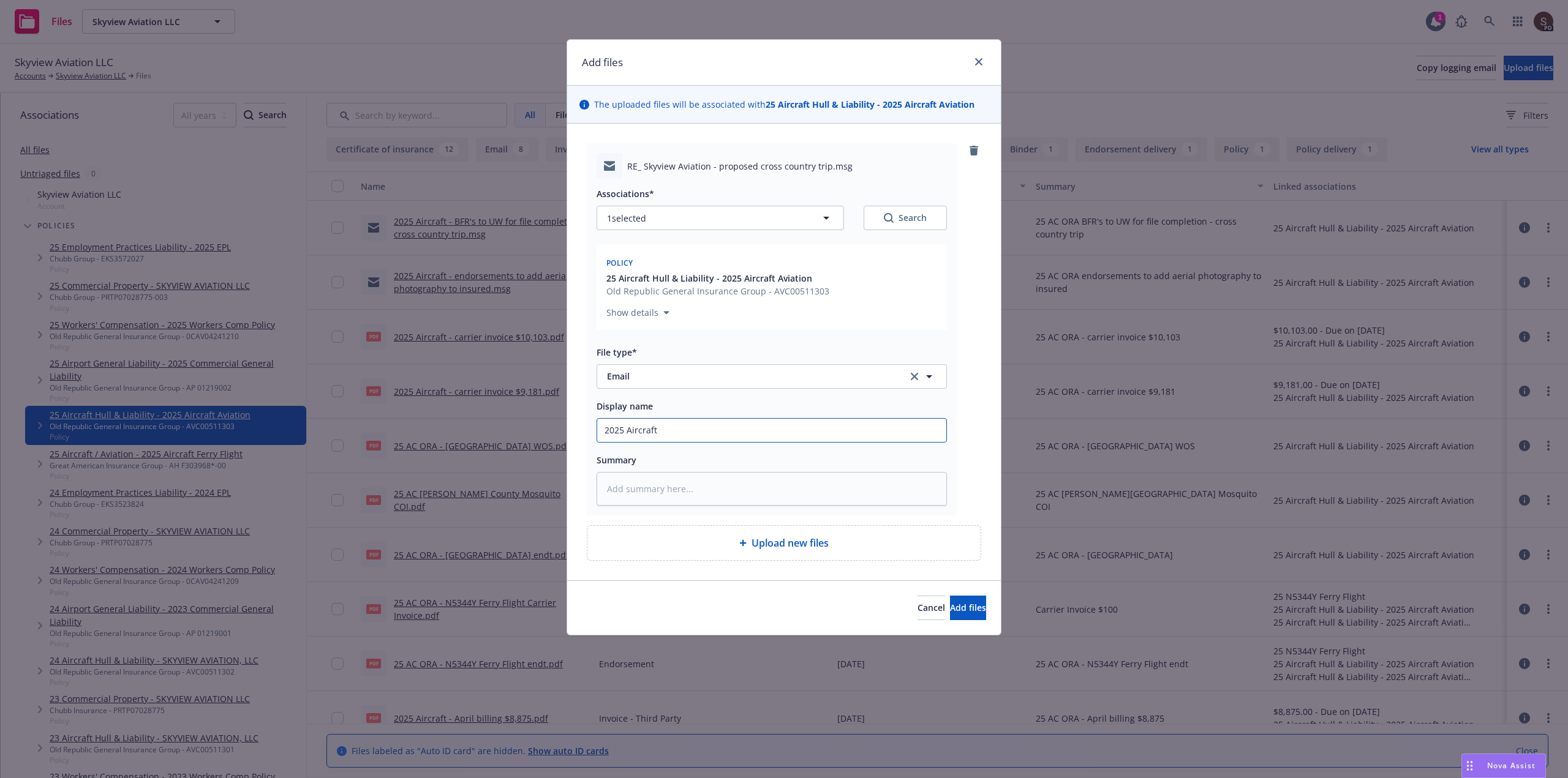
type textarea "x"
type input "2025 Aircraft"
type textarea "x"
type input "2025 Aircraft -"
type textarea "x"
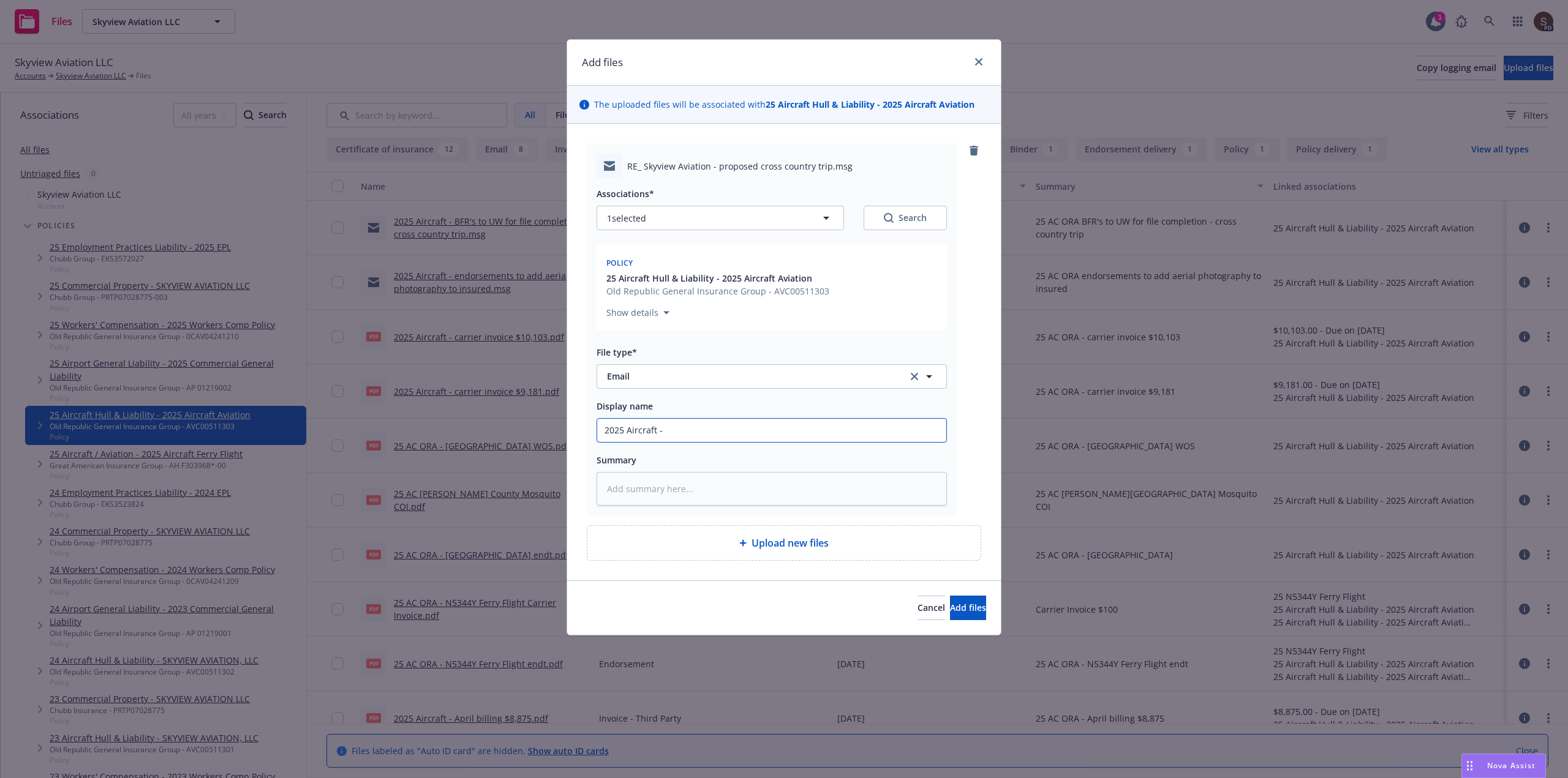
type input "2025 Aircraft -"
type textarea "x"
type input "2025 Aircraft - U"
type textarea "x"
type input "2025 Aircraft - UW"
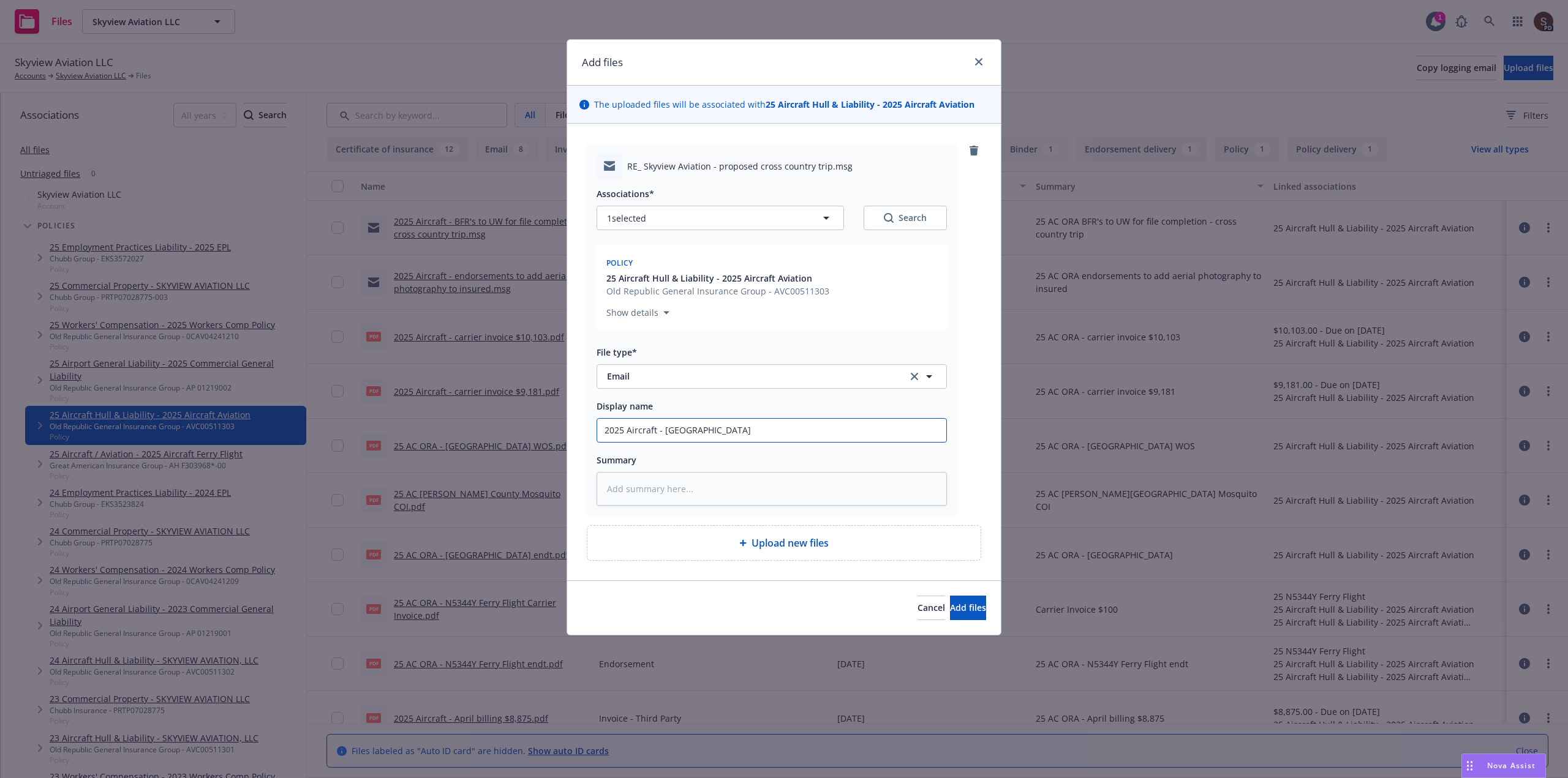
type textarea "x"
type input "2025 Aircraft - UW"
type textarea "x"
type input "2025 Aircraft - UW a"
type textarea "x"
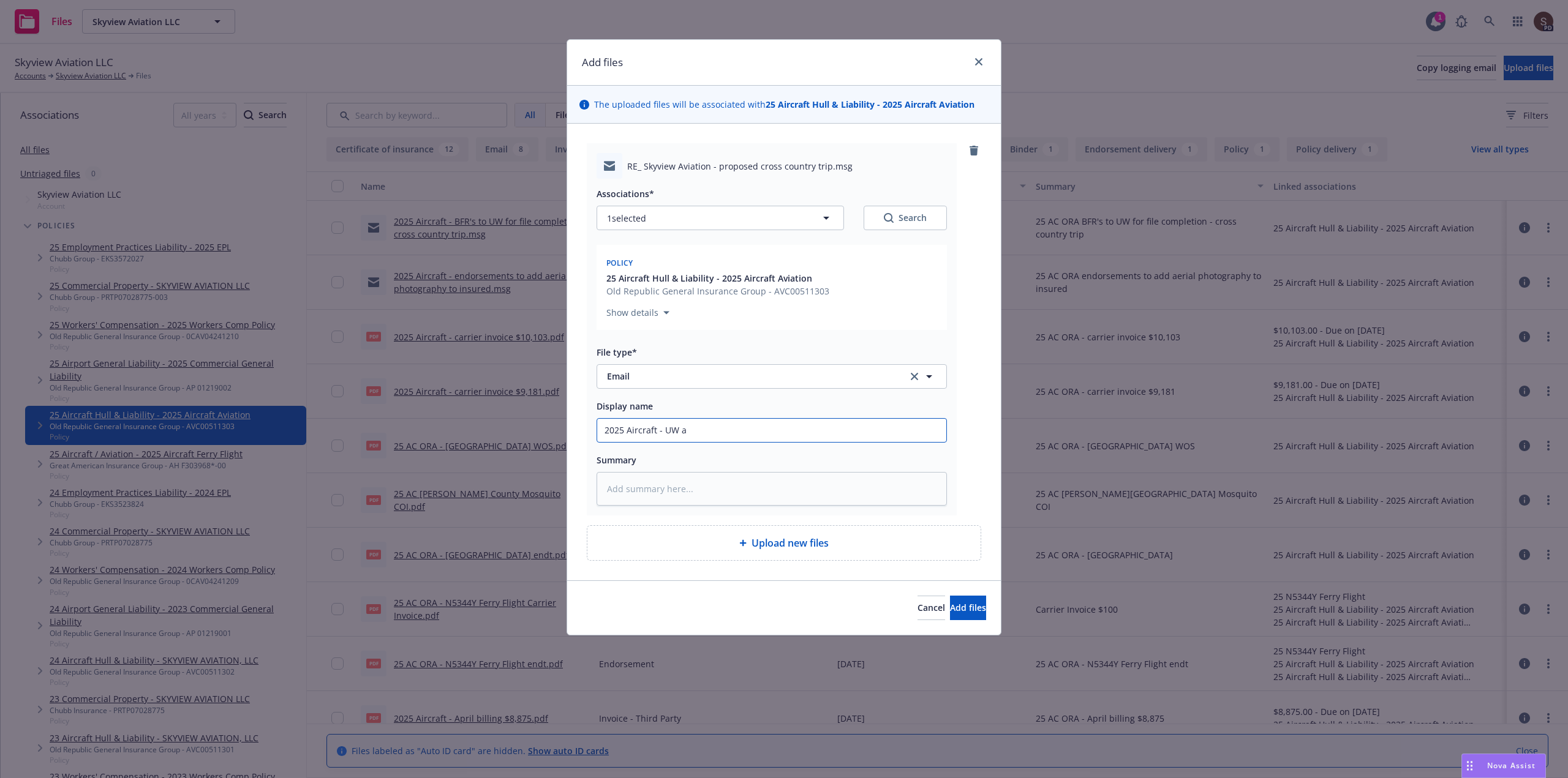
type input "2025 Aircraft - UW ap"
type textarea "x"
type input "2025 Aircraft - UW app"
type textarea "x"
type input "2025 Aircraft - UW appr"
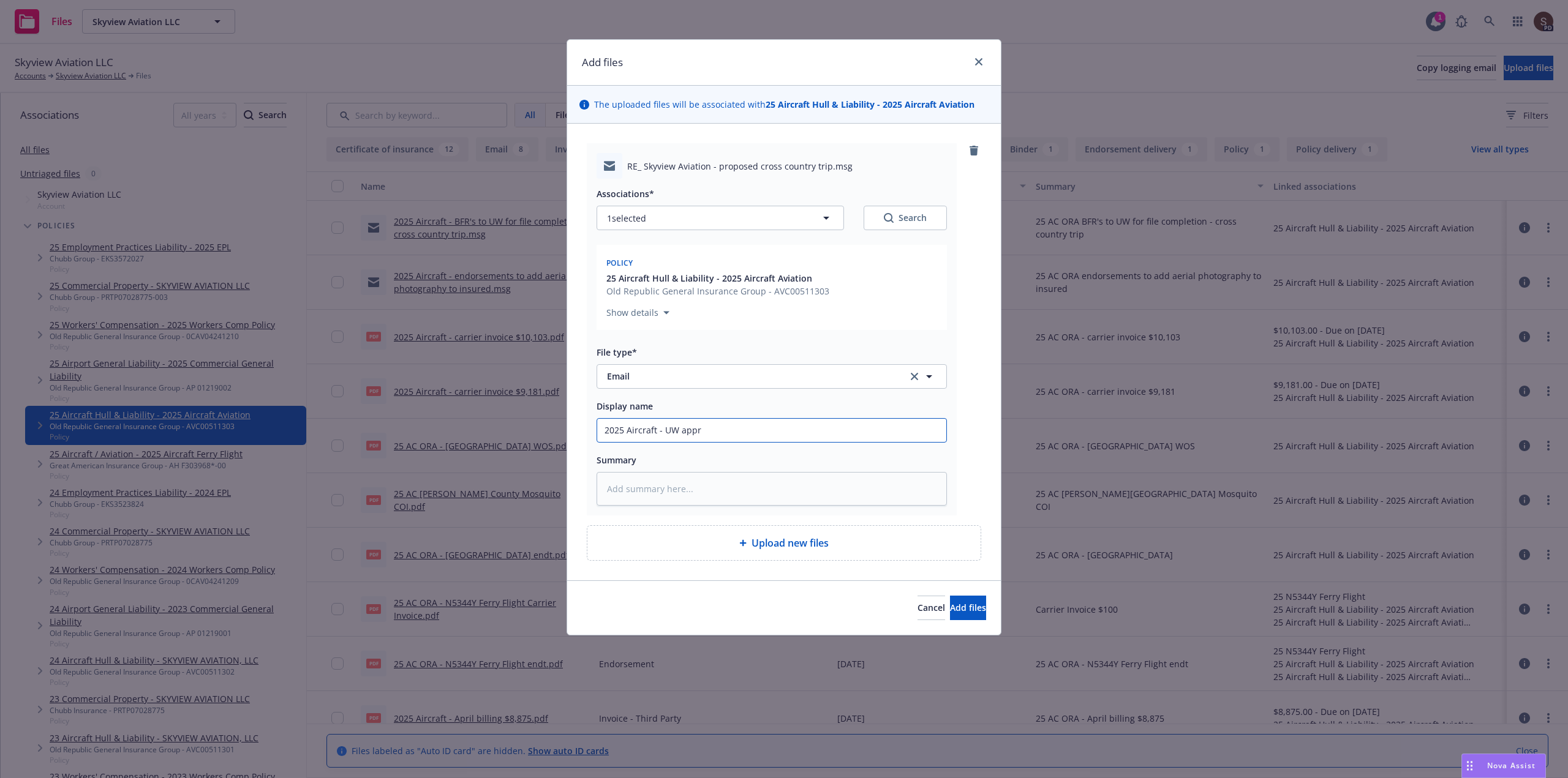
type textarea "x"
type input "2025 Aircraft - UW appro"
type textarea "x"
type input "2025 Aircraft - UW approv"
type textarea "x"
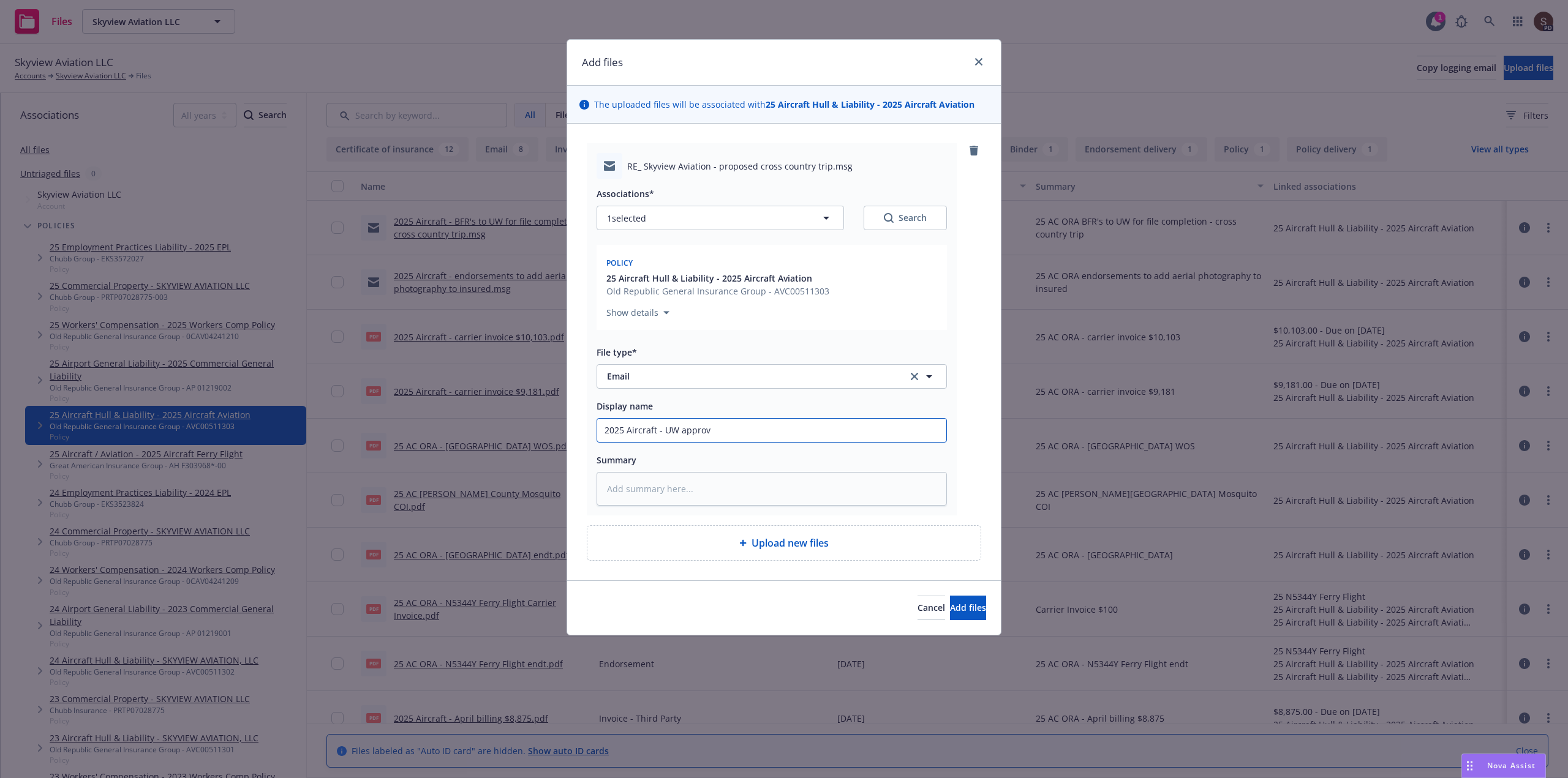
type input "2025 Aircraft - UW approve"
type textarea "x"
type input "2025 Aircraft - UW approves"
type textarea "x"
type input "2025 Aircraft - UW approves"
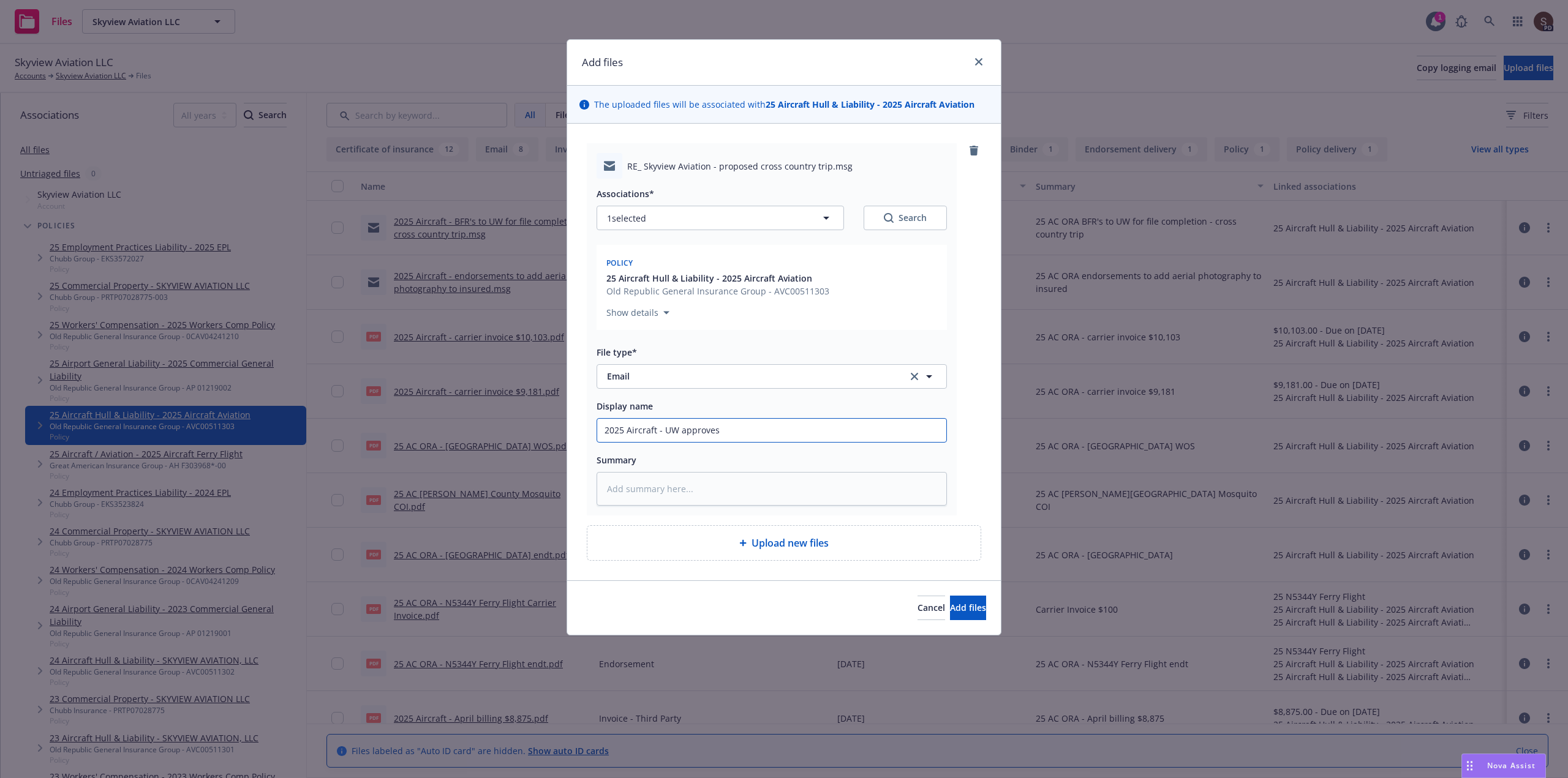
type textarea "x"
type input "2025 Aircraft - UW approves N"
type textarea "x"
type input "2025 Aircraft - UW approves N4"
type textarea "x"
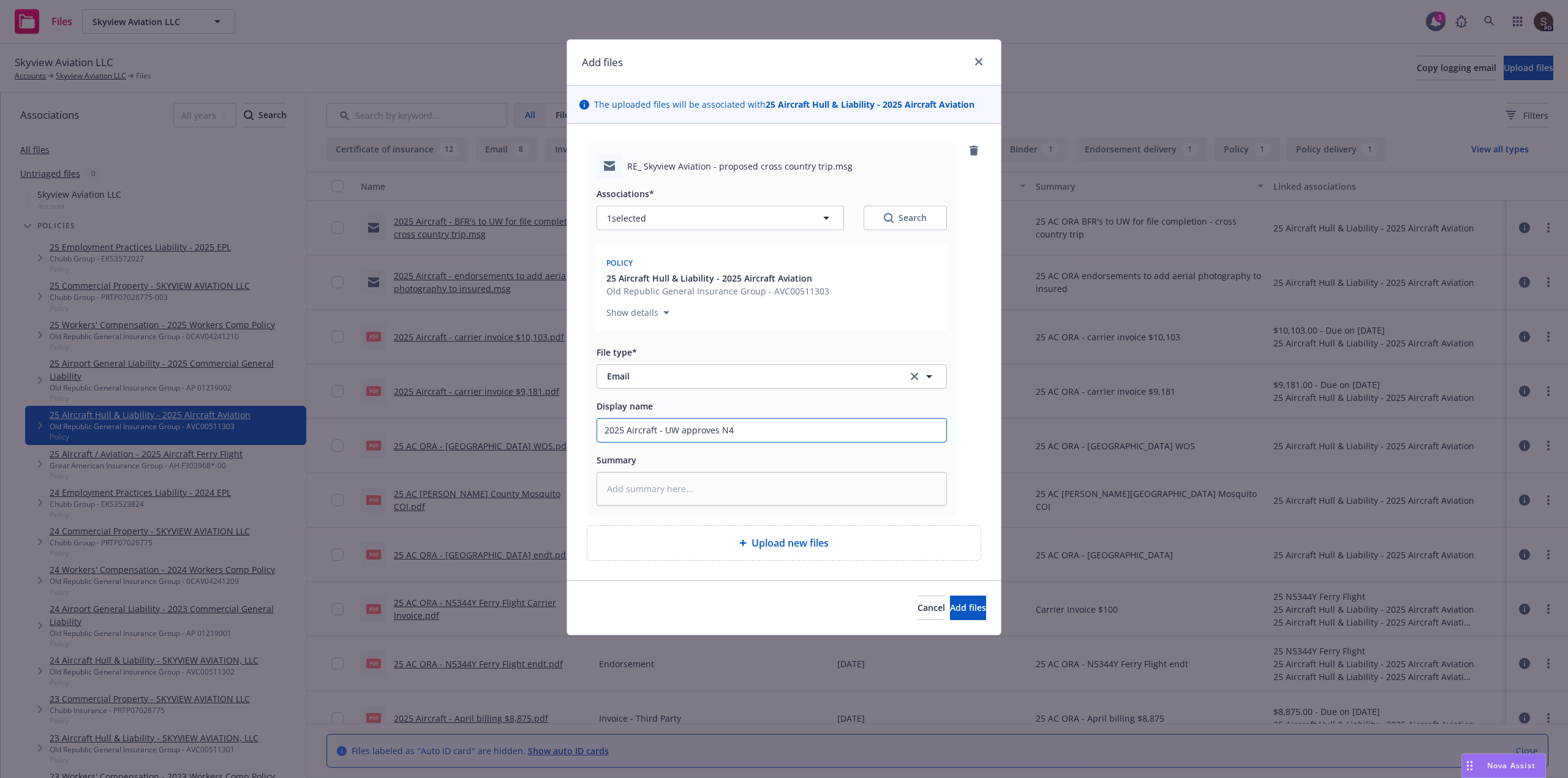
type input "2025 Aircraft - UW approves N41"
type textarea "x"
type input "2025 Aircraft - UW approves N411"
type textarea "x"
type input "2025 Aircraft - UW approves N411S"
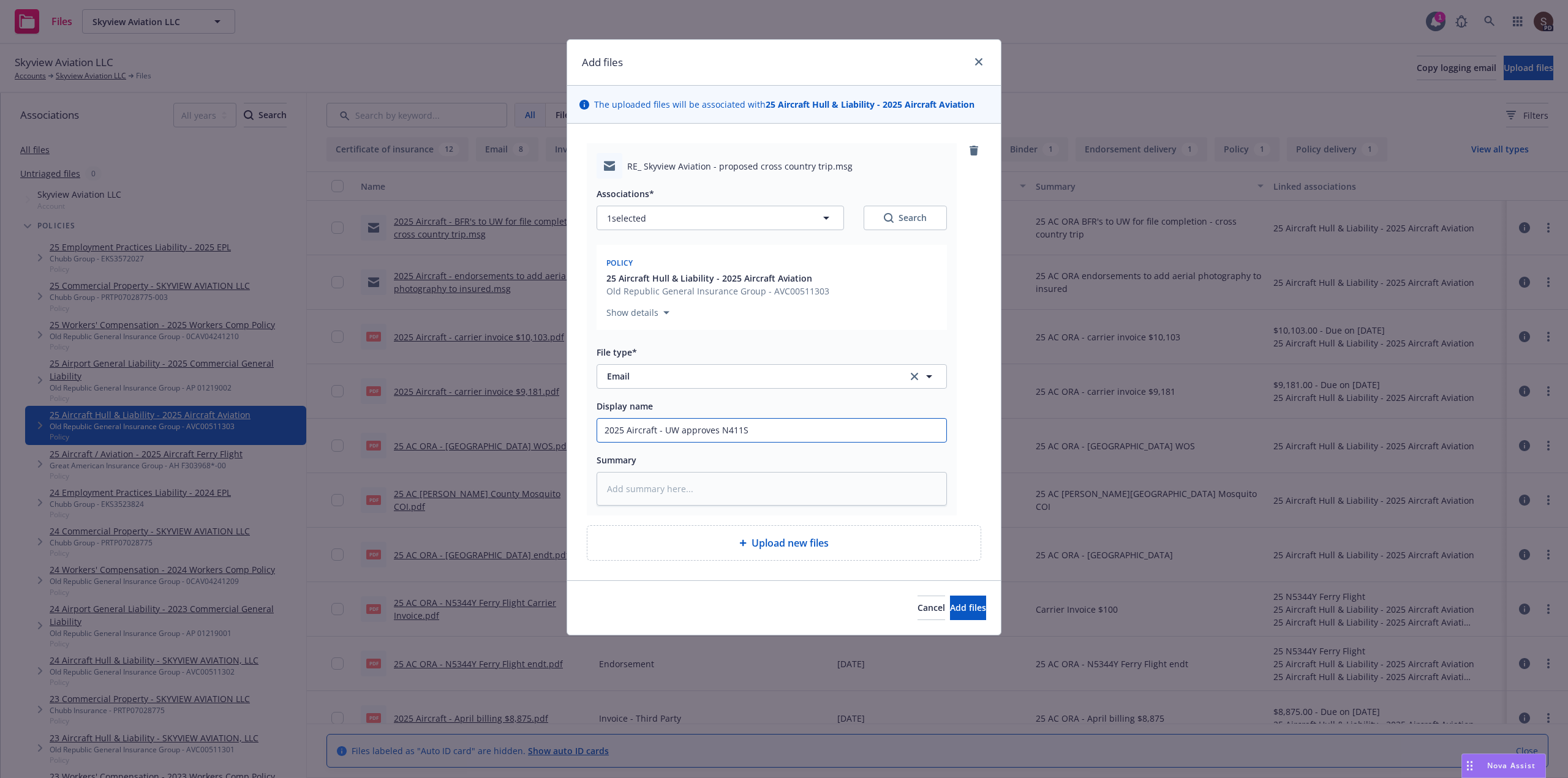
type textarea "x"
type input "2025 Aircraft - UW approves N411SV"
type textarea "x"
type input "2025 Aircraft - UW approves N411SV"
type textarea "x"
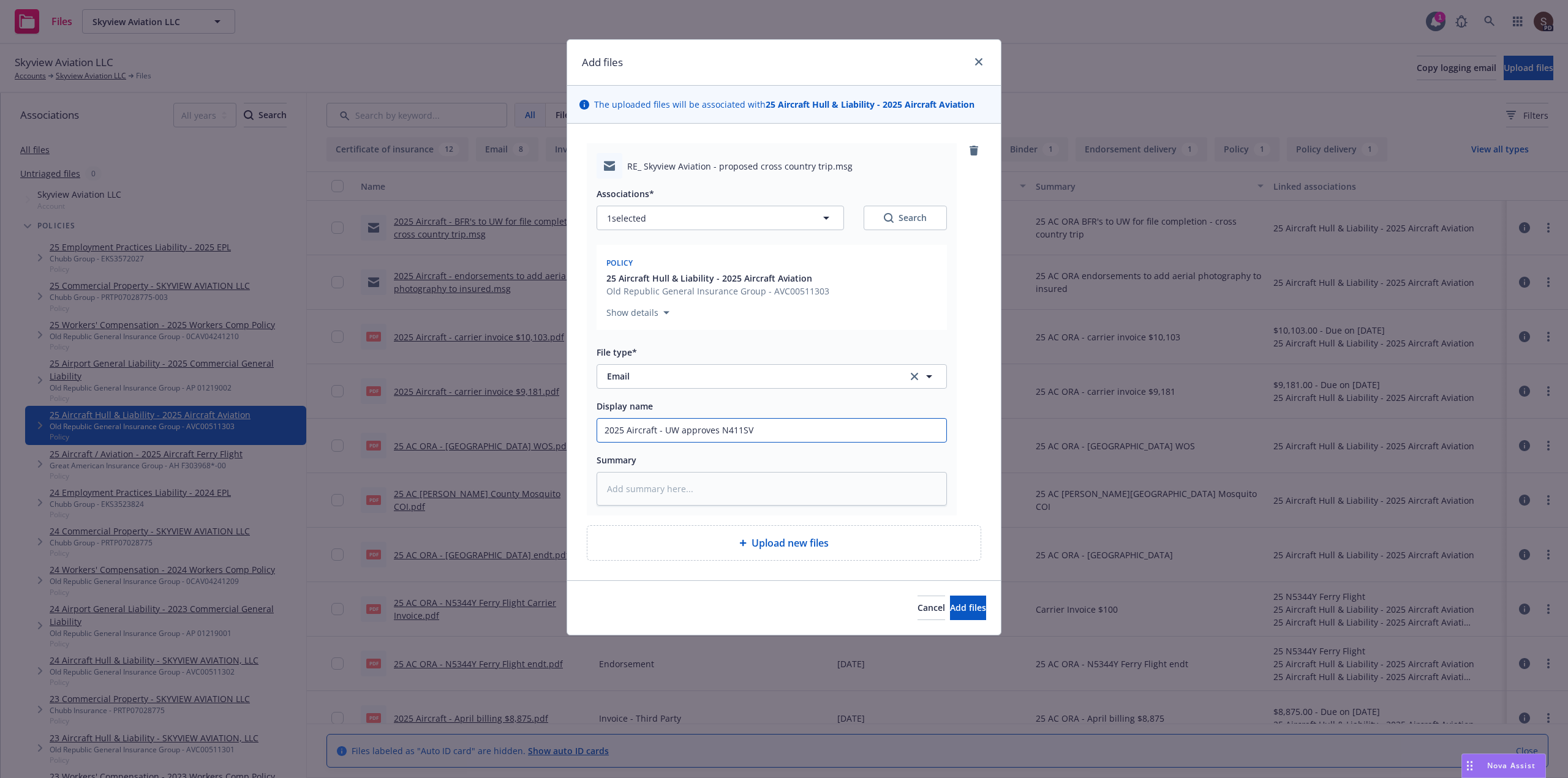
type input "2025 Aircraft - UW approves N411SV c"
type textarea "x"
type input "2025 Aircraft - UW approves N411SV cr"
type textarea "x"
type input "2025 Aircraft - UW approves N411SV cro"
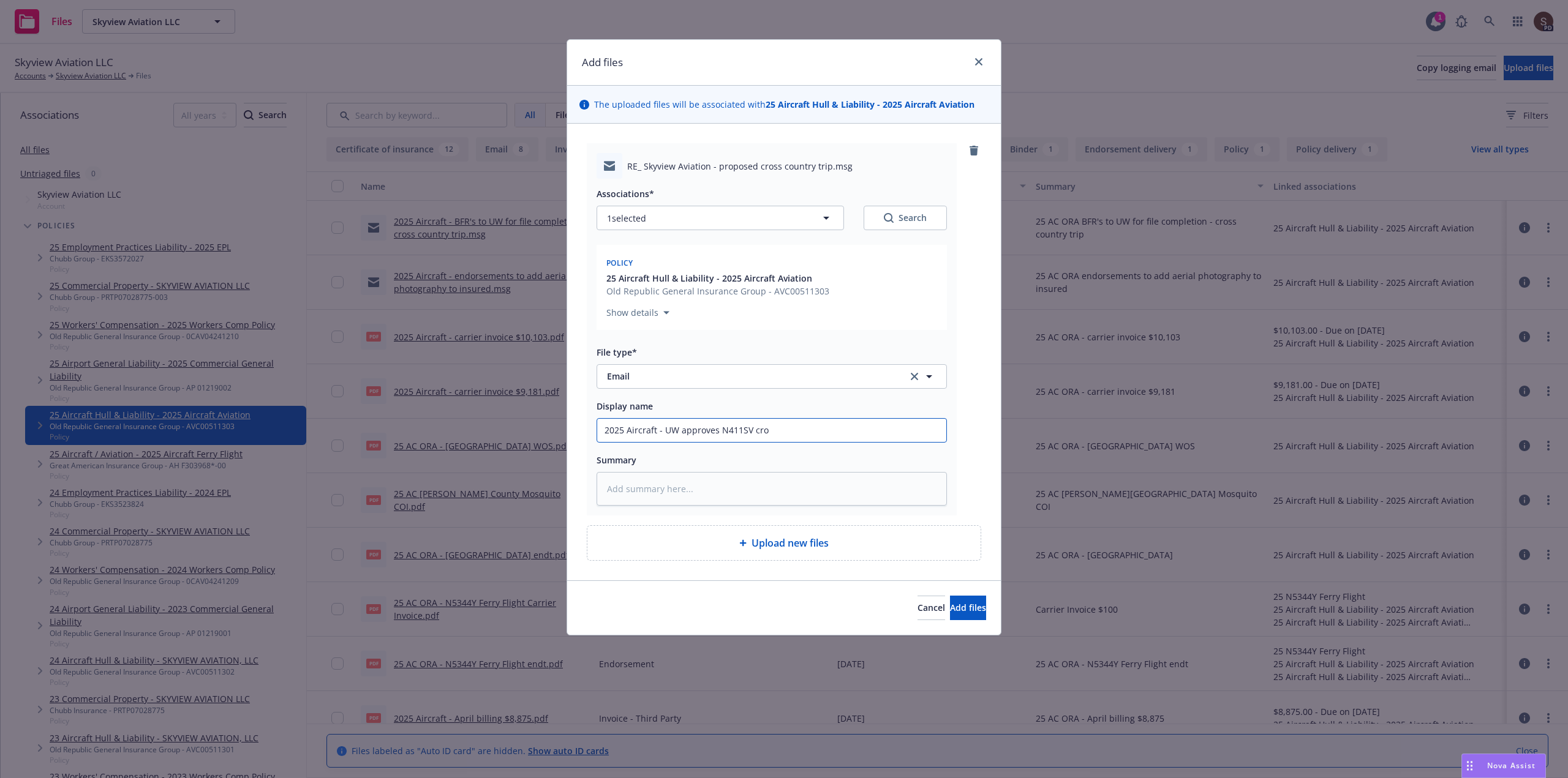
type textarea "x"
type input "2025 Aircraft - UW approves N411SV cros"
type textarea "x"
type input "2025 Aircraft - UW approves N411SV cross"
type textarea "x"
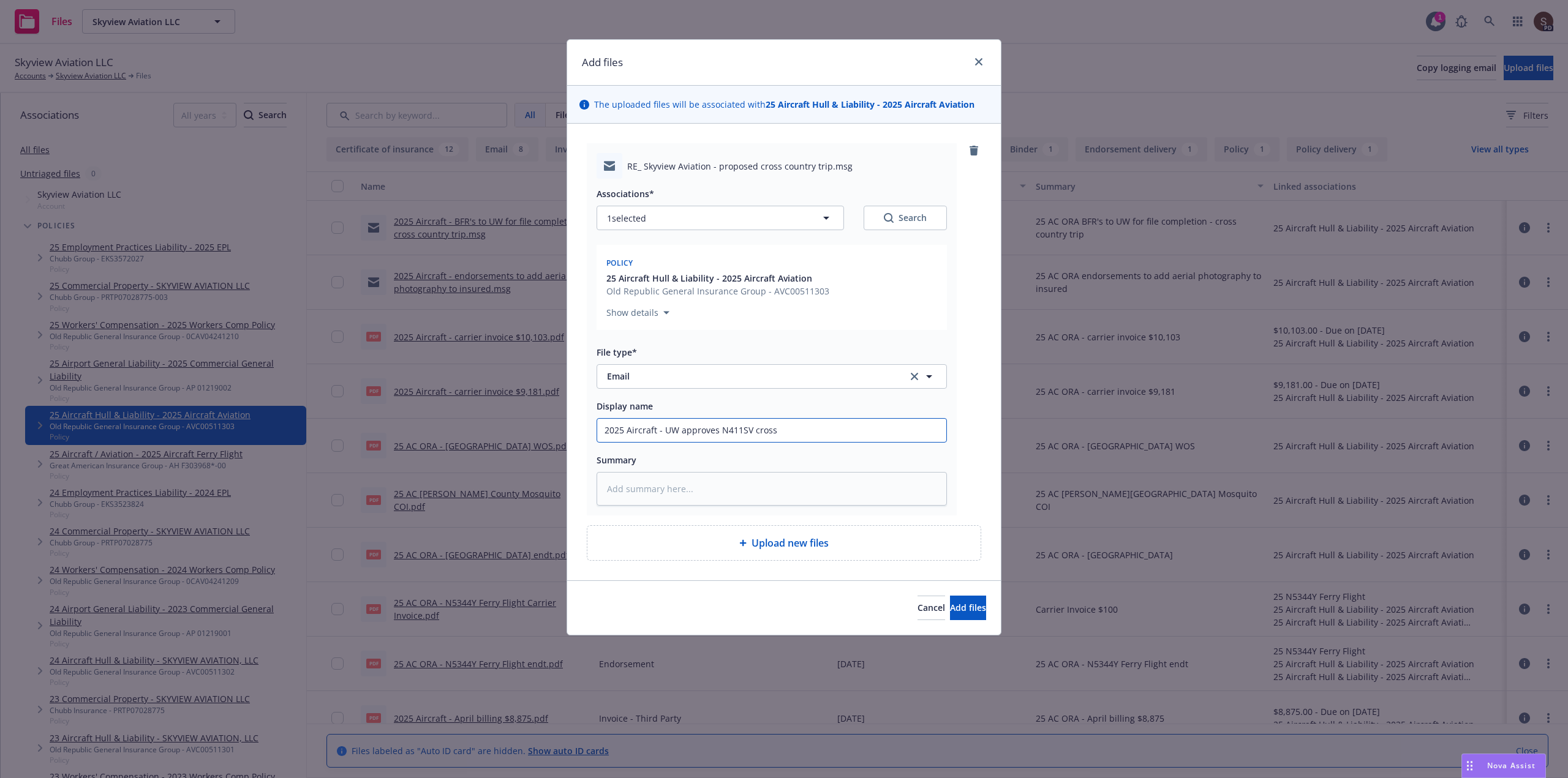
type input "2025 Aircraft - UW approves N411SV cross"
type textarea "x"
type input "2025 Aircraft - UW approves N411SV cross c"
type textarea "x"
type input "2025 Aircraft - UW approves N411SV cross co"
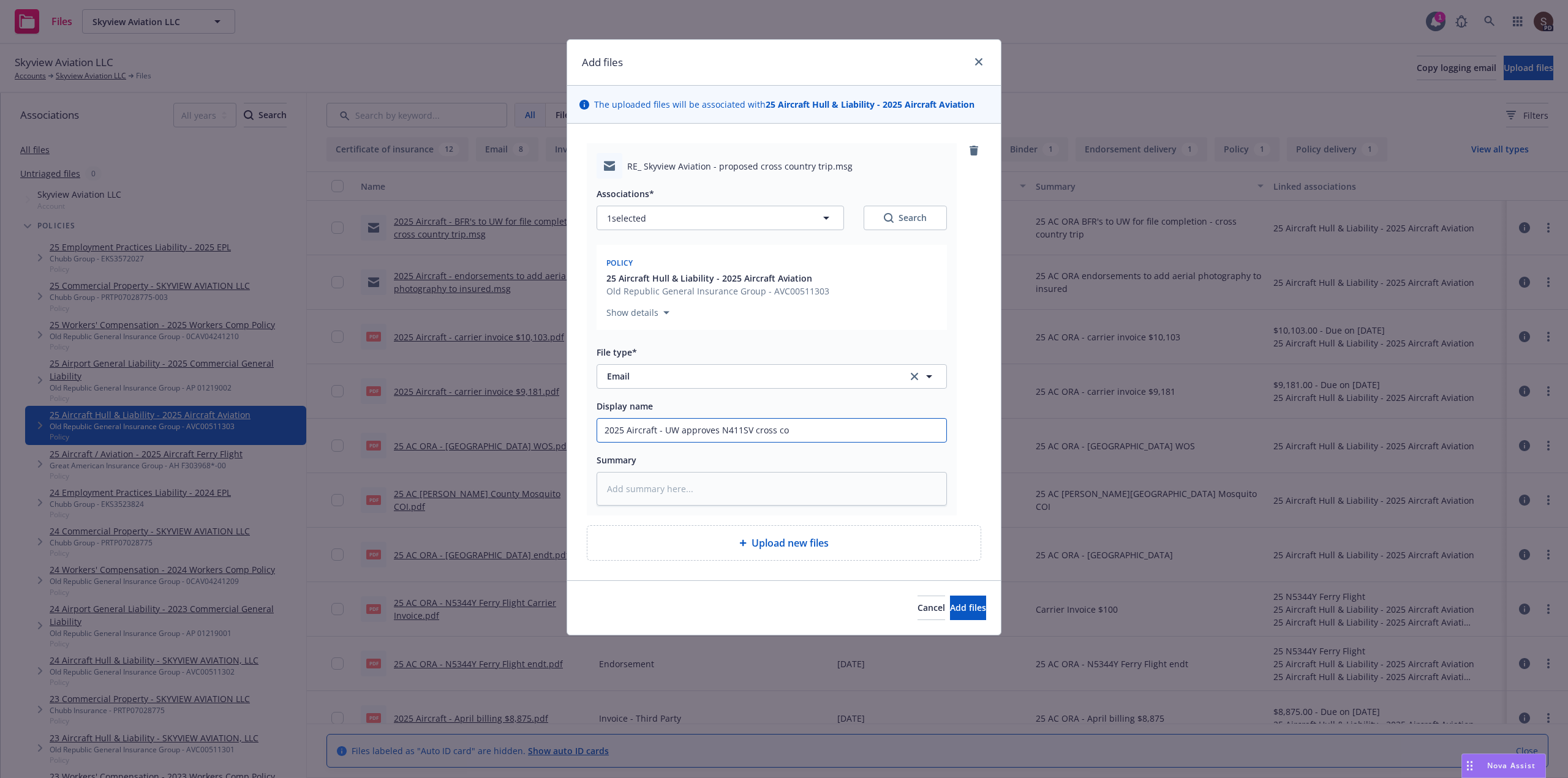
type textarea "x"
type input "2025 Aircraft - UW approves N411SV cross cou"
type textarea "x"
type input "2025 Aircraft - UW approves N411SV cross coun"
type textarea "x"
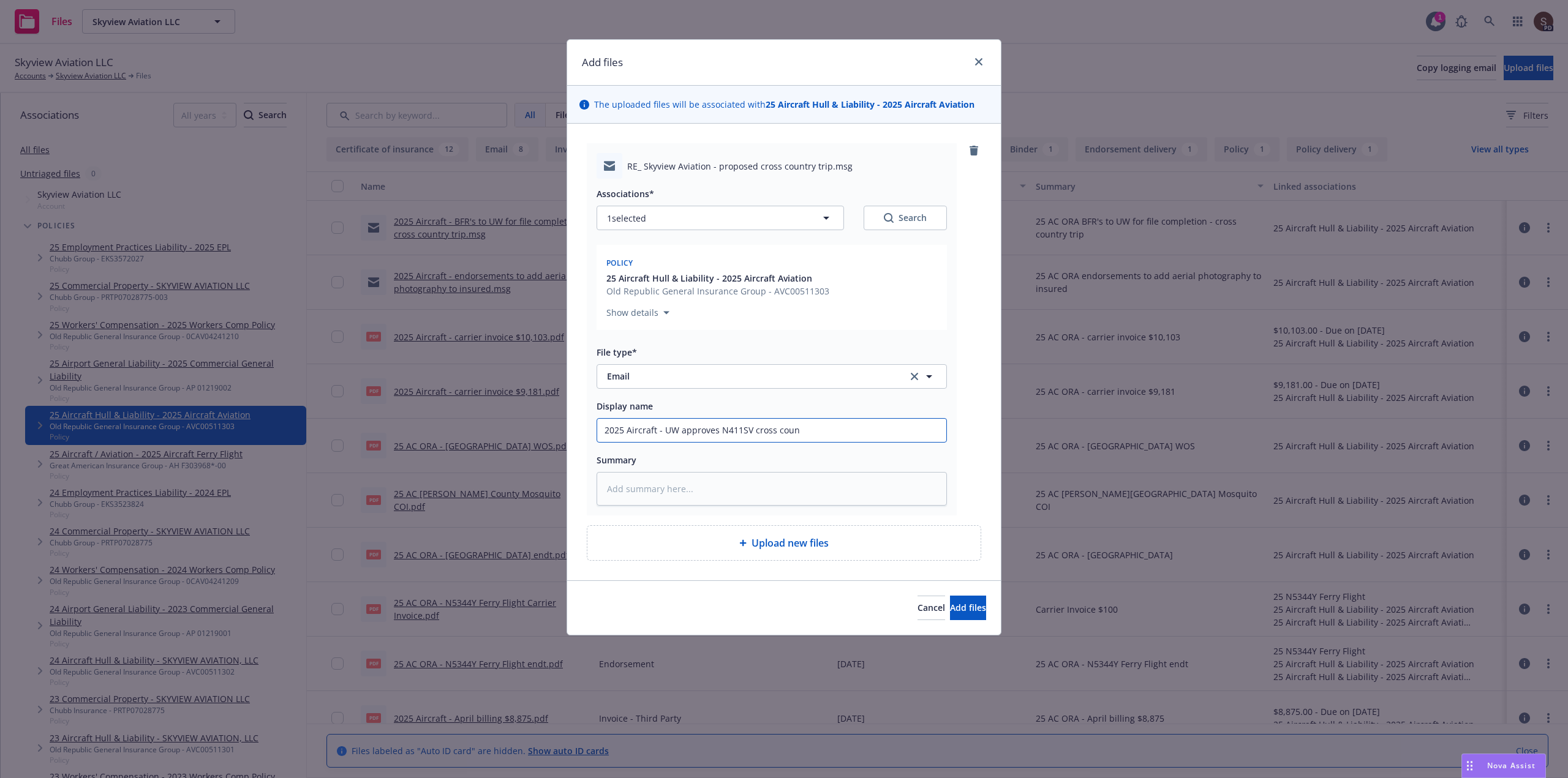
type input "2025 Aircraft - UW approves N411SV cross count"
type textarea "x"
type input "2025 Aircraft - UW approves N411SV cross countr"
type textarea "x"
type input "2025 Aircraft - UW approves N411SV cross country"
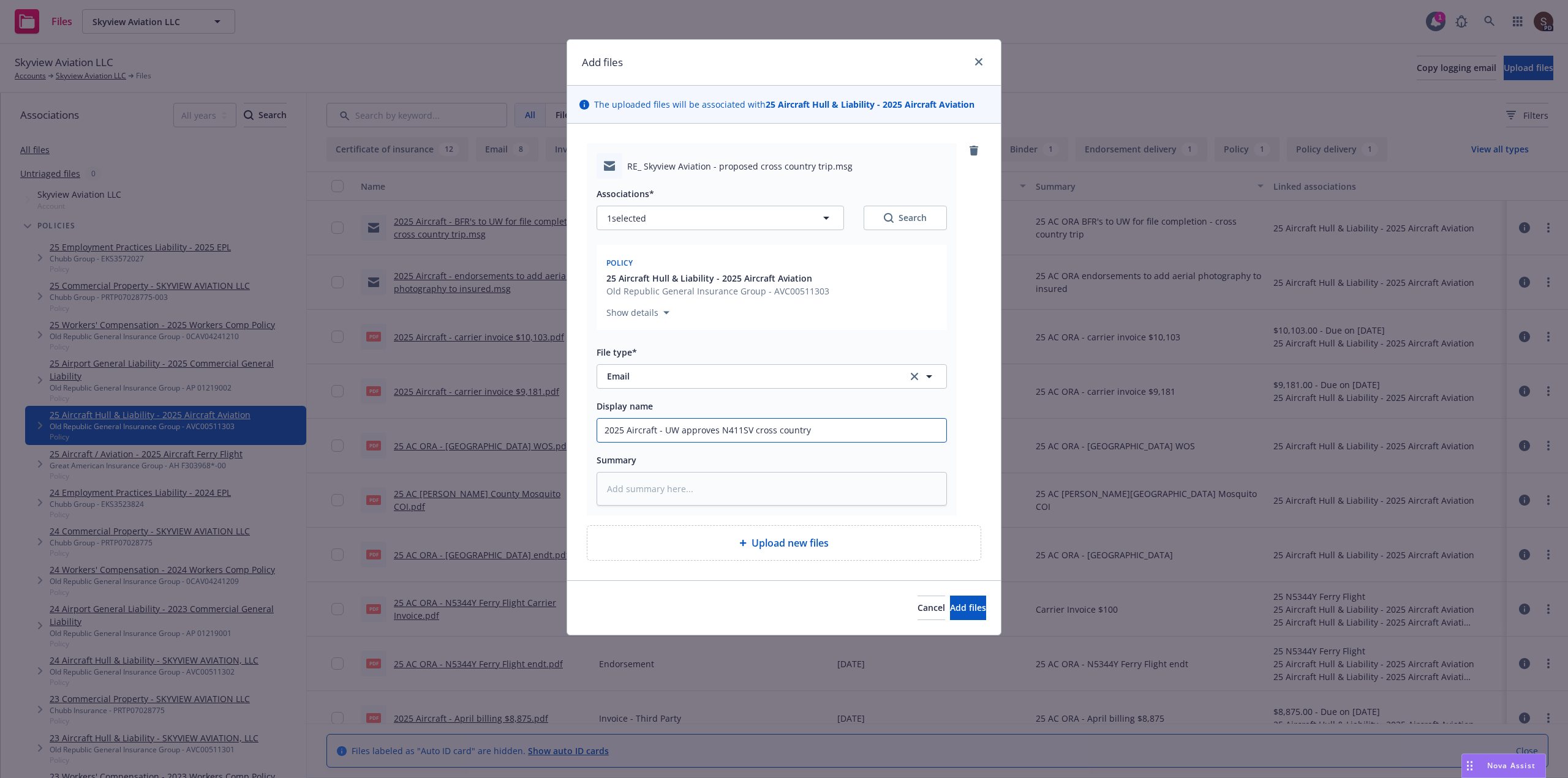
type textarea "x"
type input "2025 Aircraft - UW approves N411SV cross country"
type textarea "x"
type input "2025 Aircraft - UW approves N411SV cross country f"
type textarea "x"
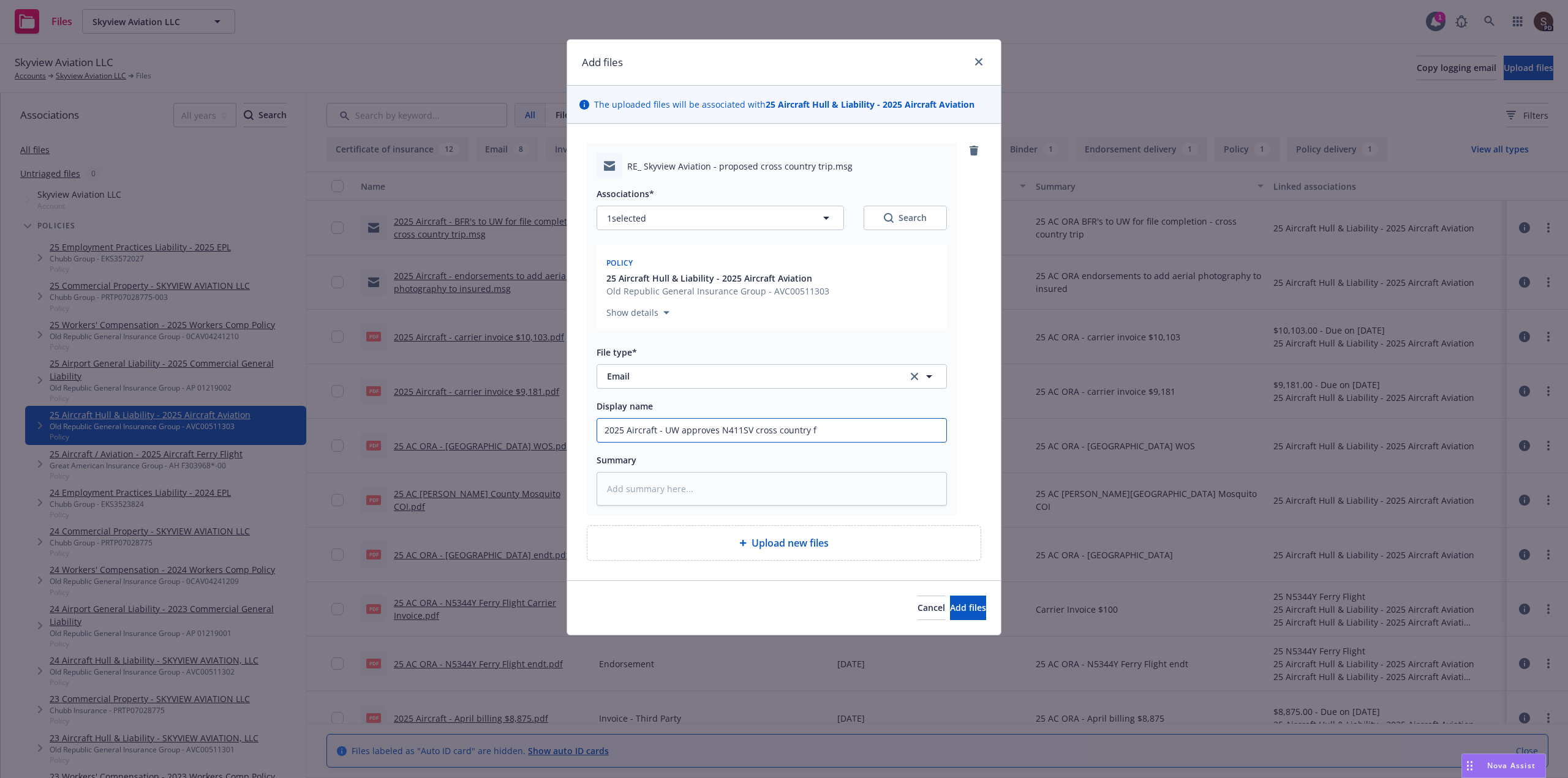
type input "2025 Aircraft - UW approves N411SV cross country fl"
type textarea "x"
type input "2025 Aircraft - UW approves N411SV cross country fli"
type textarea "x"
type input "2025 Aircraft - UW approves N411SV cross country flig"
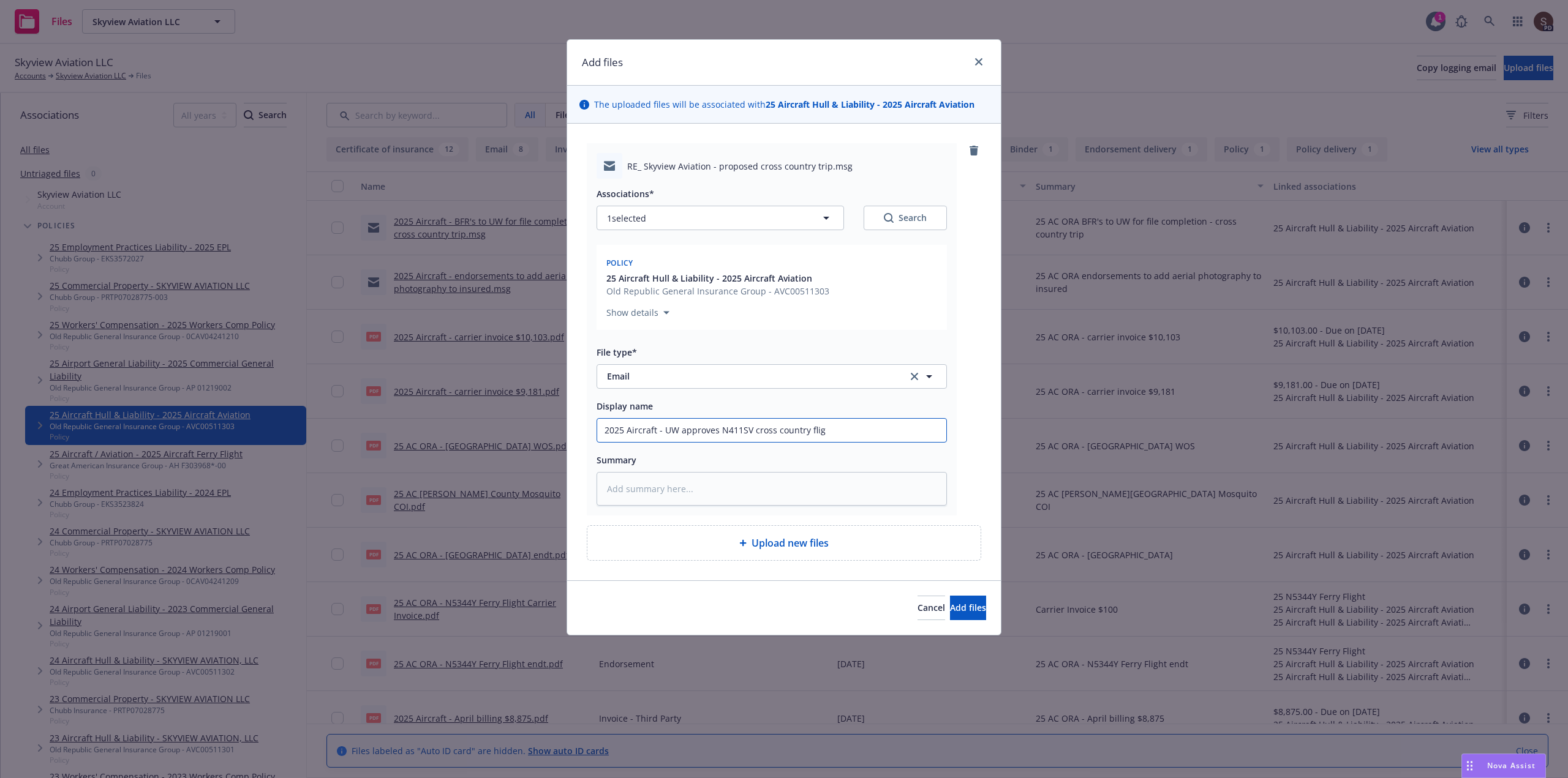
type textarea "x"
type input "2025 Aircraft - UW approves N411SV cross country fligh"
type textarea "x"
type input "2025 Aircraft - UW approves N411SV cross country flight"
type textarea "x"
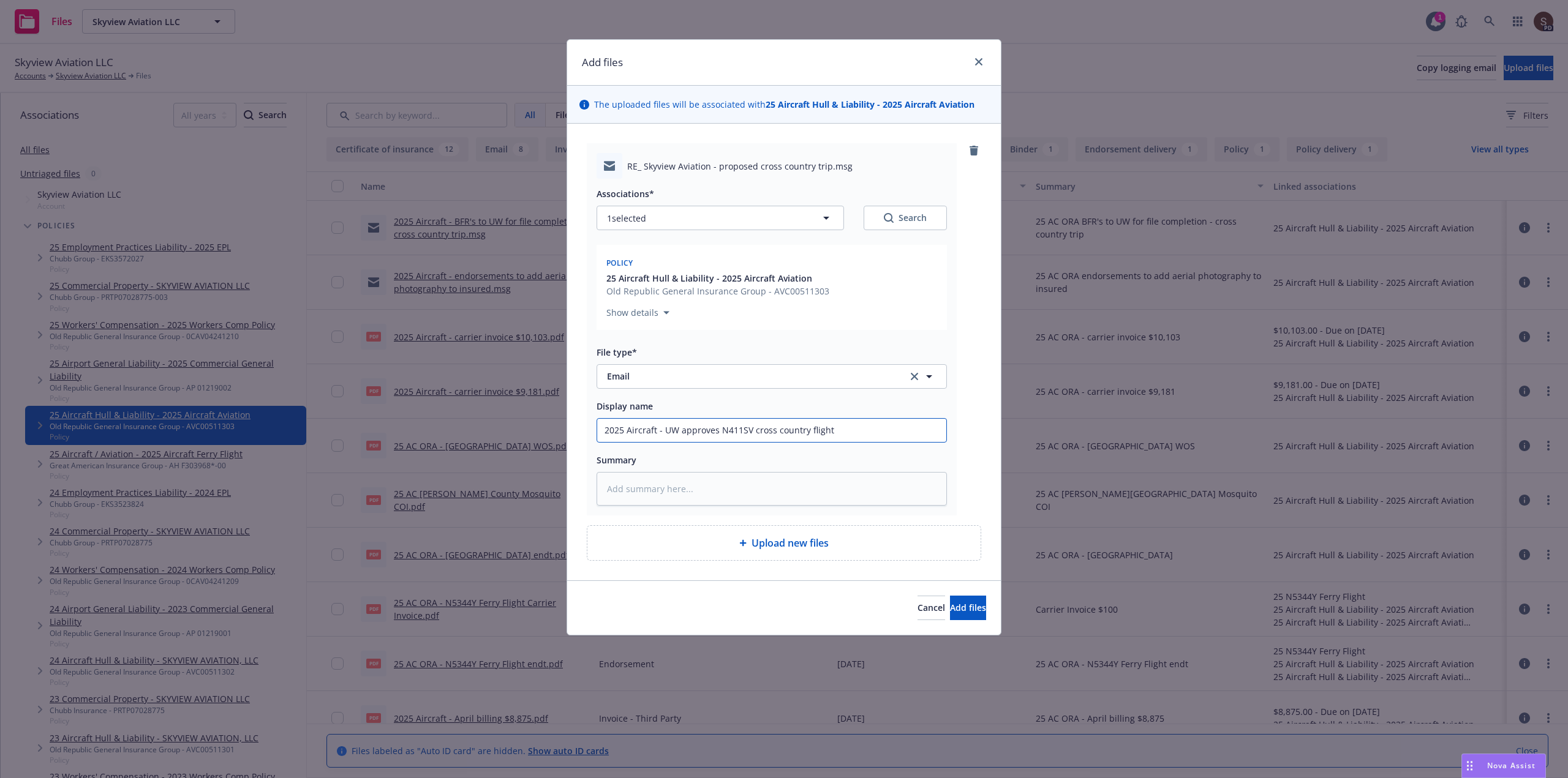
type input "2025 Aircraft - UW approves N411SV cross country flight"
type textarea "x"
type input "2025 Aircraft - UW approves N411SV cross country flight -"
type textarea "x"
type input "2025 Aircraft - UW approves N411SV cross country flight -"
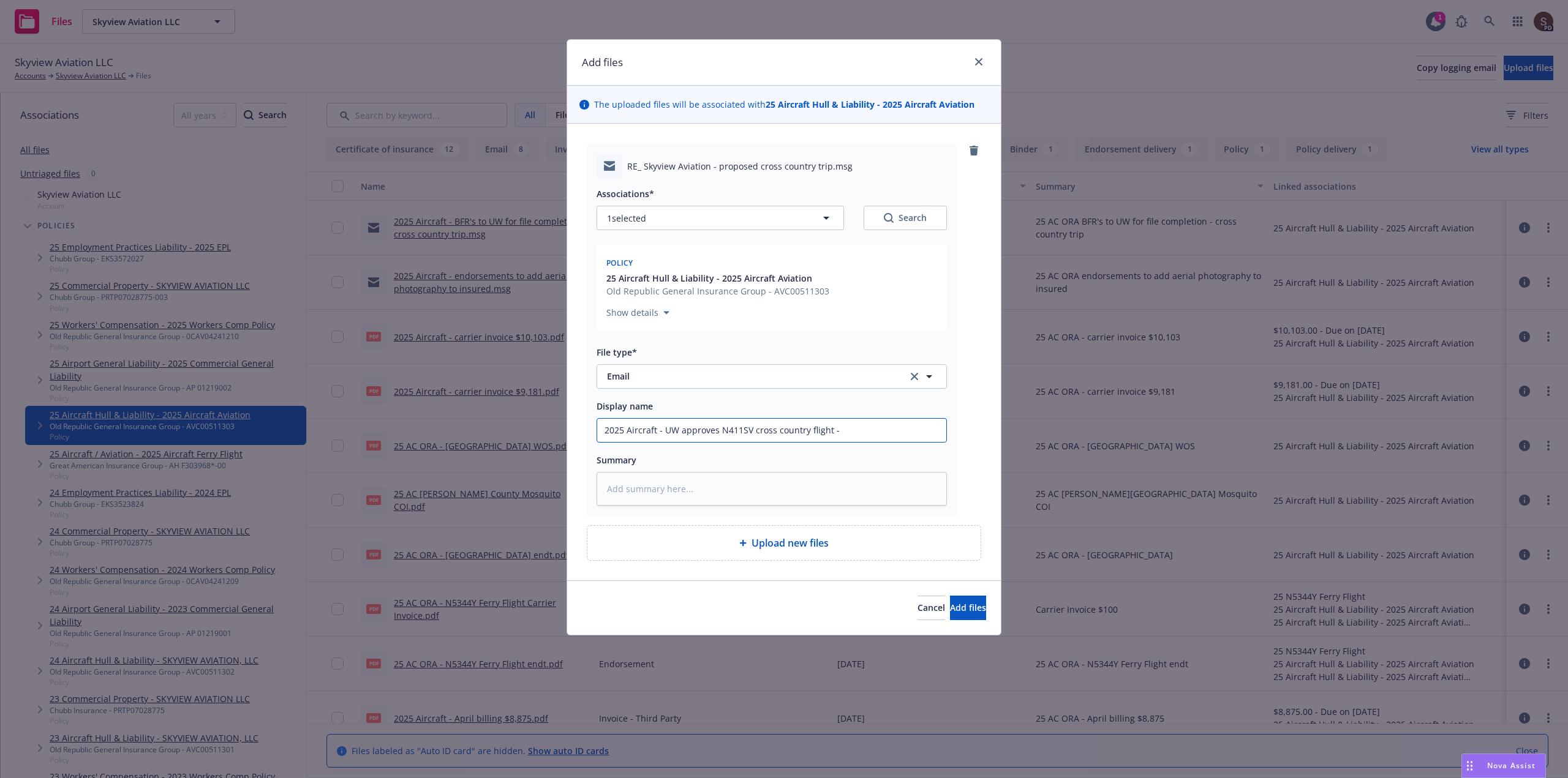
type textarea "x"
type input "2025 Aircraft - UW approves N411SV cross country flight - o"
type textarea "x"
type input "2025 Aircraft - UW approves N411SV cross country flight - on"
type textarea "x"
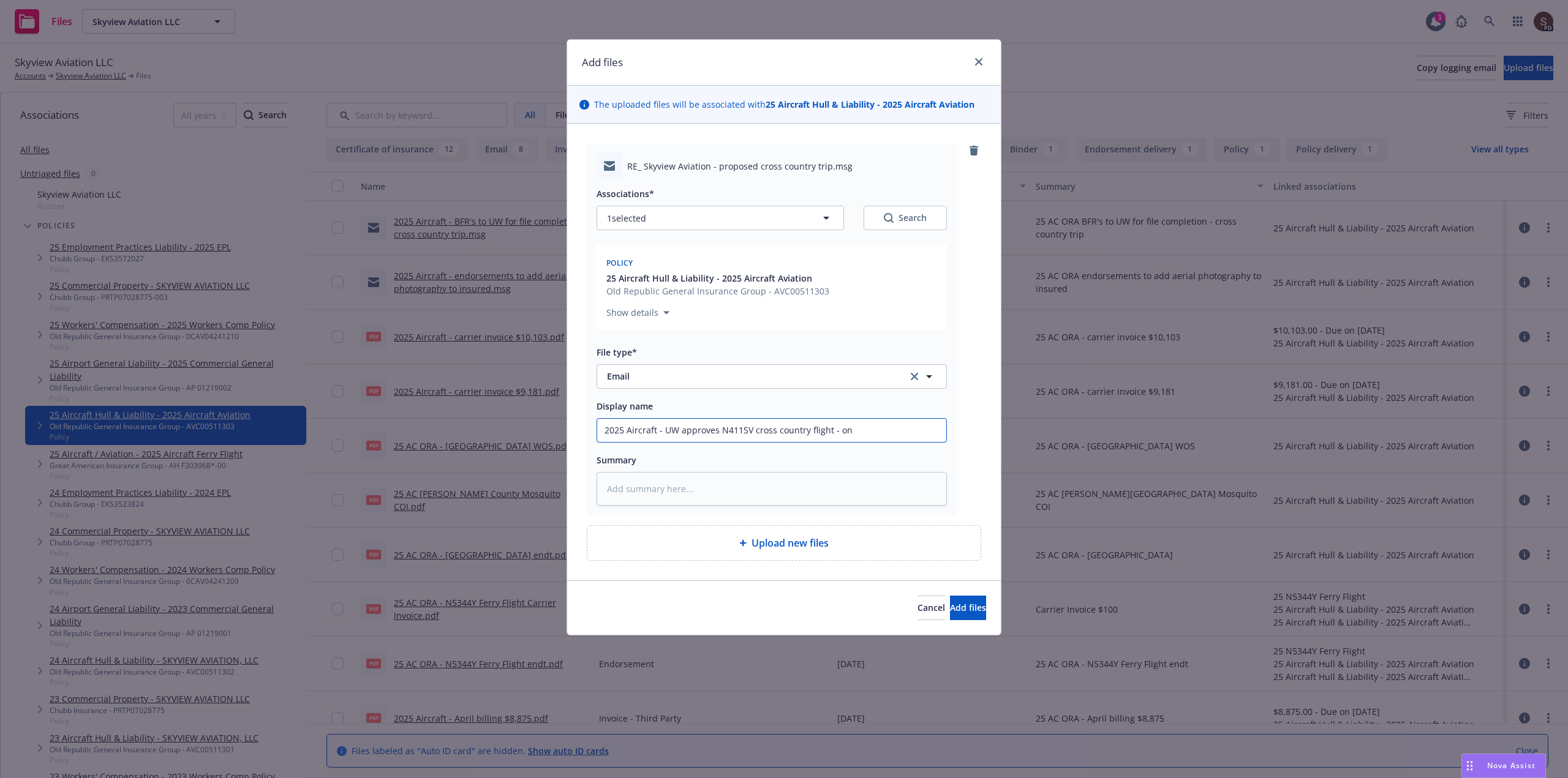
type input "2025 Aircraft - UW approves N411SV cross country flight - onl"
type textarea "x"
type input "2025 Aircraft - UW approves N411SV cross country flight - only"
type textarea "x"
type input "2025 Aircraft - UW approves N411SV cross country flight - only 2"
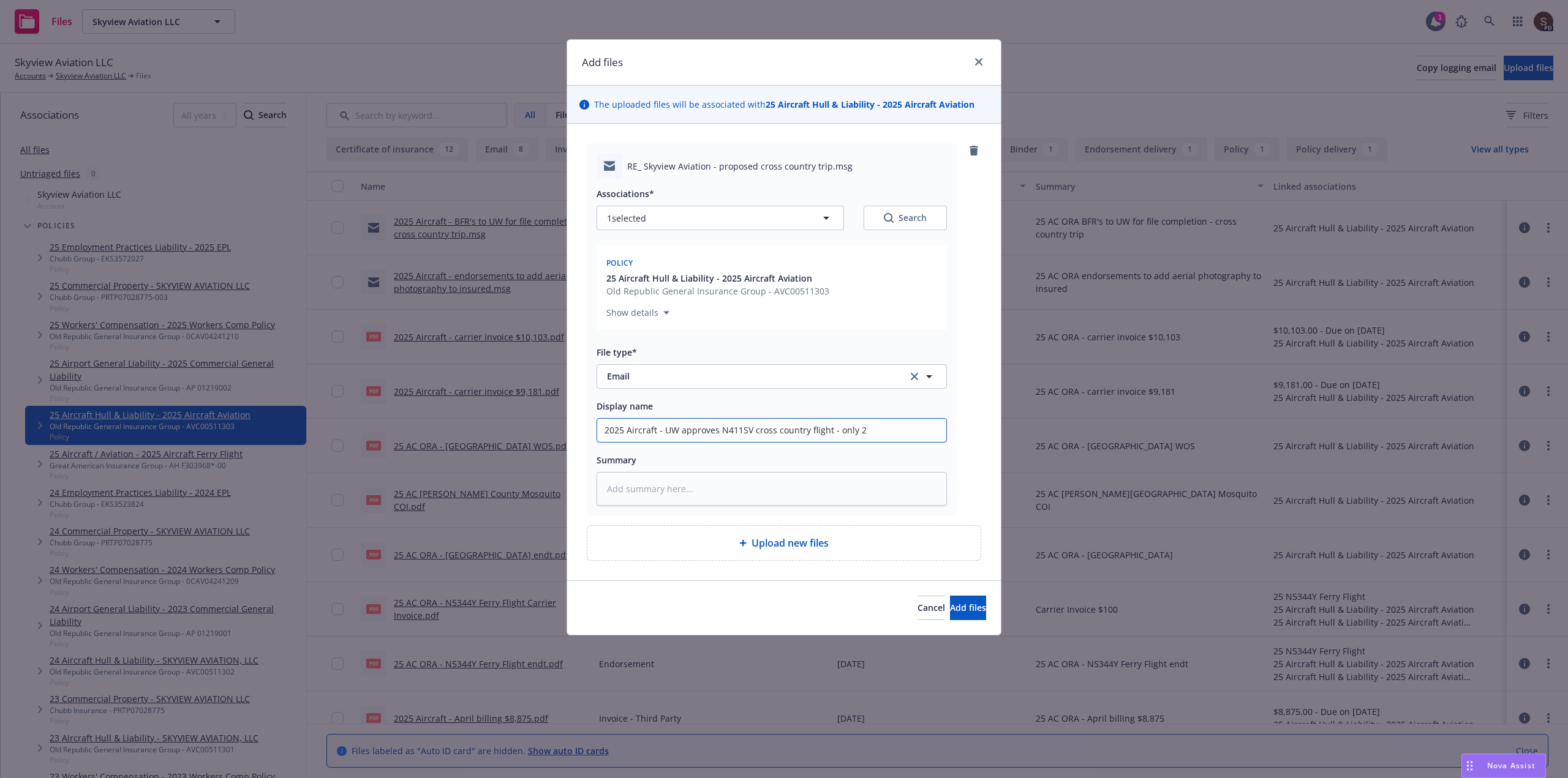
type textarea "x"
type input "2025 Aircraft - UW approves N411SV cross country flight - only 2"
type textarea "x"
type input "2025 Aircraft - UW approves N411SV cross country flight - only 2 p"
type textarea "x"
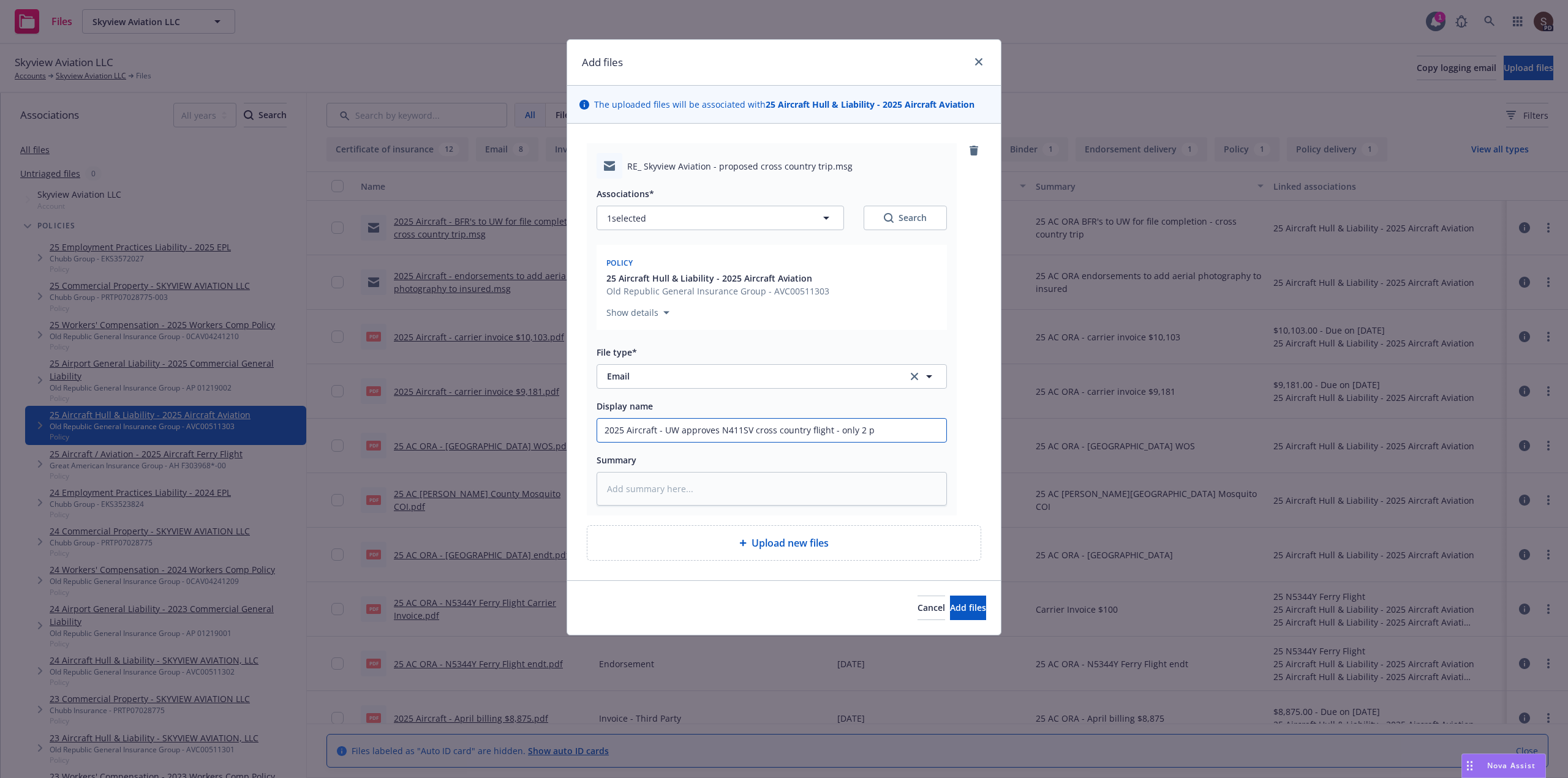
type input "2025 Aircraft - UW approves N411SV cross country flight - only 2 pi"
type textarea "x"
type input "2025 Aircraft - UW approves N411SV cross country flight - only 2 pil"
type textarea "x"
type input "2025 Aircraft - UW approves N411SV cross country flight - only 2 pilo"
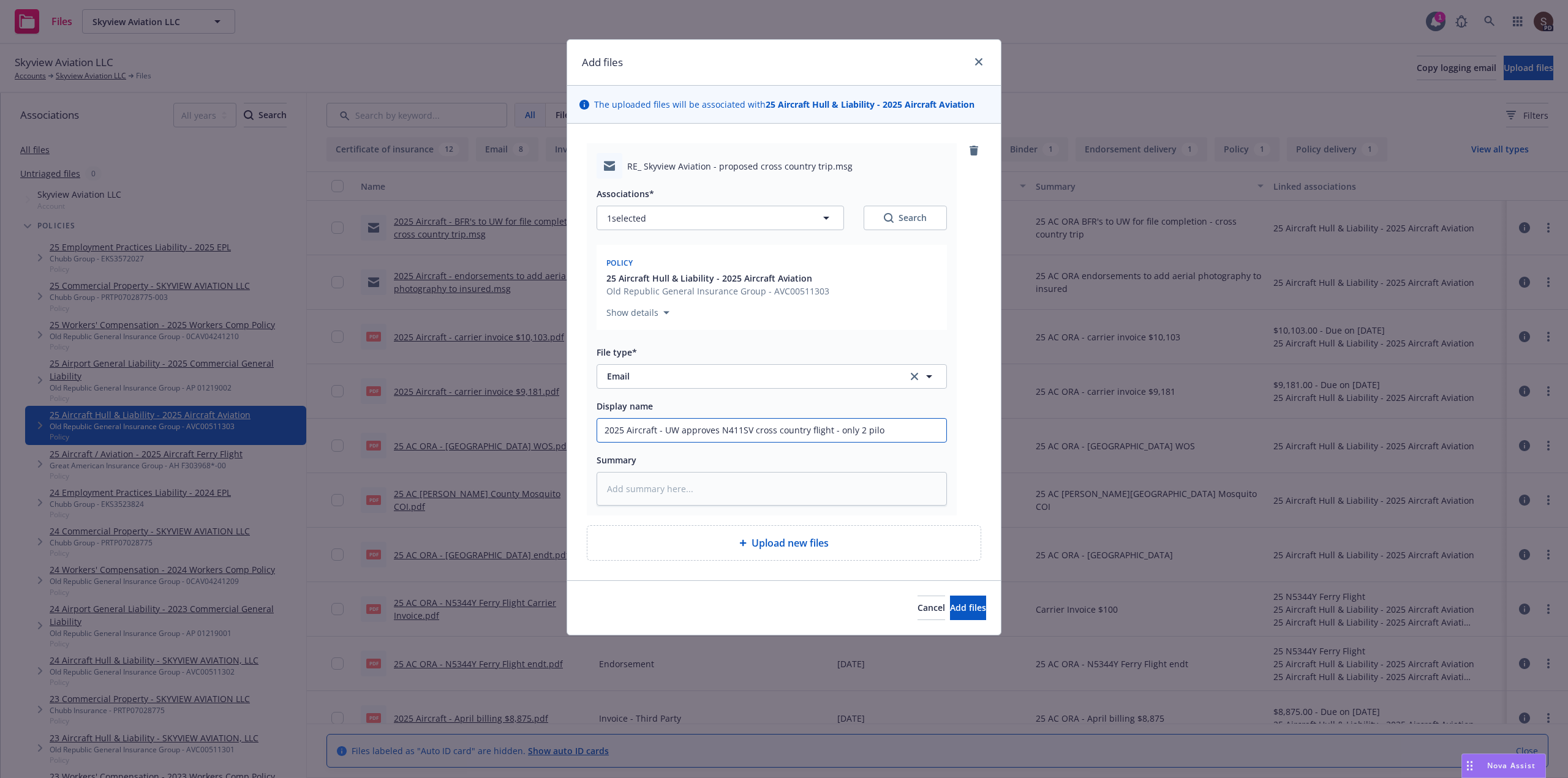
type textarea "x"
type input "2025 Aircraft - UW approves N411SV cross country flight - only 2 pilot"
type textarea "x"
type input "2025 Aircraft - UW approves N411SV cross country flight - only 2 pilots"
type textarea "x"
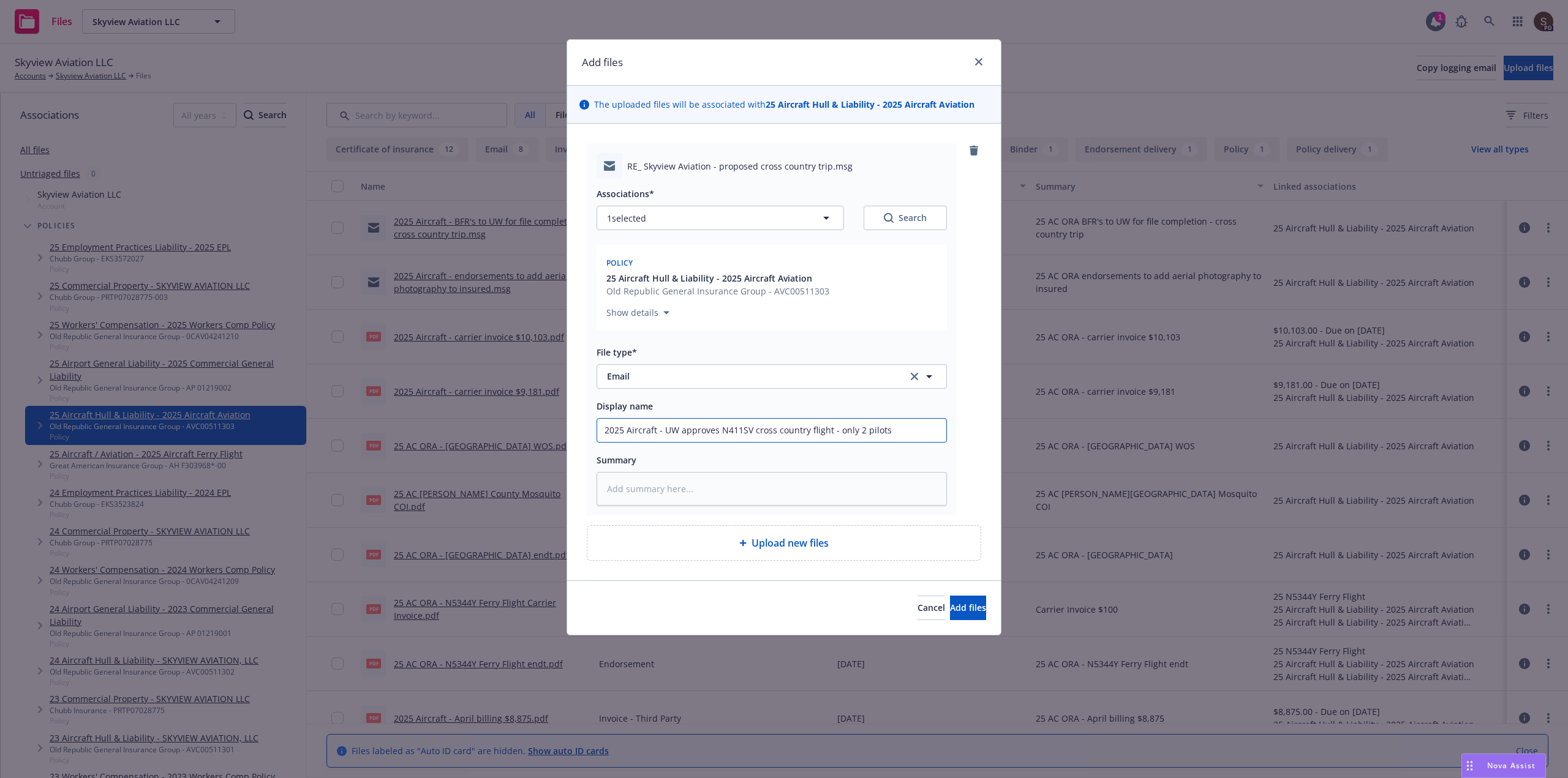
type input "2025 Aircraft - UW approves N411SV cross country flight - only 2 pilots"
type textarea "x"
type input "2025 Aircraft - UW approves N411SV cross country flight - only 2 pilots a"
type textarea "x"
type input "2025 Aircraft - UW approves N411SV cross country flight - only 2 pilots ap"
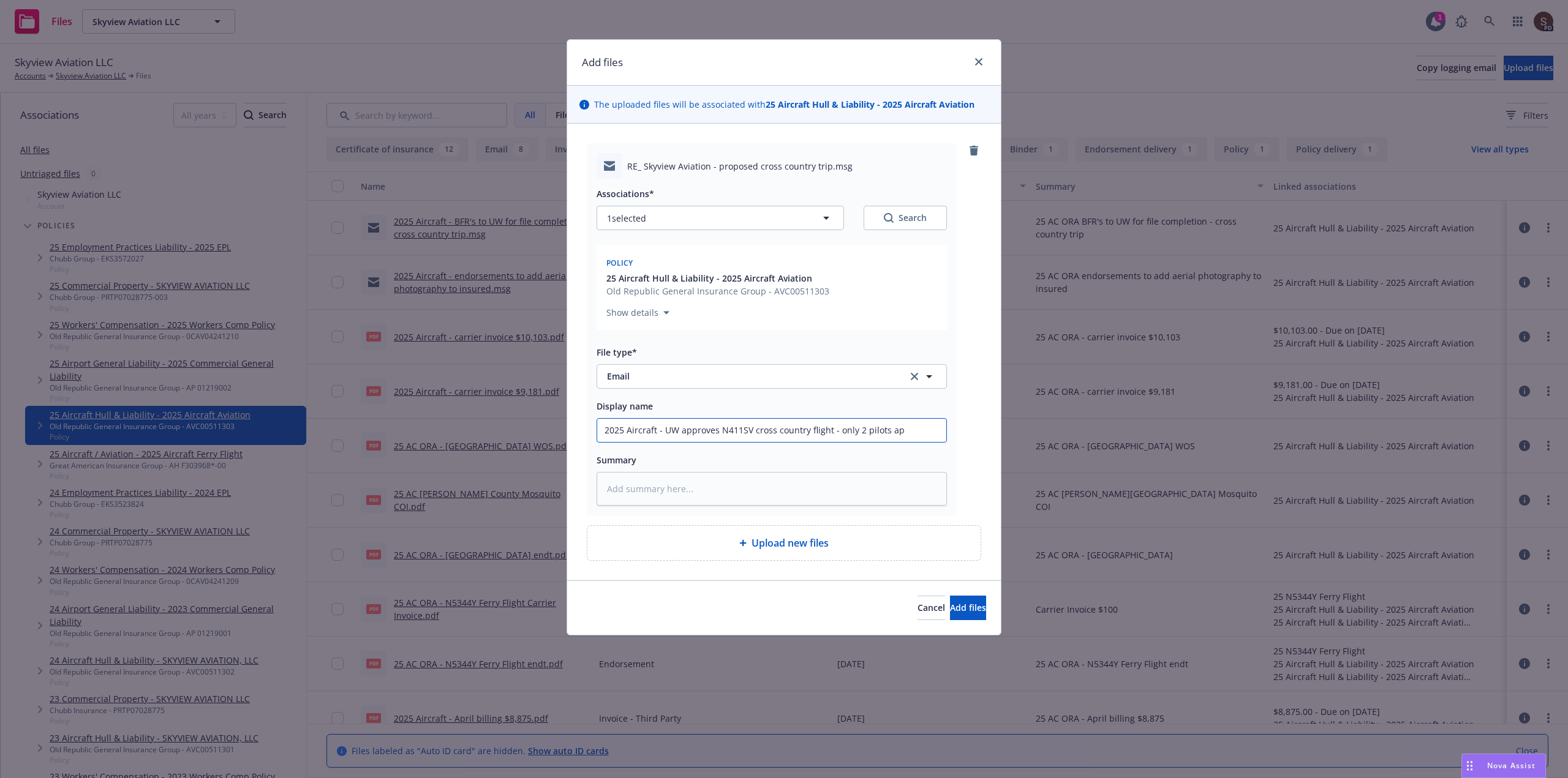
type textarea "x"
type input "2025 Aircraft - UW approves N411SV cross country flight - only 2 pilots app"
type textarea "x"
type input "2025 Aircraft - UW approves N411SV cross country flight - only 2 pilots appr"
type textarea "x"
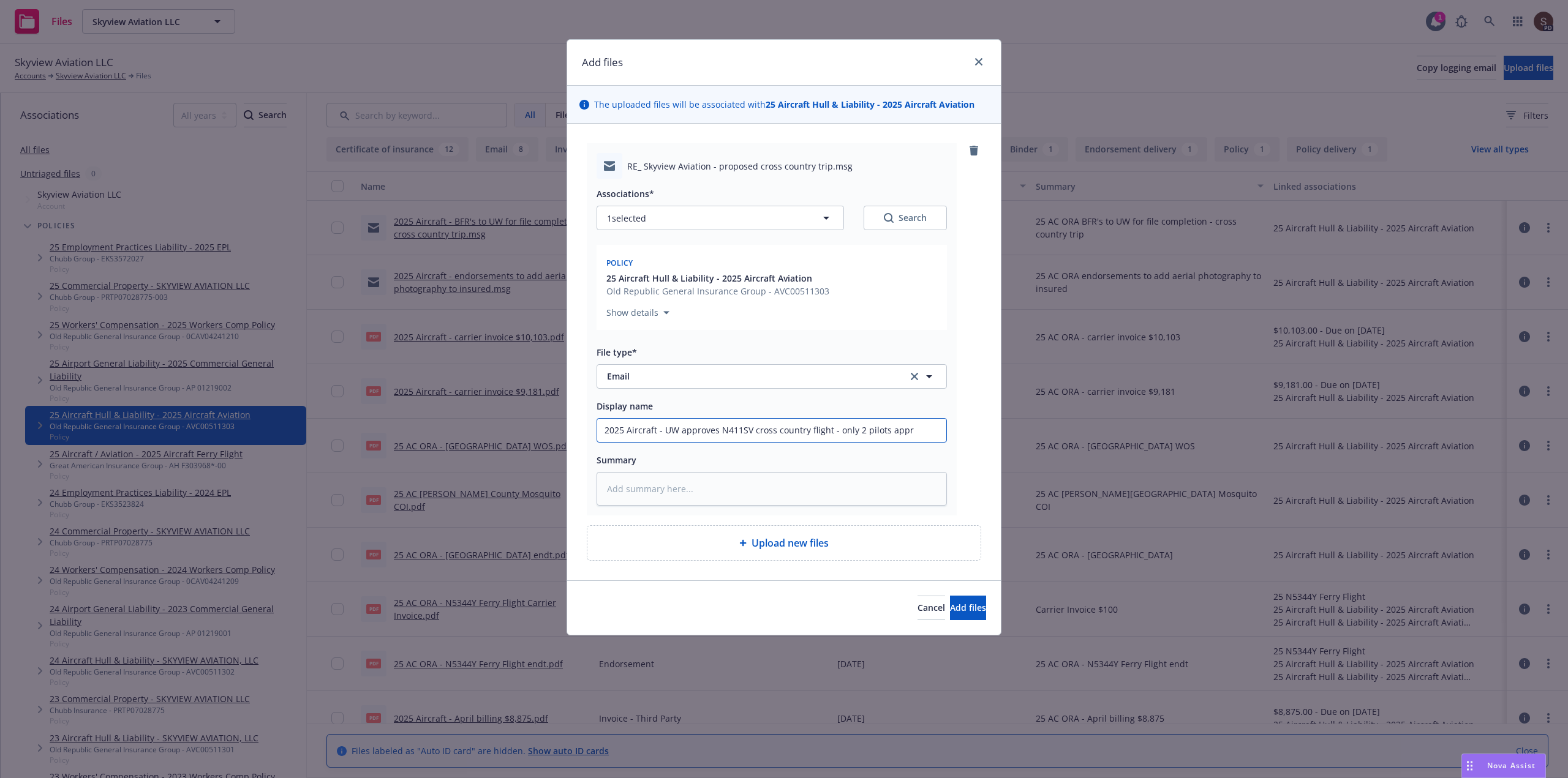
type input "2025 Aircraft - UW approves N411SV cross country flight - only 2 pilots appro"
type textarea "x"
type input "2025 Aircraft - UW approves N411SV cross country flight - only 2 pilots approv"
type textarea "x"
type input "2025 Aircraft - UW approves N411SV cross country flight - only 2 pilots approve"
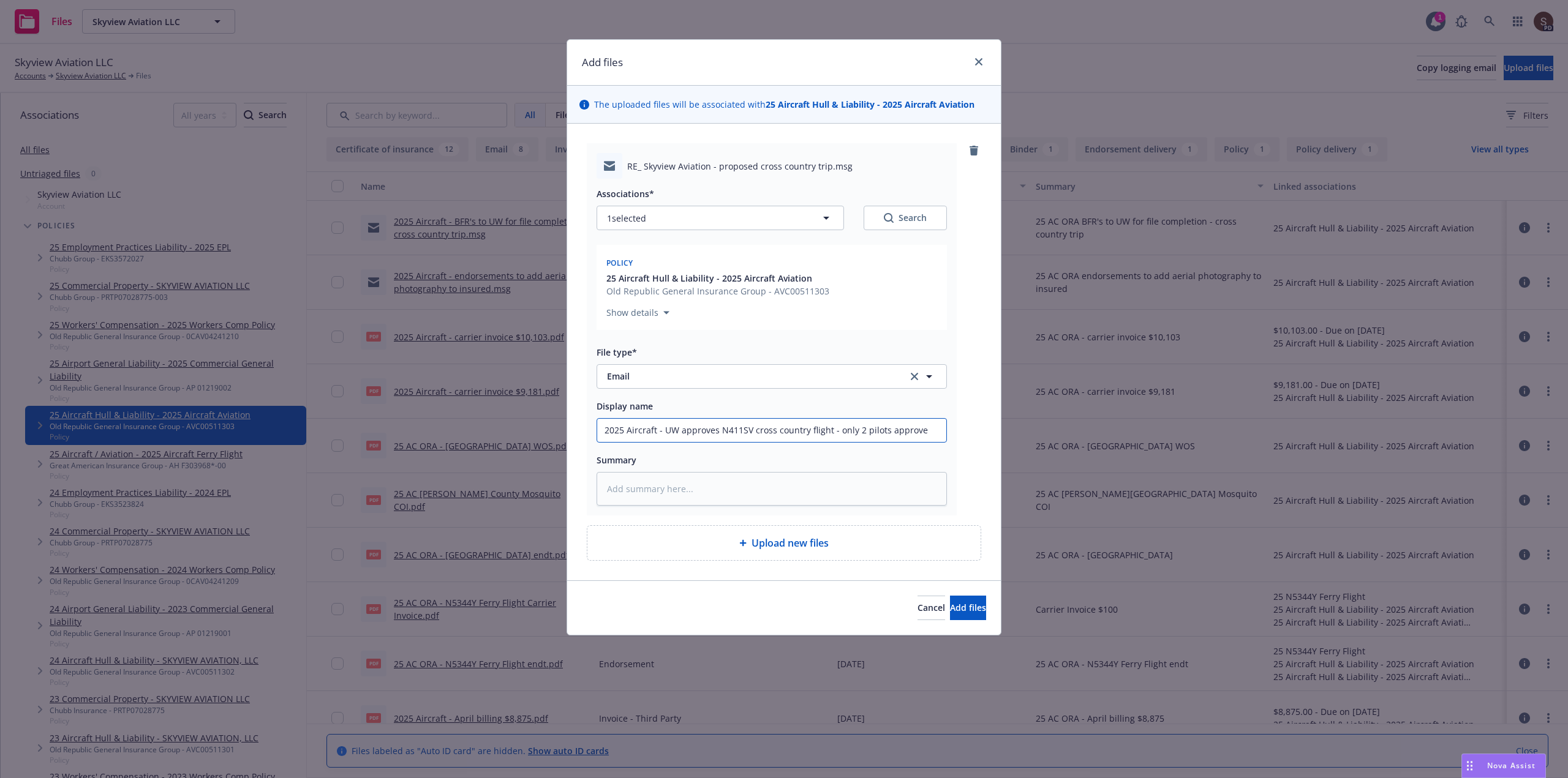
type textarea "x"
drag, startPoint x: 663, startPoint y: 429, endPoint x: 969, endPoint y: 440, distance: 306.2
click at [969, 440] on div "RE_ Skyview Aviation - proposed cross country trip.msg Associations* 1 selected…" at bounding box center [784, 329] width 395 height 373
type input "2025 Aircraft - UW approves N411SV cross country flight - only 2 pilots approved"
click at [647, 492] on textarea at bounding box center [772, 489] width 351 height 34
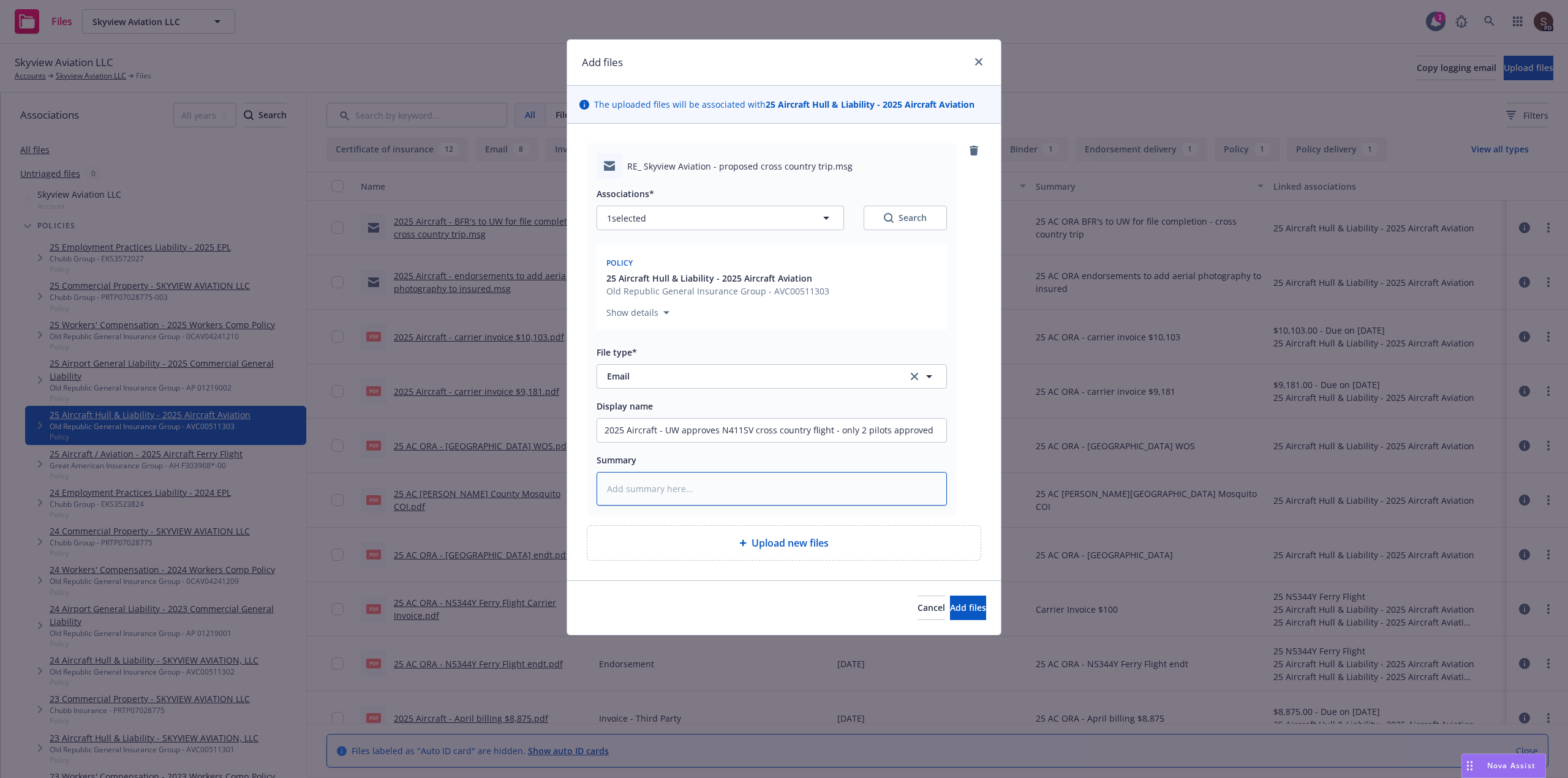
type textarea "x"
paste textarea "UW approves N411SV cross country flight - only 2 pilots approved"
click at [950, 615] on button "Add files" at bounding box center [968, 608] width 36 height 25
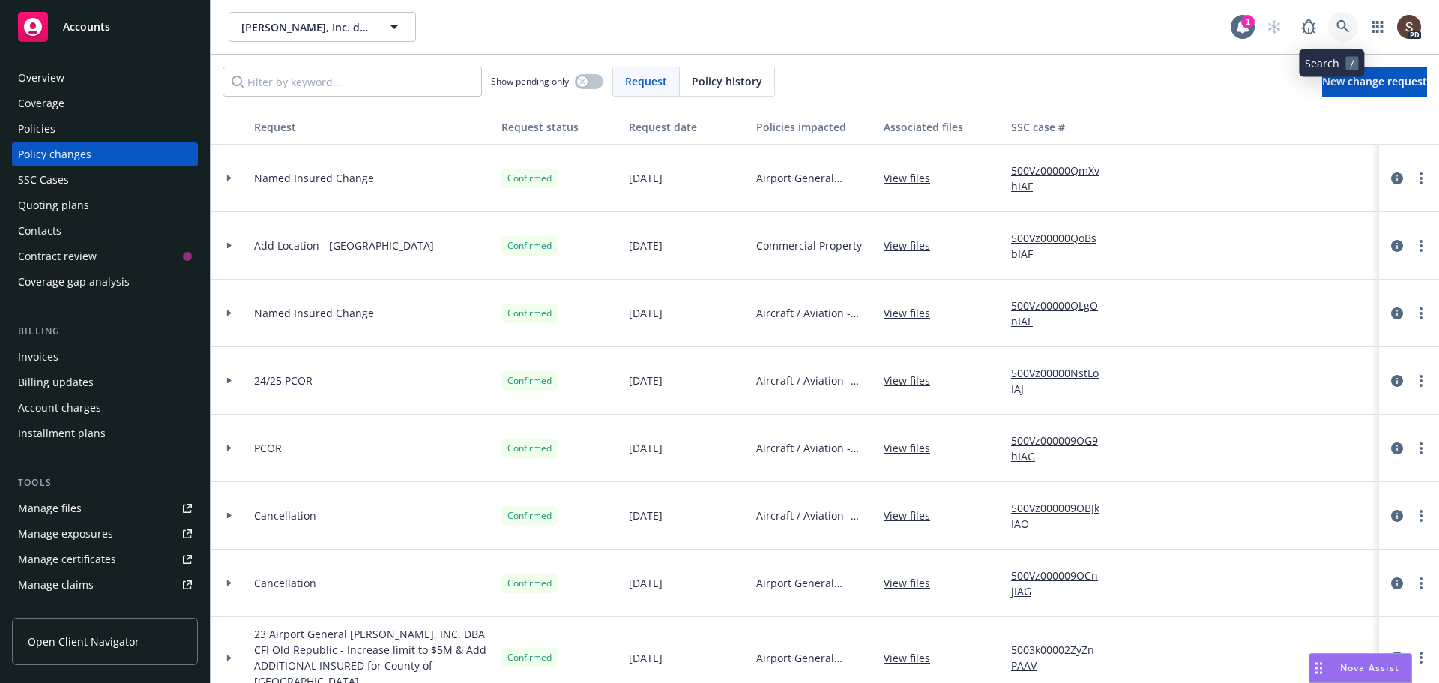
click at [1330, 18] on link at bounding box center [1343, 27] width 30 height 30
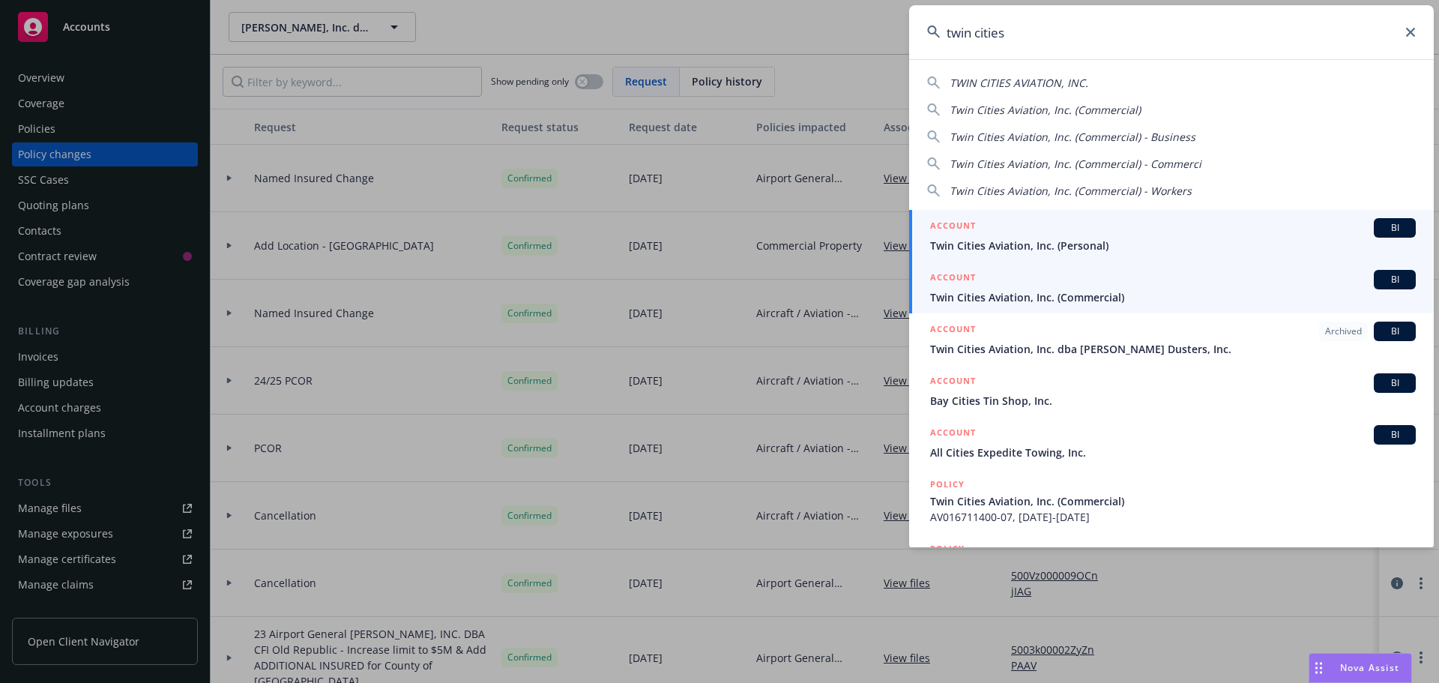
type input "twin cities"
click at [1022, 291] on span "Twin Cities Aviation, Inc. (Commercial)" at bounding box center [1173, 297] width 486 height 16
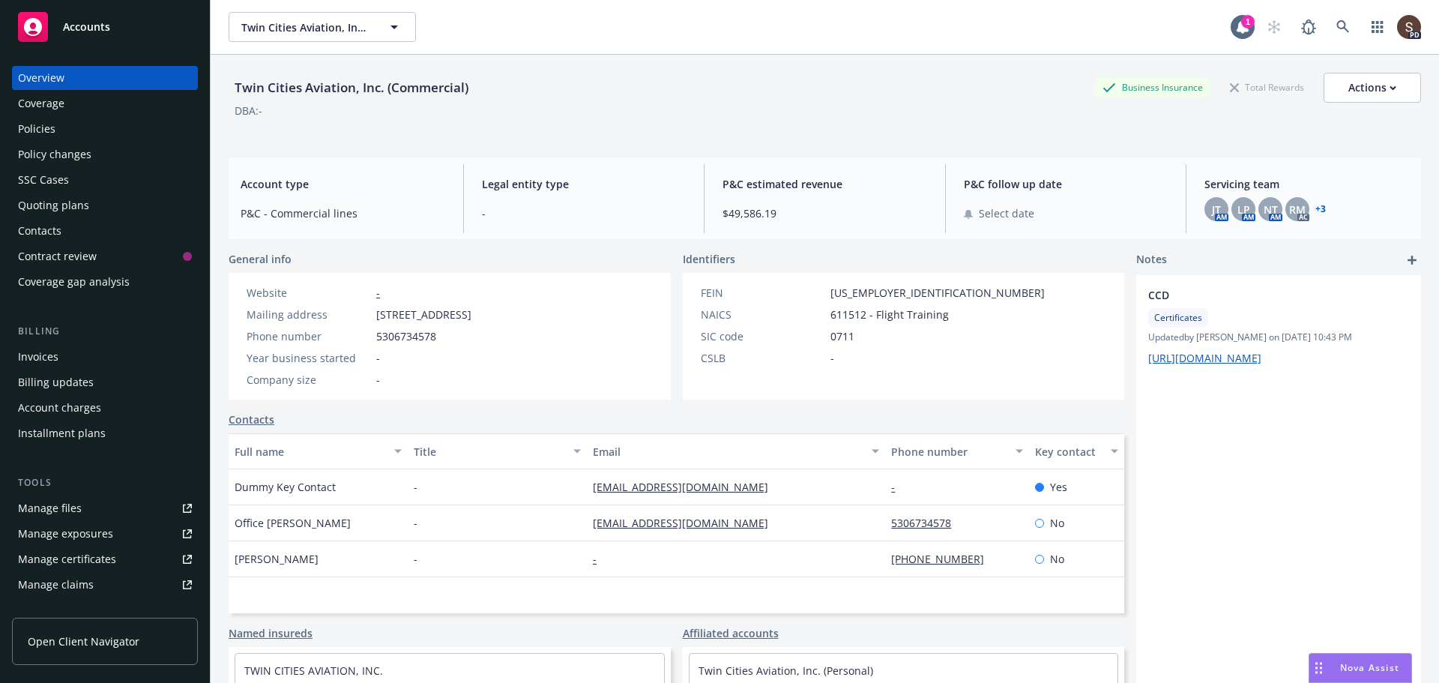
click at [40, 121] on div "Policies" at bounding box center [36, 129] width 37 height 24
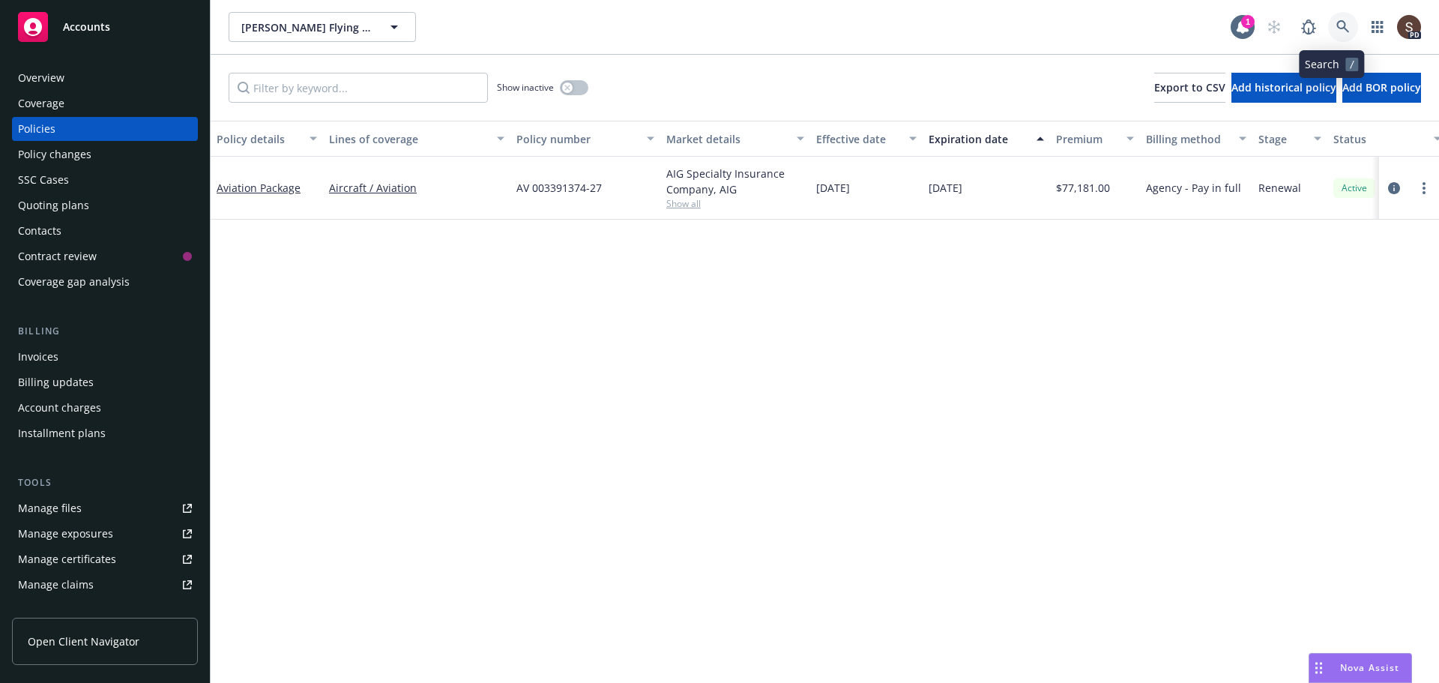
click at [1338, 32] on icon at bounding box center [1342, 26] width 13 height 13
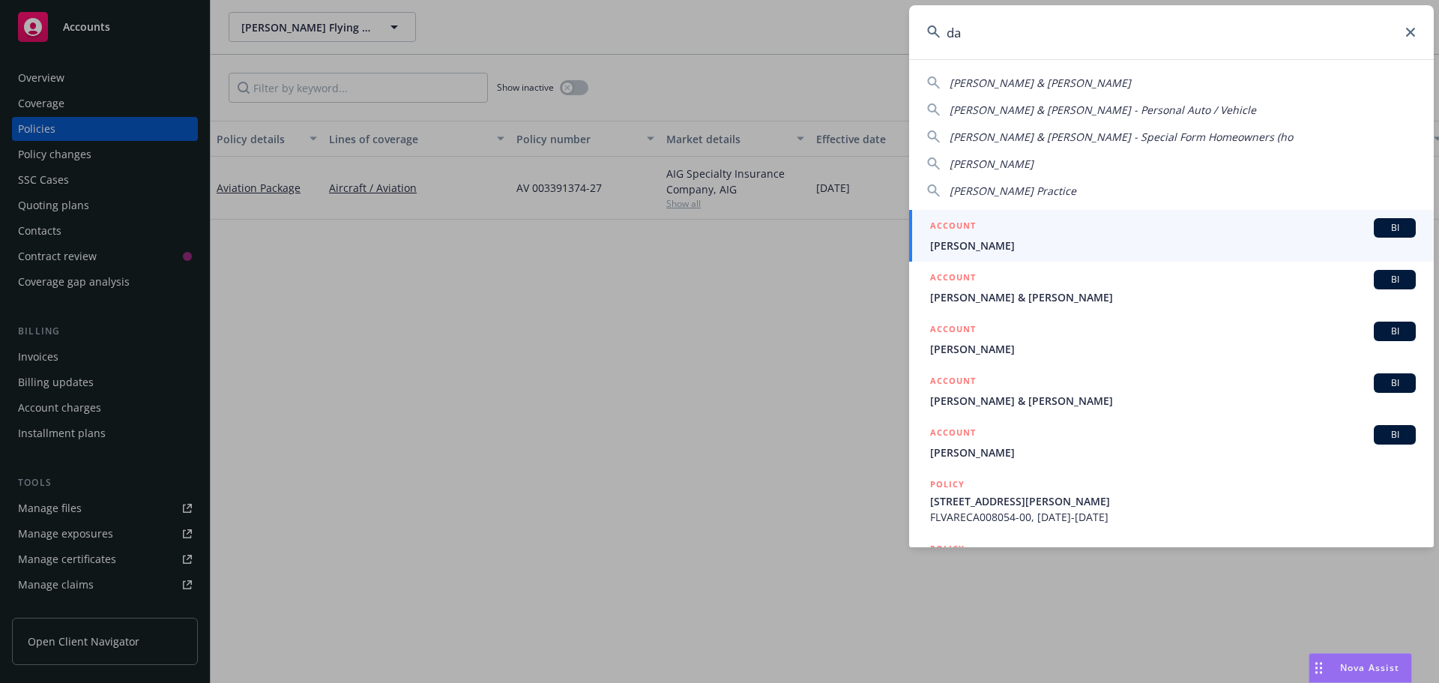
type input "d"
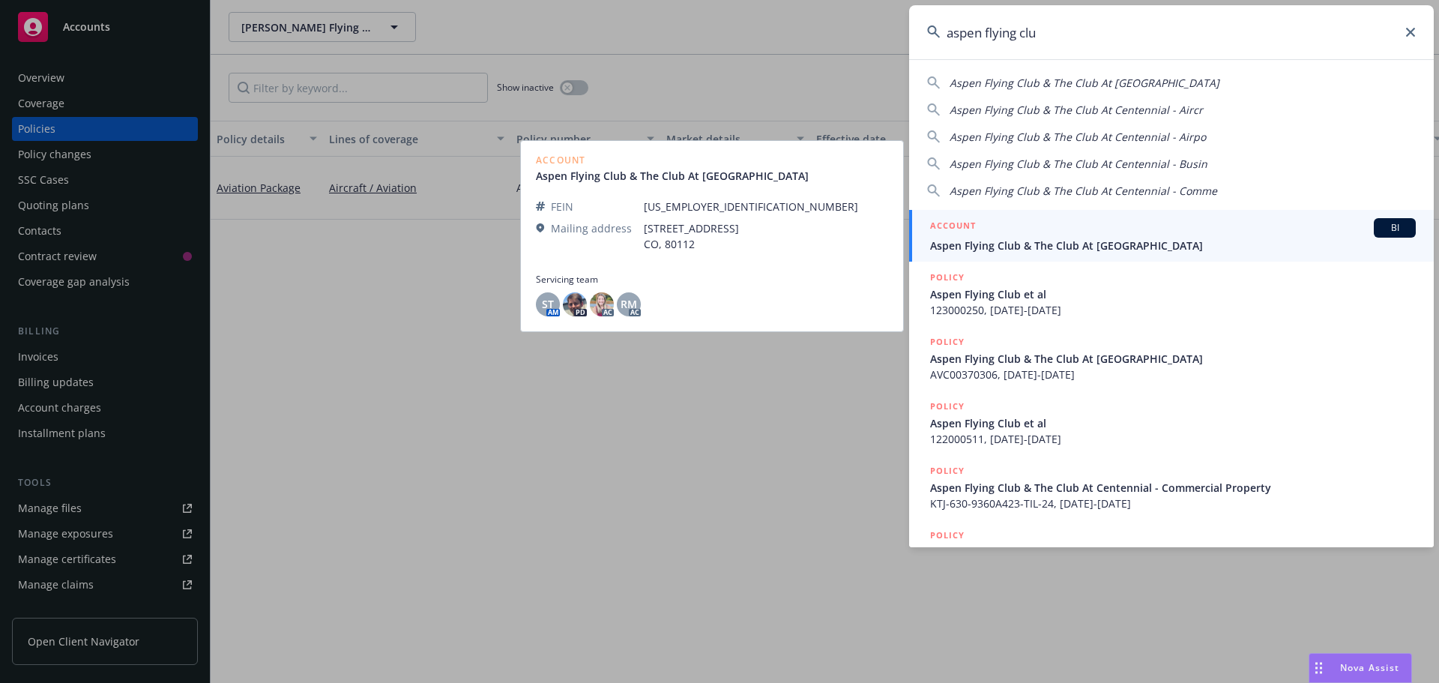
type input "aspen flying clu"
click at [973, 247] on span "Aspen Flying Club & The Club At [GEOGRAPHIC_DATA]" at bounding box center [1173, 246] width 486 height 16
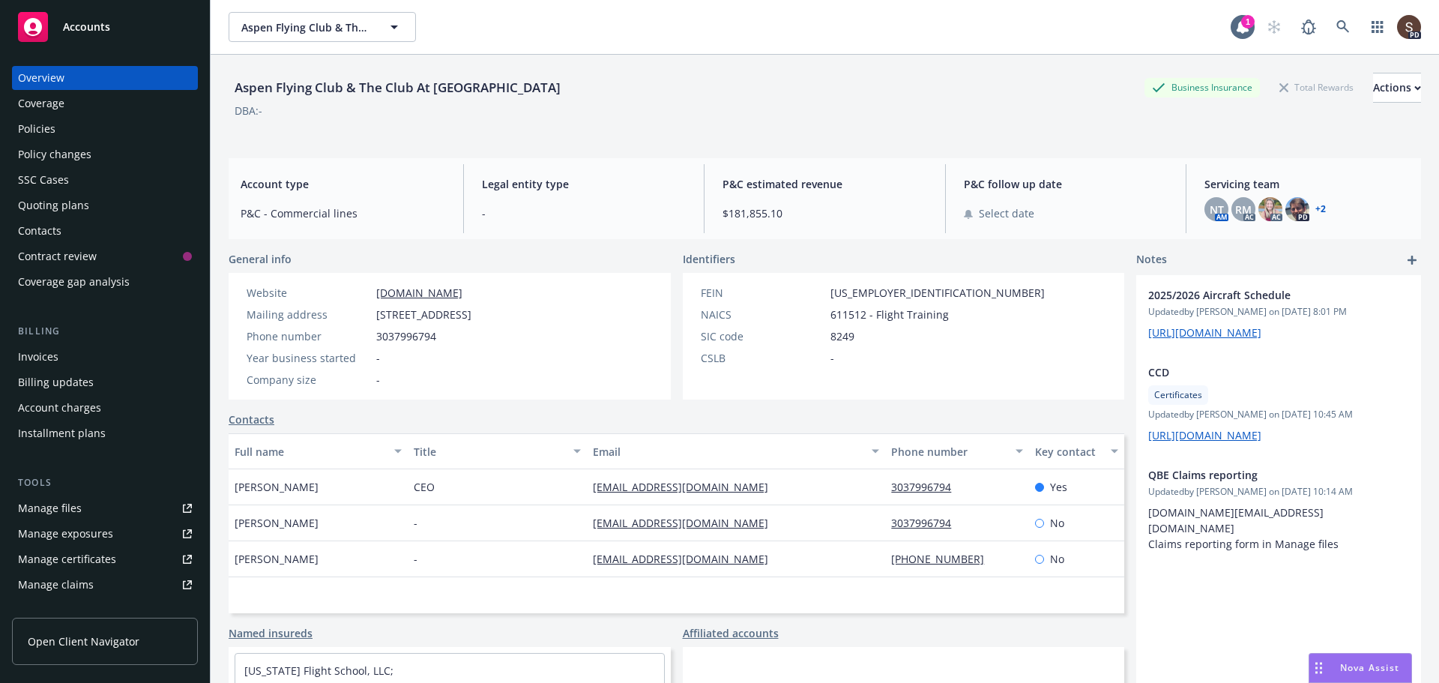
click at [40, 136] on div "Policies" at bounding box center [36, 129] width 37 height 24
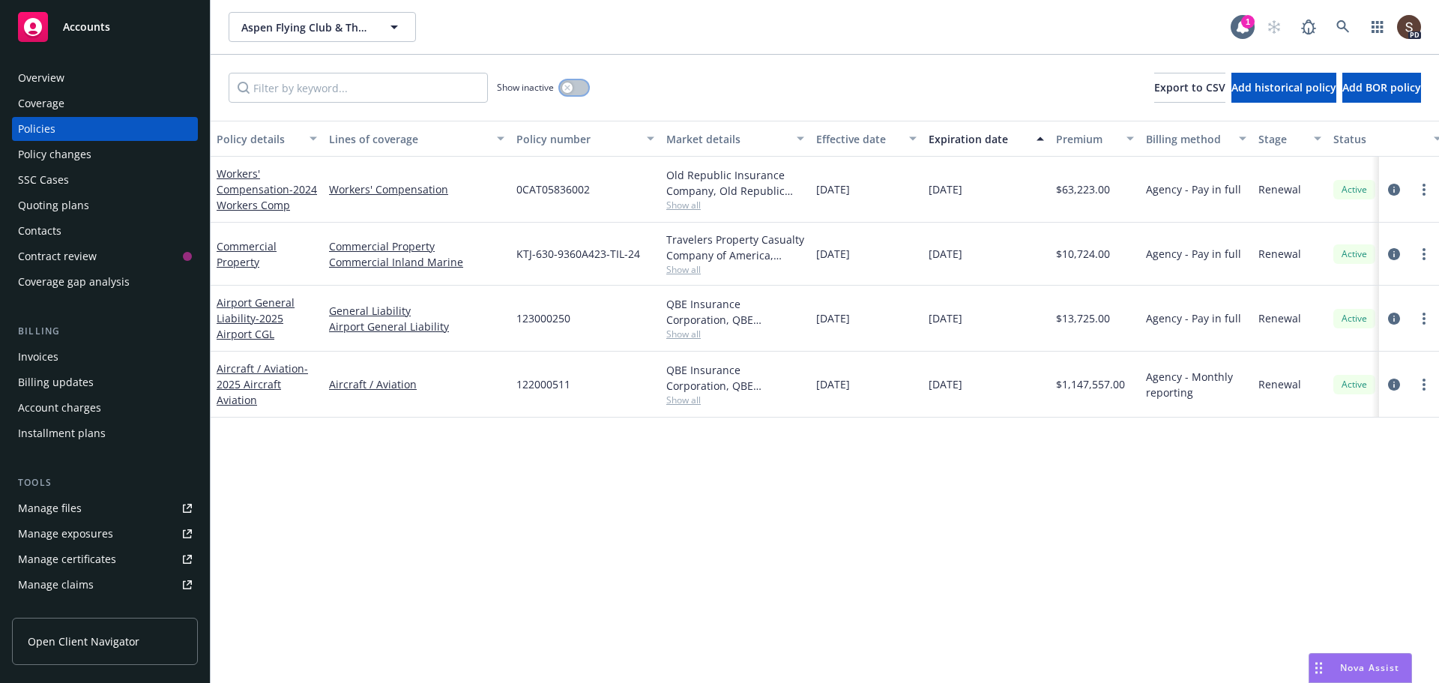
click at [582, 89] on button "button" at bounding box center [574, 87] width 28 height 15
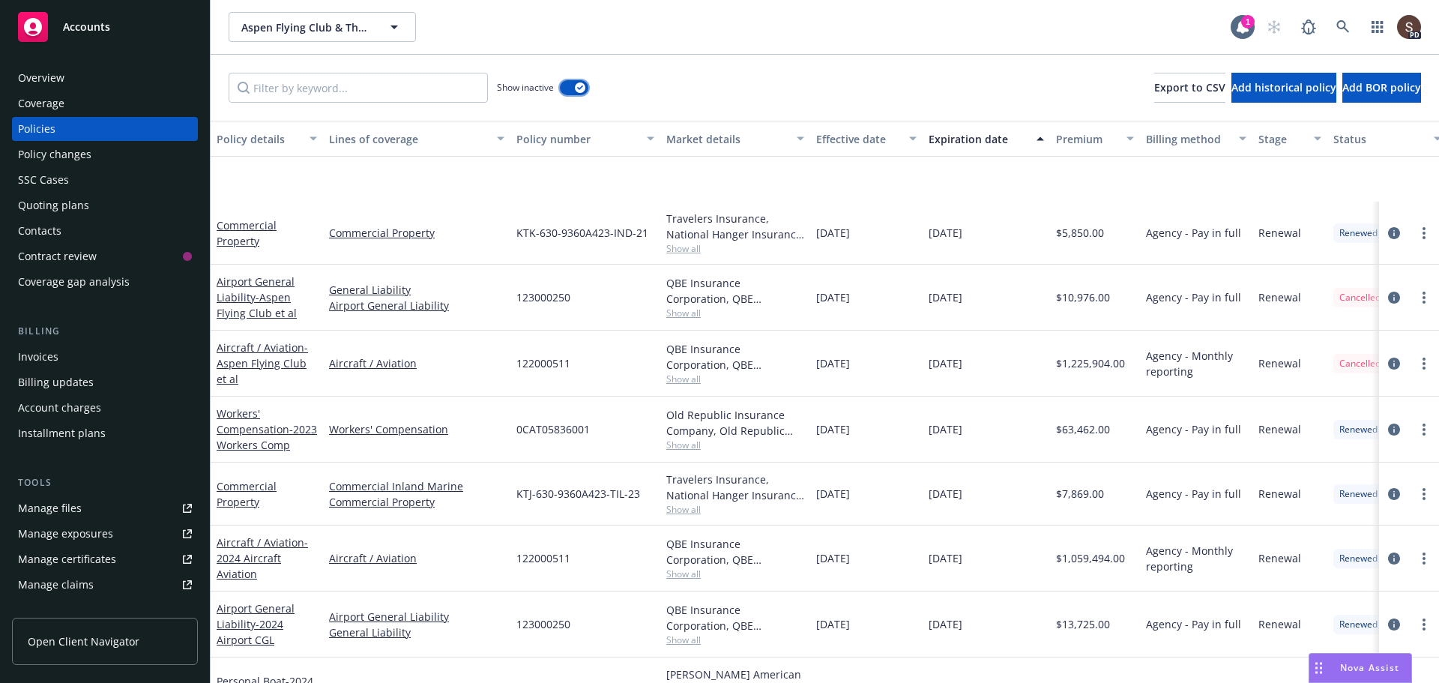
scroll to position [599, 0]
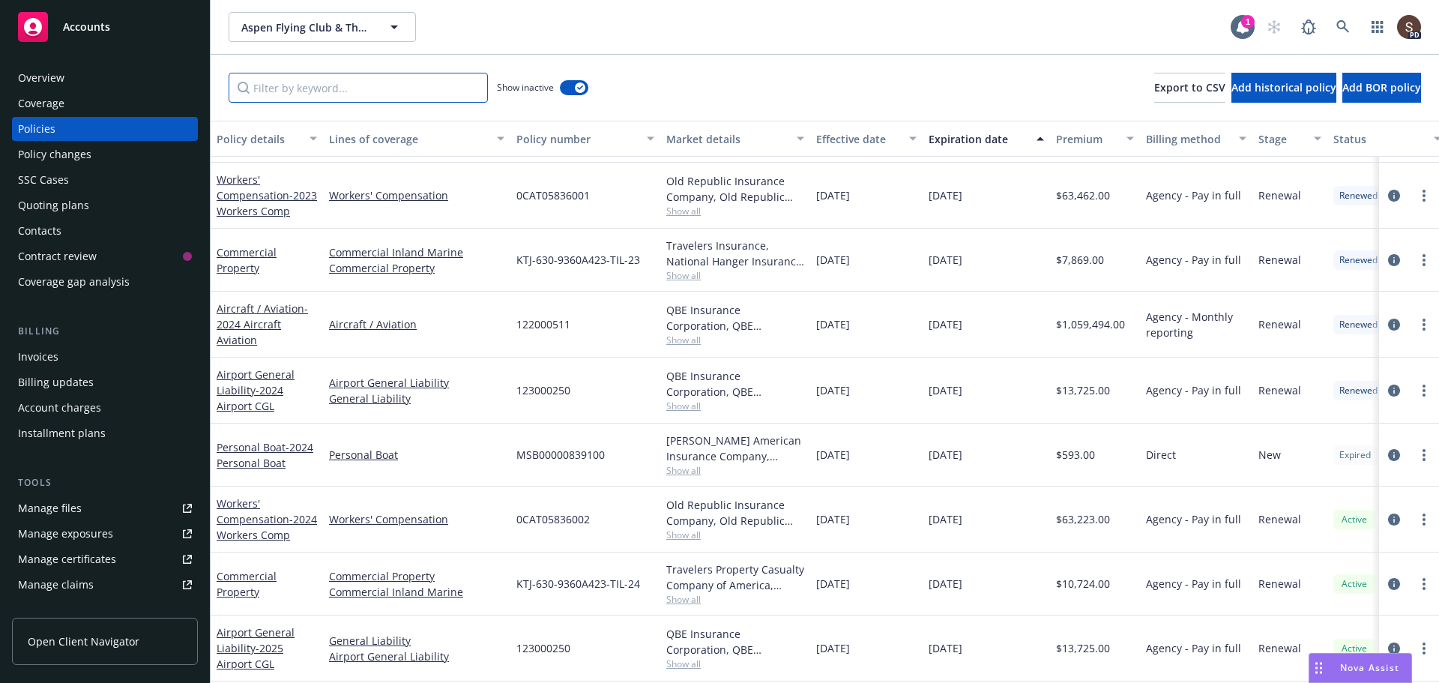
click at [366, 92] on input "Filter by keyword..." at bounding box center [358, 88] width 259 height 30
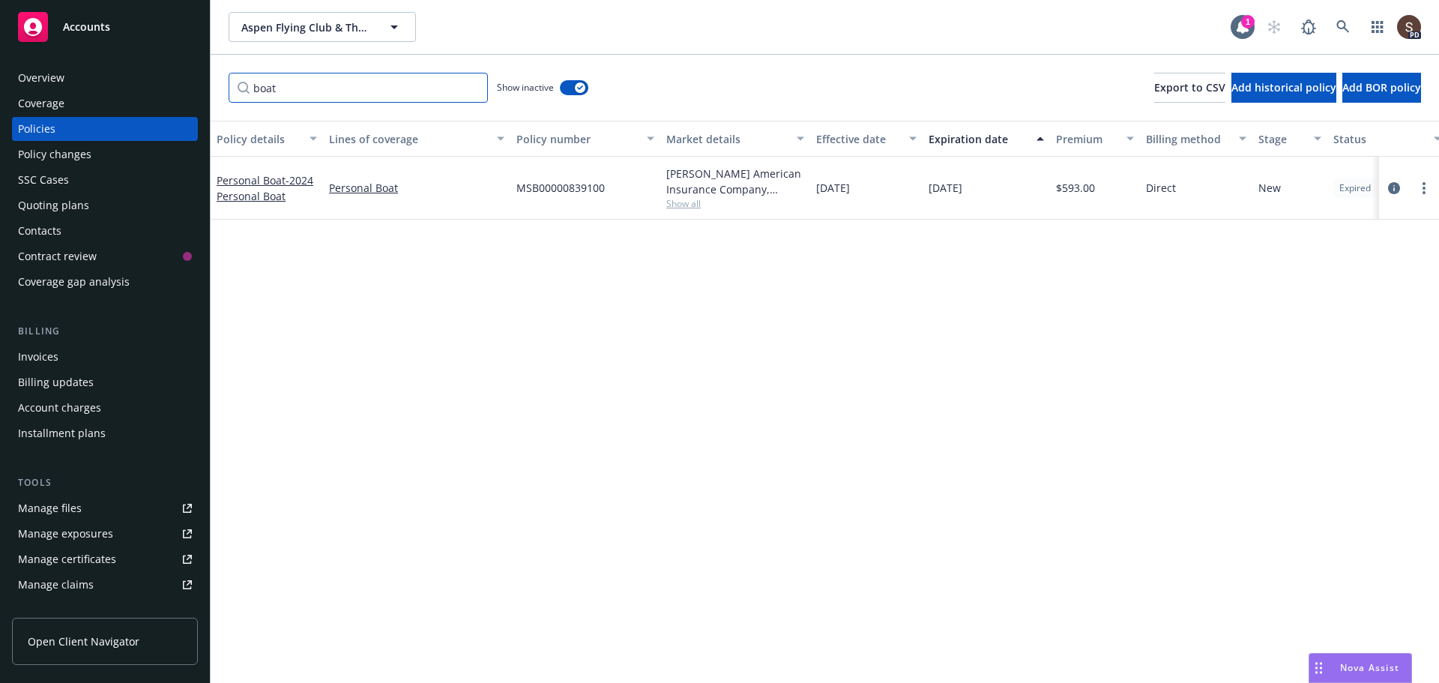
type input "boat"
drag, startPoint x: 520, startPoint y: 189, endPoint x: 612, endPoint y: 178, distance: 92.8
click at [612, 178] on div "MSB00000839100" at bounding box center [585, 188] width 150 height 63
copy span "MSB00000839100"
click at [1394, 186] on icon "circleInformation" at bounding box center [1394, 188] width 12 height 12
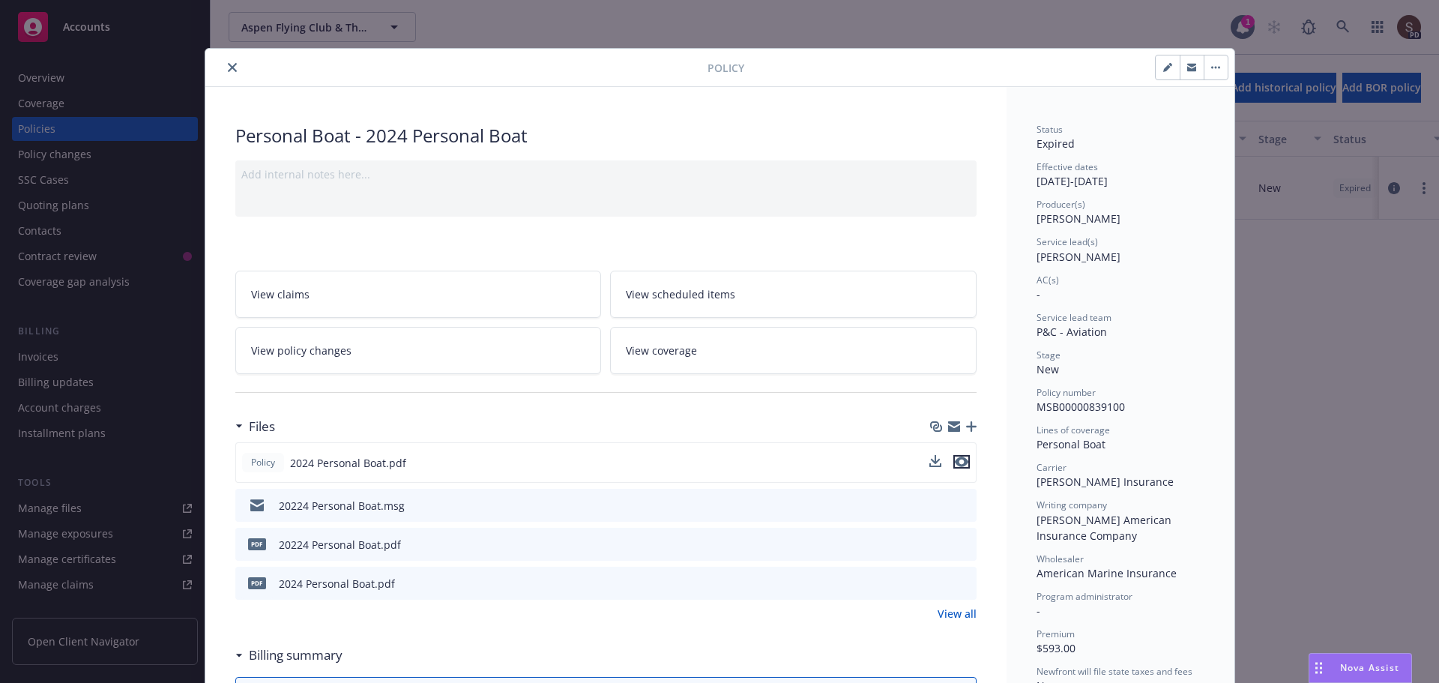
click at [955, 459] on icon "preview file" at bounding box center [961, 461] width 13 height 10
